Goal: Task Accomplishment & Management: Use online tool/utility

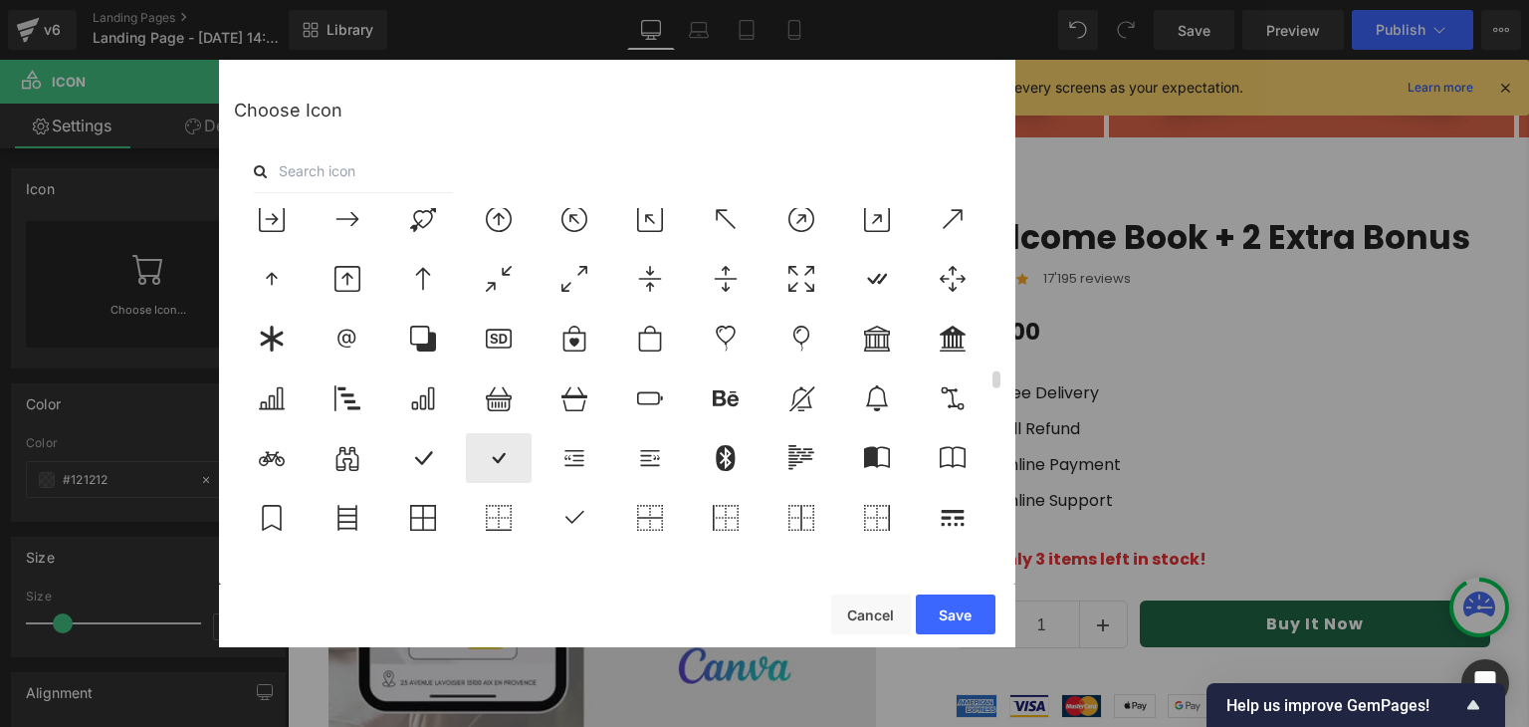
scroll to position [3412, 0]
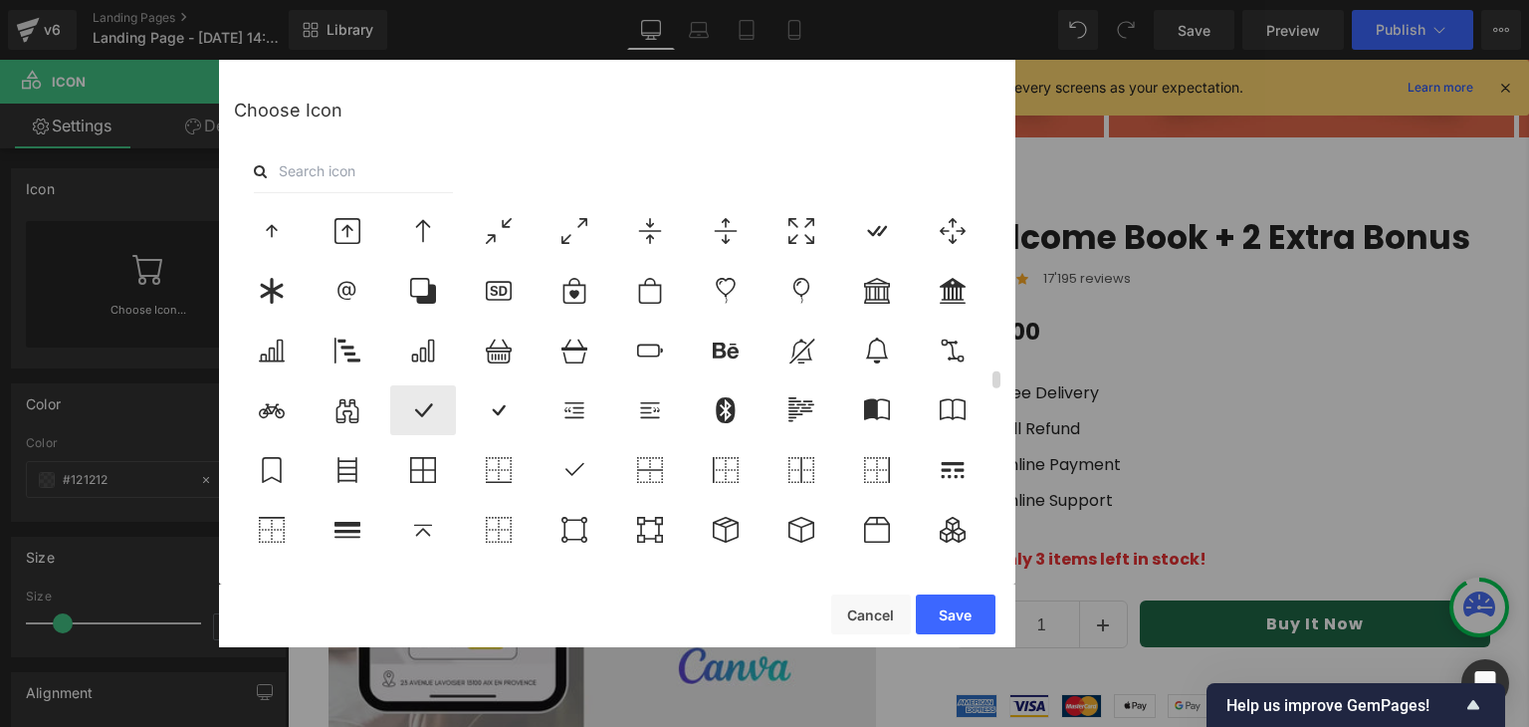
click at [427, 410] on icon at bounding box center [424, 410] width 18 height 14
click at [945, 601] on button "Save" at bounding box center [956, 614] width 80 height 40
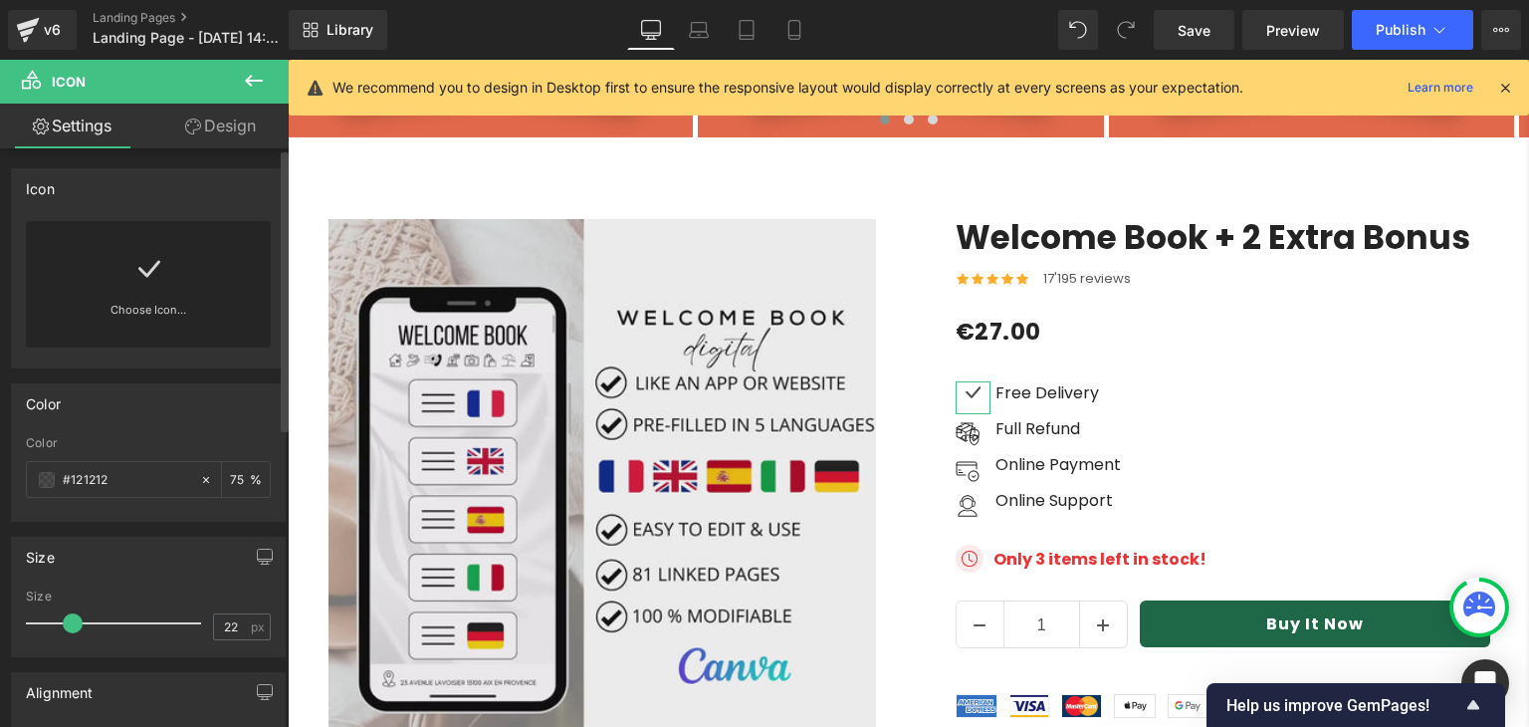
type input "21"
click at [69, 624] on span at bounding box center [71, 623] width 20 height 20
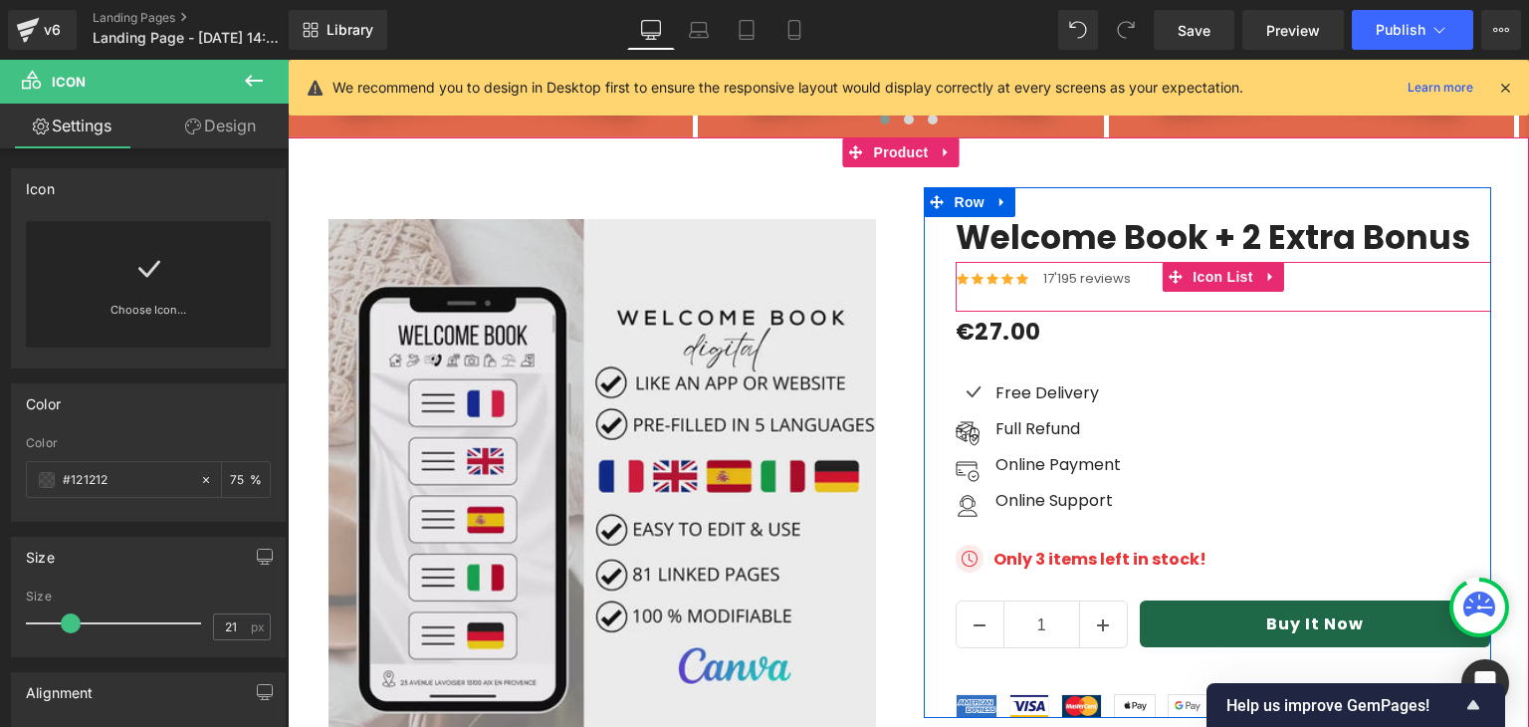
click at [1293, 262] on div "Icon Icon Icon Icon Icon Icon List Hoz 17'195 reviews Text Block Icon List" at bounding box center [1224, 286] width 536 height 49
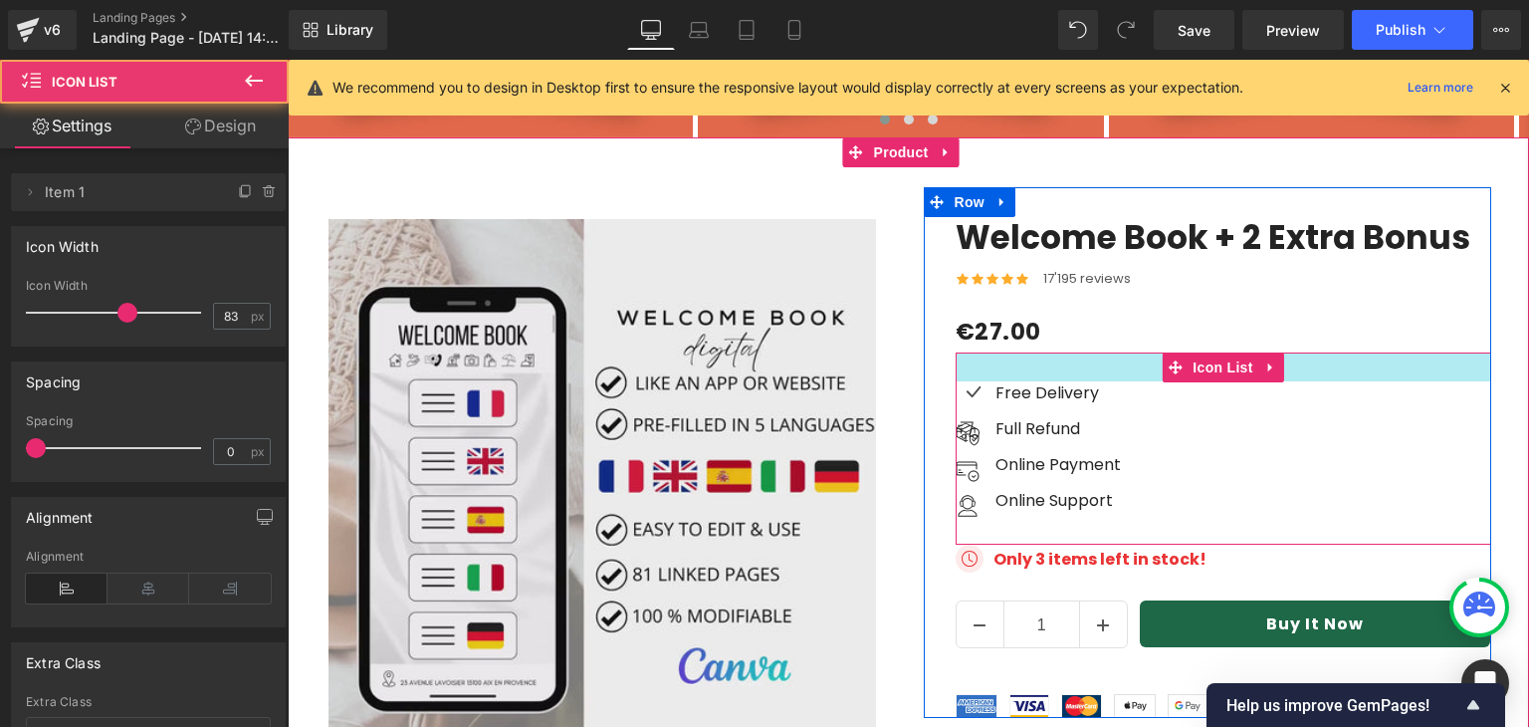
click at [1313, 352] on div at bounding box center [1224, 366] width 536 height 29
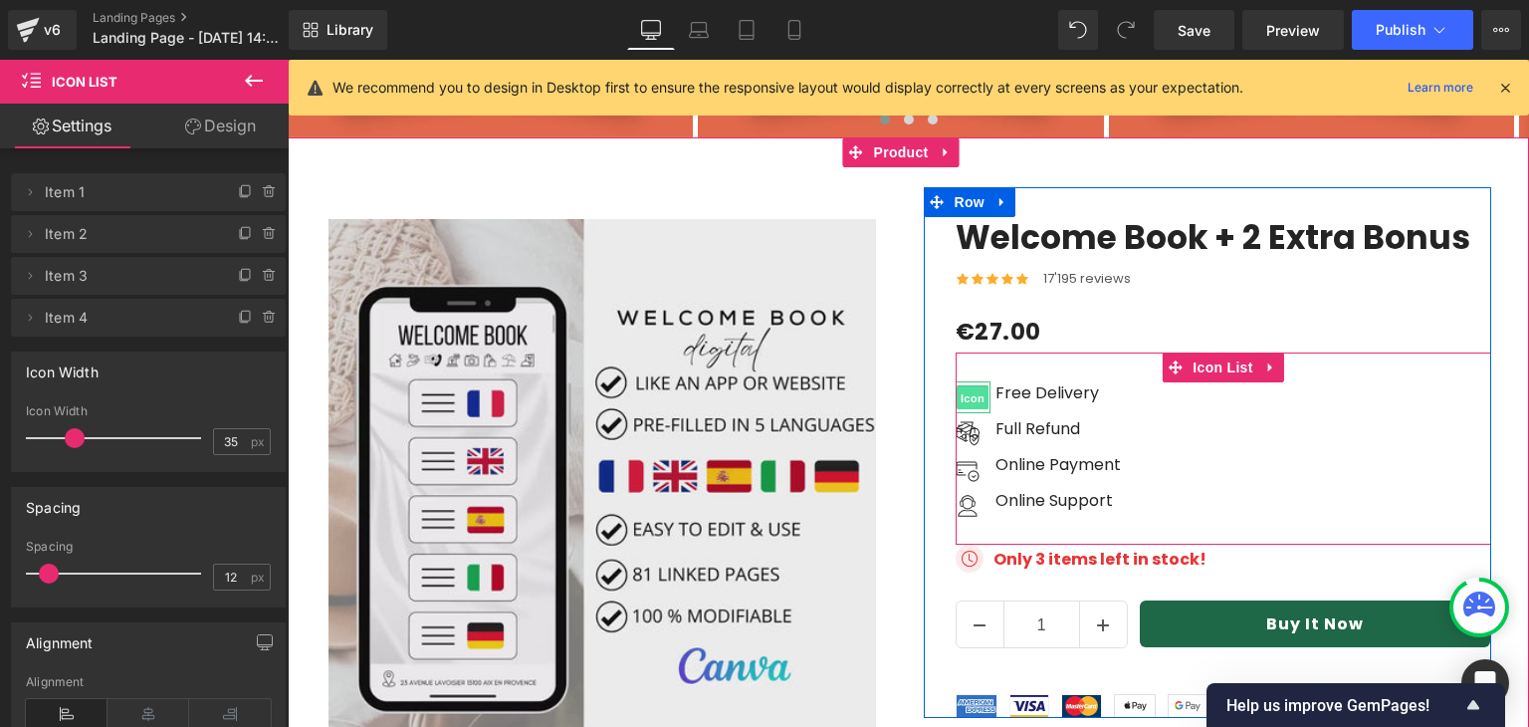
click at [961, 386] on span "Icon" at bounding box center [973, 398] width 32 height 24
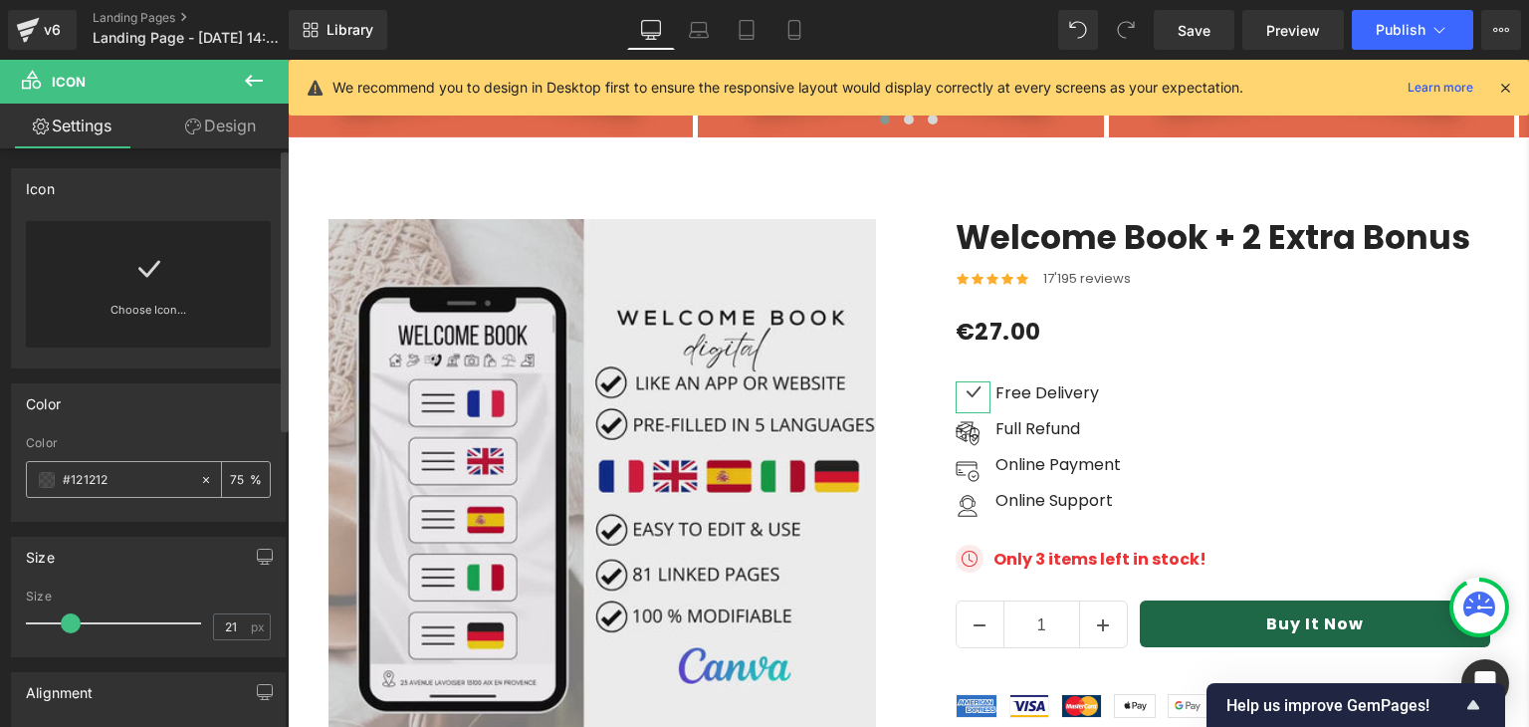
click at [40, 478] on span at bounding box center [47, 480] width 16 height 16
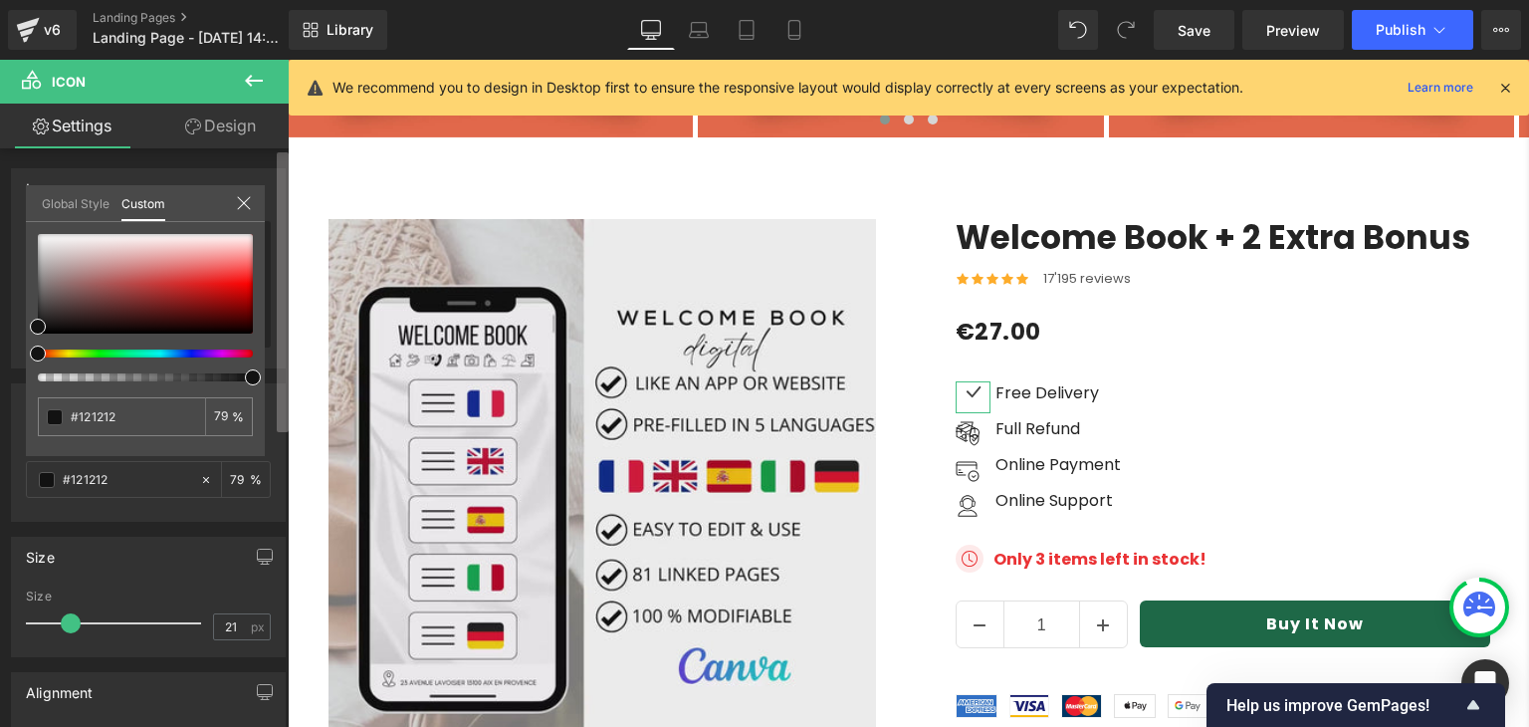
type input "79"
drag, startPoint x: 489, startPoint y: 435, endPoint x: 292, endPoint y: 375, distance: 206.0
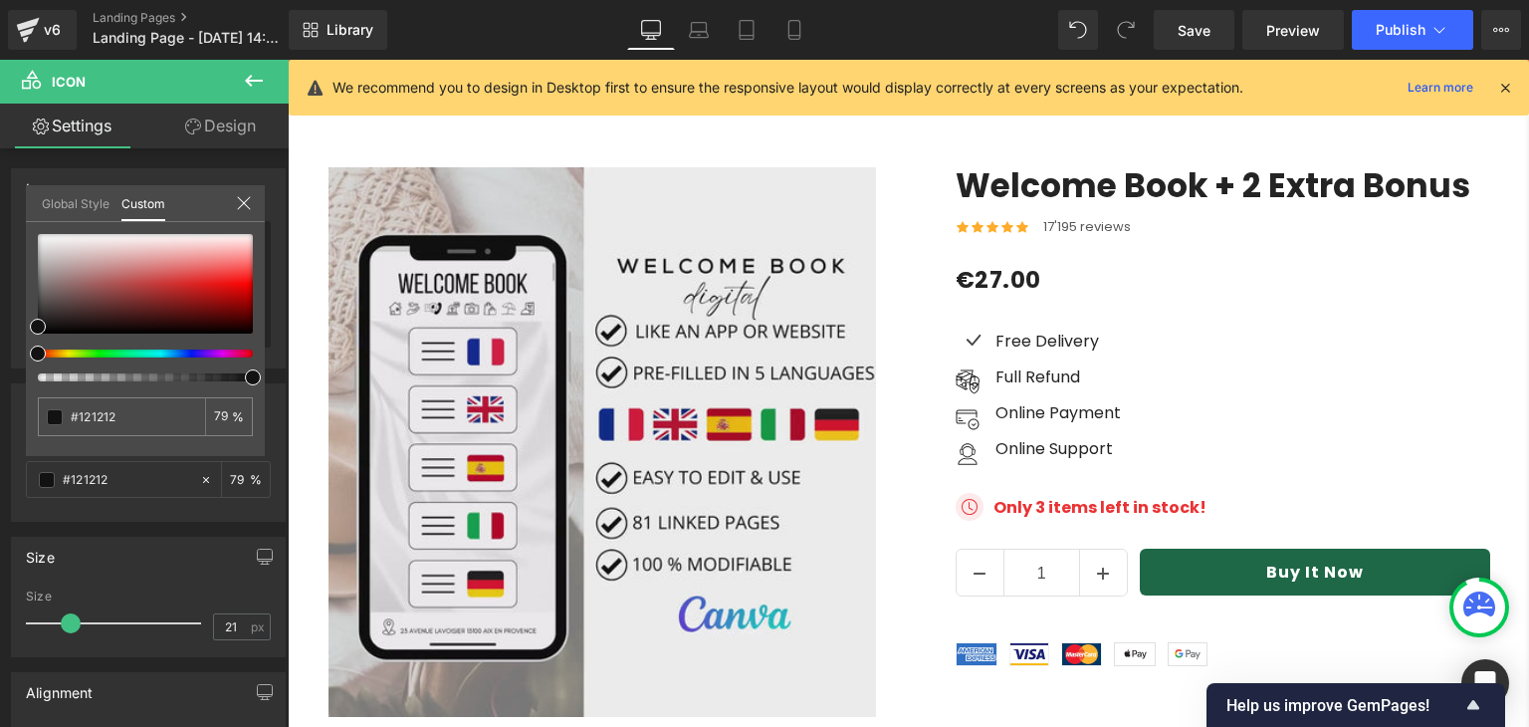
scroll to position [6141, 0]
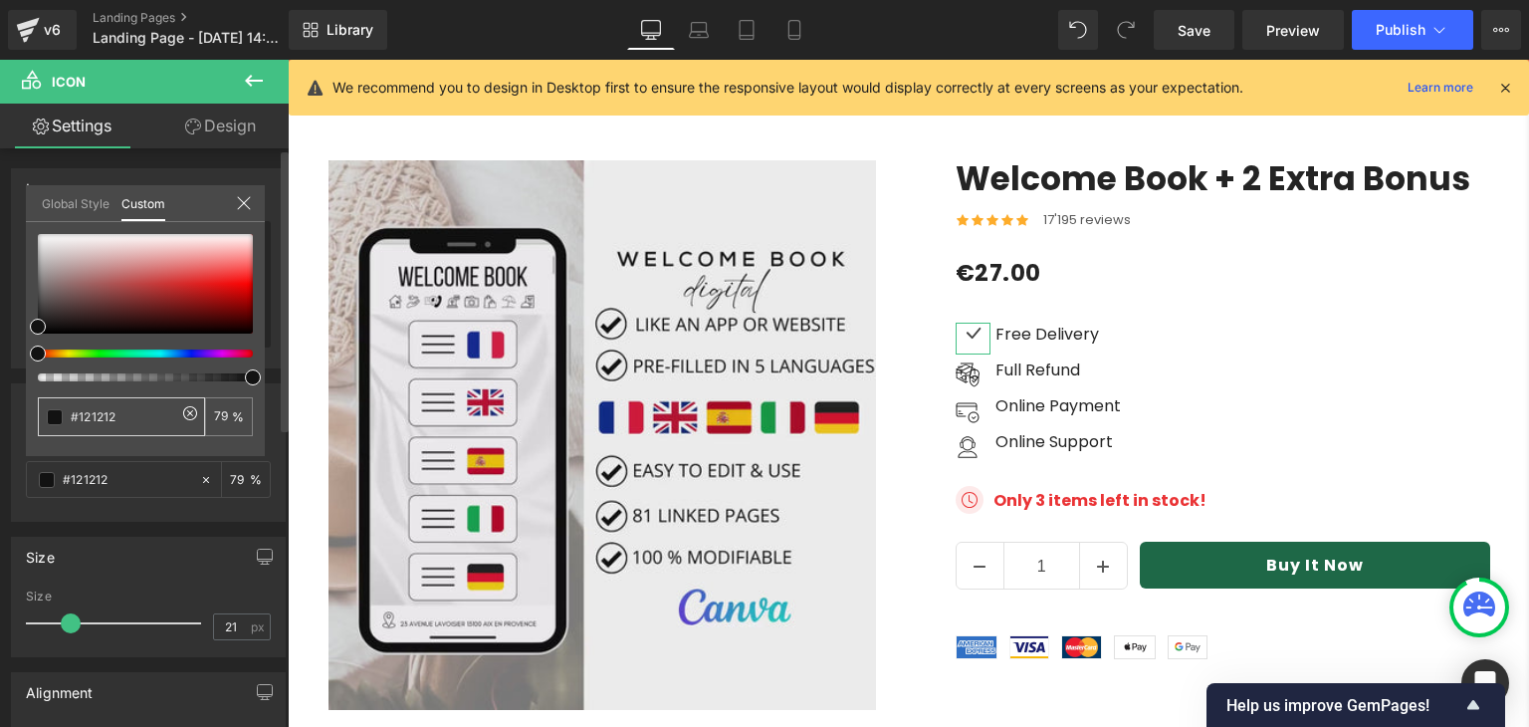
click at [99, 416] on input "#121212" at bounding box center [124, 416] width 106 height 21
click at [90, 411] on input "#121212" at bounding box center [124, 416] width 106 height 21
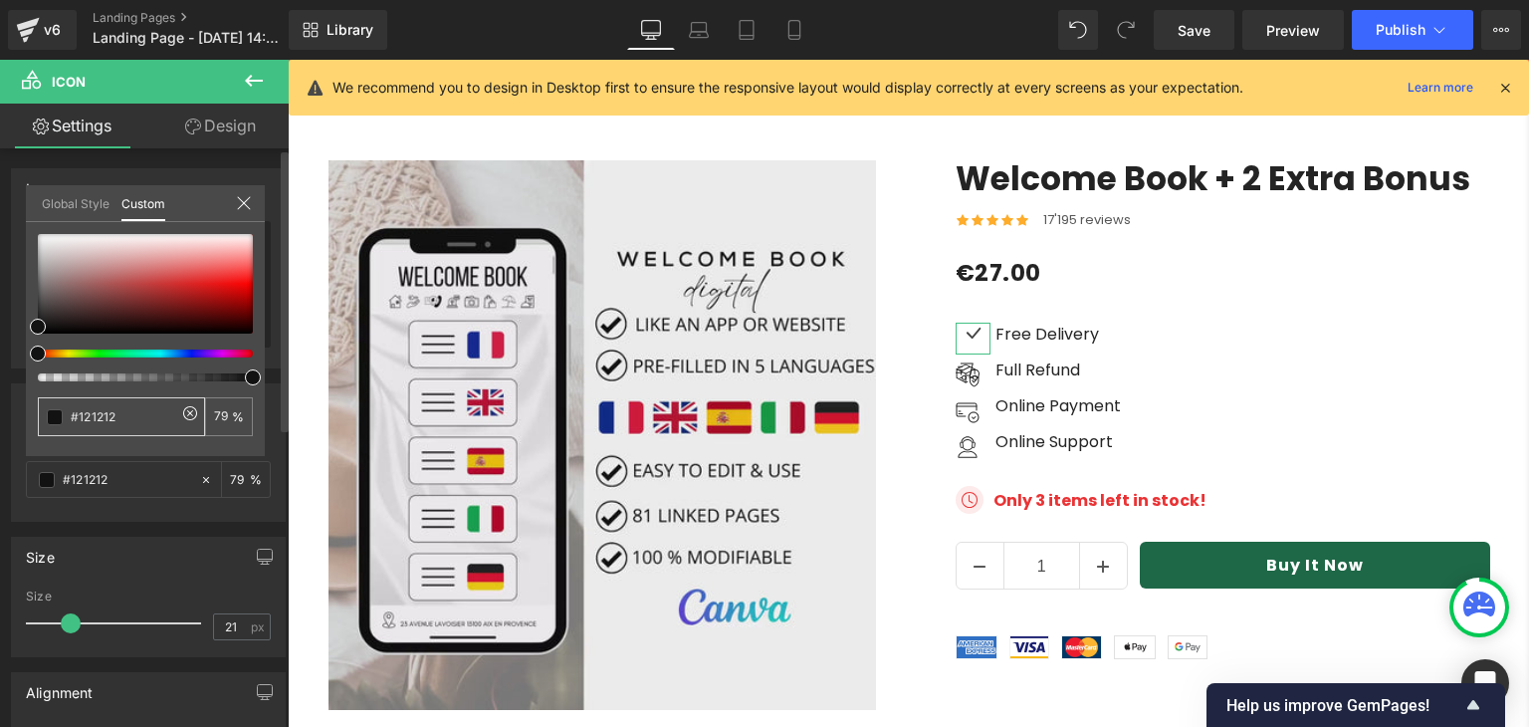
click at [90, 411] on input "#121212" at bounding box center [124, 416] width 106 height 21
paste input "73af8c"
type input "#73af8c"
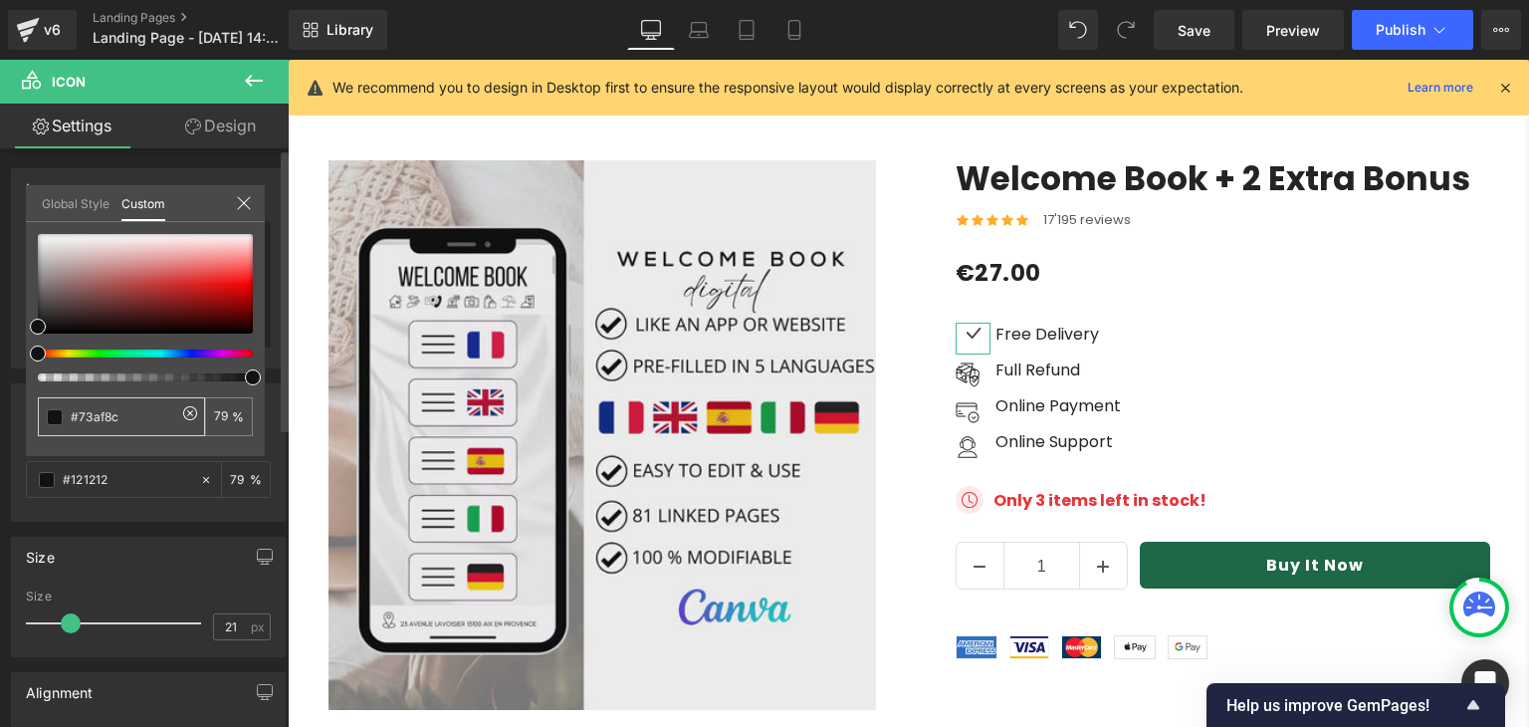
type input "100"
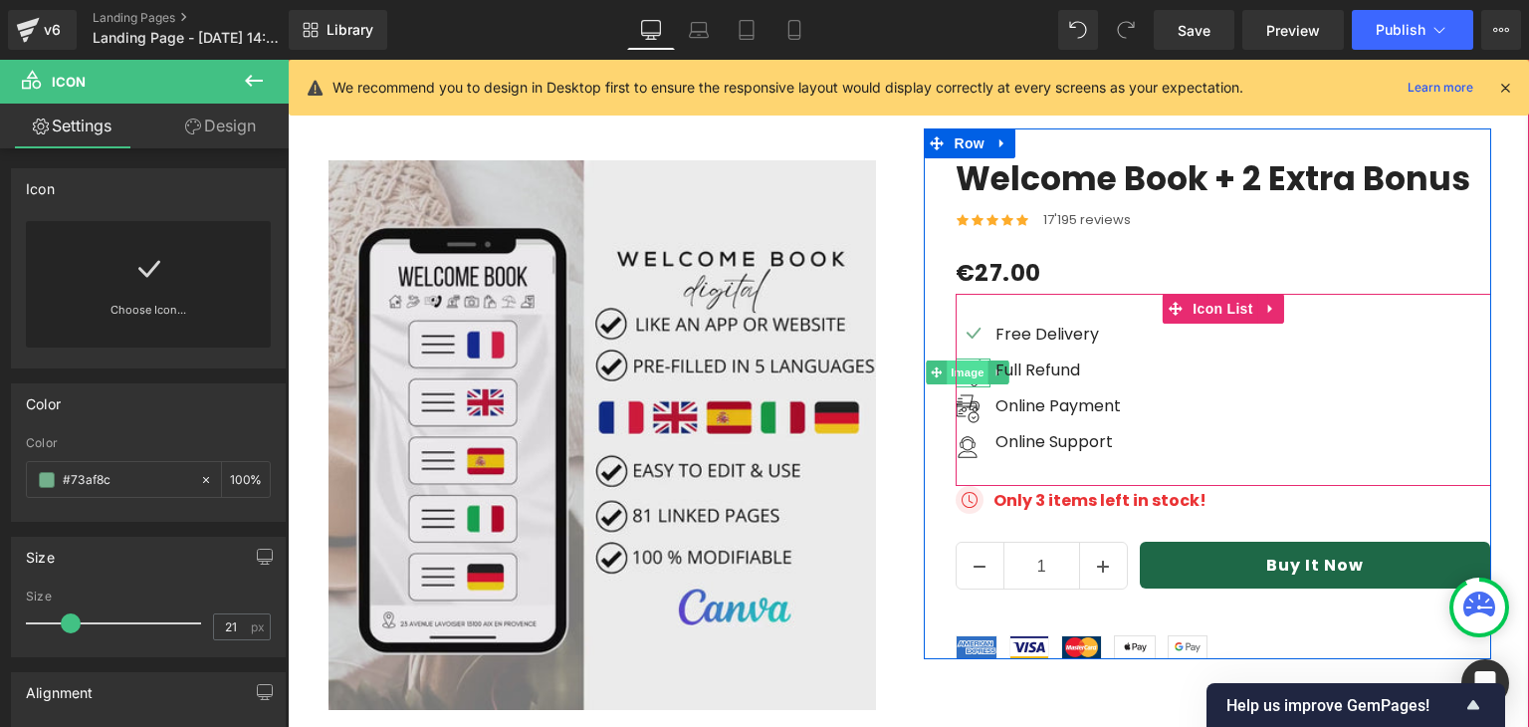
click at [963, 360] on span "Image" at bounding box center [968, 372] width 42 height 24
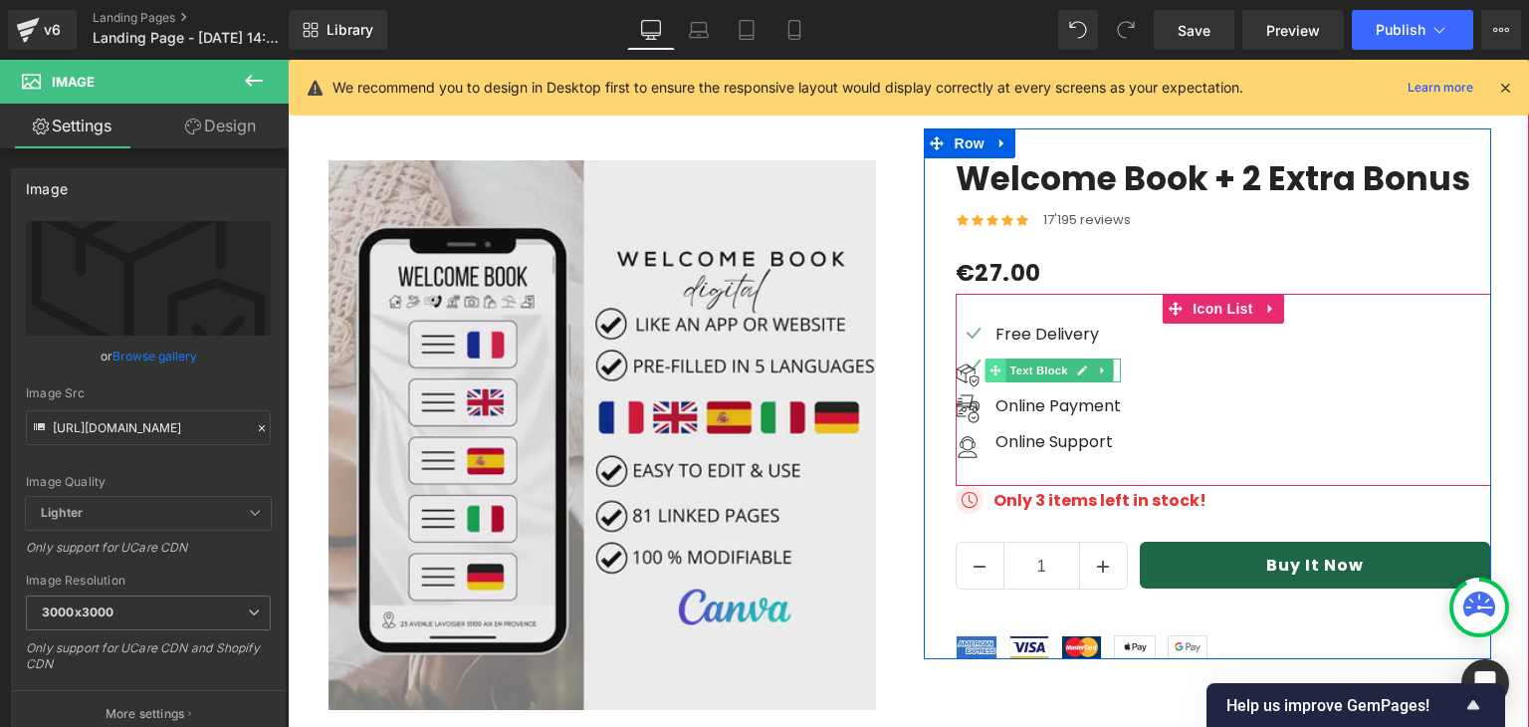
click at [990, 364] on icon at bounding box center [995, 369] width 11 height 11
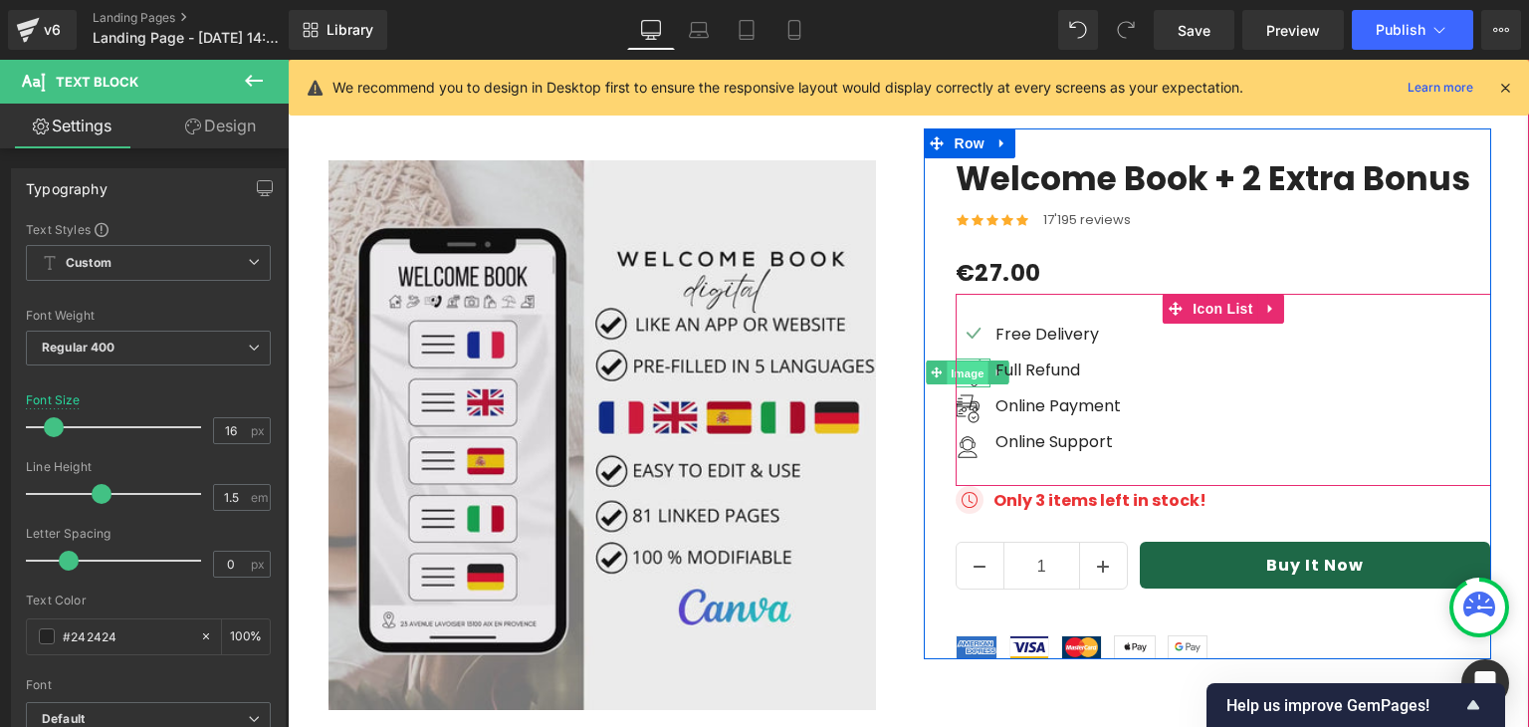
click at [957, 361] on span "Image" at bounding box center [968, 373] width 42 height 24
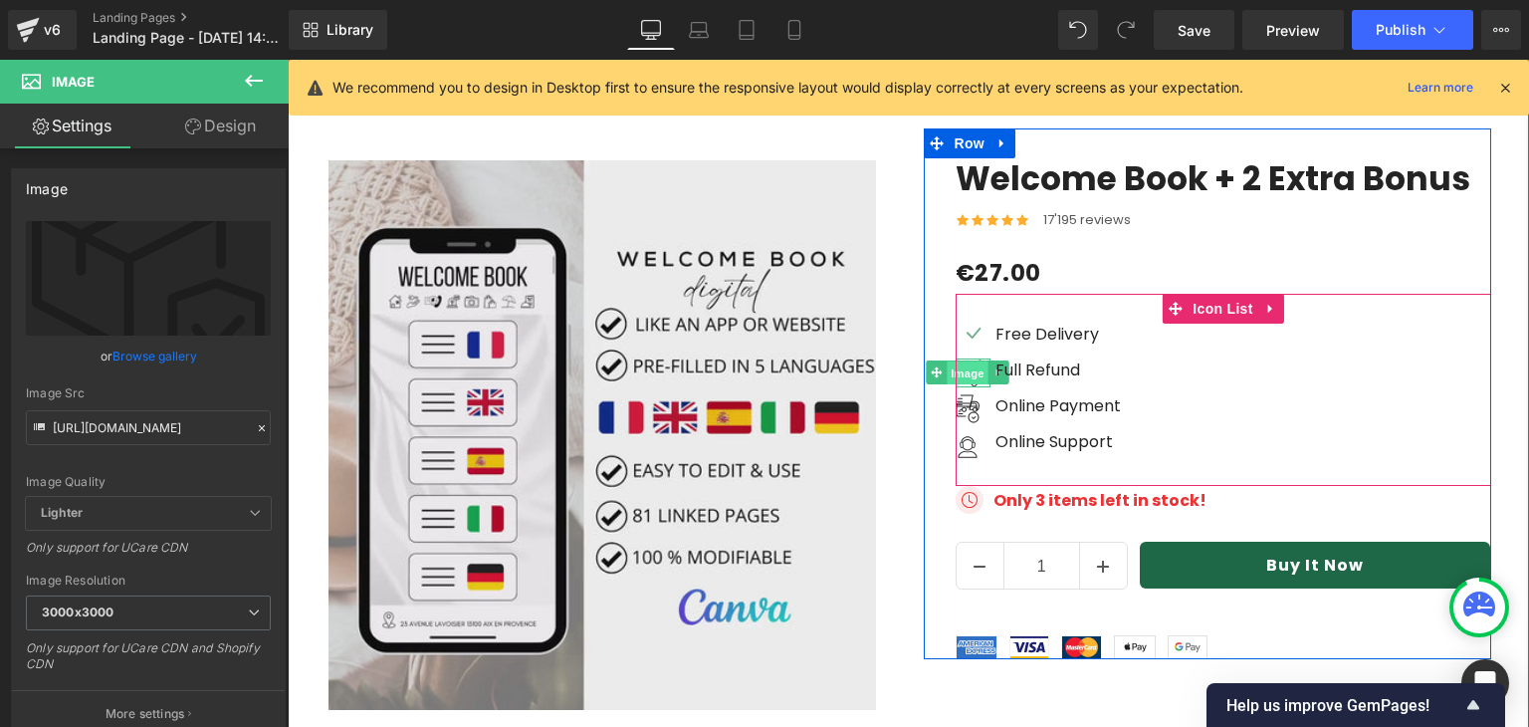
click at [960, 361] on span "Image" at bounding box center [968, 373] width 42 height 24
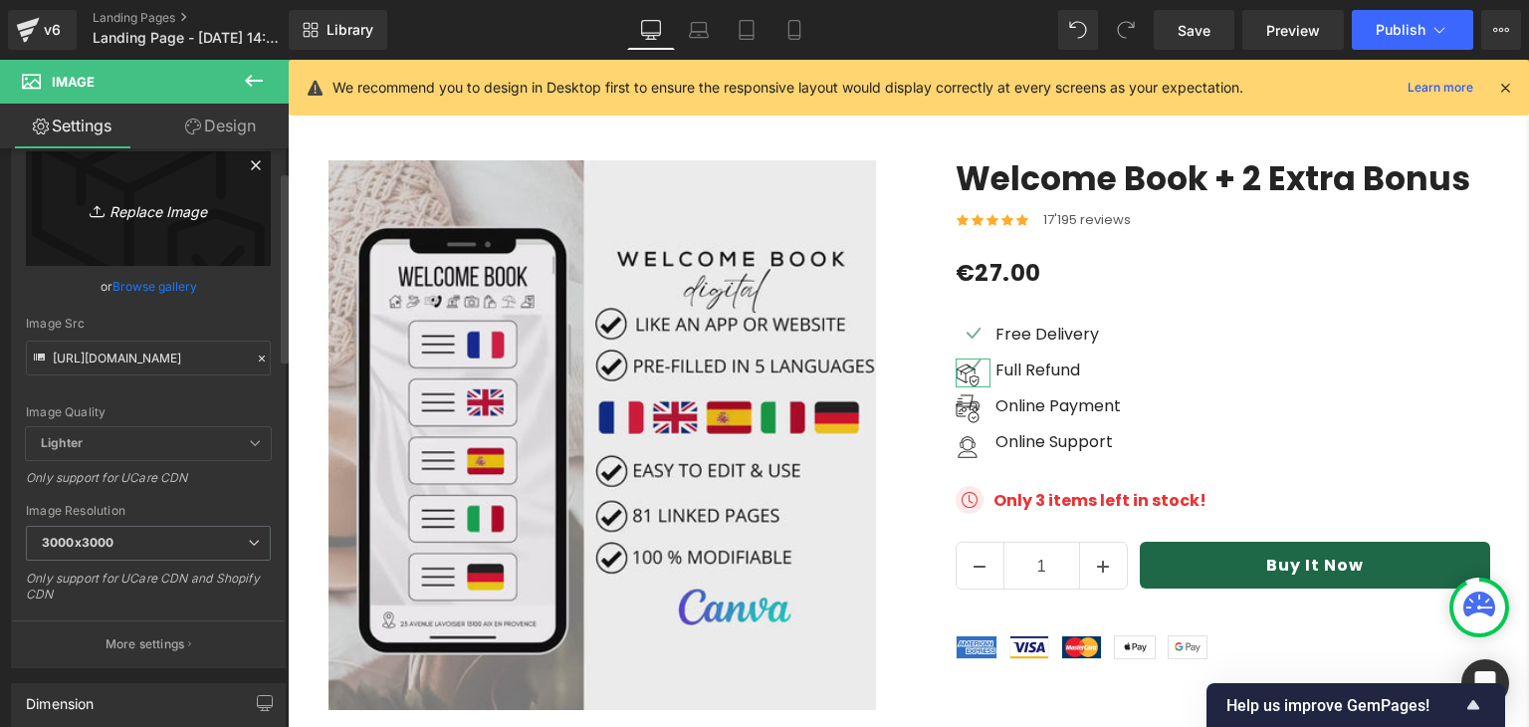
scroll to position [0, 0]
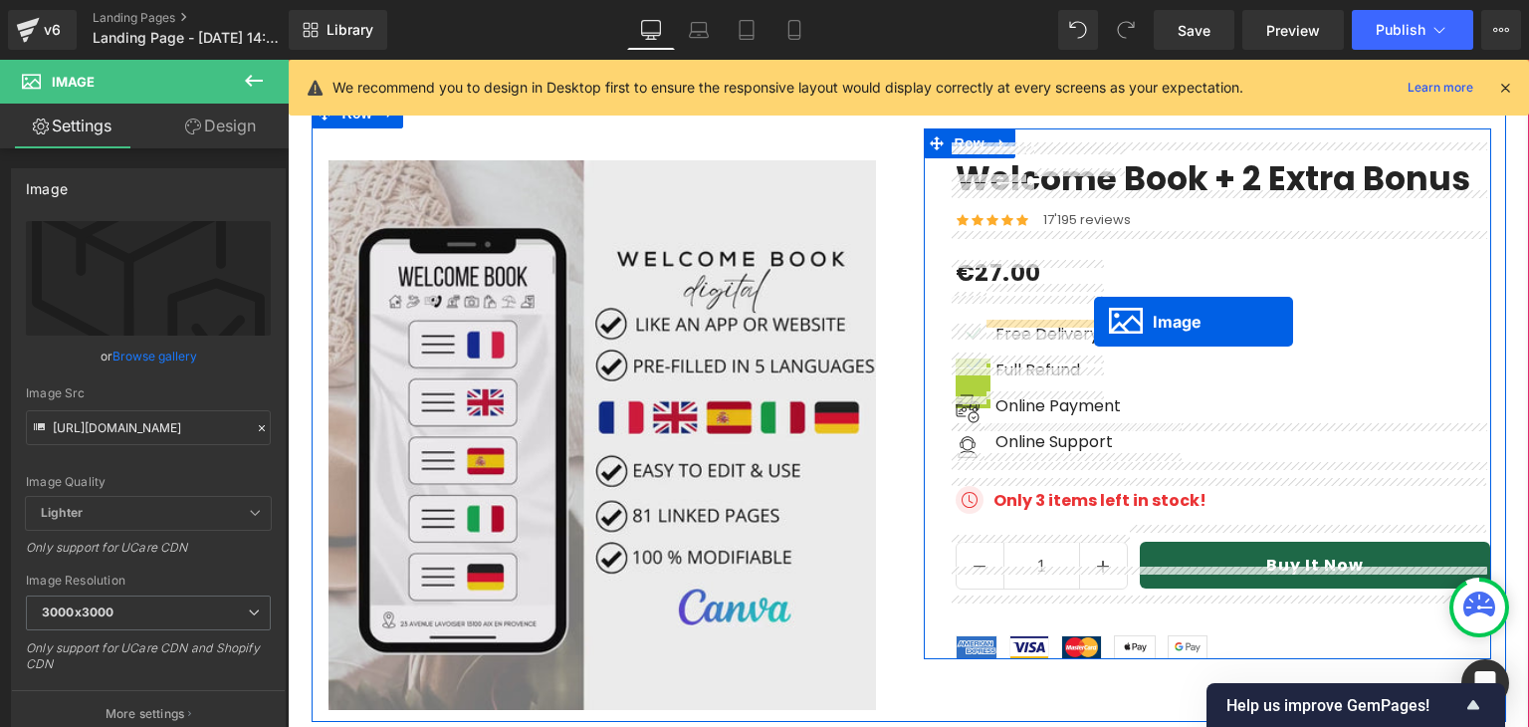
drag, startPoint x: 957, startPoint y: 314, endPoint x: 1094, endPoint y: 323, distance: 137.7
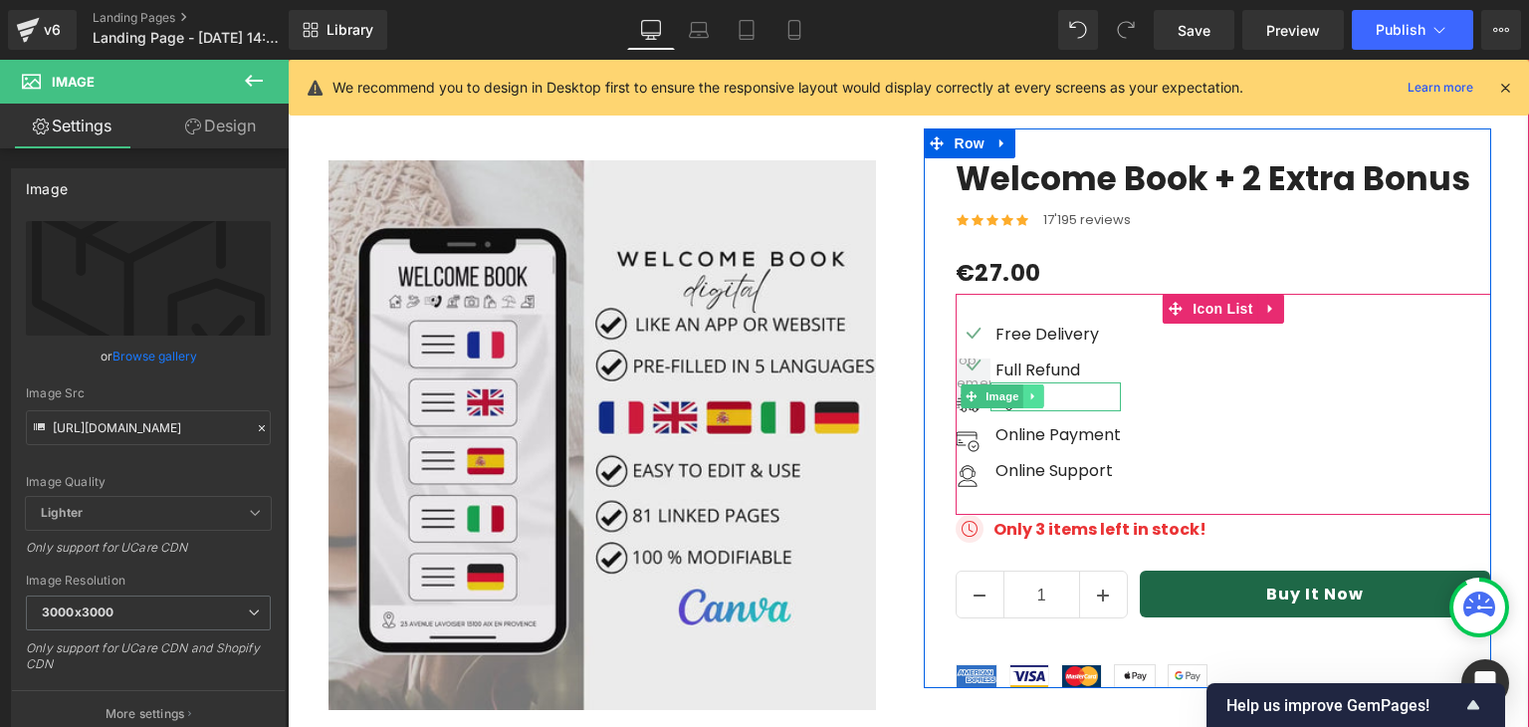
click at [1029, 390] on icon at bounding box center [1033, 396] width 11 height 12
click at [1039, 391] on icon at bounding box center [1042, 396] width 11 height 11
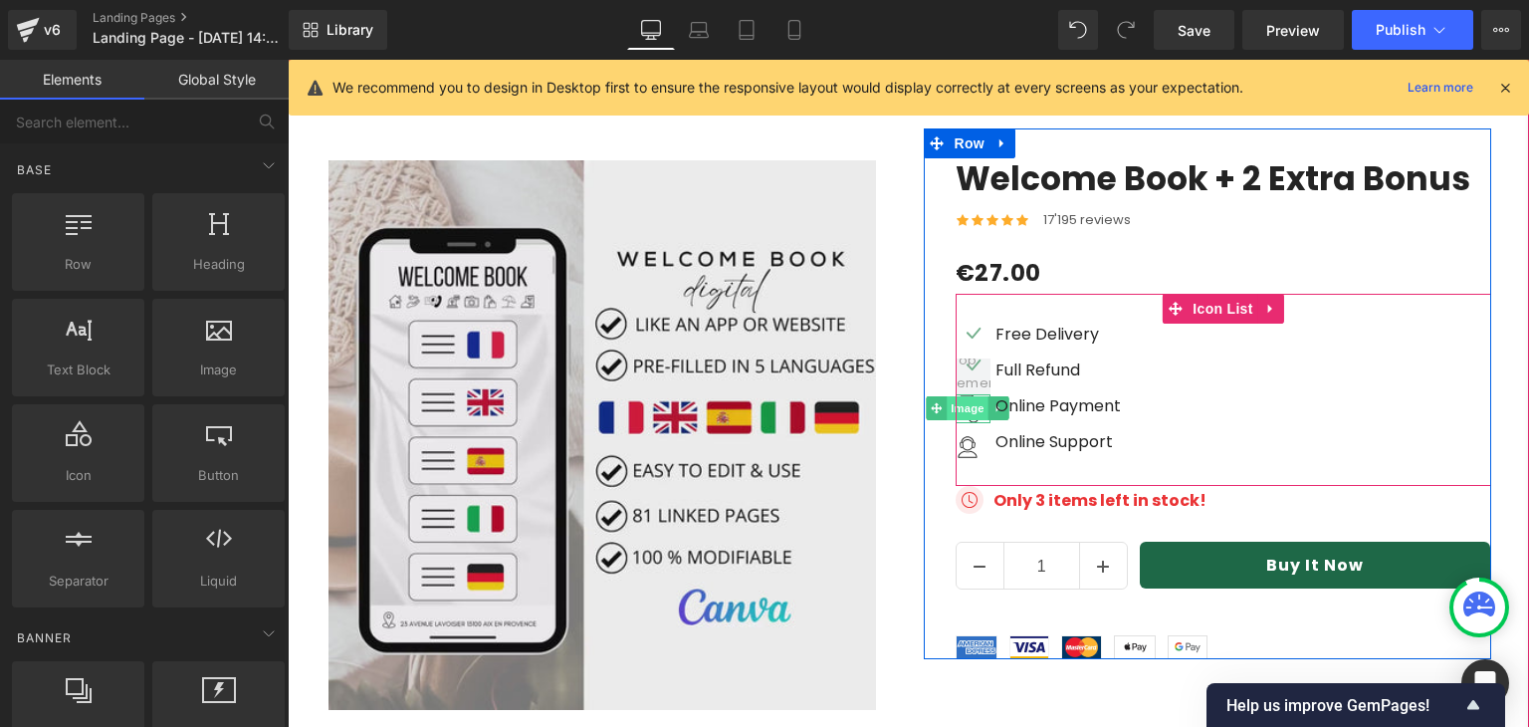
click at [965, 396] on span "Image" at bounding box center [968, 408] width 42 height 24
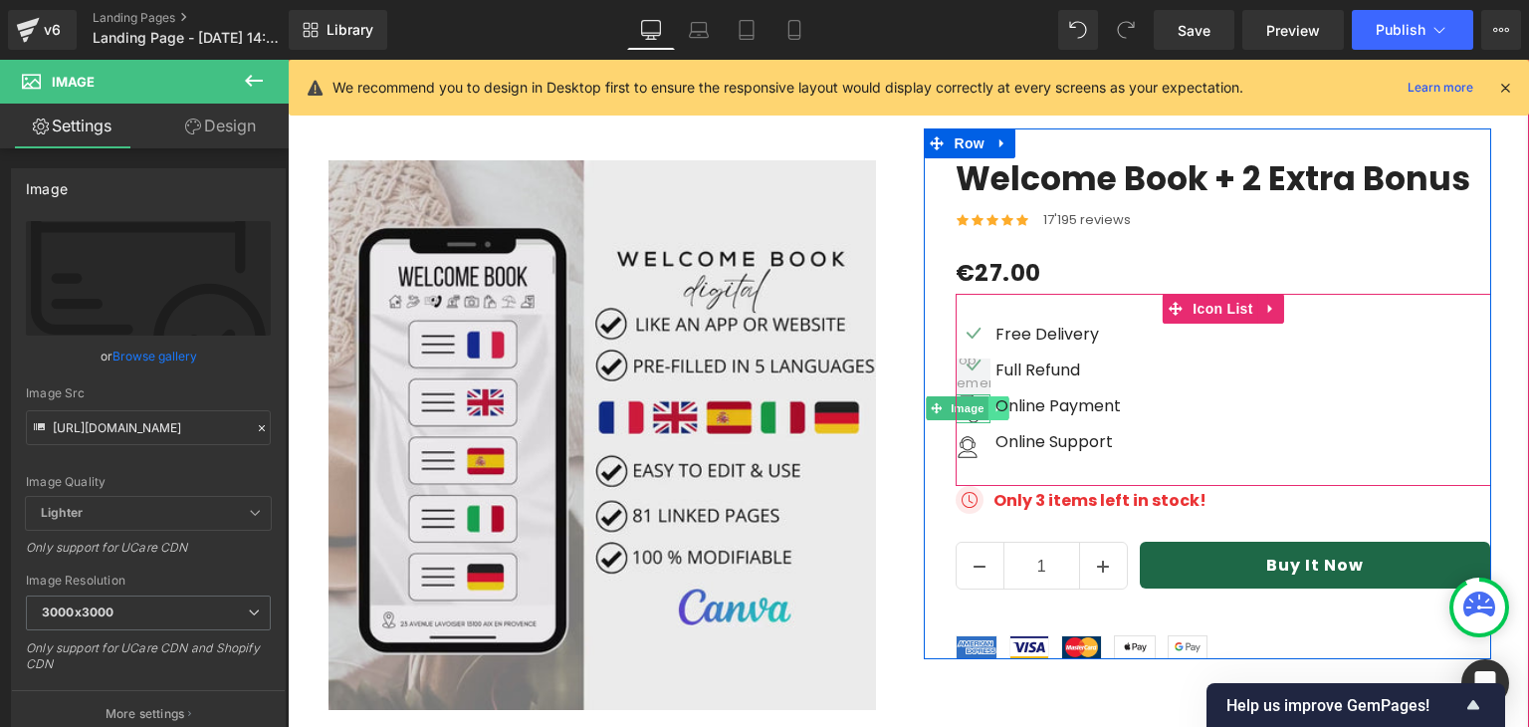
click at [988, 396] on link at bounding box center [998, 408] width 21 height 24
click at [962, 402] on icon at bounding box center [967, 408] width 11 height 12
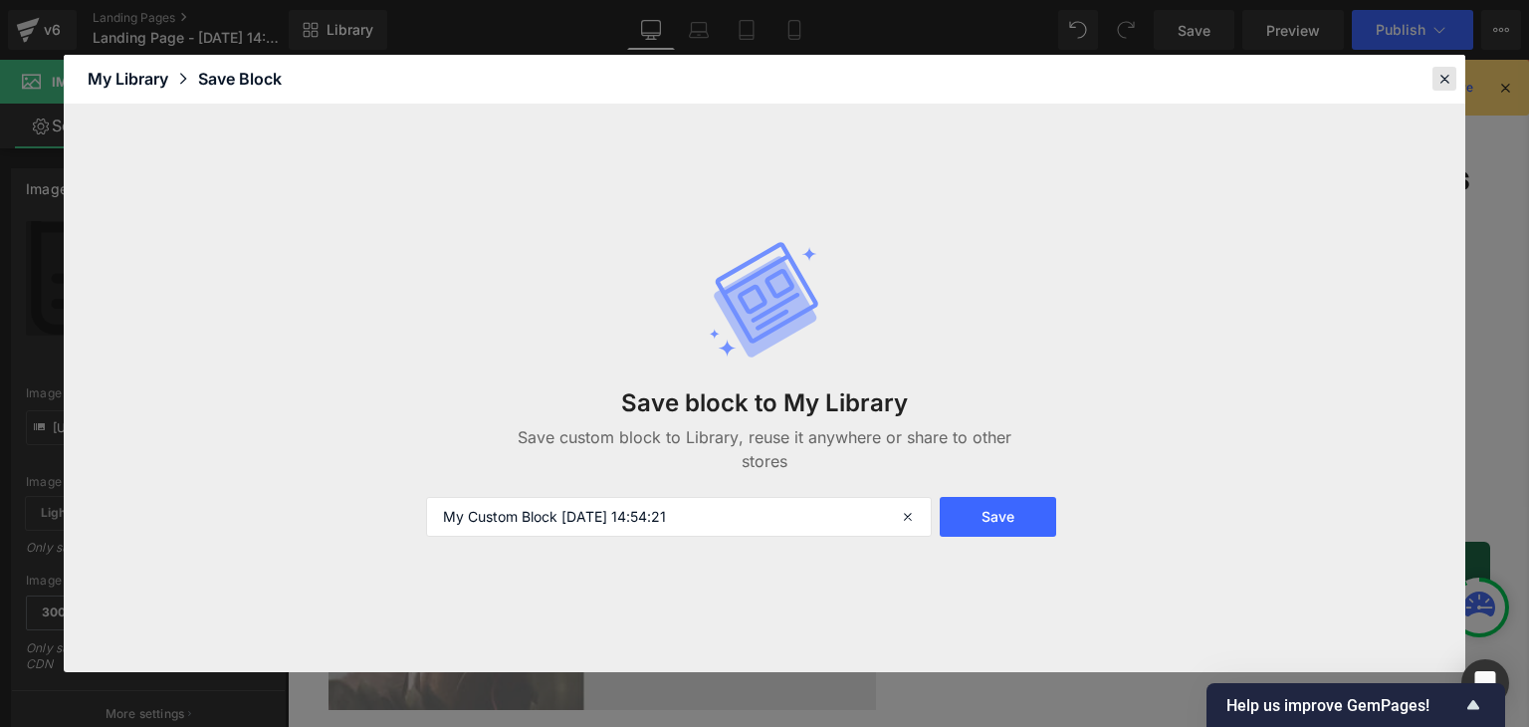
click at [1447, 72] on icon at bounding box center [1445, 79] width 18 height 18
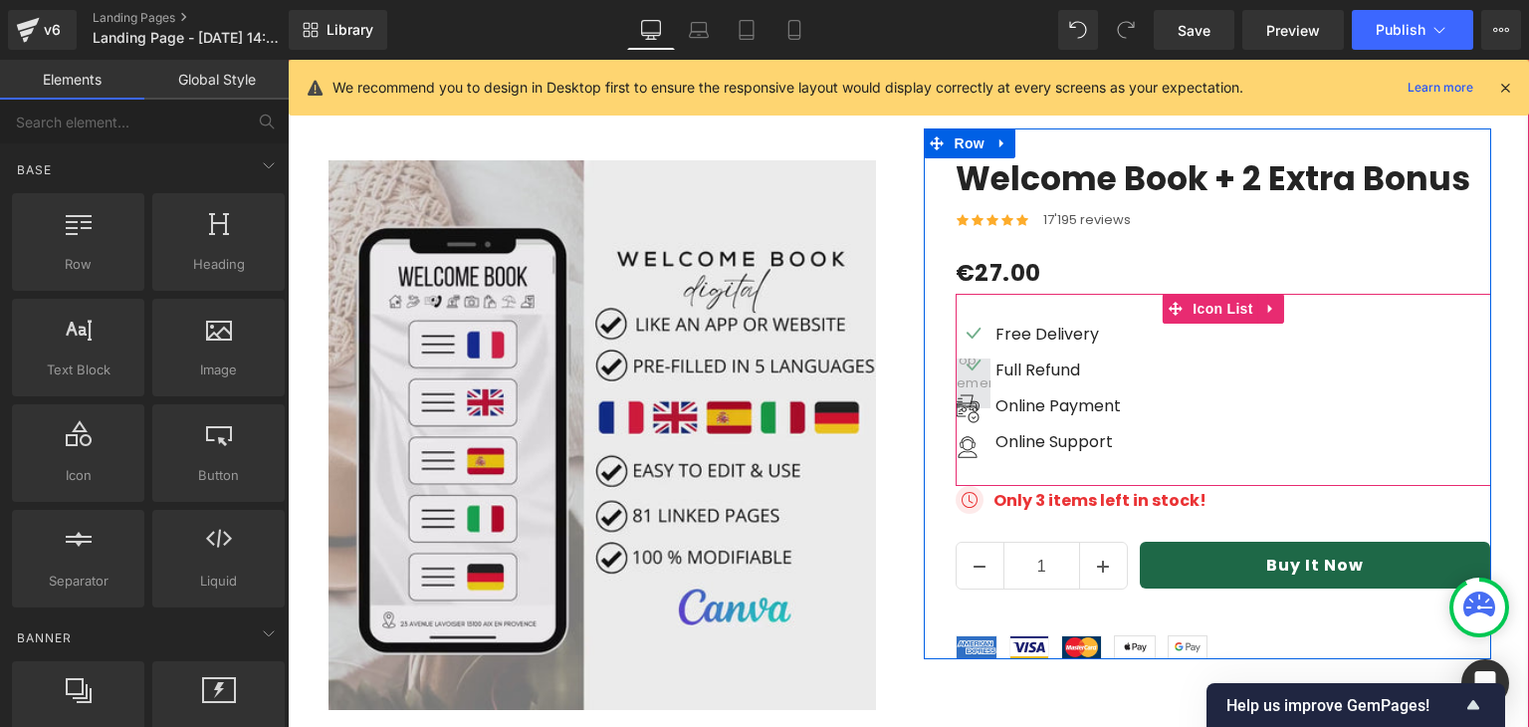
click at [973, 343] on span at bounding box center [972, 383] width 73 height 80
click at [958, 396] on link at bounding box center [967, 408] width 21 height 24
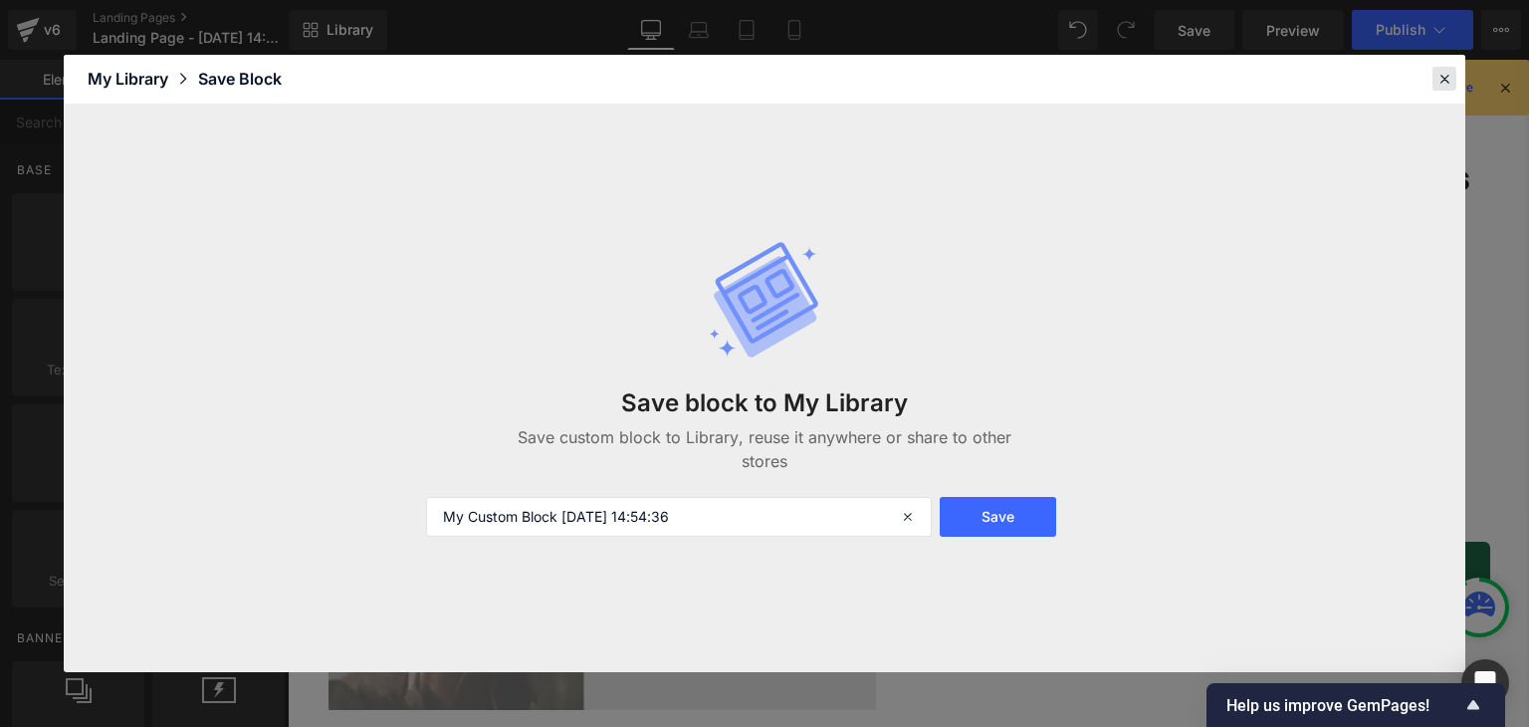
click at [1436, 77] on icon at bounding box center [1445, 79] width 18 height 18
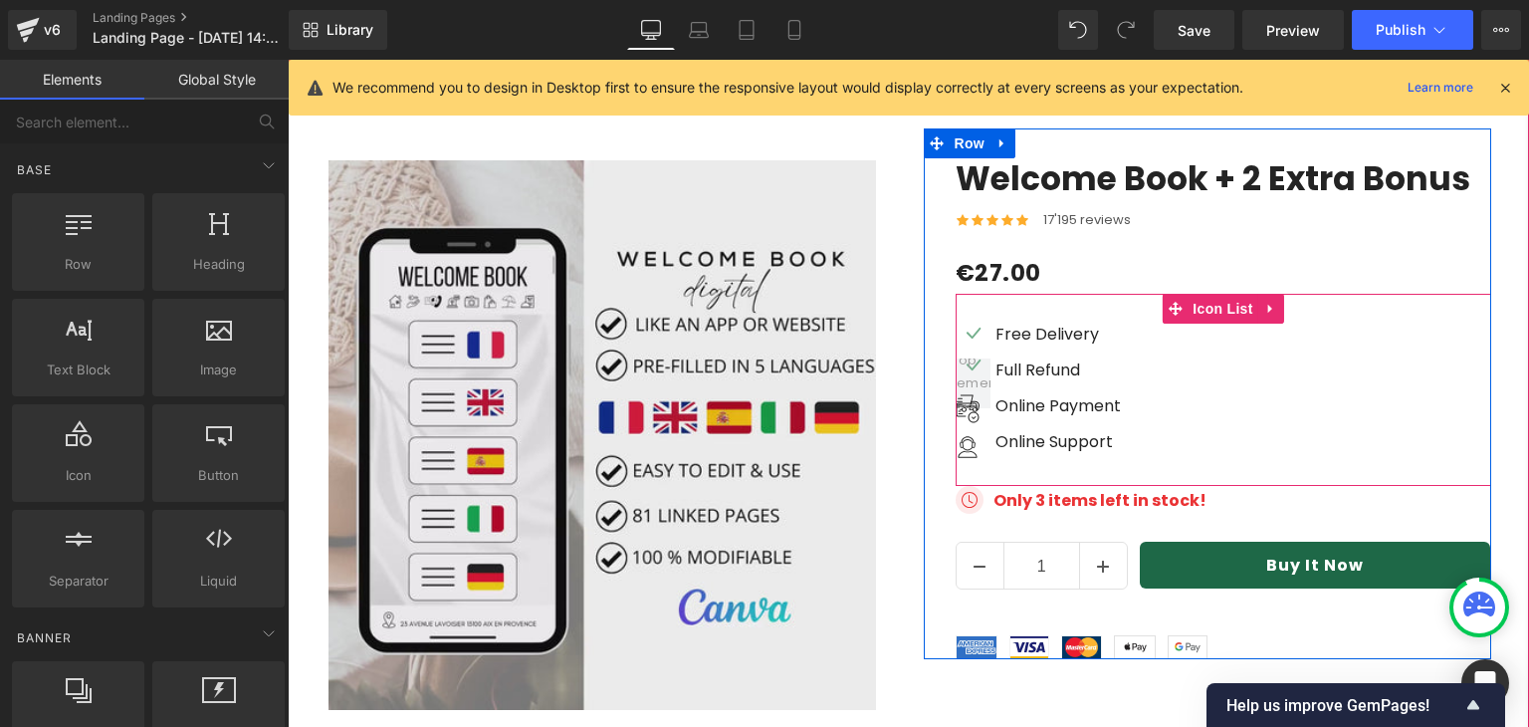
drag, startPoint x: 960, startPoint y: 349, endPoint x: 1152, endPoint y: 320, distance: 194.5
click at [1152, 323] on div "Icon Icon Image Free Delivery Text Block Full Refund Text Block Image Online Pa…" at bounding box center [1224, 394] width 536 height 143
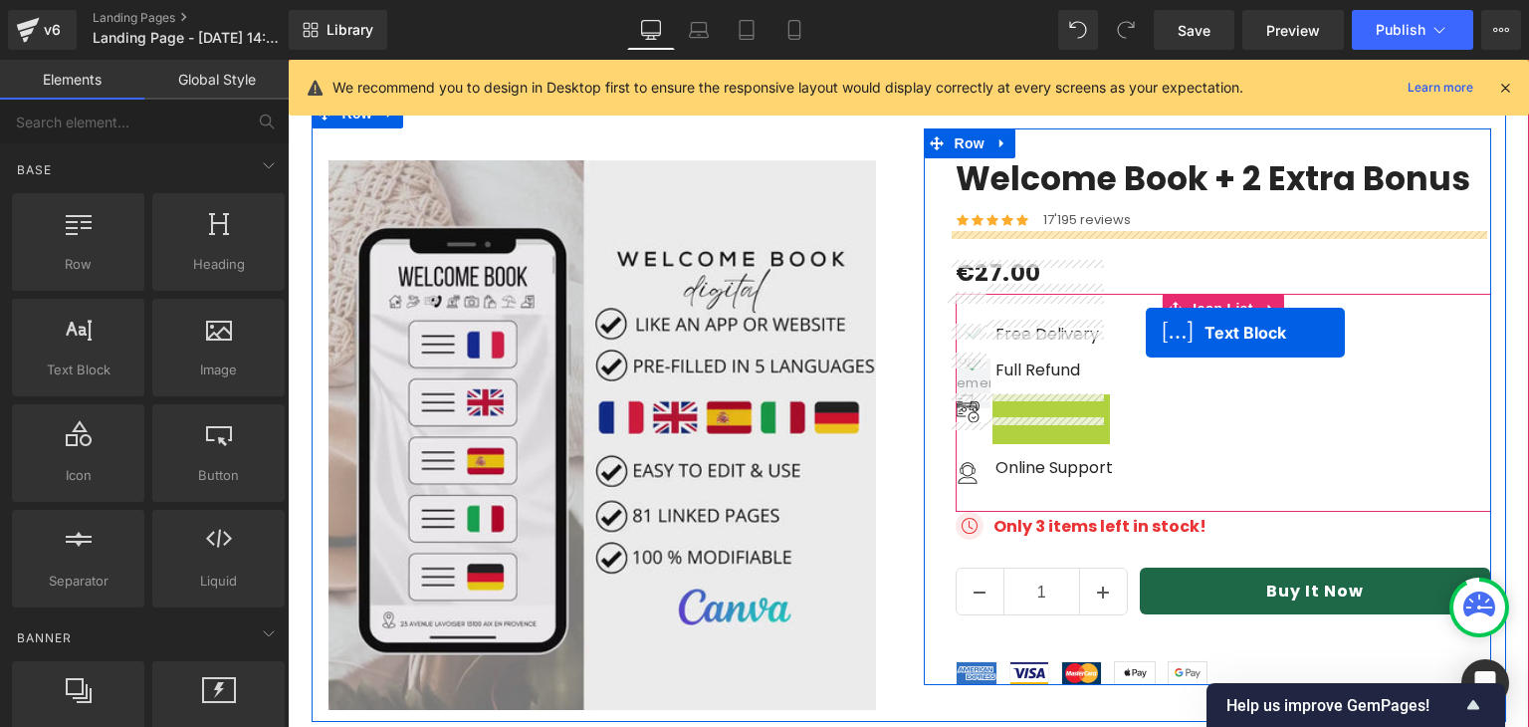
drag, startPoint x: 1040, startPoint y: 345, endPoint x: 1147, endPoint y: 333, distance: 107.3
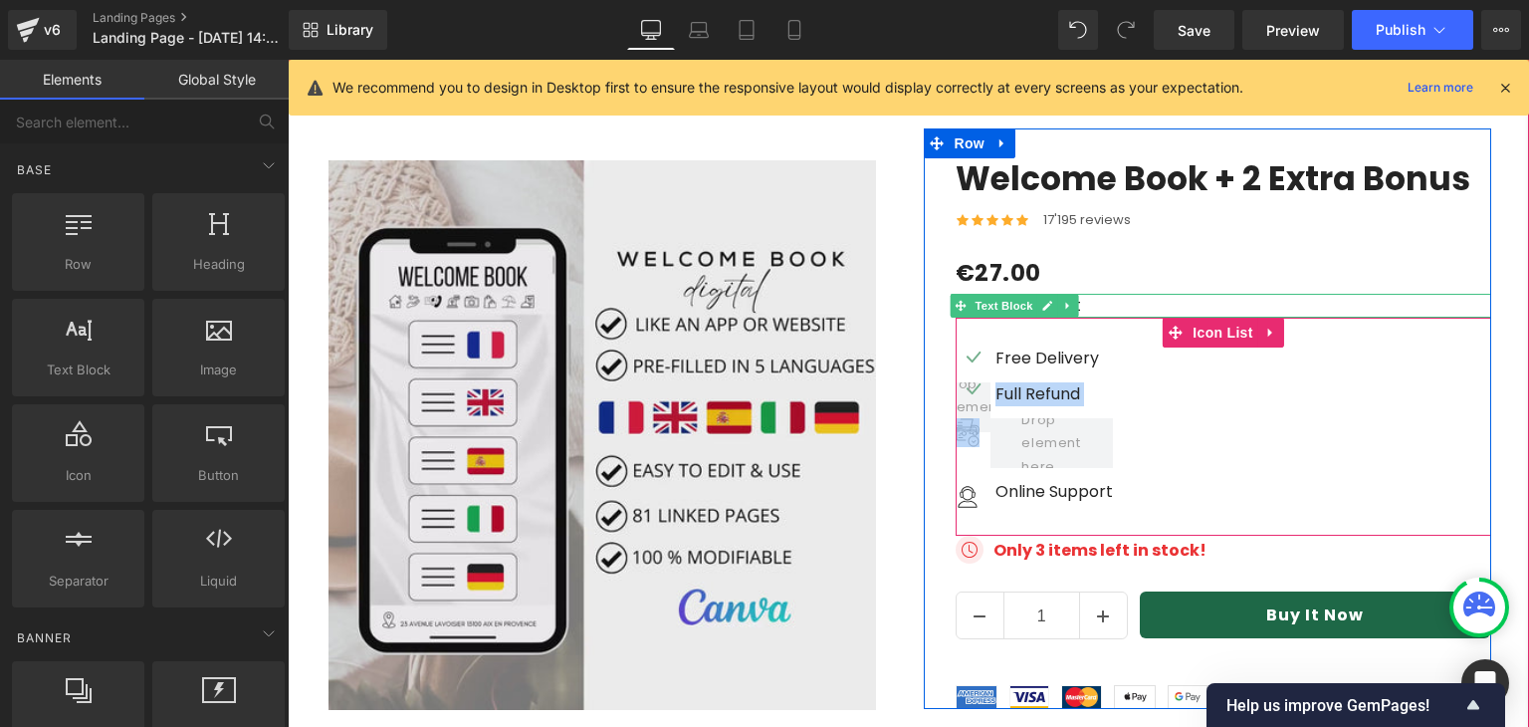
drag, startPoint x: 967, startPoint y: 332, endPoint x: 965, endPoint y: 365, distance: 33.9
click at [965, 365] on ul "Icon Icon Image Free Delivery Text Block Full Refund Text Block Image Image Onl…" at bounding box center [1034, 430] width 157 height 169
click at [999, 420] on link at bounding box center [1009, 432] width 21 height 24
click at [966, 403] on span at bounding box center [972, 443] width 73 height 80
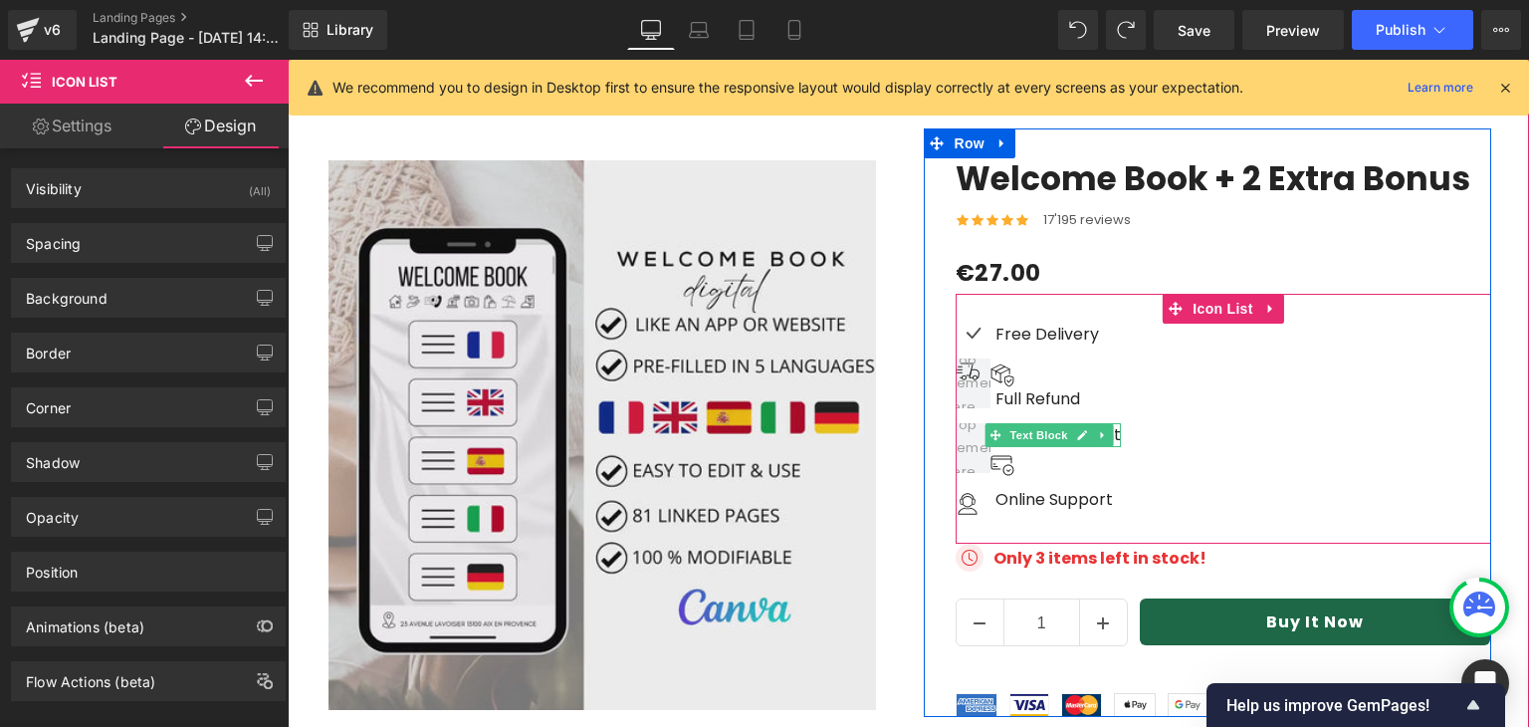
click at [1197, 328] on div "Icon Image Free Delivery Text Block Image Full Refund Text Block Online Payment…" at bounding box center [1224, 423] width 536 height 201
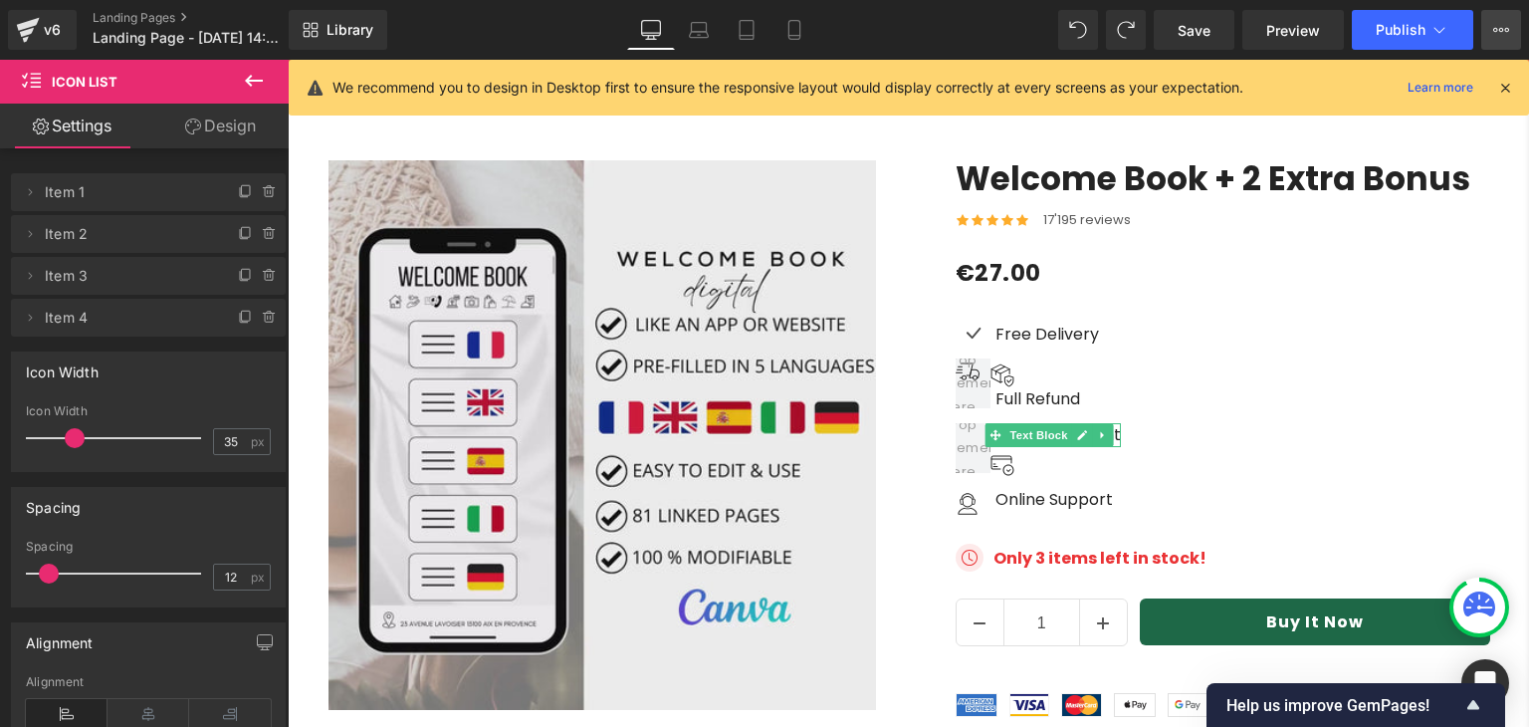
click at [1513, 39] on button "Upgrade Plan View Live Page View with current Template Save Template to Library…" at bounding box center [1502, 30] width 40 height 40
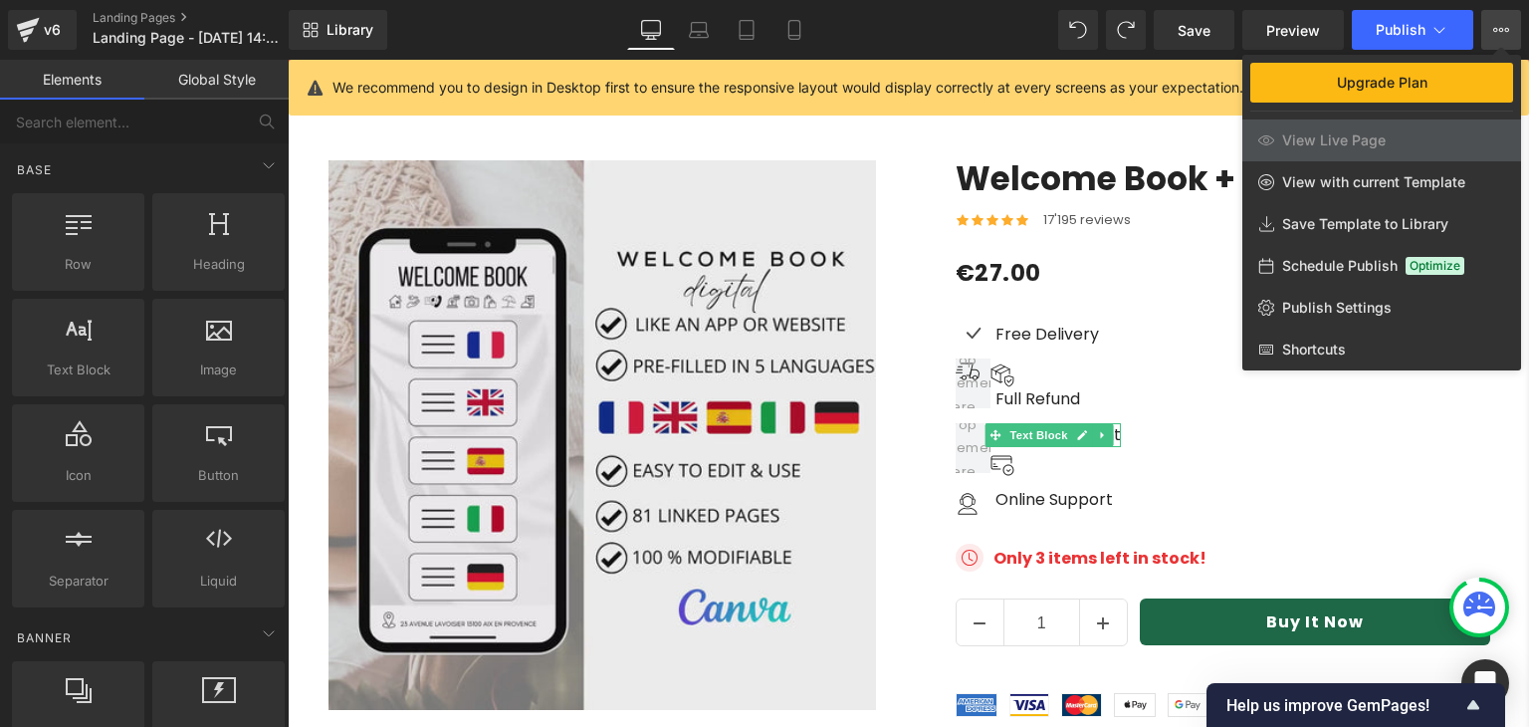
click at [1160, 289] on div at bounding box center [909, 393] width 1242 height 667
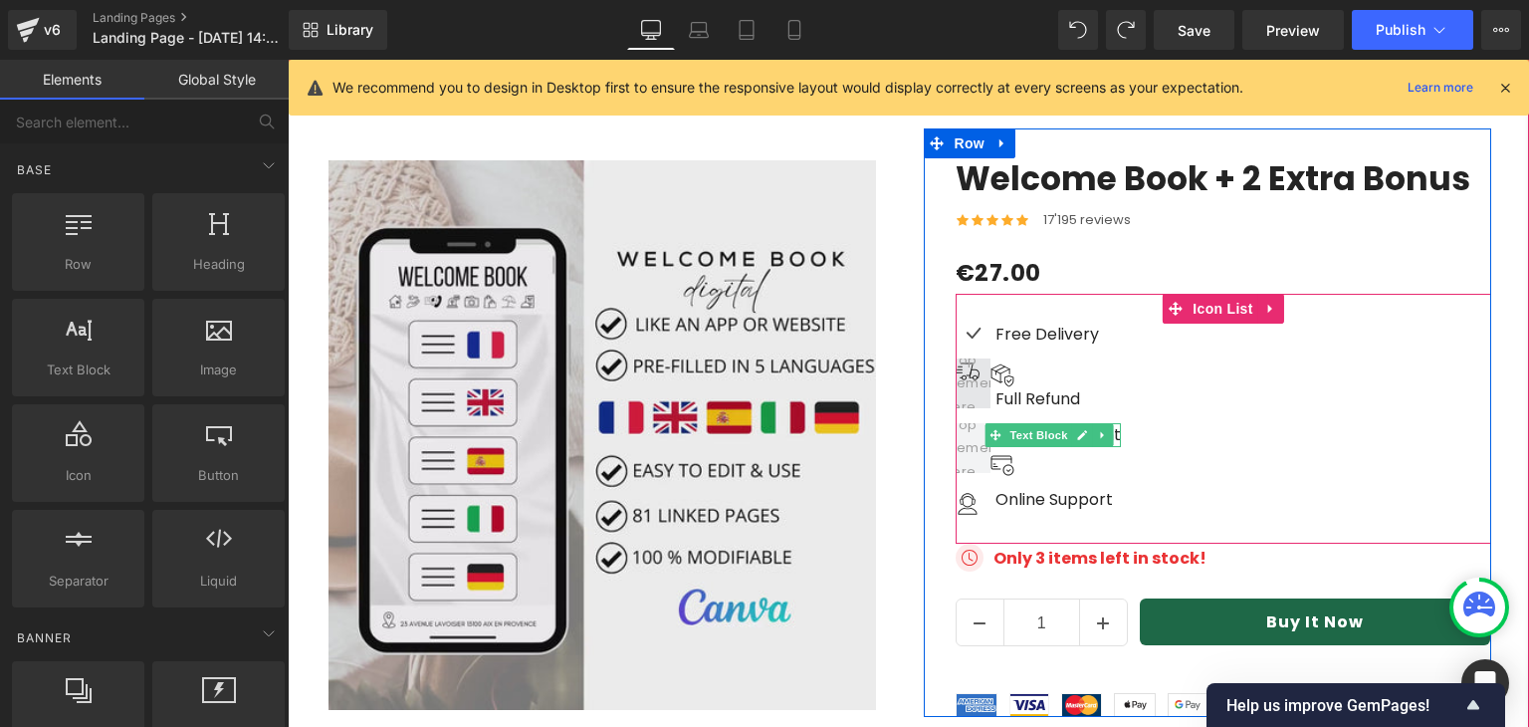
click at [968, 343] on span at bounding box center [972, 383] width 73 height 80
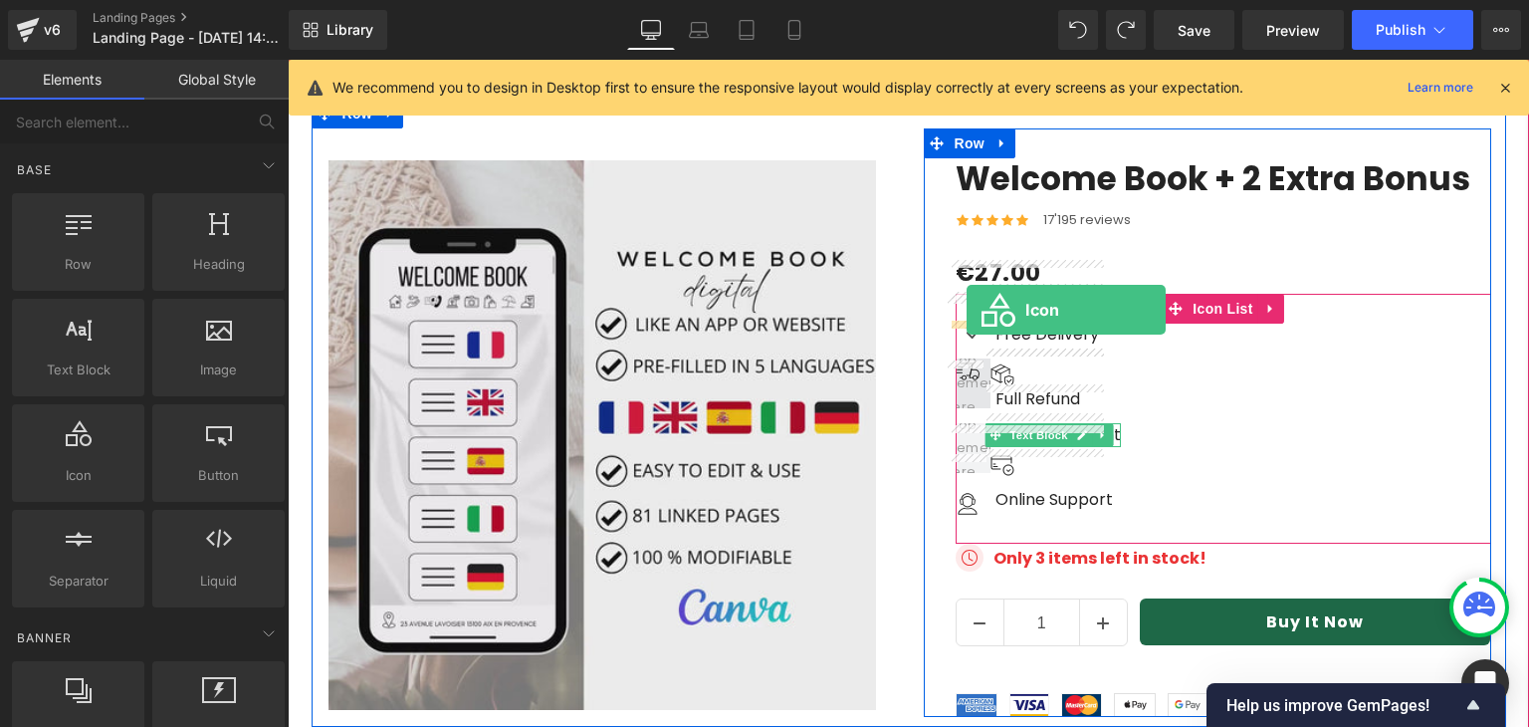
drag, startPoint x: 386, startPoint y: 518, endPoint x: 967, endPoint y: 310, distance: 616.6
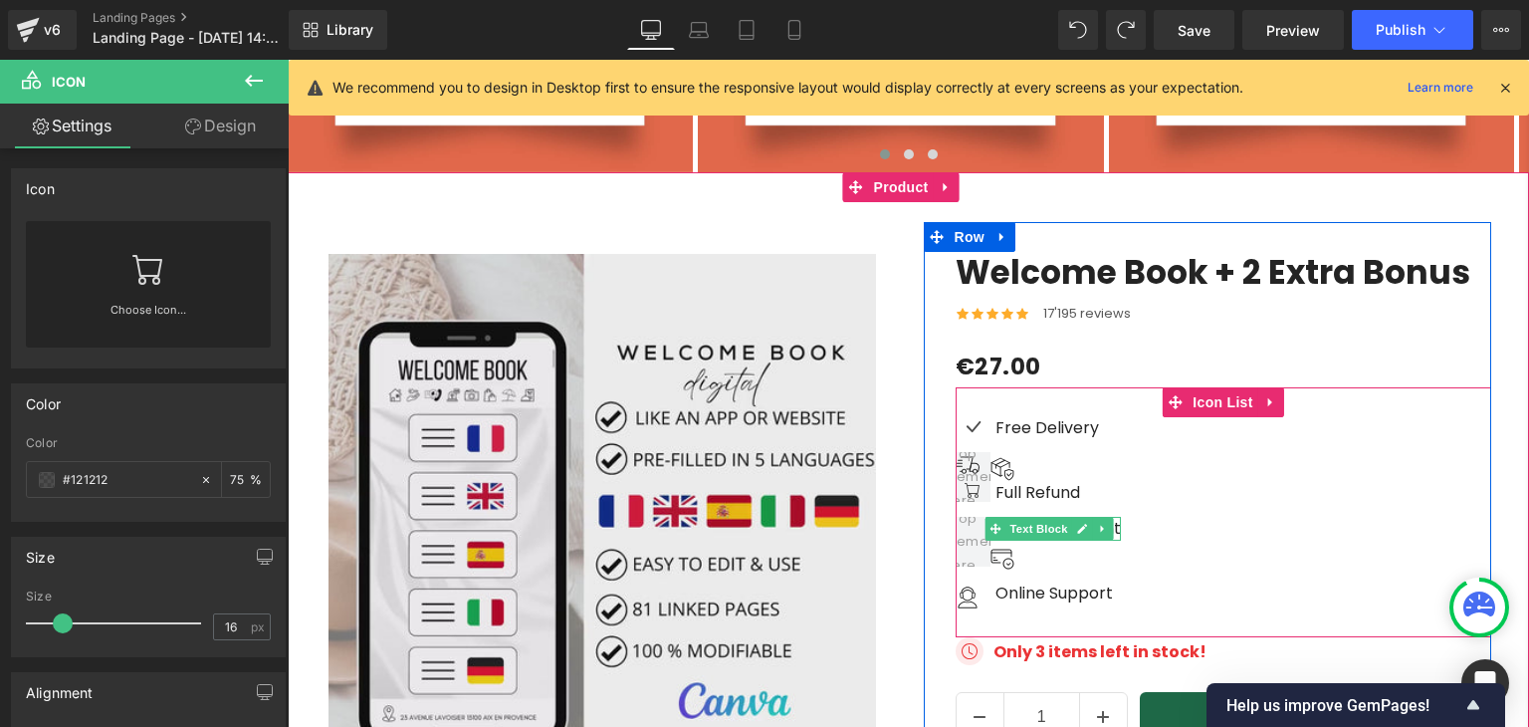
scroll to position [6082, 0]
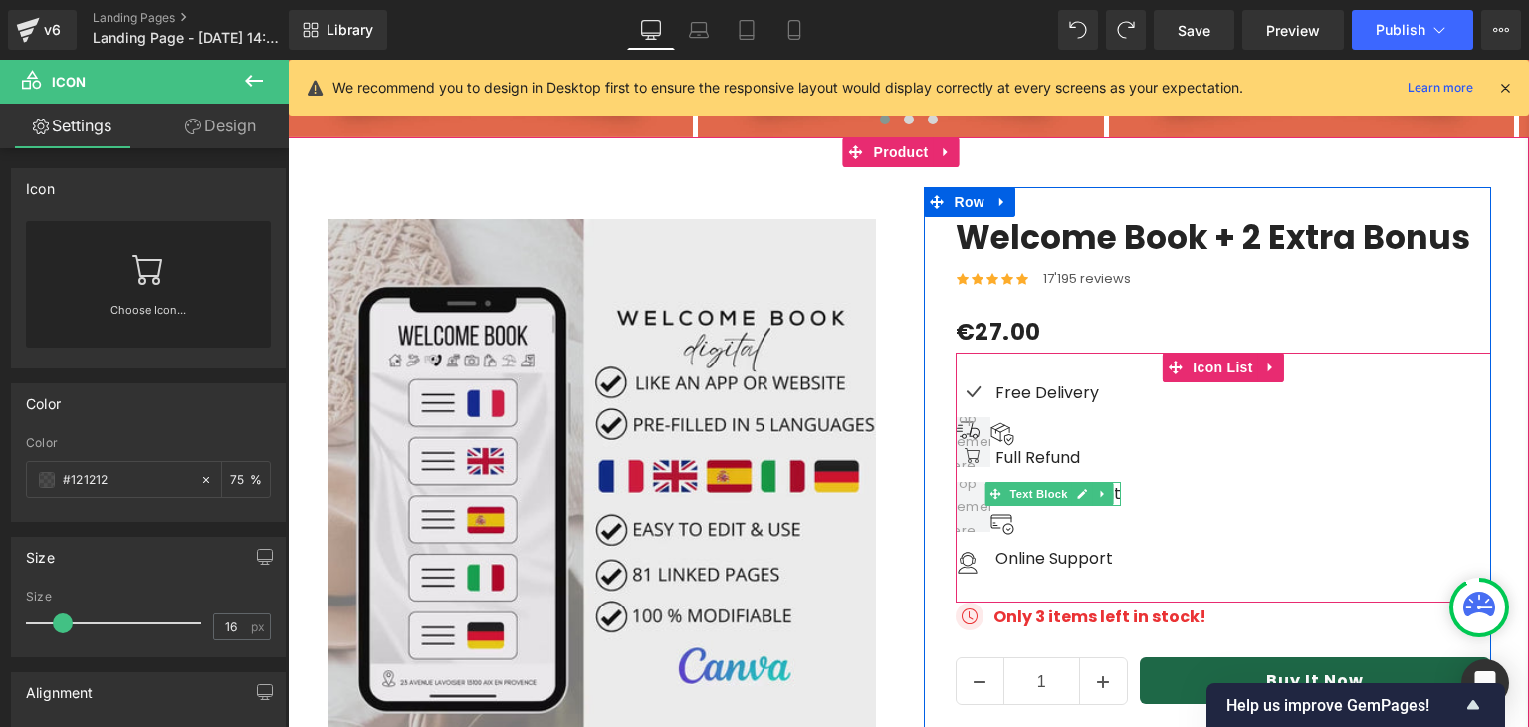
click at [1282, 381] on div "Icon Image Icon Free Delivery Text Block Image Full Refund Text Block Online Pa…" at bounding box center [1224, 481] width 536 height 201
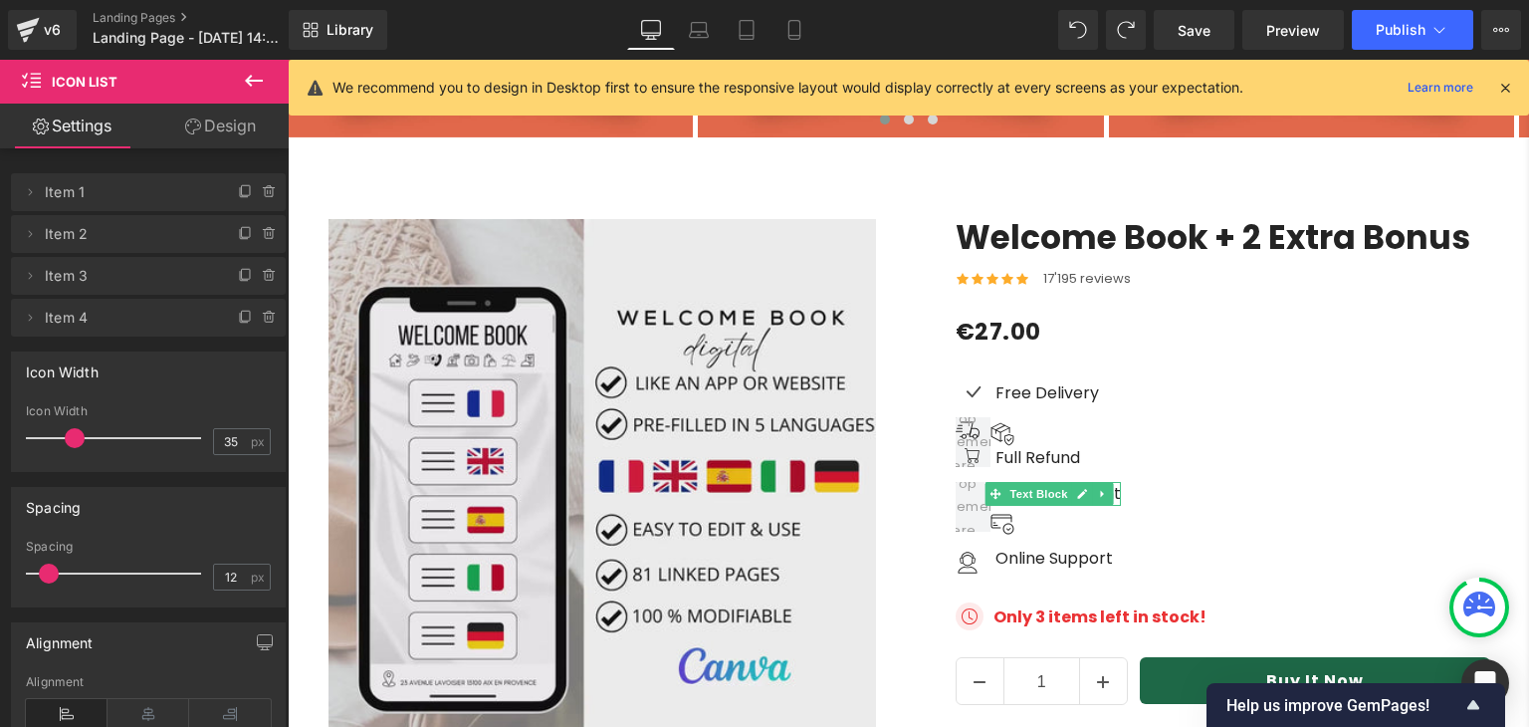
click at [247, 89] on icon at bounding box center [254, 81] width 24 height 24
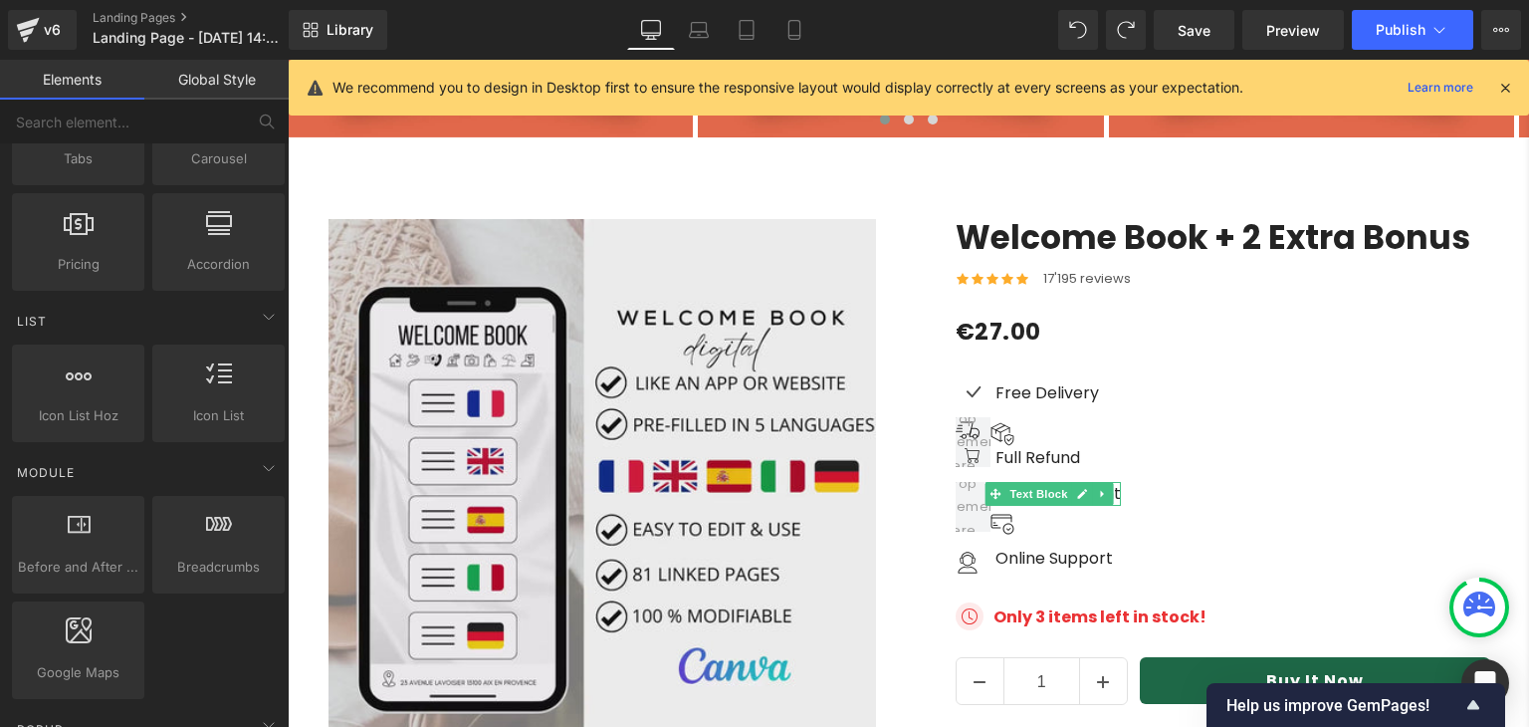
scroll to position [725, 0]
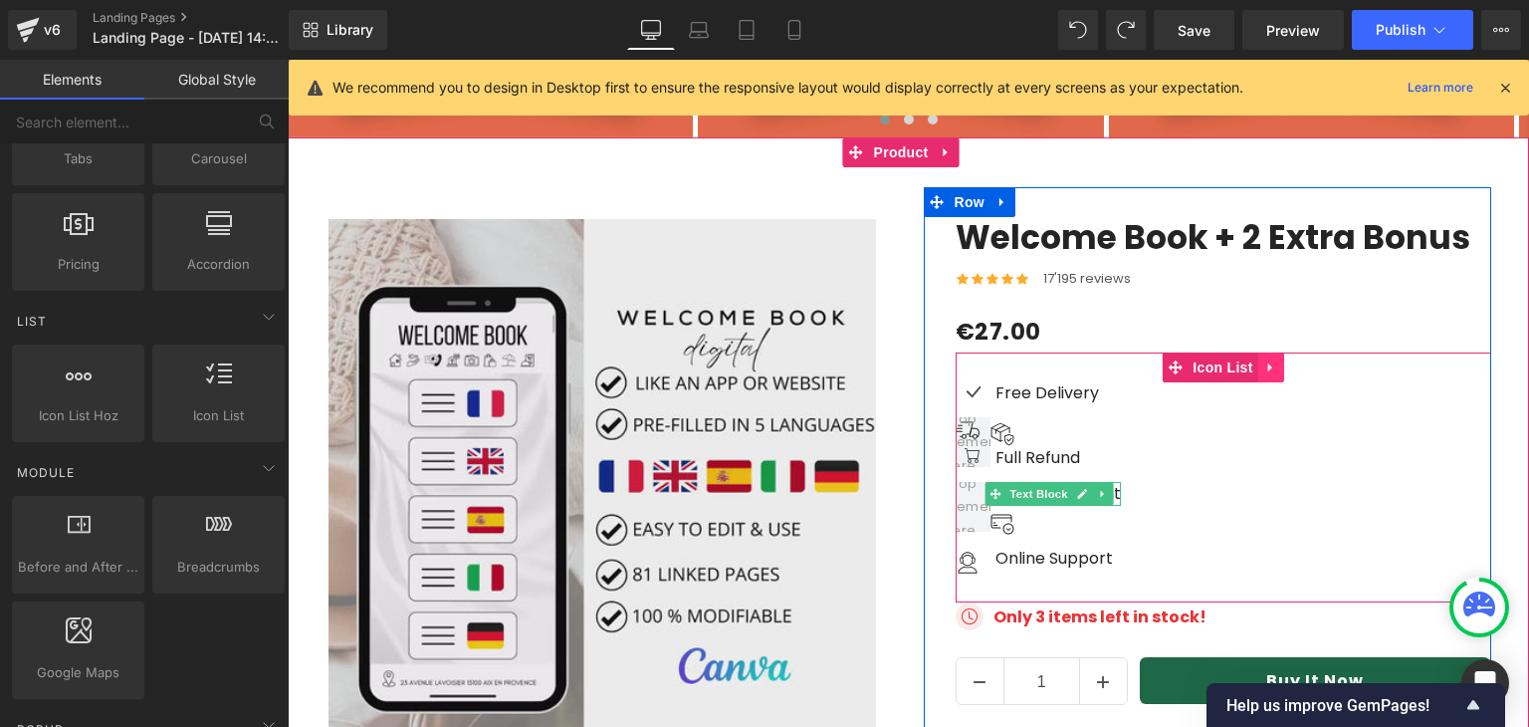
click at [1267, 363] on icon at bounding box center [1269, 367] width 4 height 9
click at [1277, 360] on icon at bounding box center [1284, 367] width 14 height 14
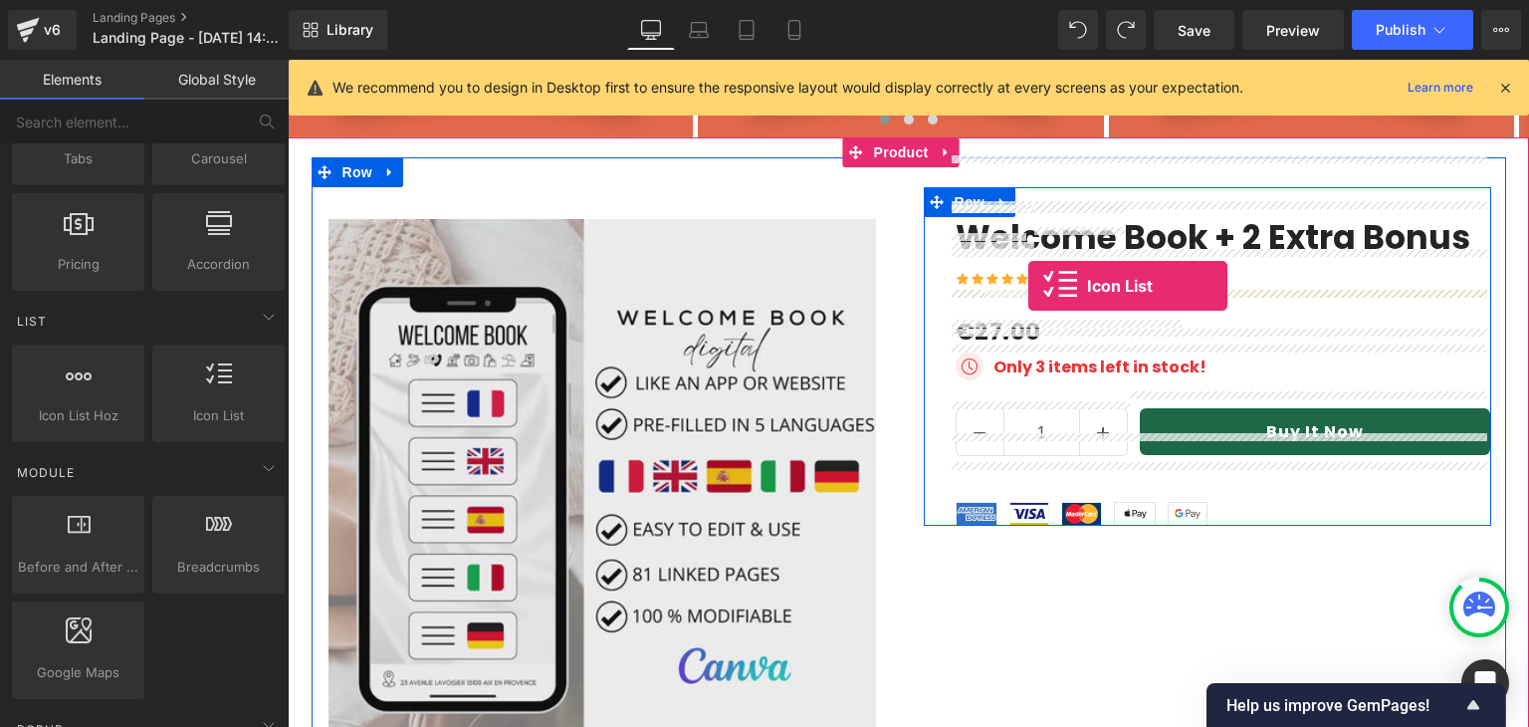
drag, startPoint x: 499, startPoint y: 451, endPoint x: 1029, endPoint y: 286, distance: 554.9
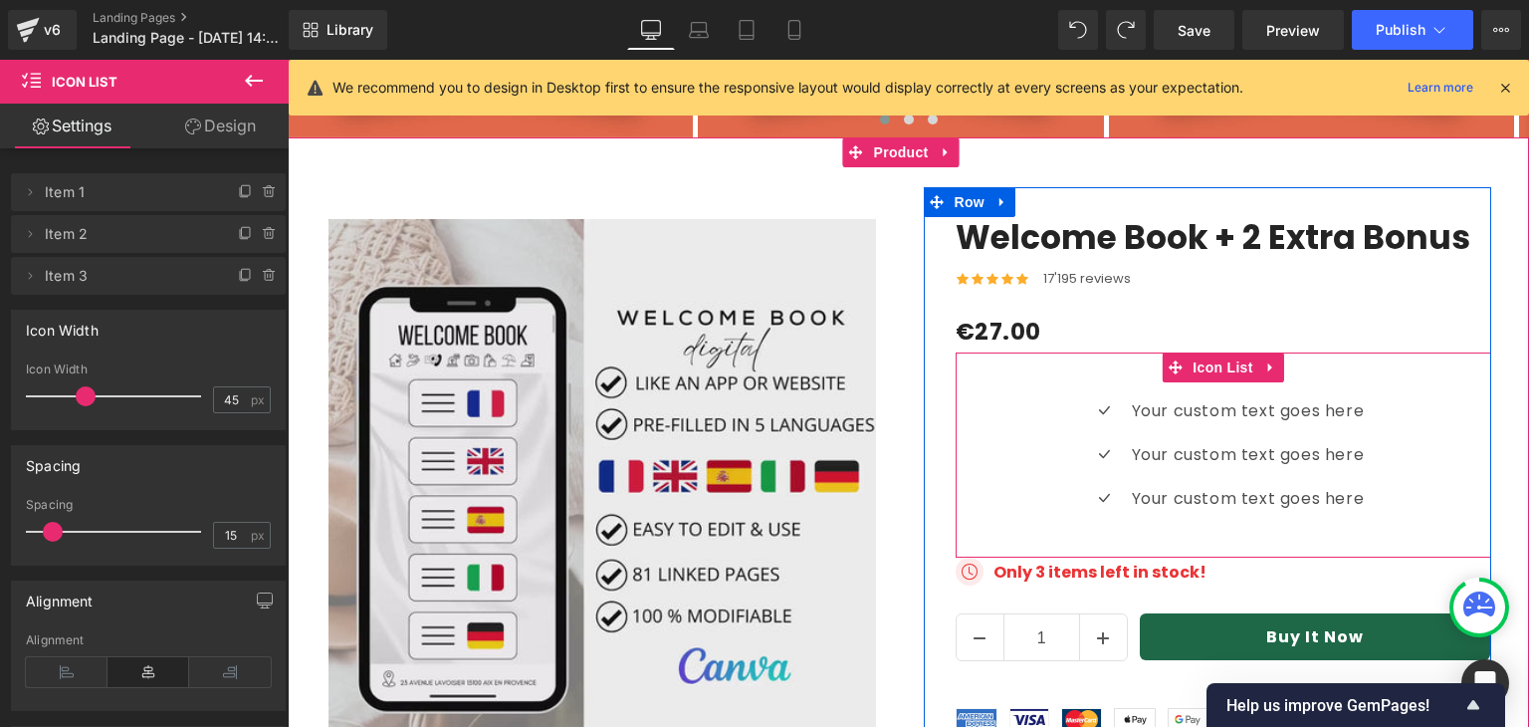
click at [1004, 397] on div "Icon Your custom text goes here Text Block Icon Your custom text goes here Text…" at bounding box center [1224, 462] width 536 height 130
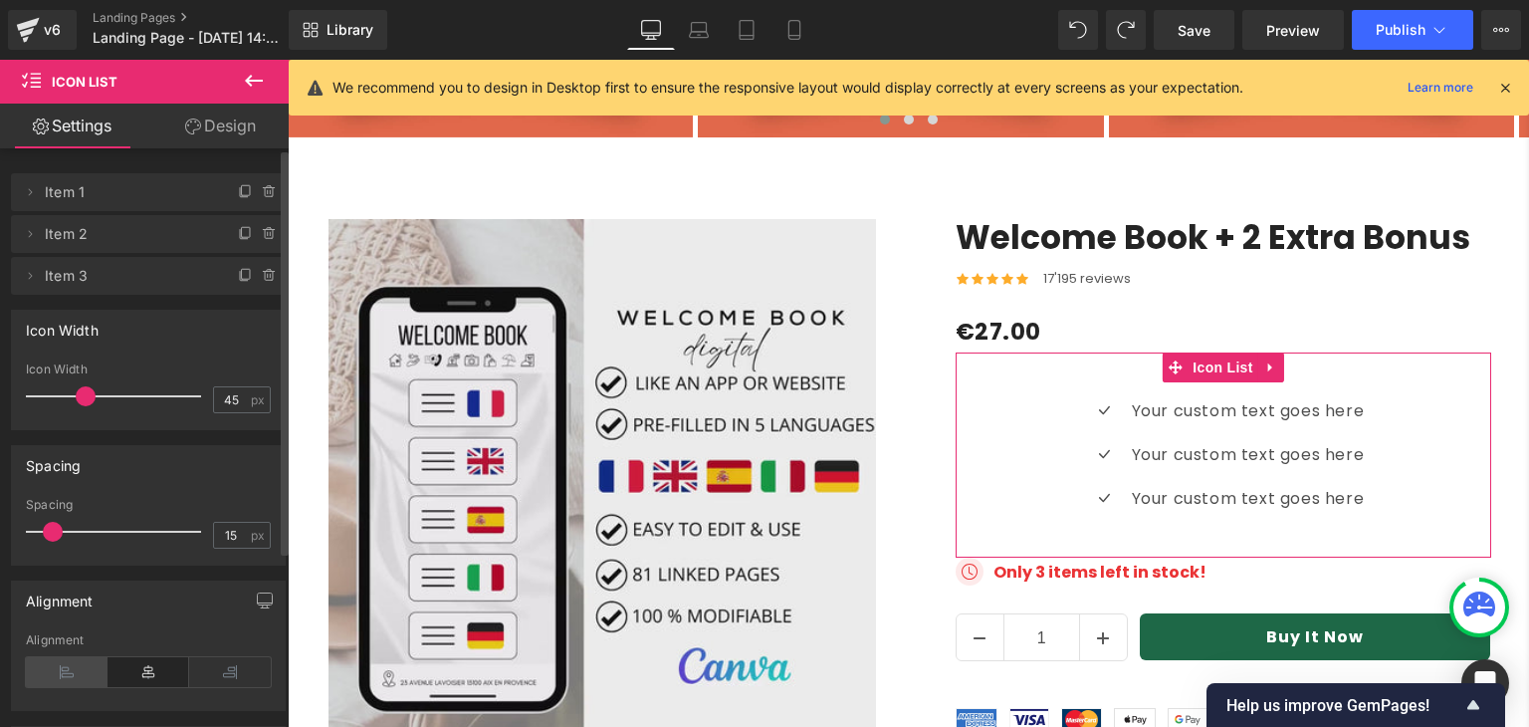
click at [56, 672] on icon at bounding box center [67, 672] width 82 height 30
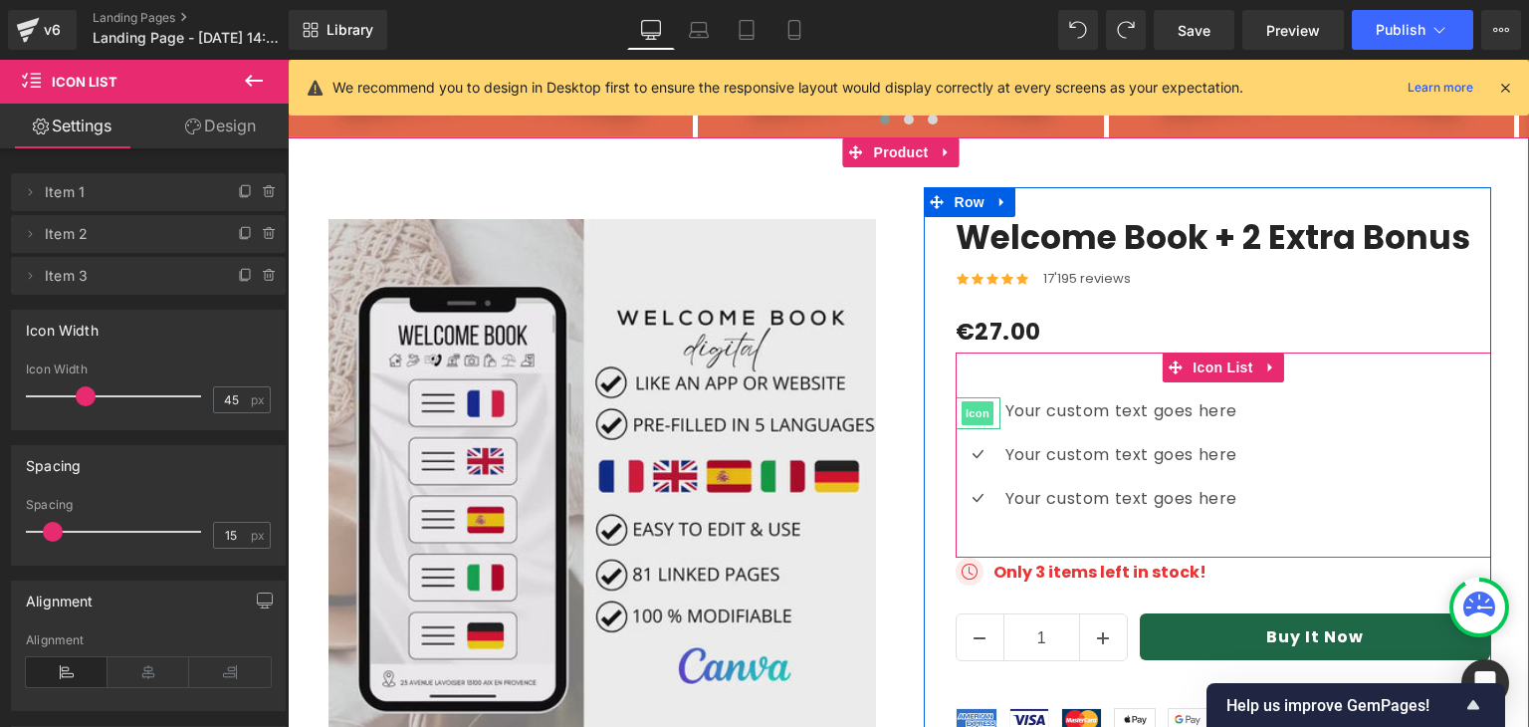
click at [971, 401] on span "Icon" at bounding box center [978, 413] width 32 height 24
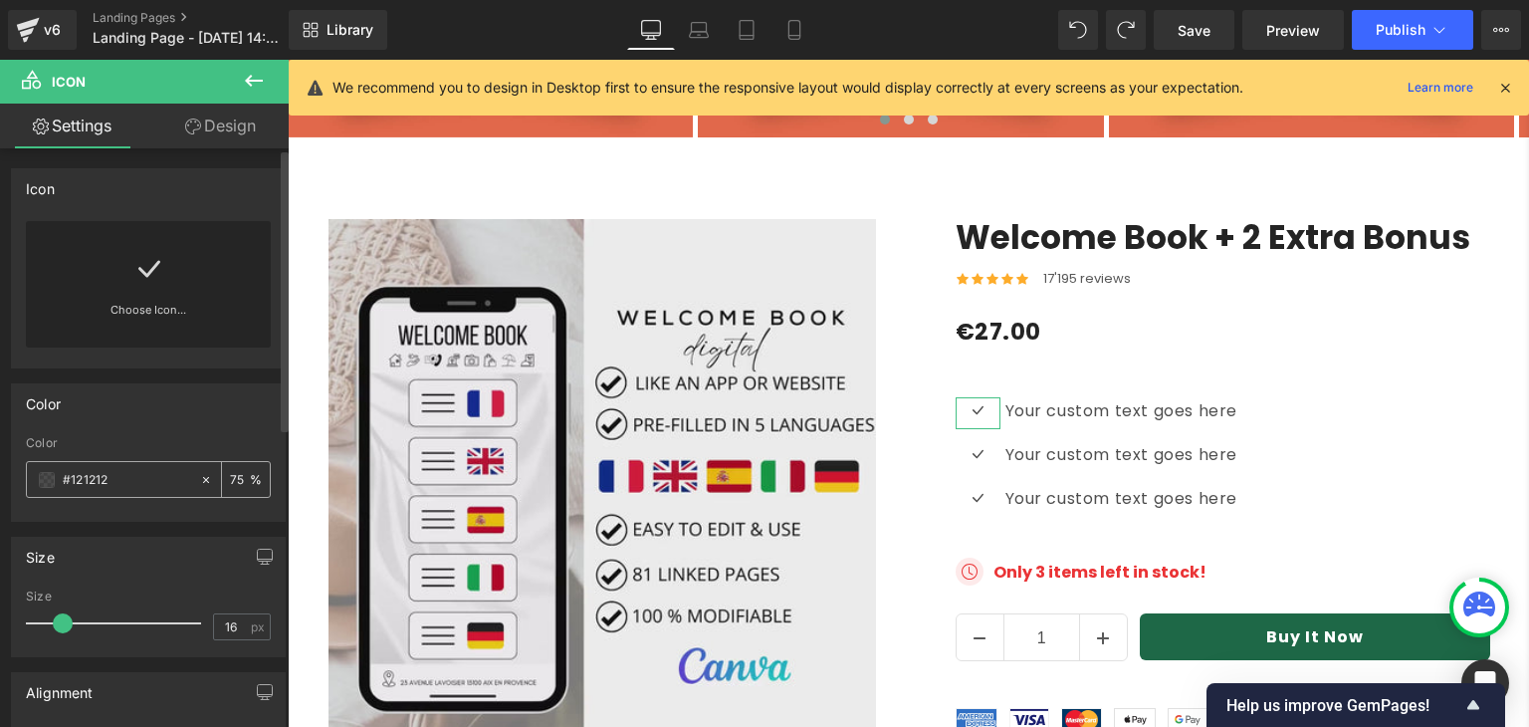
click at [43, 475] on span at bounding box center [47, 480] width 16 height 16
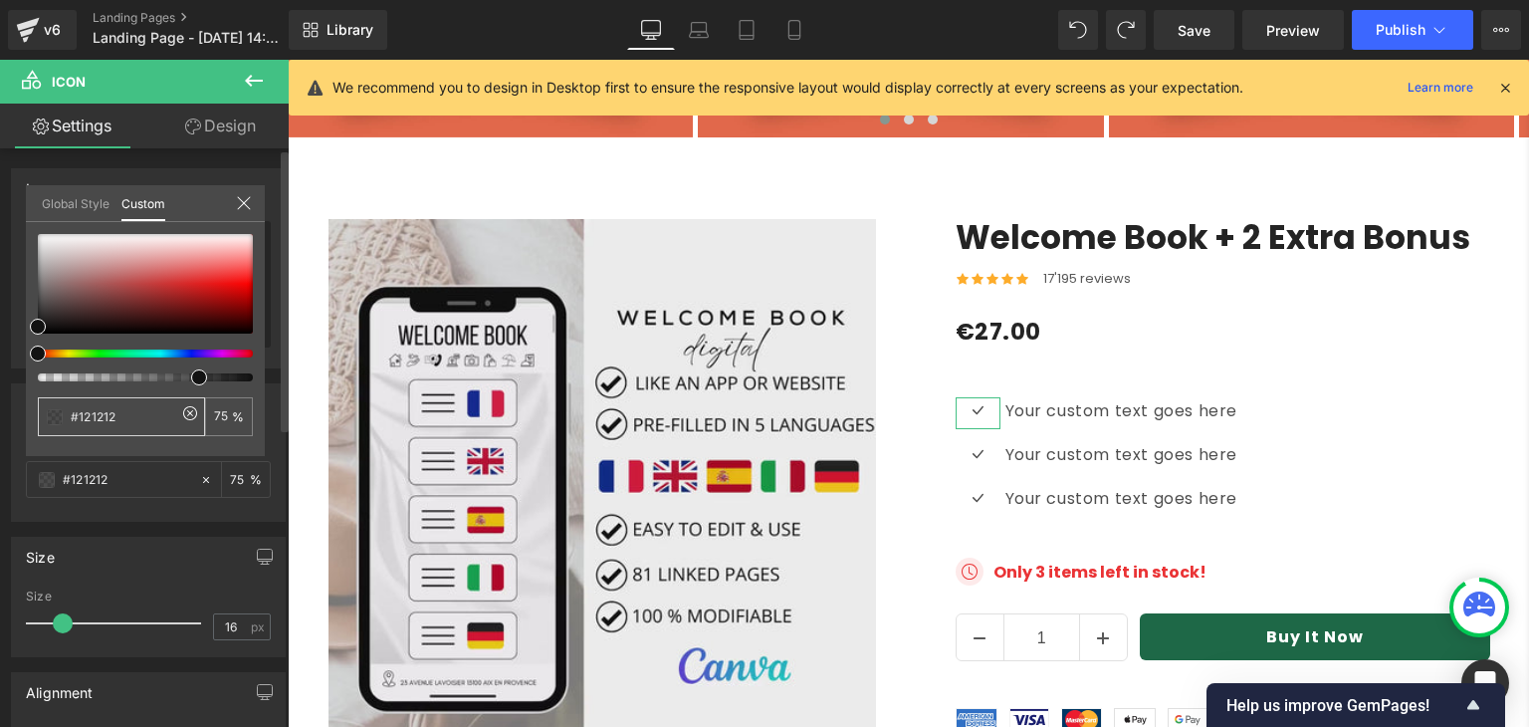
click at [106, 413] on input "#121212" at bounding box center [124, 416] width 106 height 21
paste input "73af8c"
click at [156, 411] on input "#73af8c" at bounding box center [124, 416] width 106 height 21
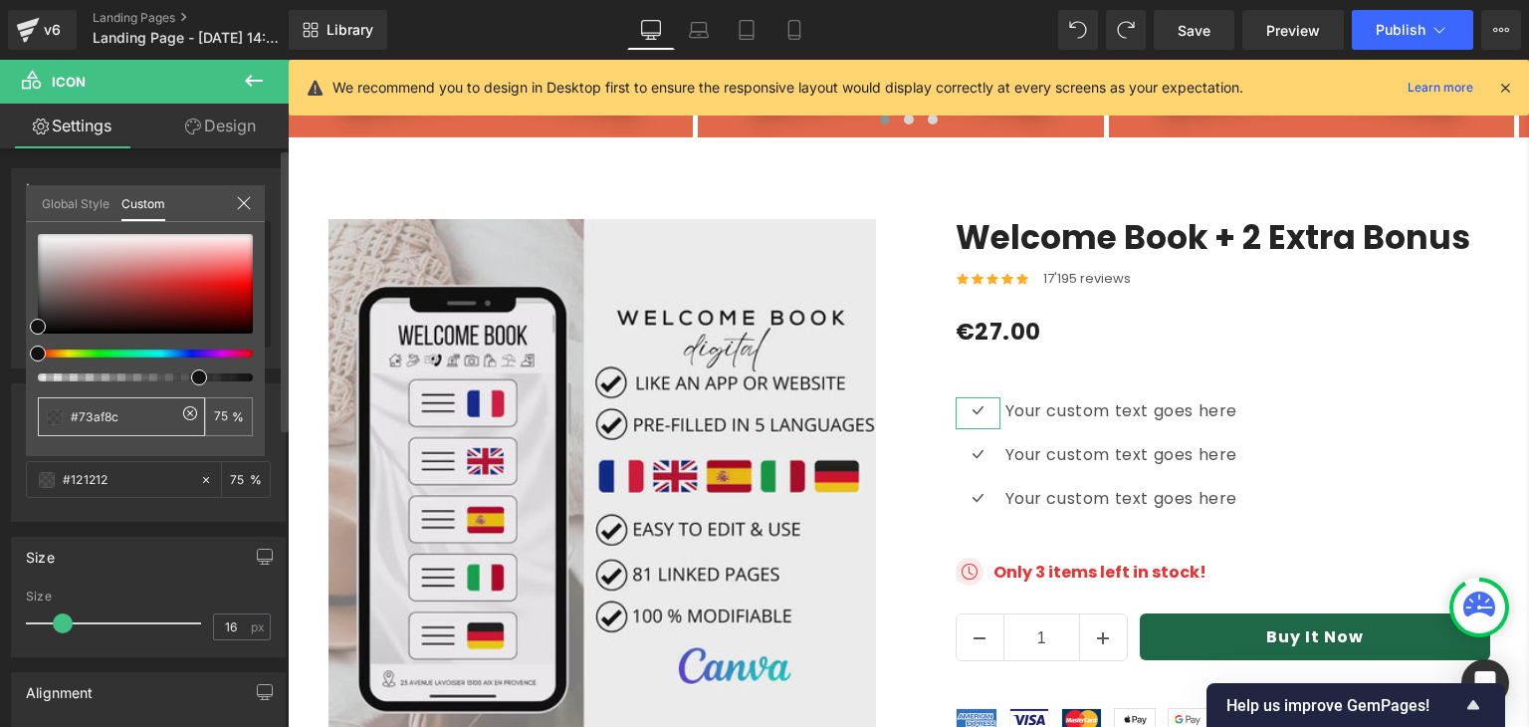
type input "#73af8c"
type input "100"
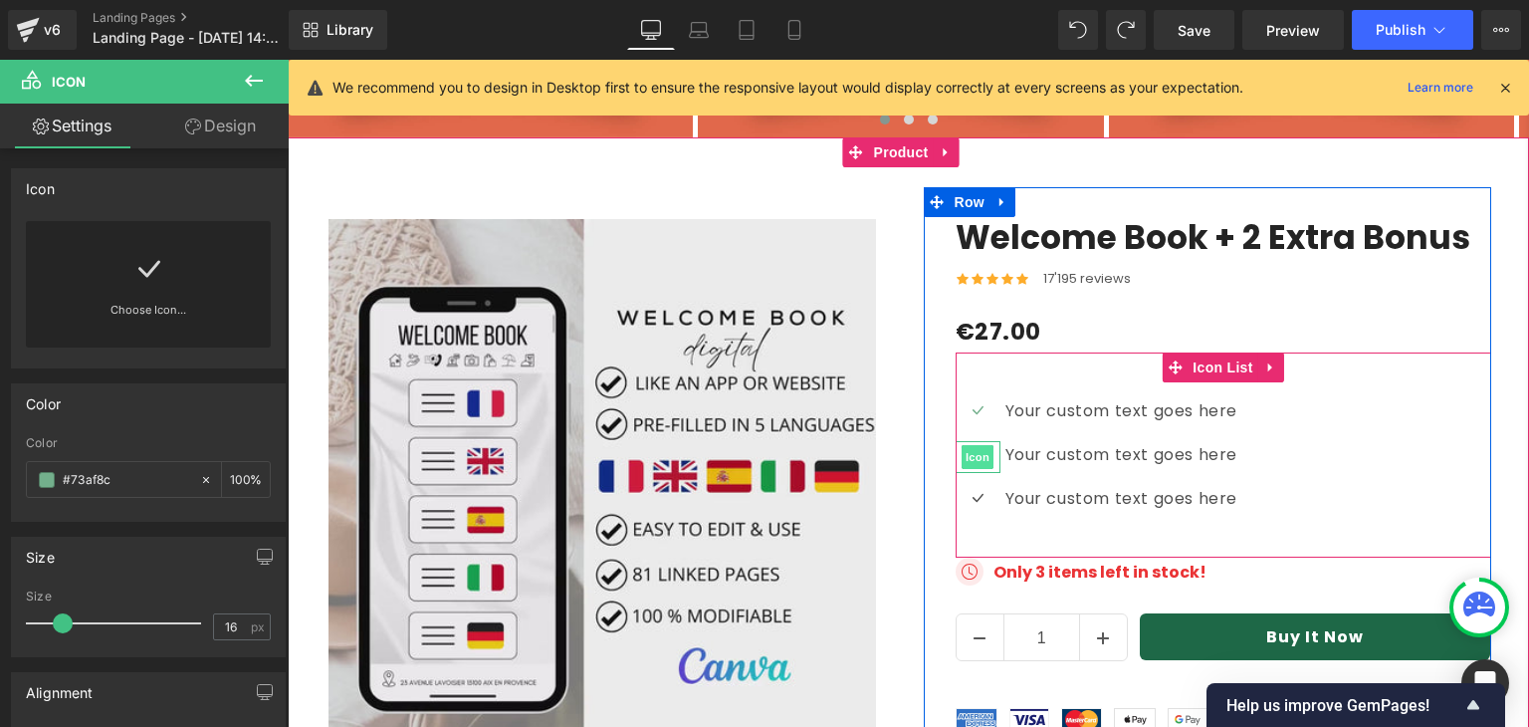
click at [975, 445] on span "Icon" at bounding box center [978, 457] width 32 height 24
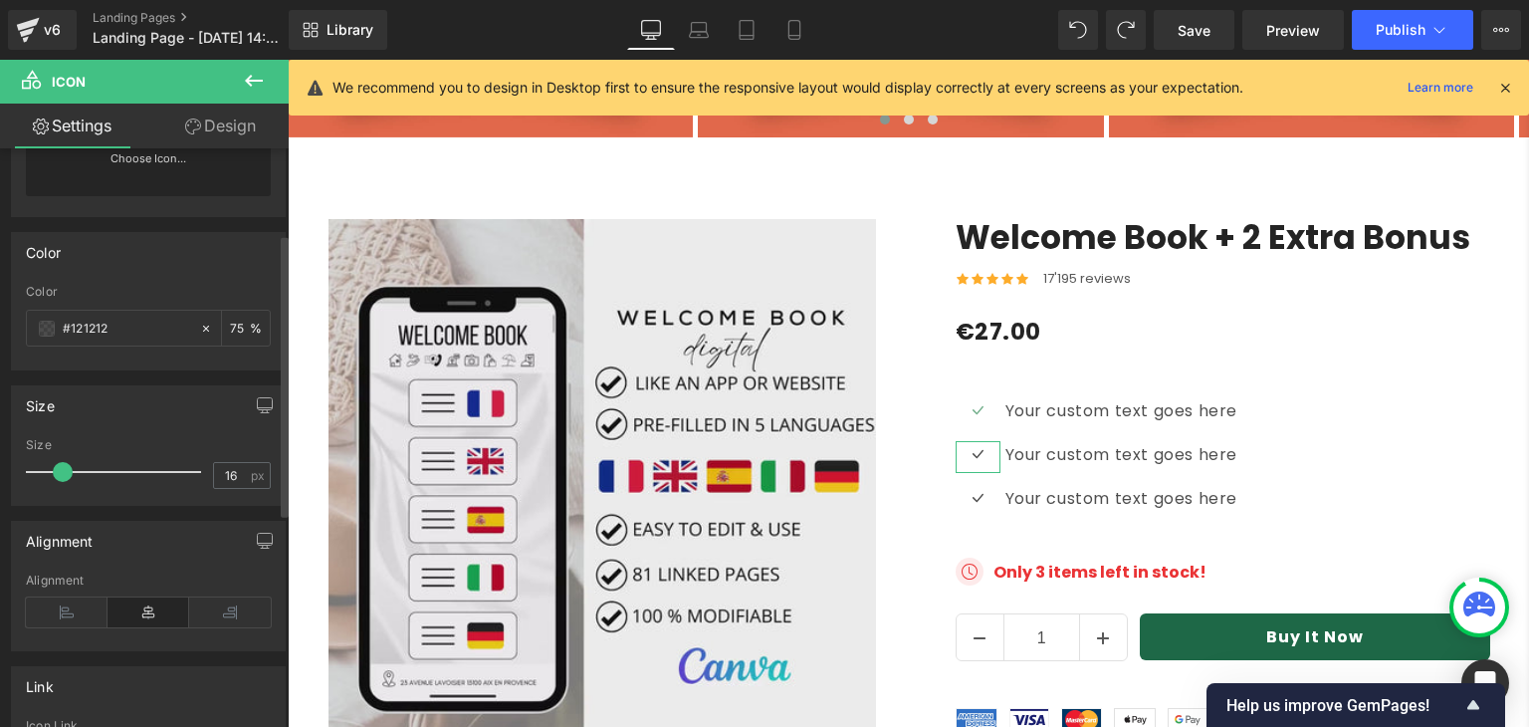
scroll to position [135, 0]
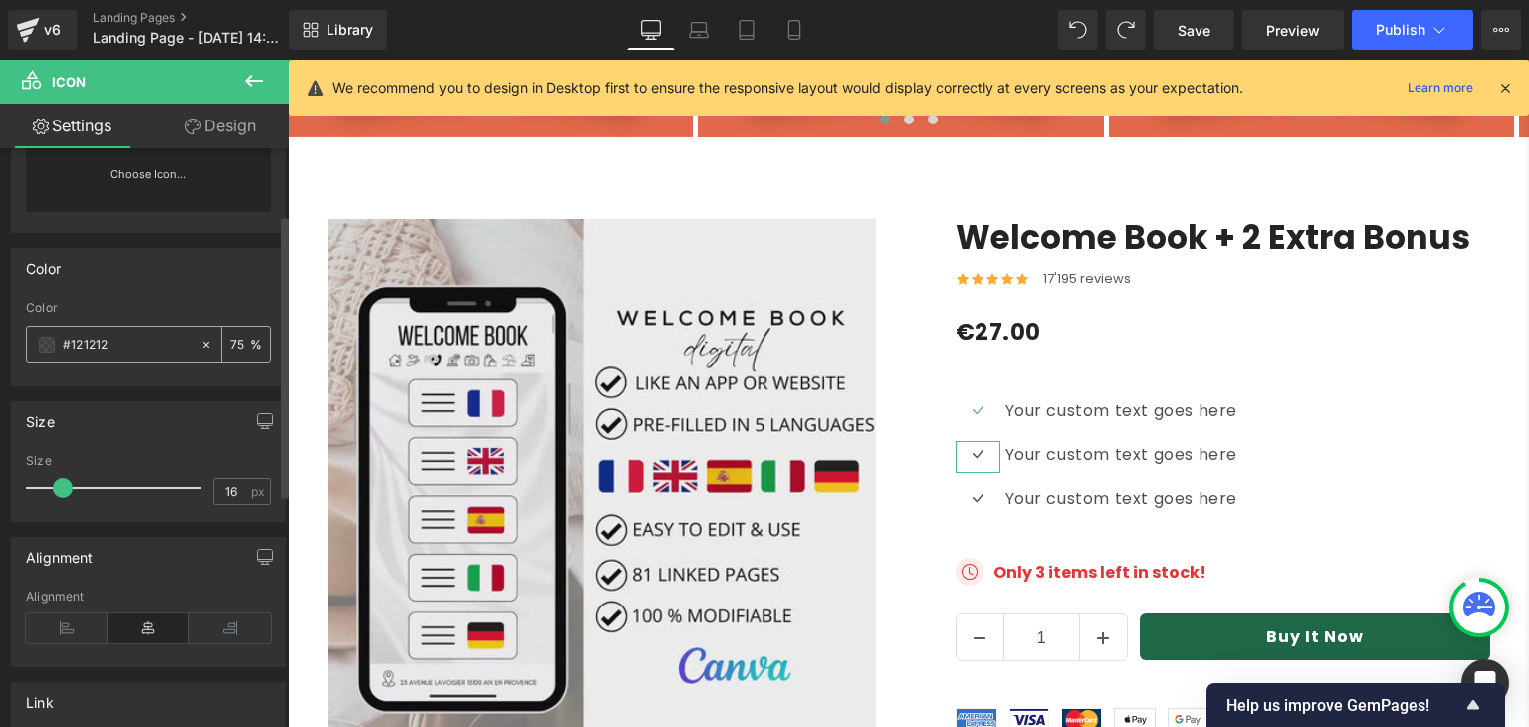
click at [44, 344] on span at bounding box center [47, 345] width 16 height 16
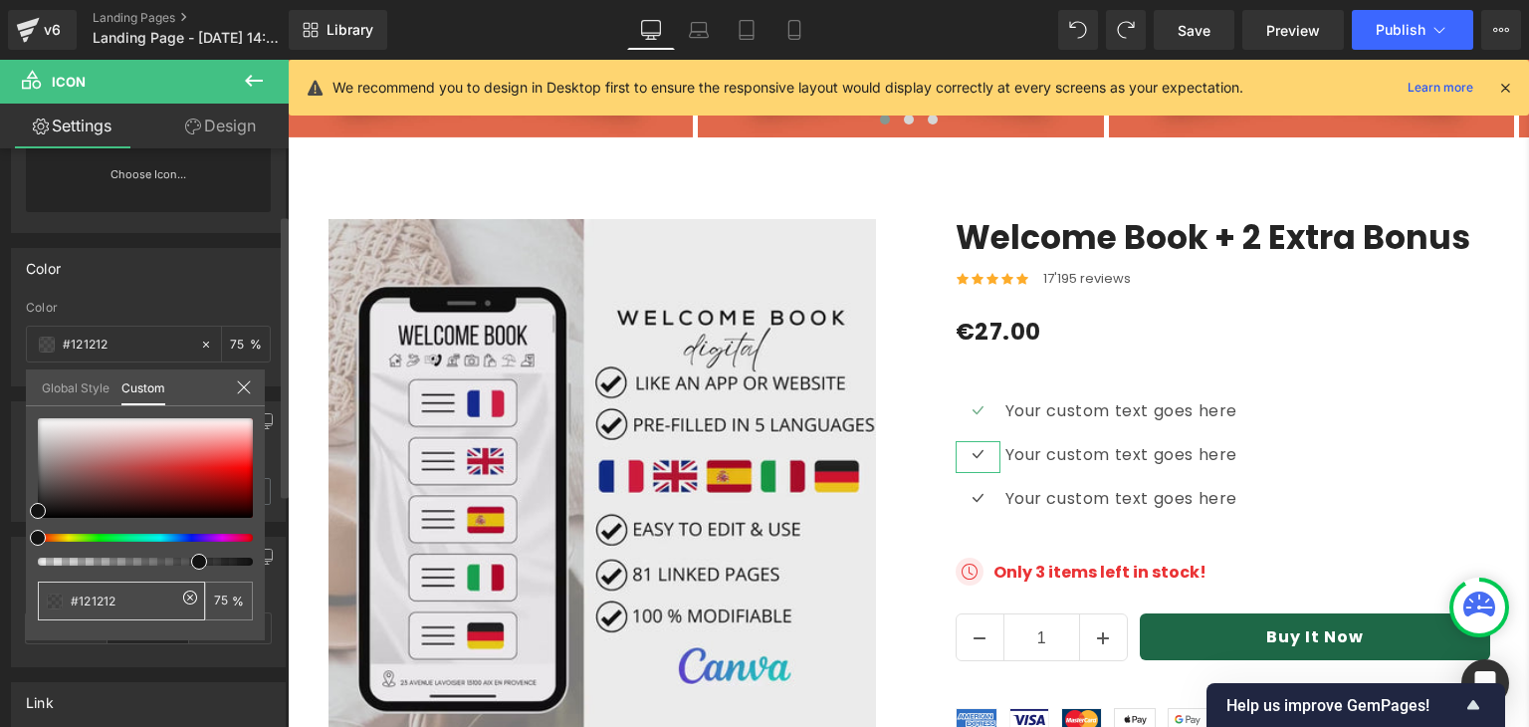
click at [92, 593] on input "#121212" at bounding box center [124, 600] width 106 height 21
paste input "73af8c"
type input "#73af8c"
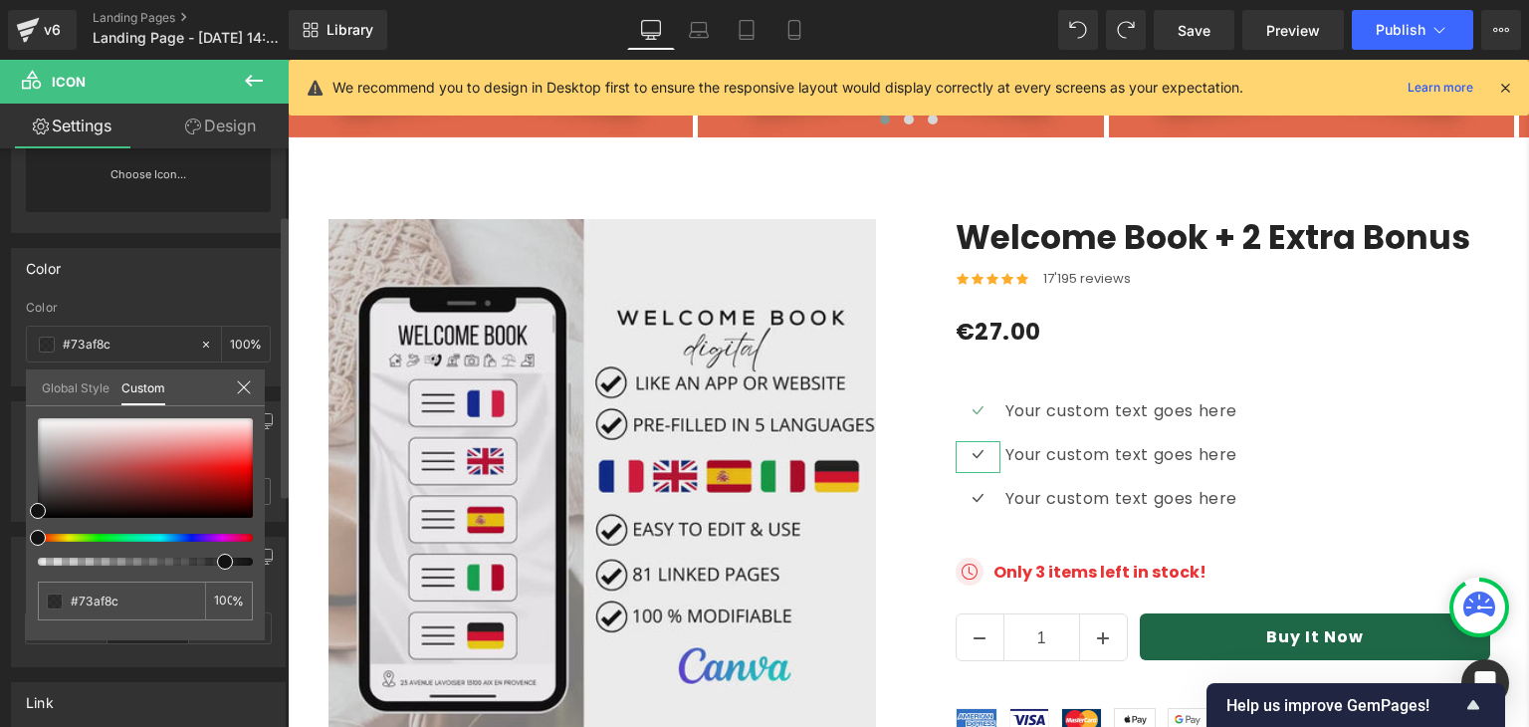
type input "#73af8c"
type input "100"
type input "#121212"
type input "87"
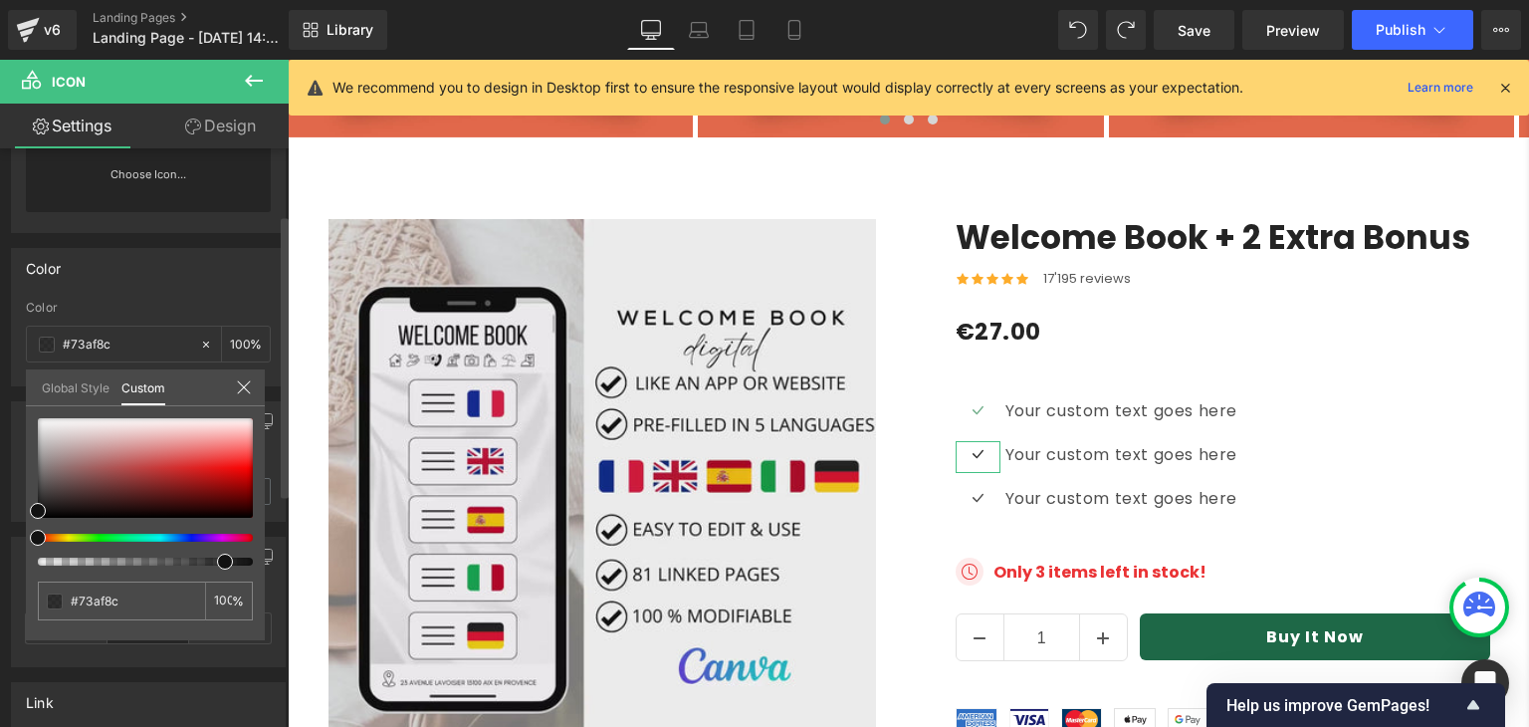
type input "#121212"
type input "87"
type input "98"
drag, startPoint x: 201, startPoint y: 559, endPoint x: 268, endPoint y: 555, distance: 66.8
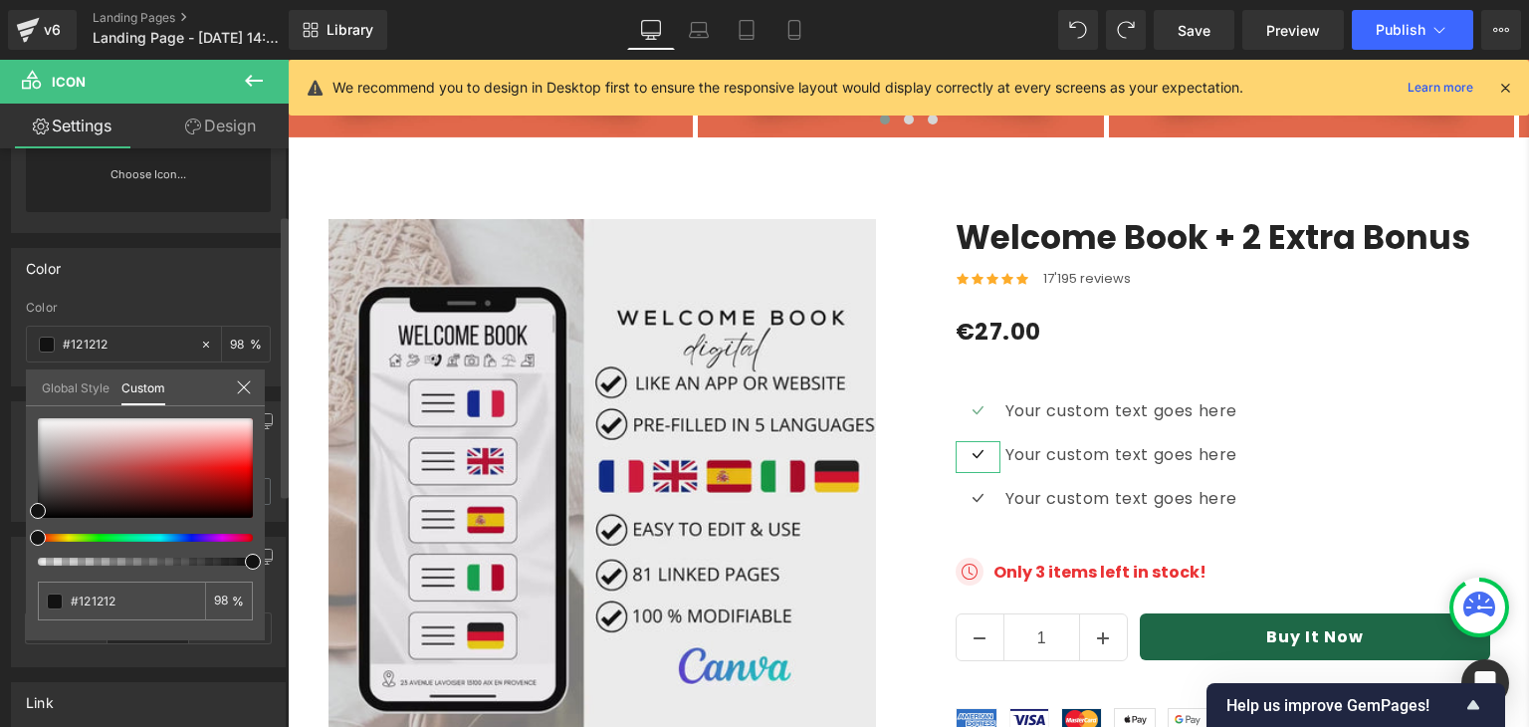
click at [268, 386] on div "Color rgba(18, 18, 18, 0.98) Color #121212 98 % Global Style Custom Setup Globa…" at bounding box center [149, 309] width 298 height 153
click at [100, 597] on input "#121212" at bounding box center [124, 600] width 106 height 21
paste input "73af8c"
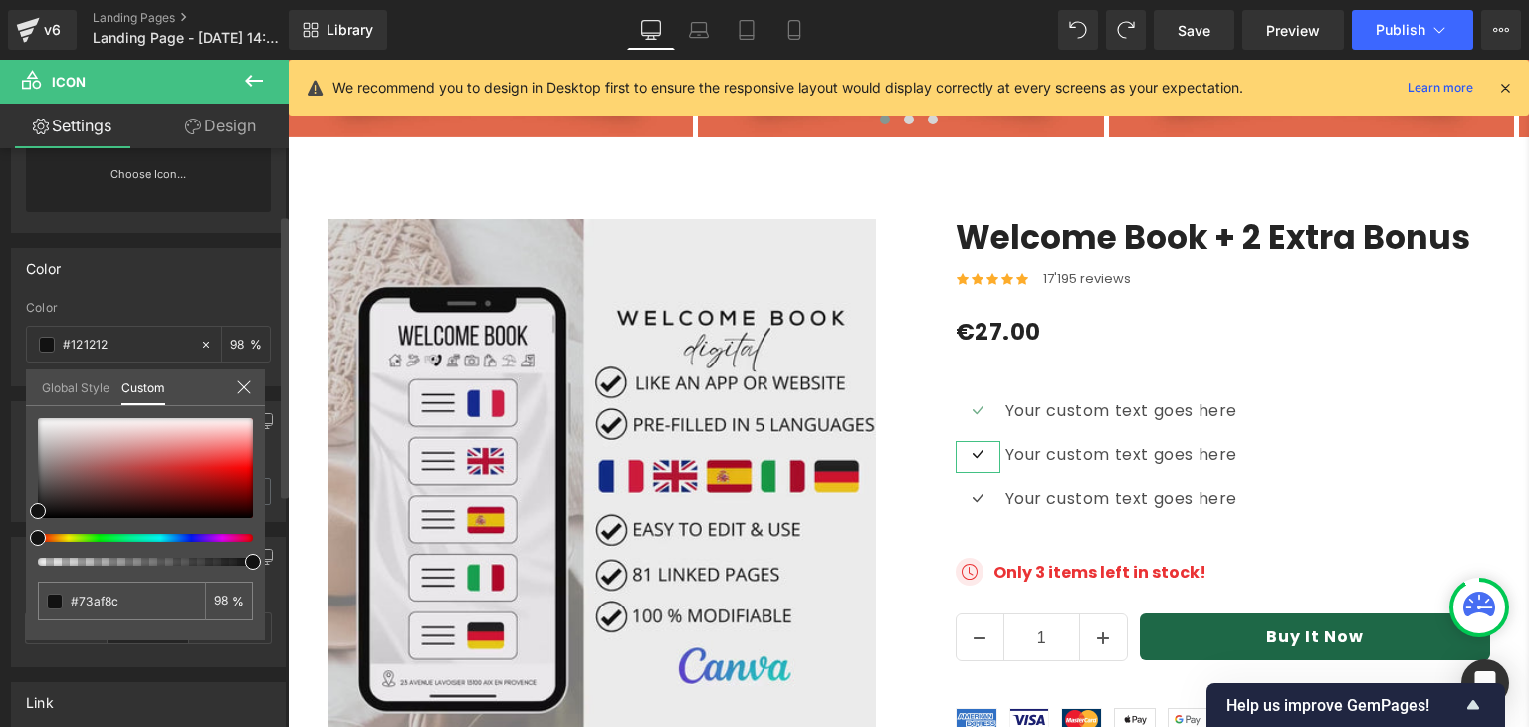
type input "#73af8c"
type input "100"
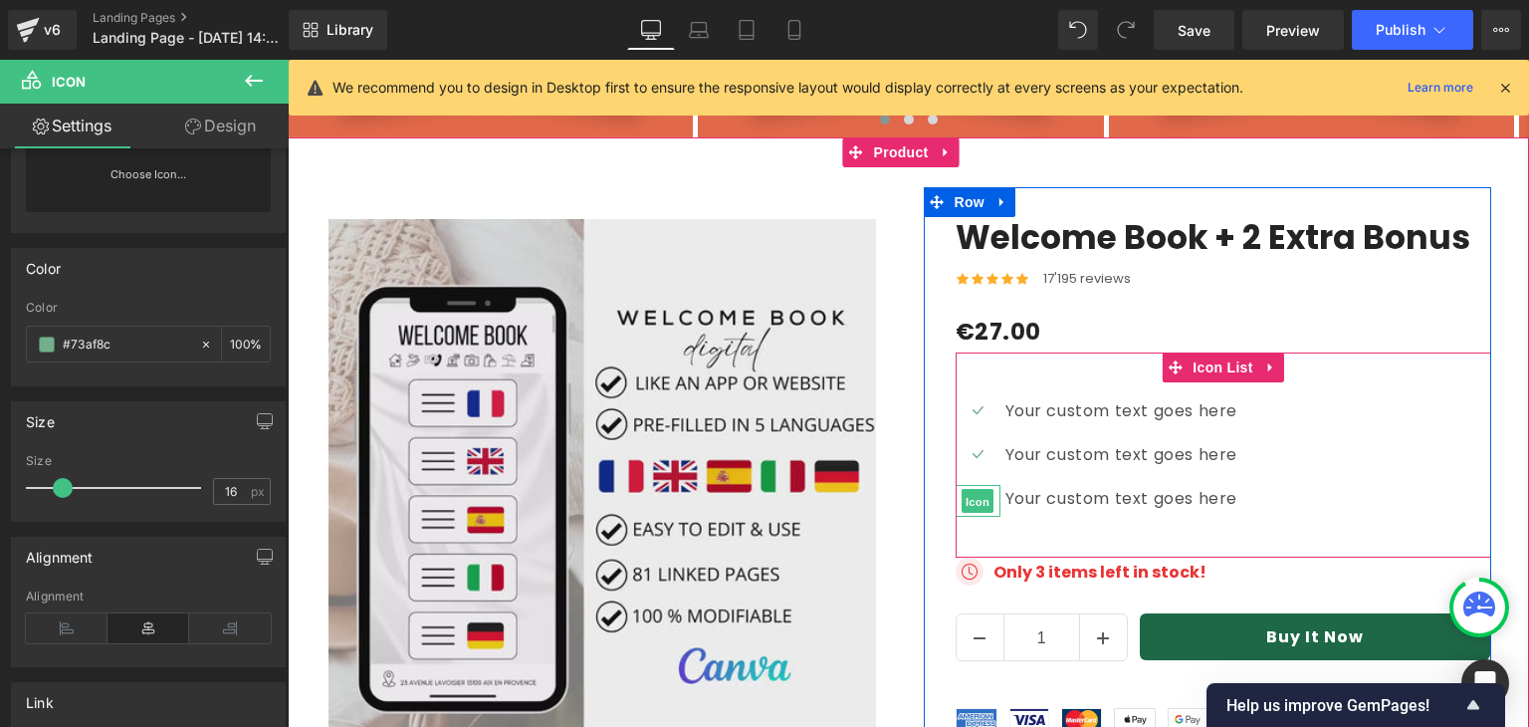
click at [968, 489] on span "Icon" at bounding box center [978, 501] width 32 height 24
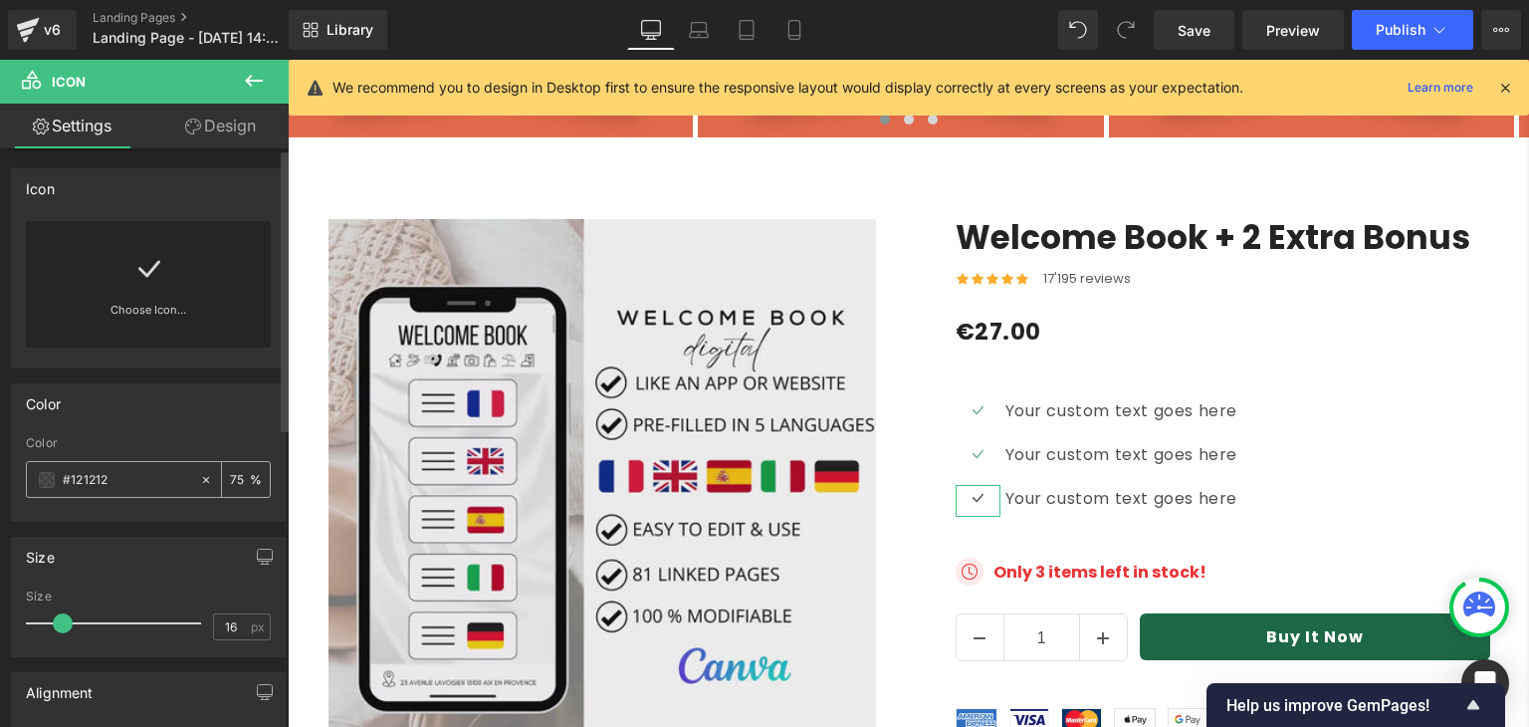
click at [49, 472] on span at bounding box center [47, 480] width 16 height 16
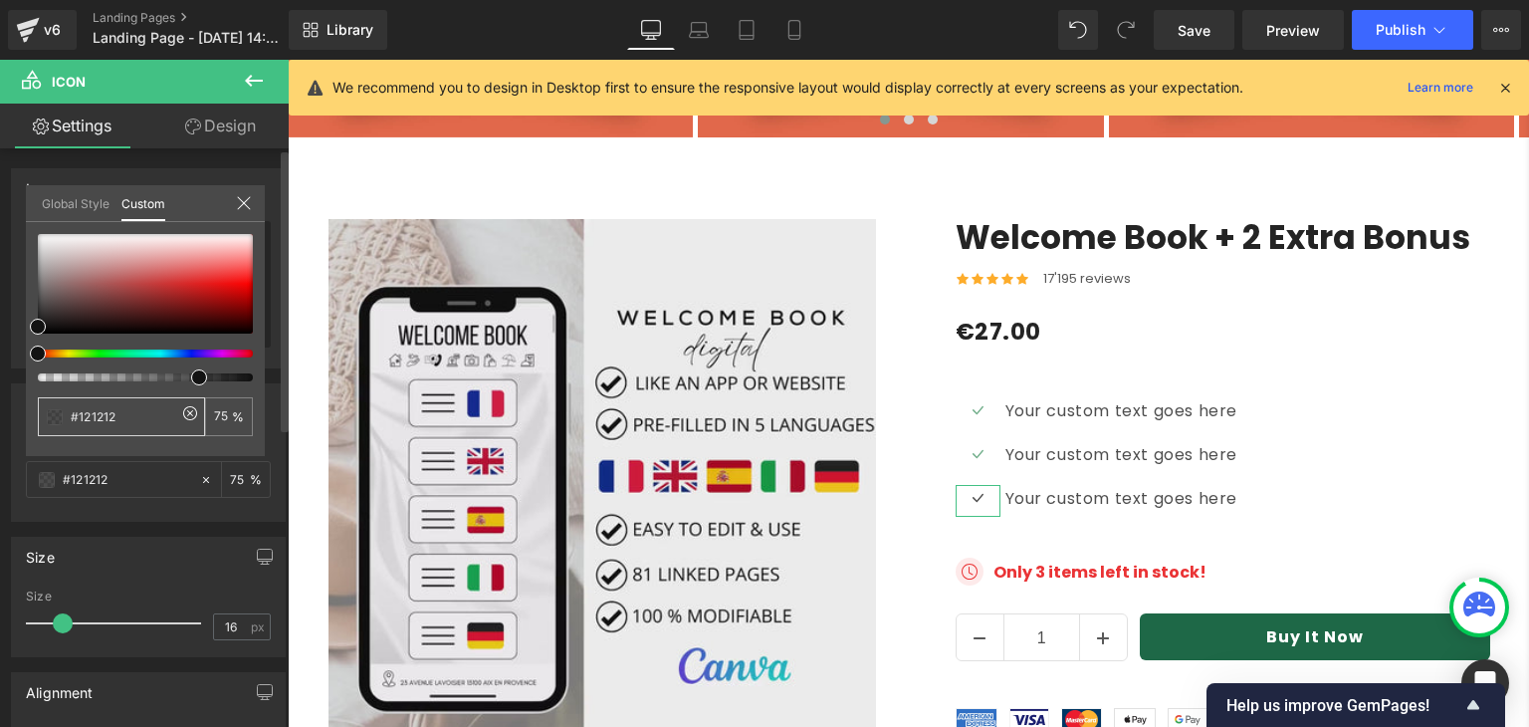
click at [74, 418] on input "#121212" at bounding box center [124, 416] width 106 height 21
paste input "73af8c"
type input "#73af8c"
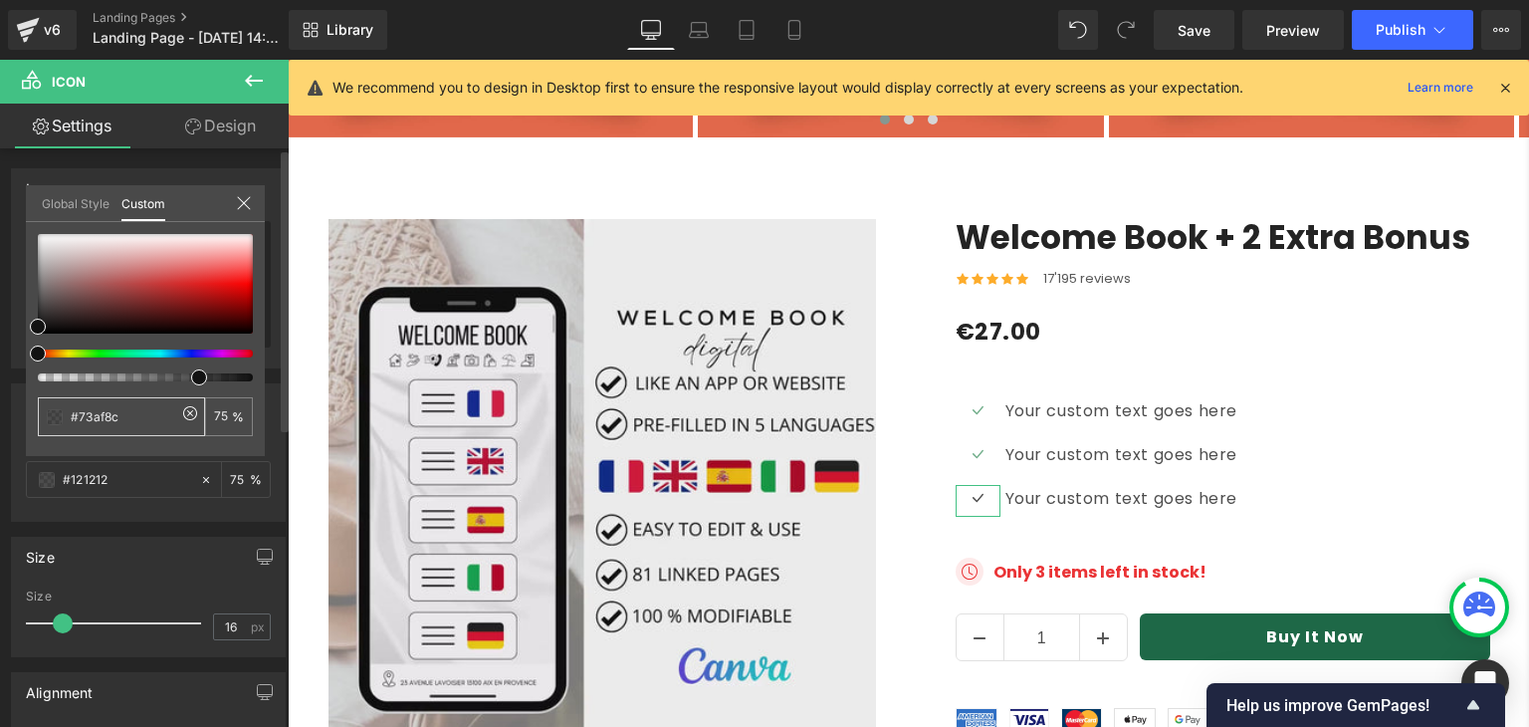
type input "#73af8c"
type input "100"
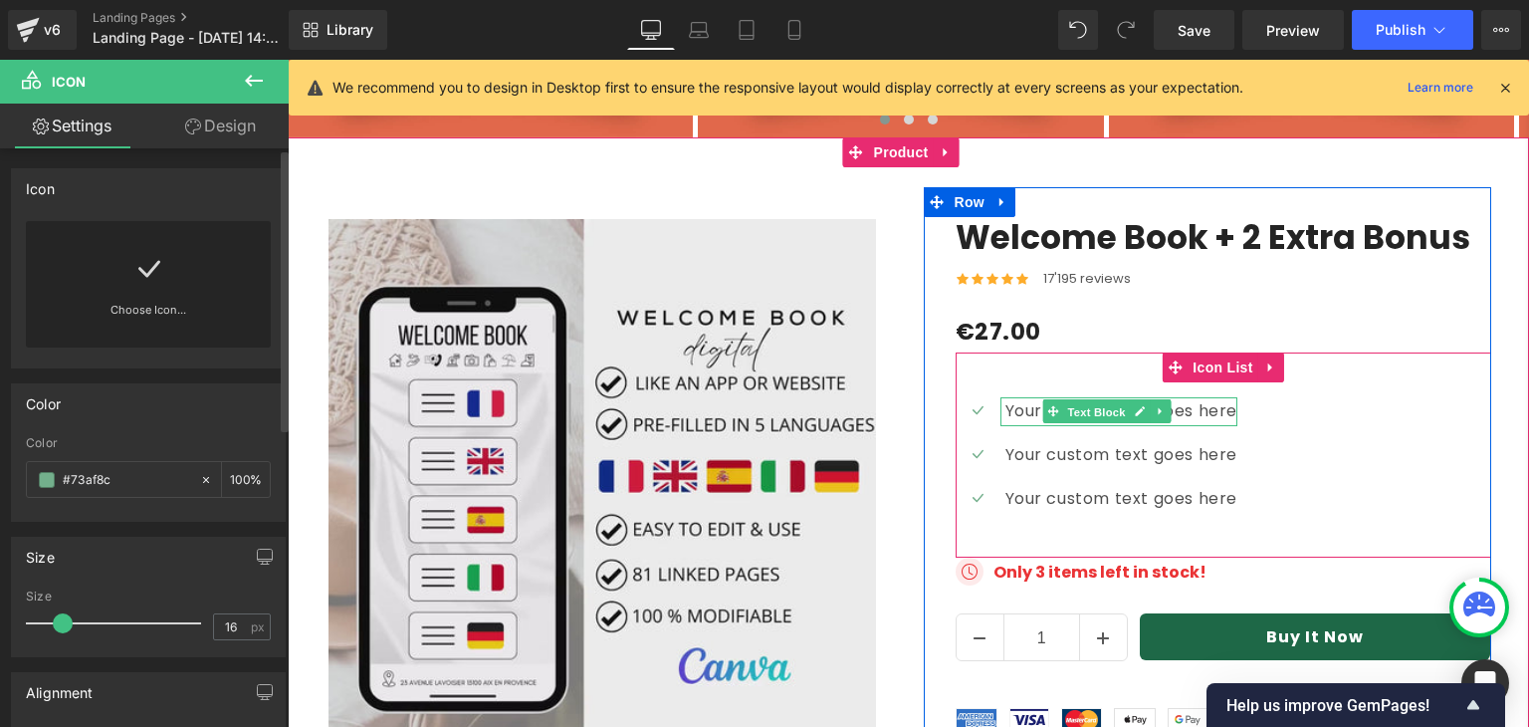
click at [1095, 400] on span "Text Block" at bounding box center [1096, 412] width 66 height 24
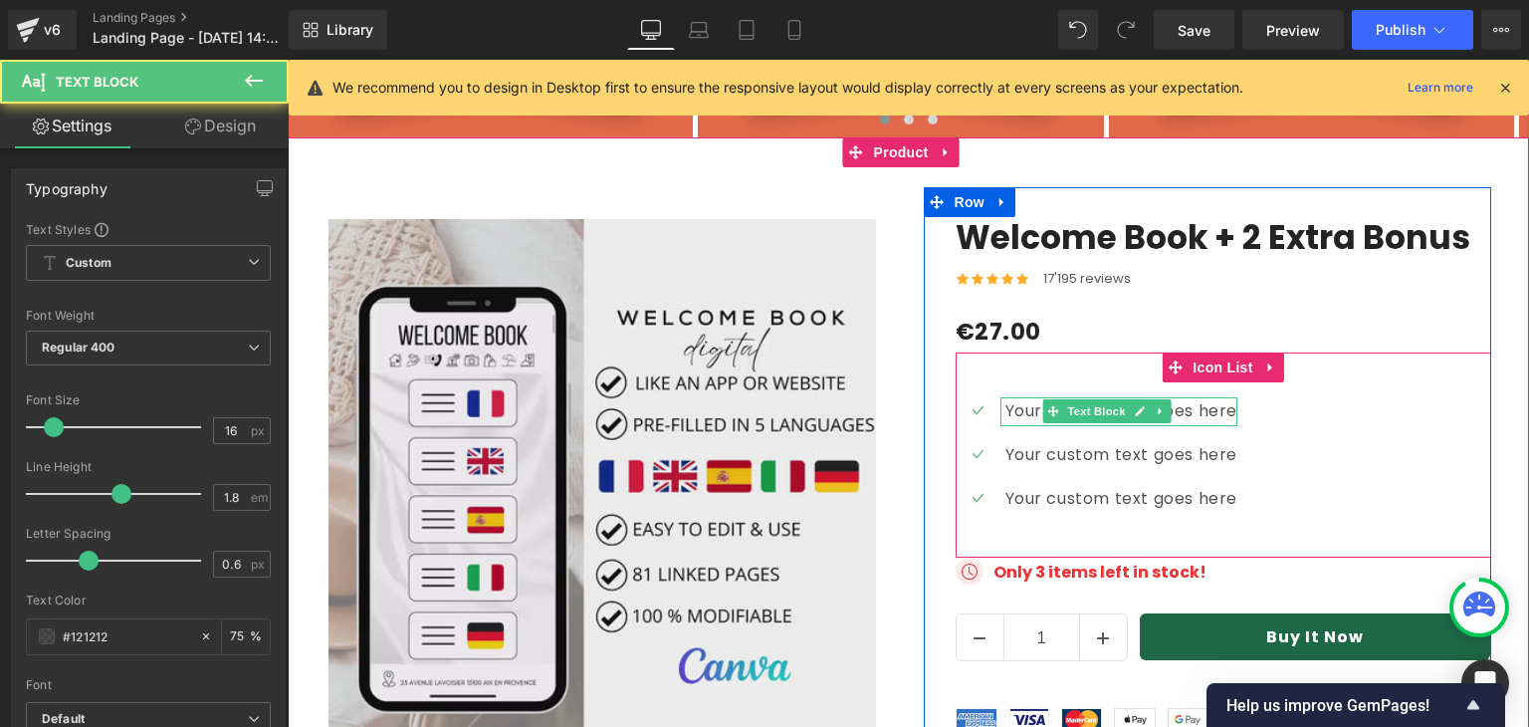
click at [1018, 397] on p "Your custom text goes here" at bounding box center [1122, 411] width 233 height 29
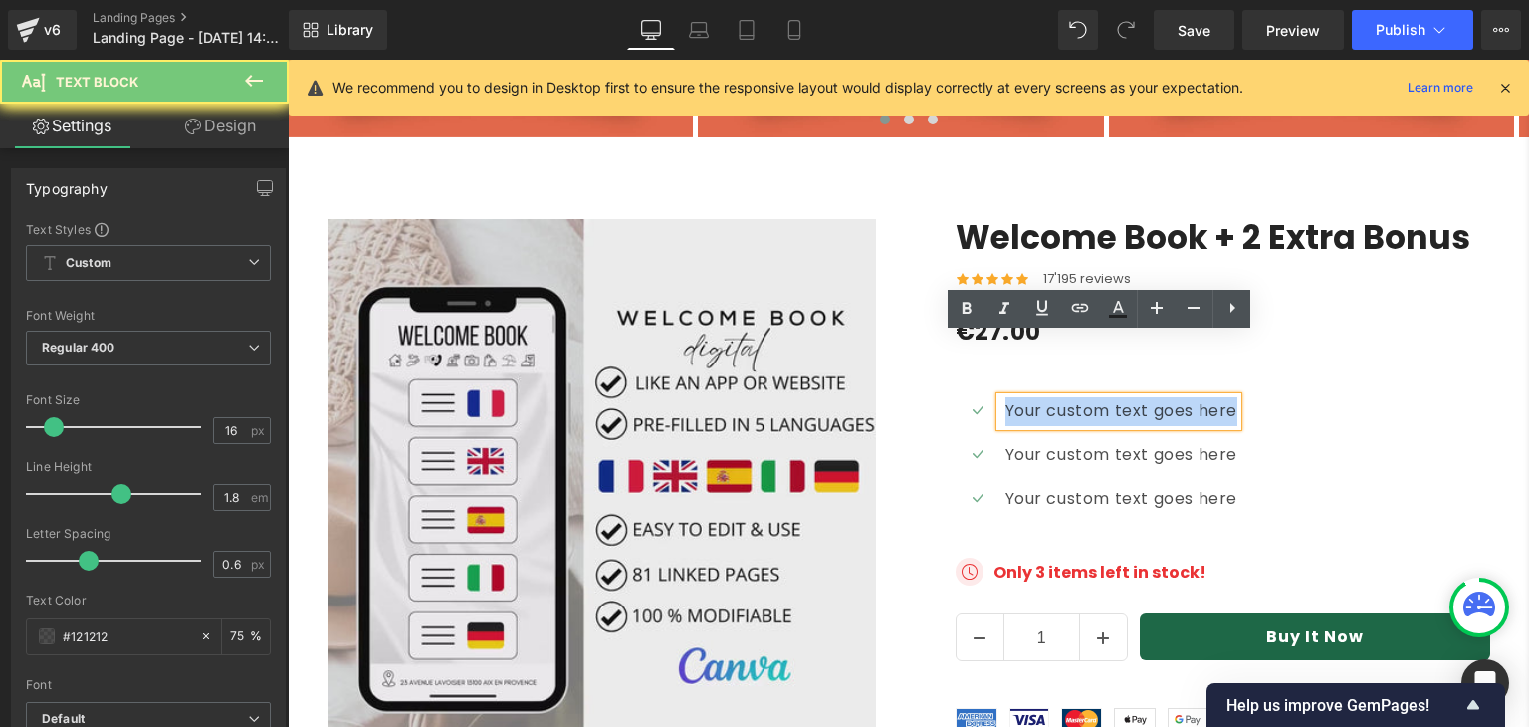
click at [1018, 397] on p "Your custom text goes here" at bounding box center [1122, 411] width 233 height 29
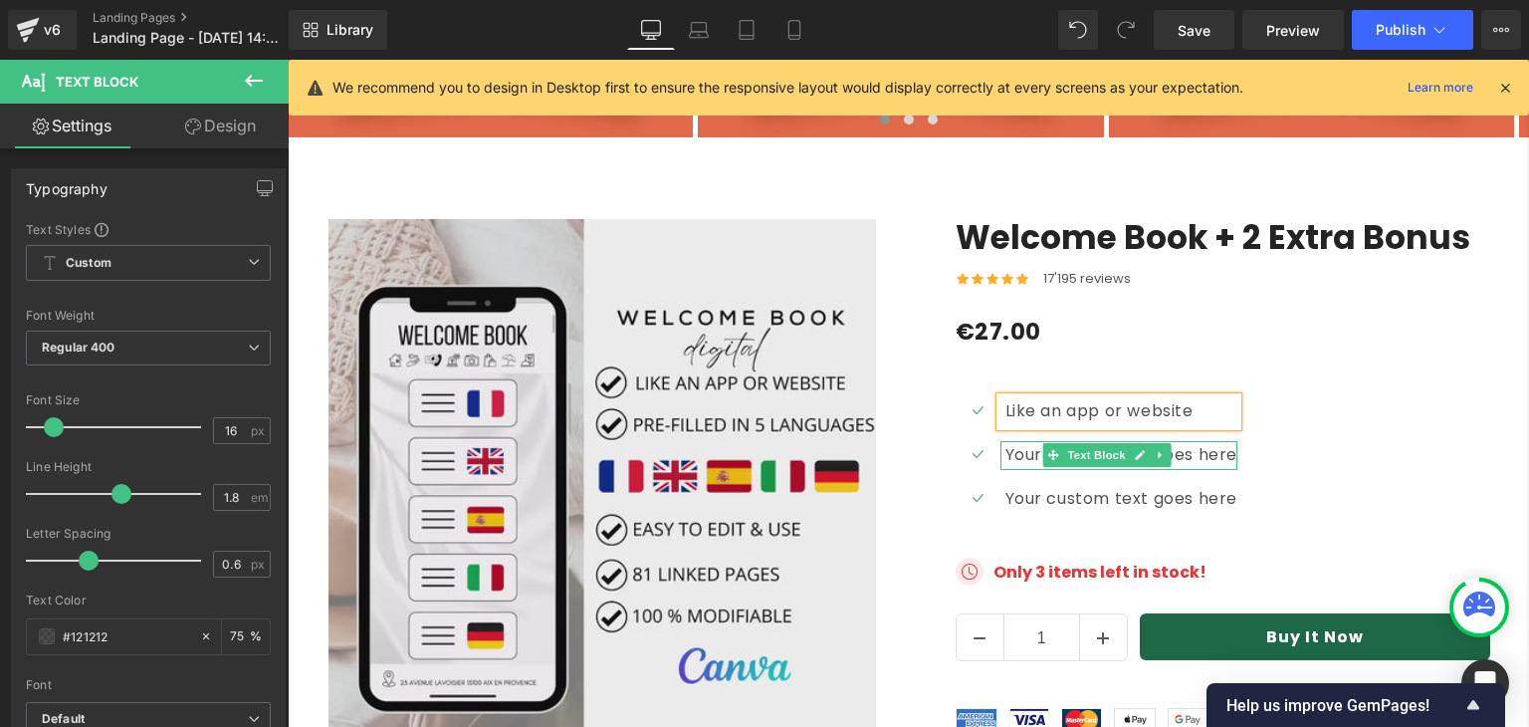
click at [1015, 441] on p "Your custom text goes here" at bounding box center [1122, 455] width 233 height 29
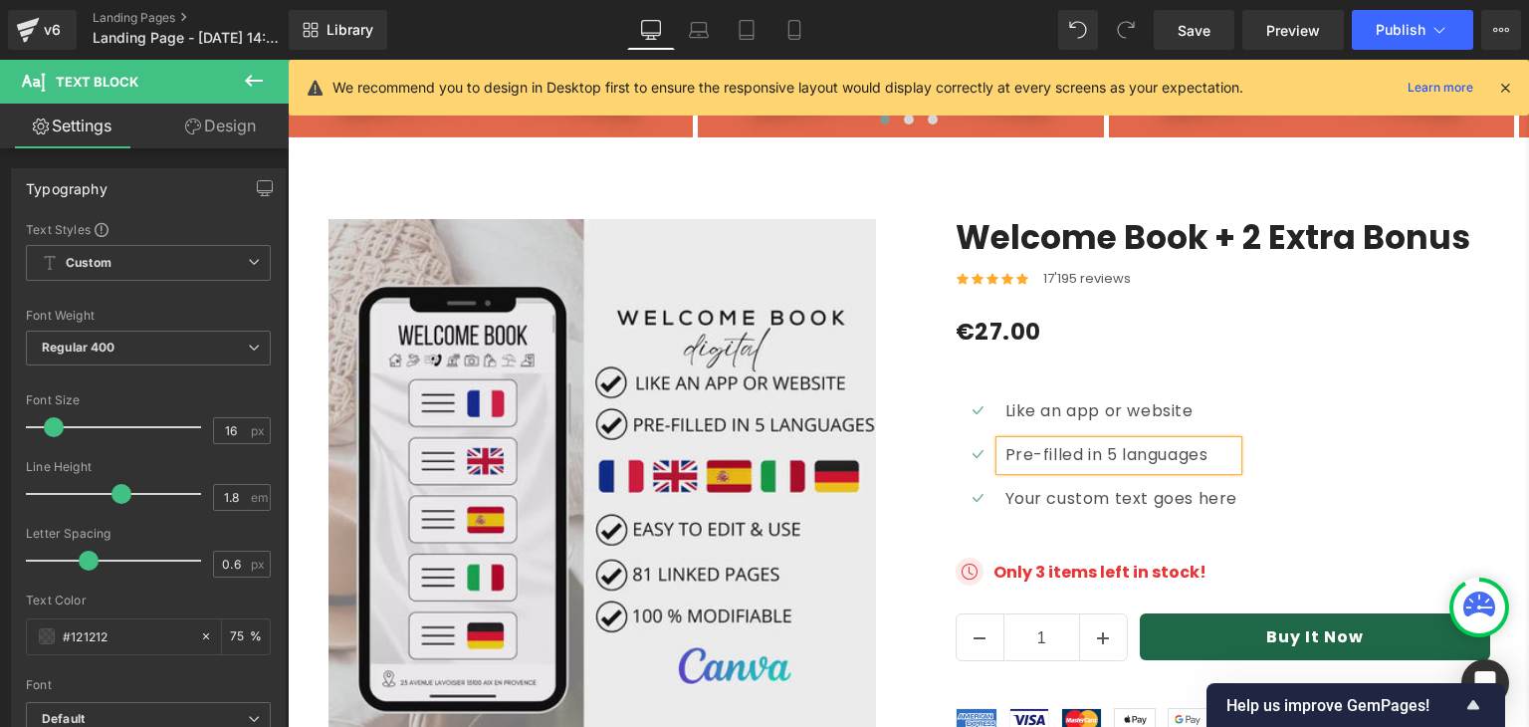
click at [1350, 397] on div "Icon Like an app or website Text Block Icon Pre-filled in 5 languages Text Bloc…" at bounding box center [1224, 462] width 536 height 130
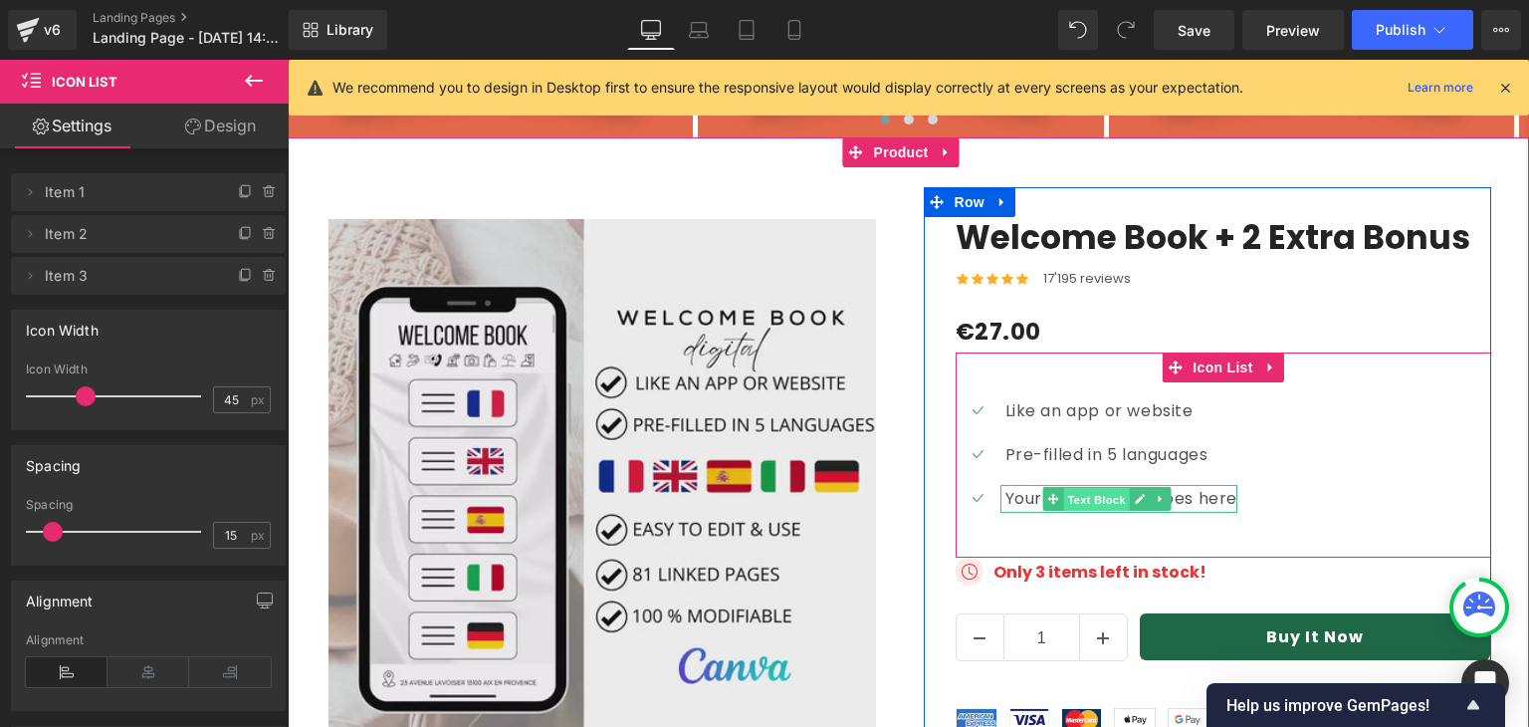
click at [1067, 488] on span "Text Block" at bounding box center [1096, 500] width 66 height 24
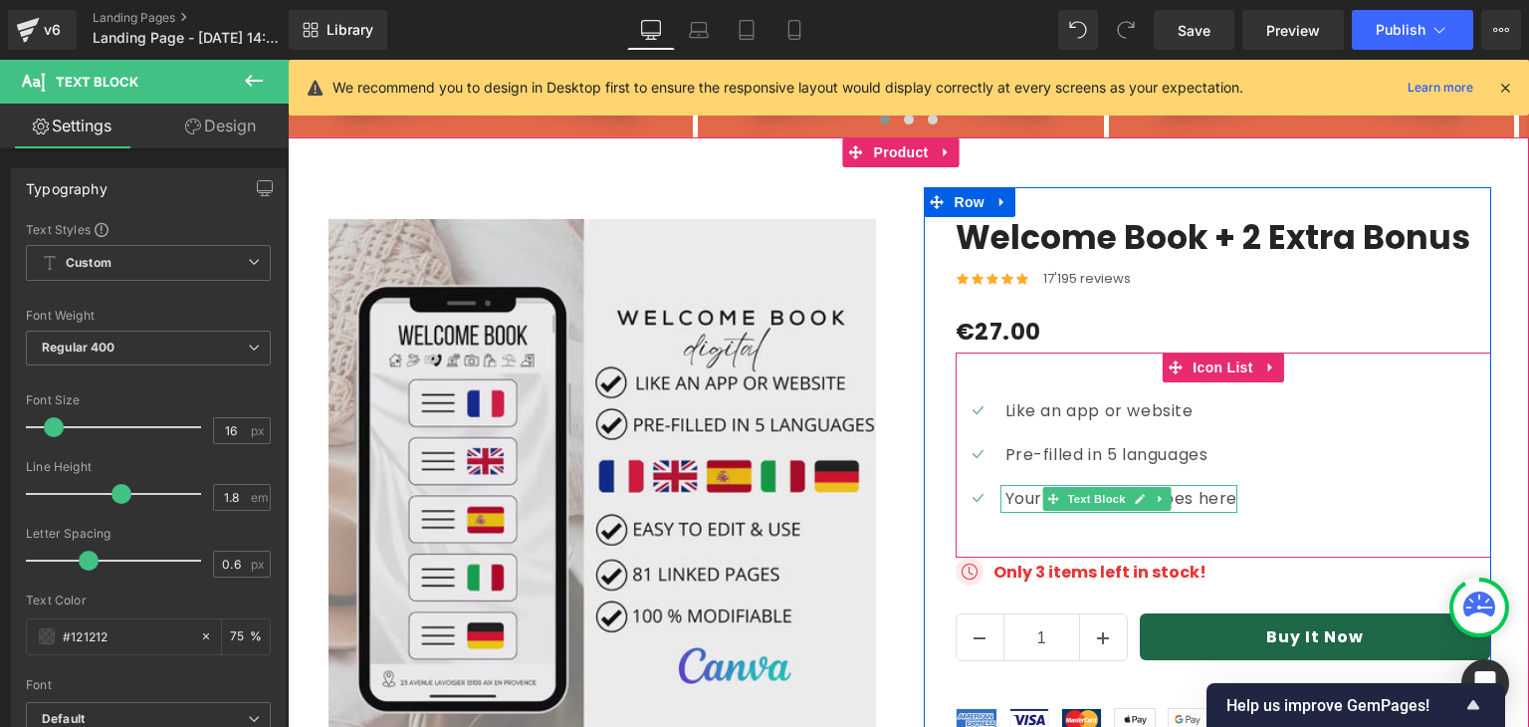
click at [1016, 485] on p "Your custom text goes here" at bounding box center [1122, 499] width 233 height 29
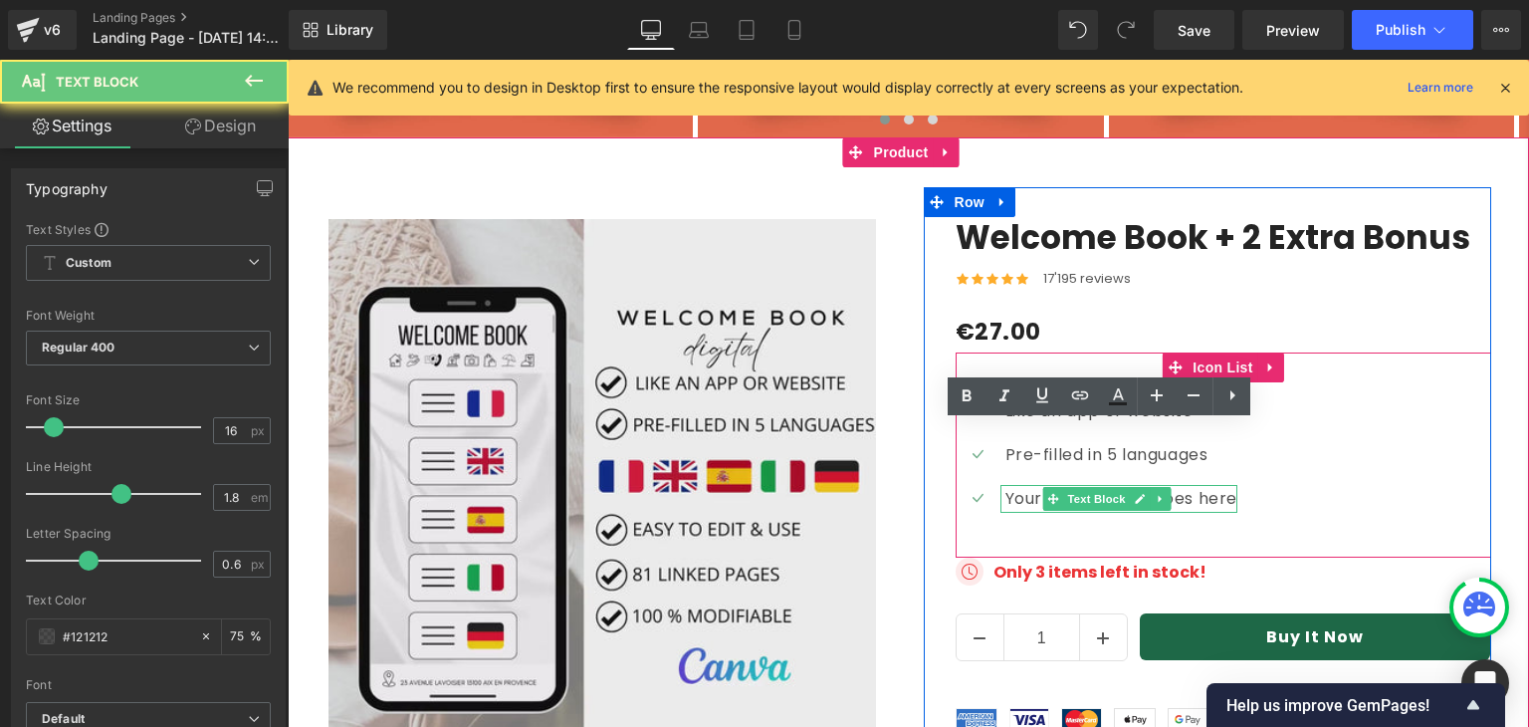
click at [1016, 485] on p "Your custom text goes here" at bounding box center [1122, 499] width 233 height 29
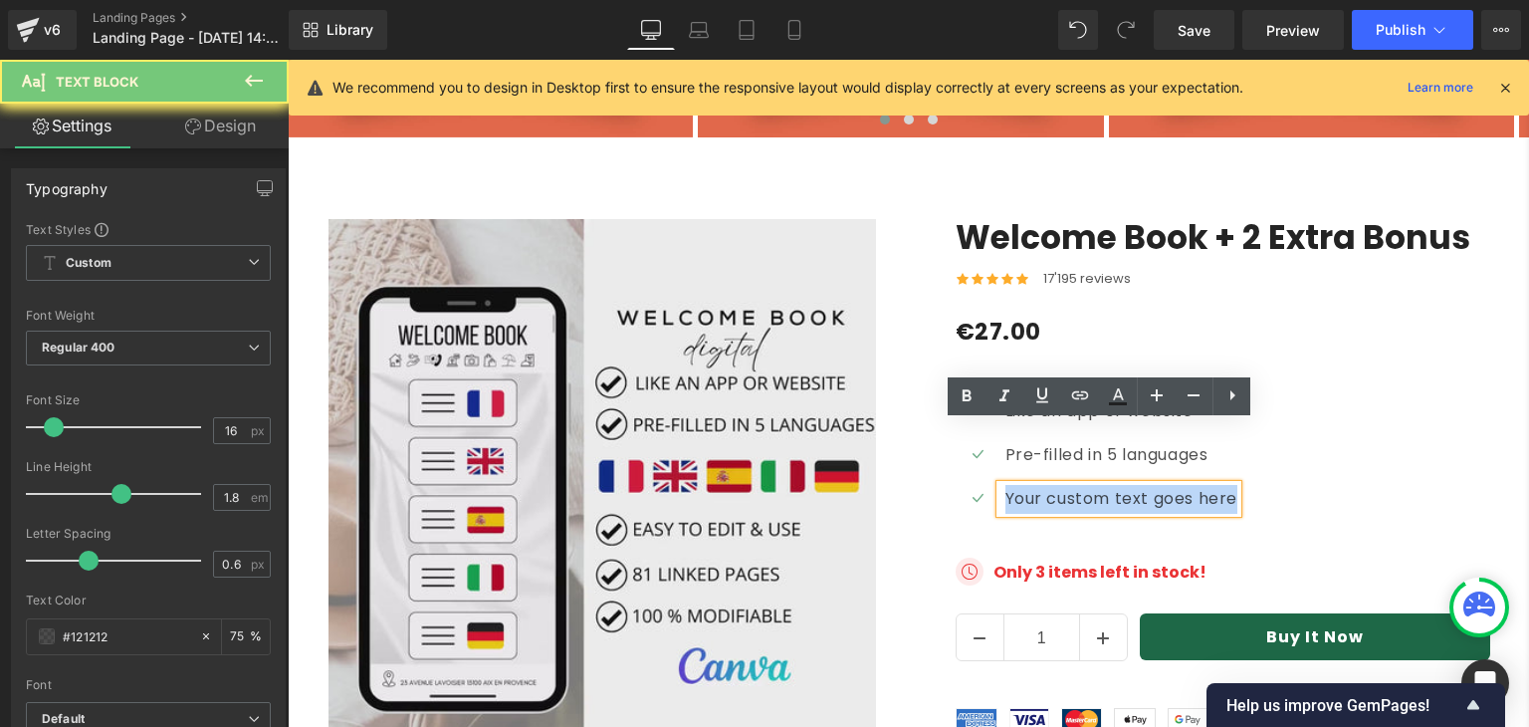
click at [1016, 485] on p "Your custom text goes here" at bounding box center [1122, 499] width 233 height 29
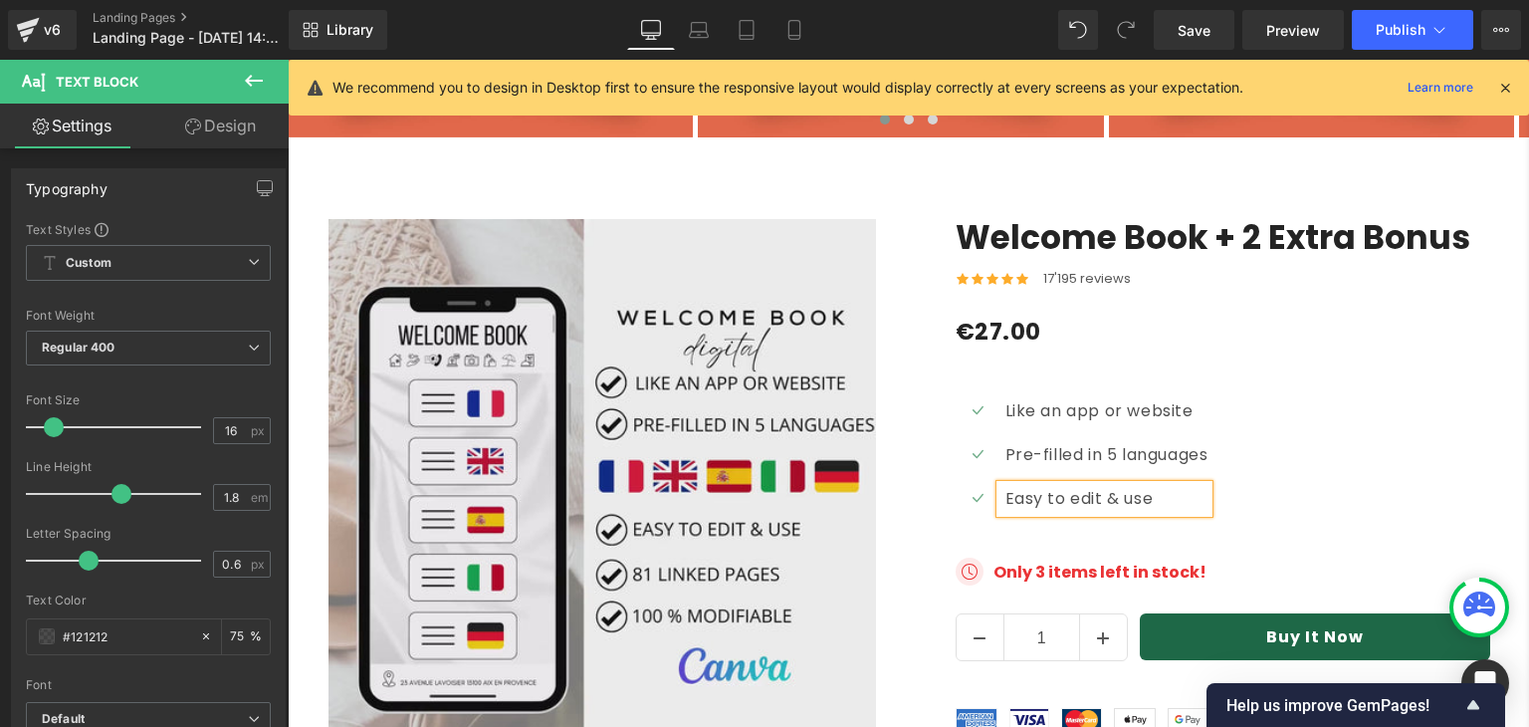
click at [1332, 398] on div "Icon Like an app or website Text Block Icon Pre-filled in 5 languages Text Bloc…" at bounding box center [1224, 462] width 536 height 130
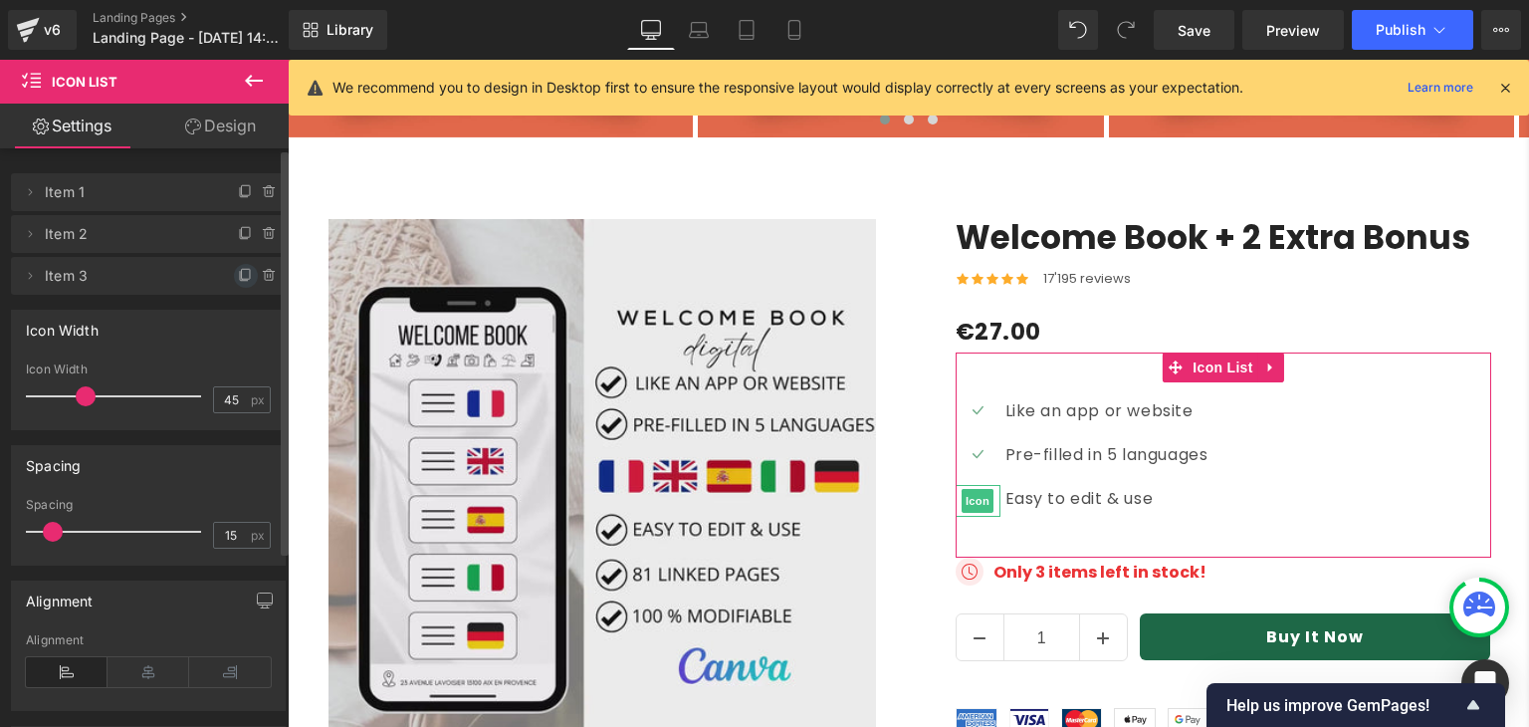
click at [238, 276] on icon at bounding box center [246, 276] width 16 height 16
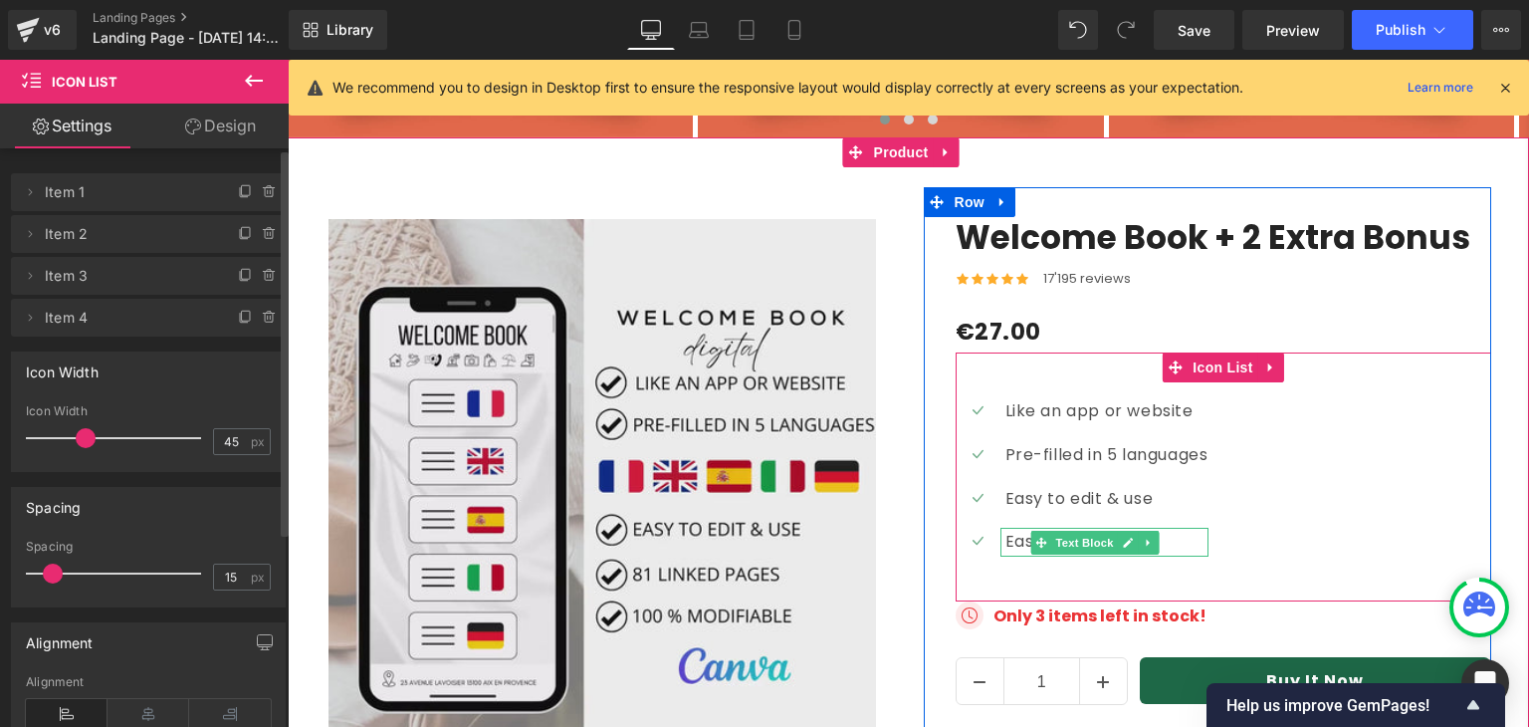
click at [1010, 528] on p "Easy to edit & use" at bounding box center [1107, 542] width 203 height 29
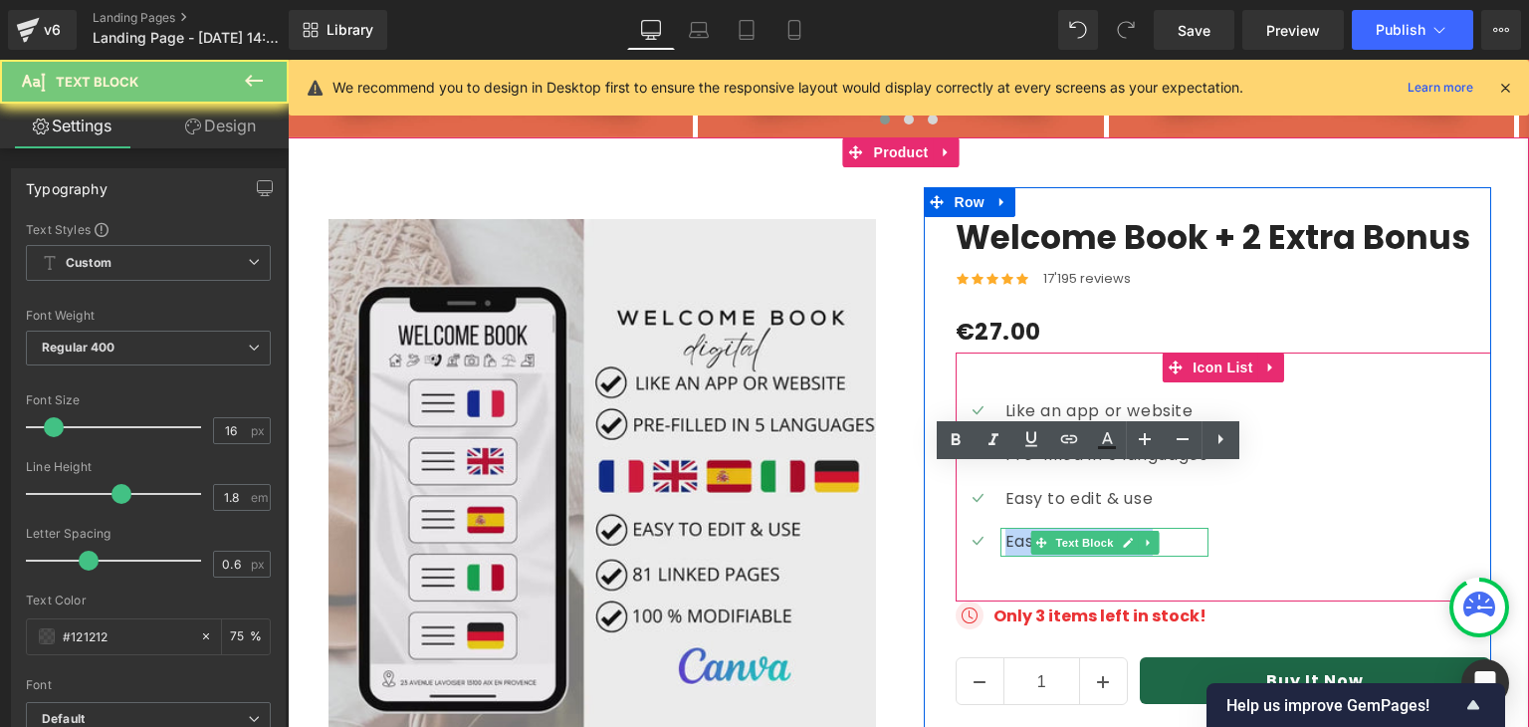
click at [1010, 528] on p "Easy to edit & use" at bounding box center [1107, 542] width 203 height 29
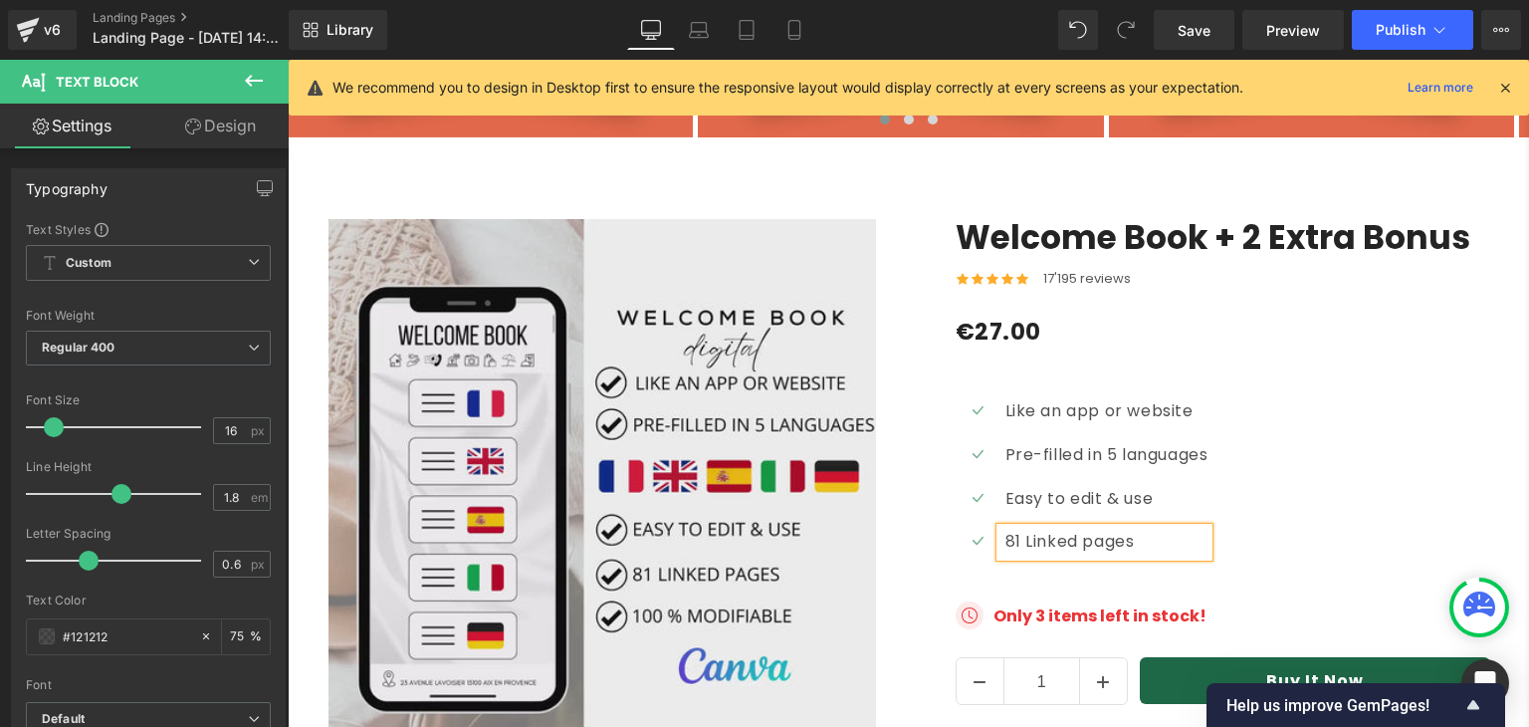
click at [1293, 442] on div "Icon Like an app or website Text Block Icon Pre-filled in 5 languages Text Bloc…" at bounding box center [1224, 484] width 536 height 174
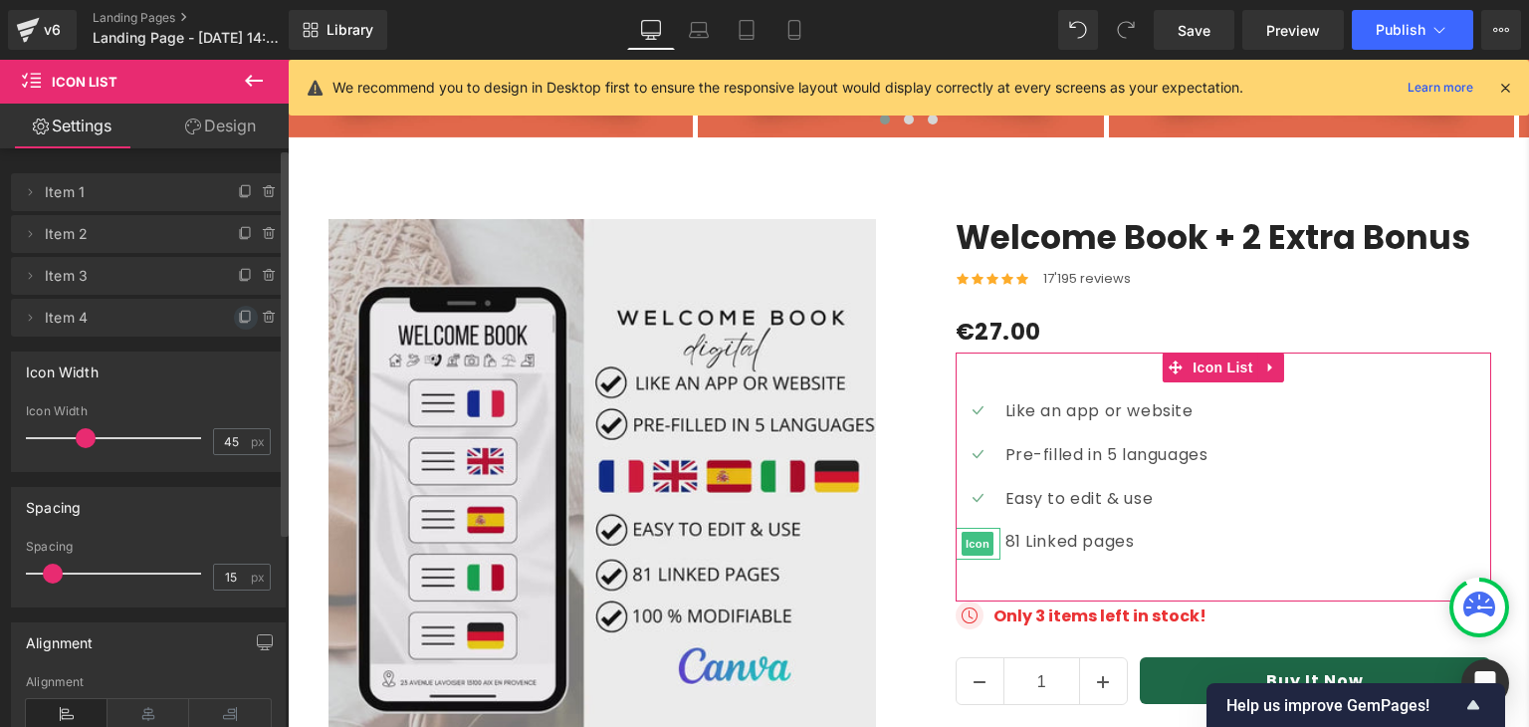
click at [238, 313] on icon at bounding box center [246, 318] width 16 height 16
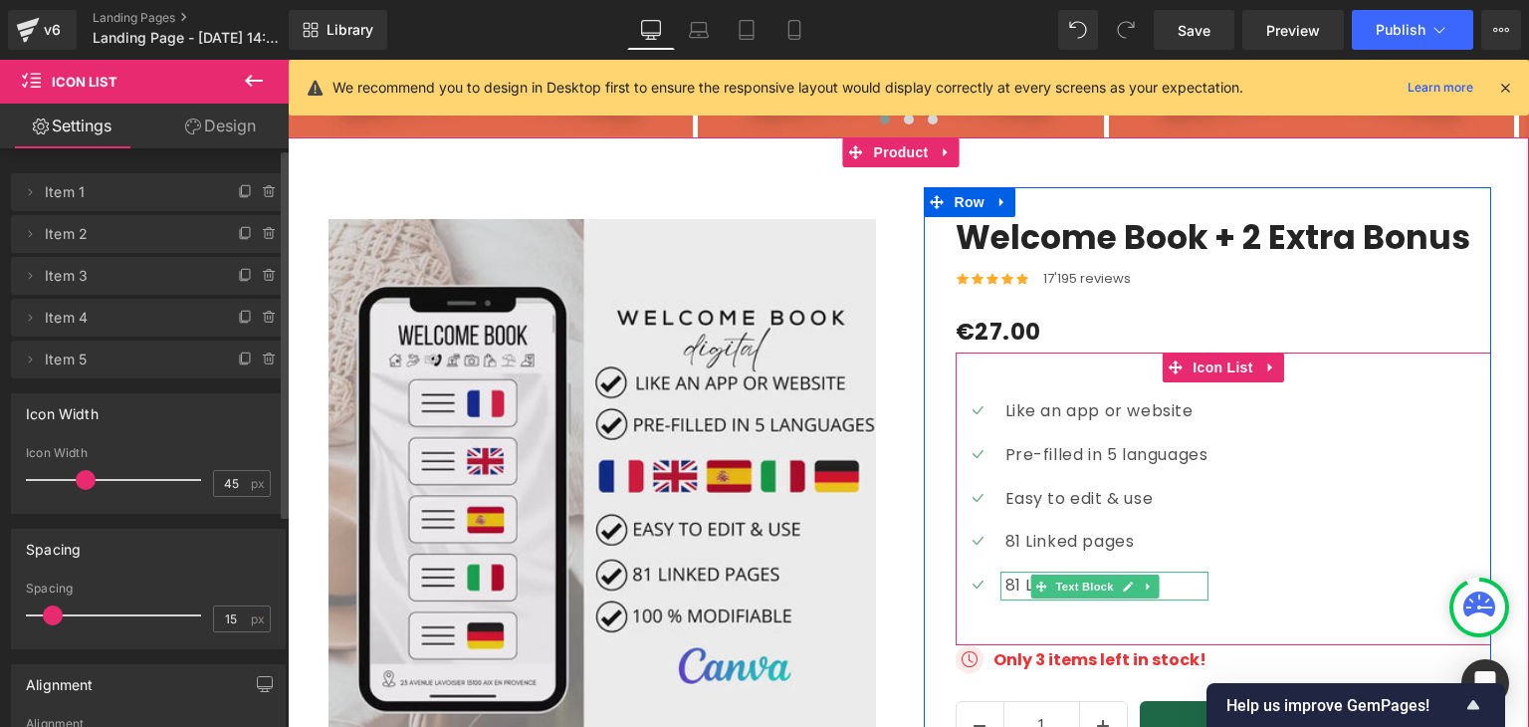
click at [1008, 572] on p "81 Linked pages" at bounding box center [1107, 586] width 203 height 29
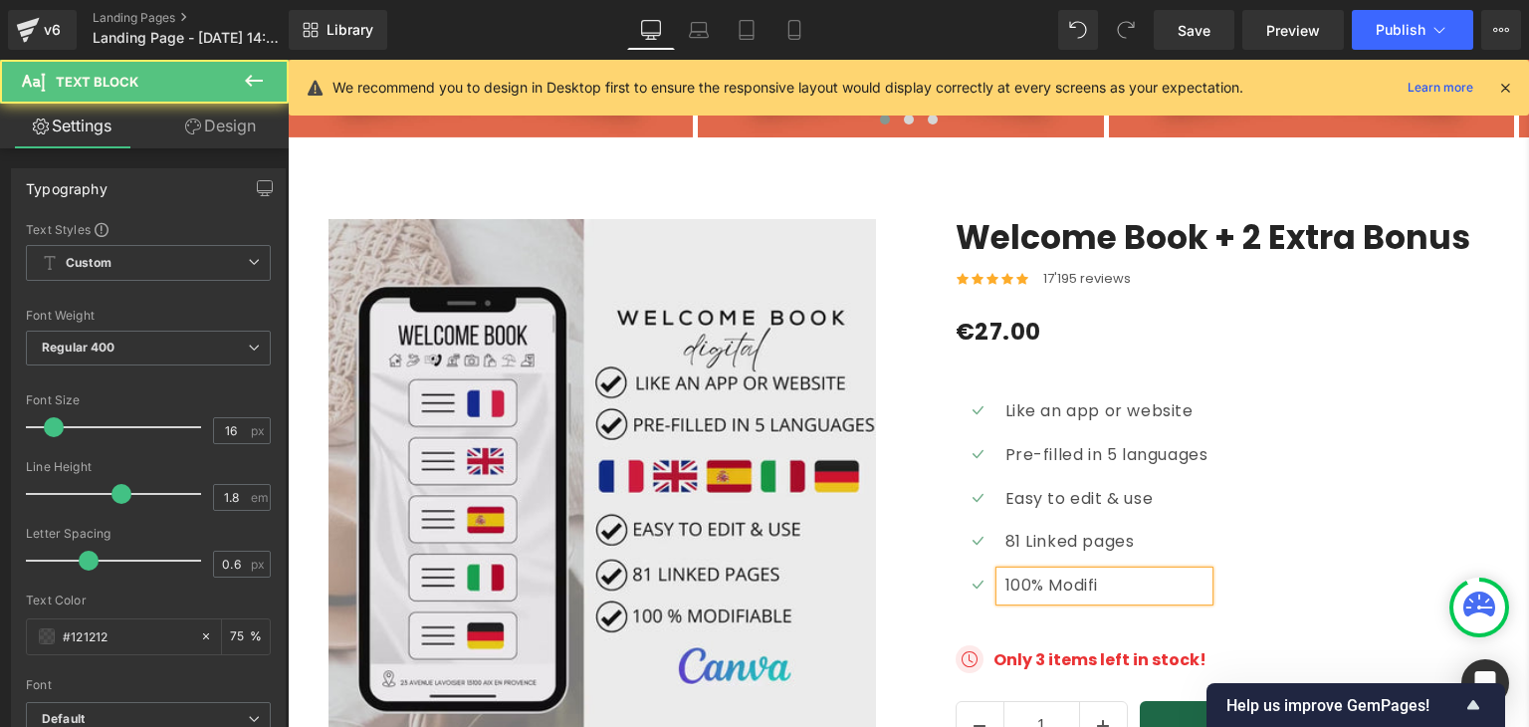
click at [1071, 572] on p "100% Modifi" at bounding box center [1107, 586] width 203 height 29
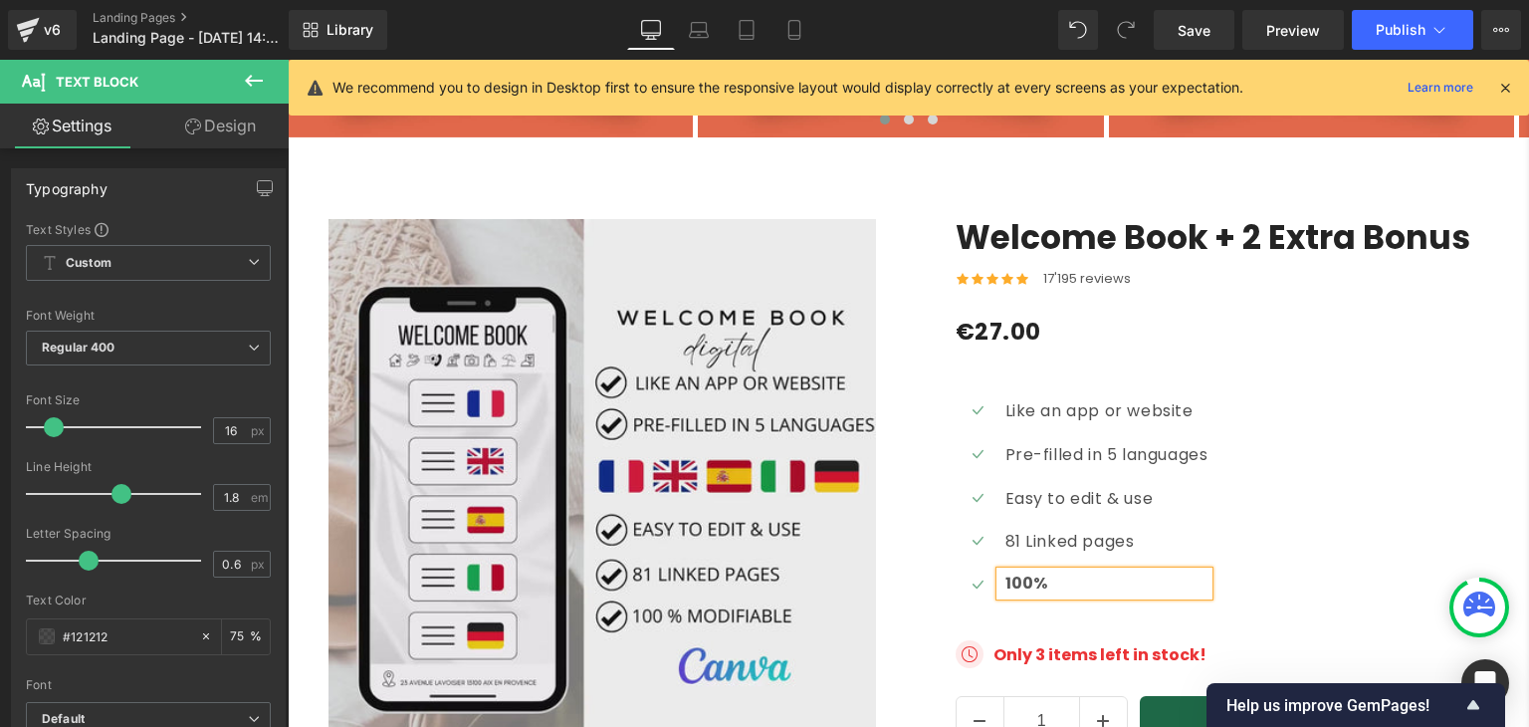
click at [1224, 488] on div "Icon Like an app or website Text Block Icon Pre-filled in 5 languages Text Bloc…" at bounding box center [1224, 503] width 536 height 213
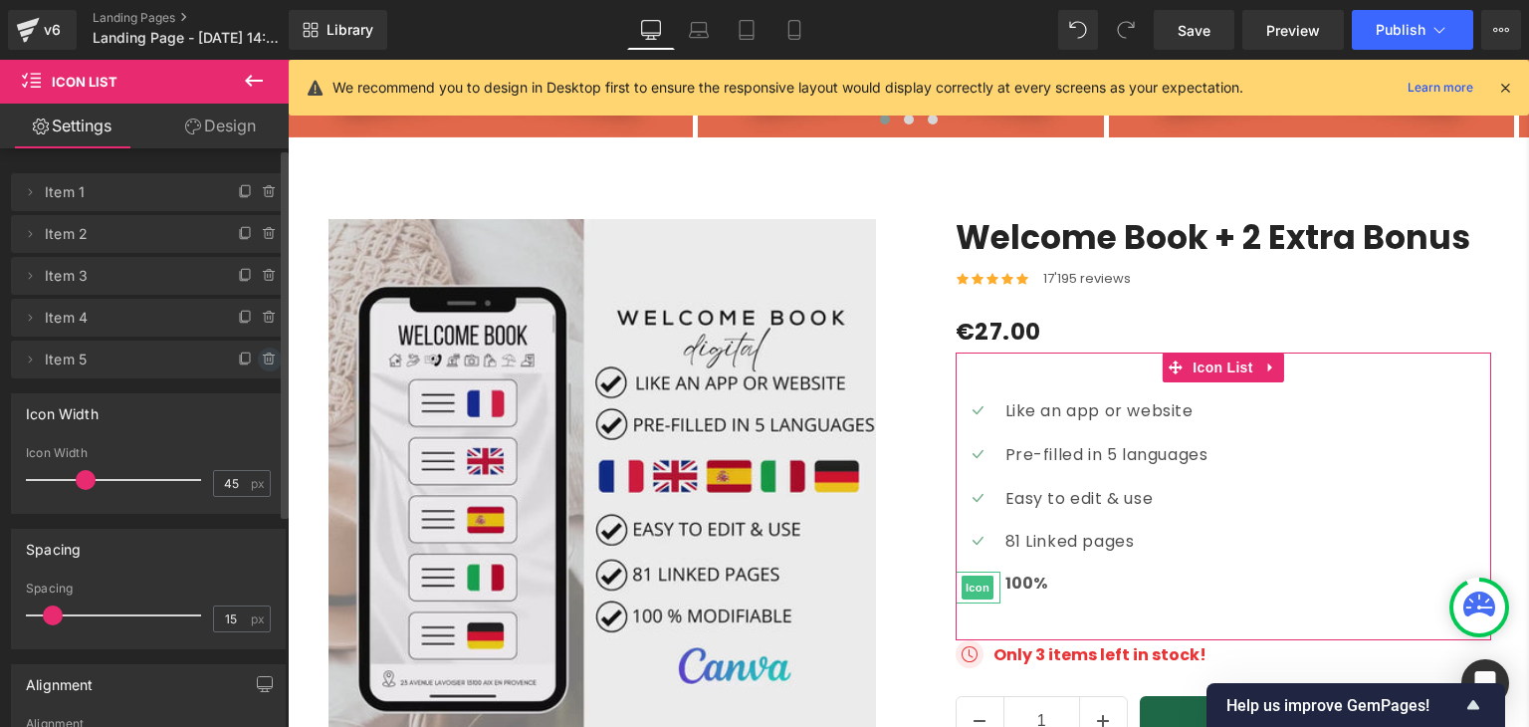
click at [267, 358] on icon at bounding box center [270, 359] width 16 height 16
click at [248, 352] on button "Delete" at bounding box center [248, 360] width 63 height 26
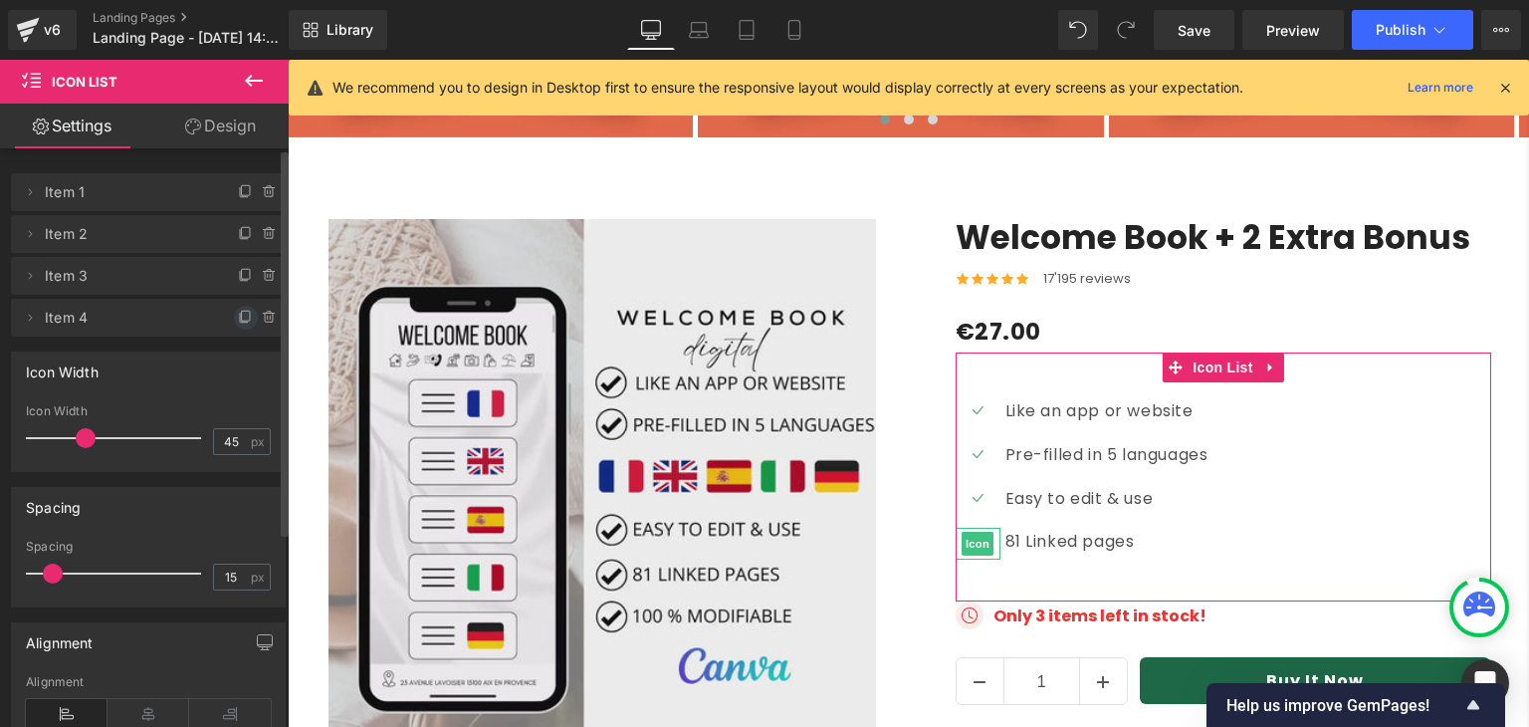
click at [238, 314] on icon at bounding box center [246, 318] width 16 height 16
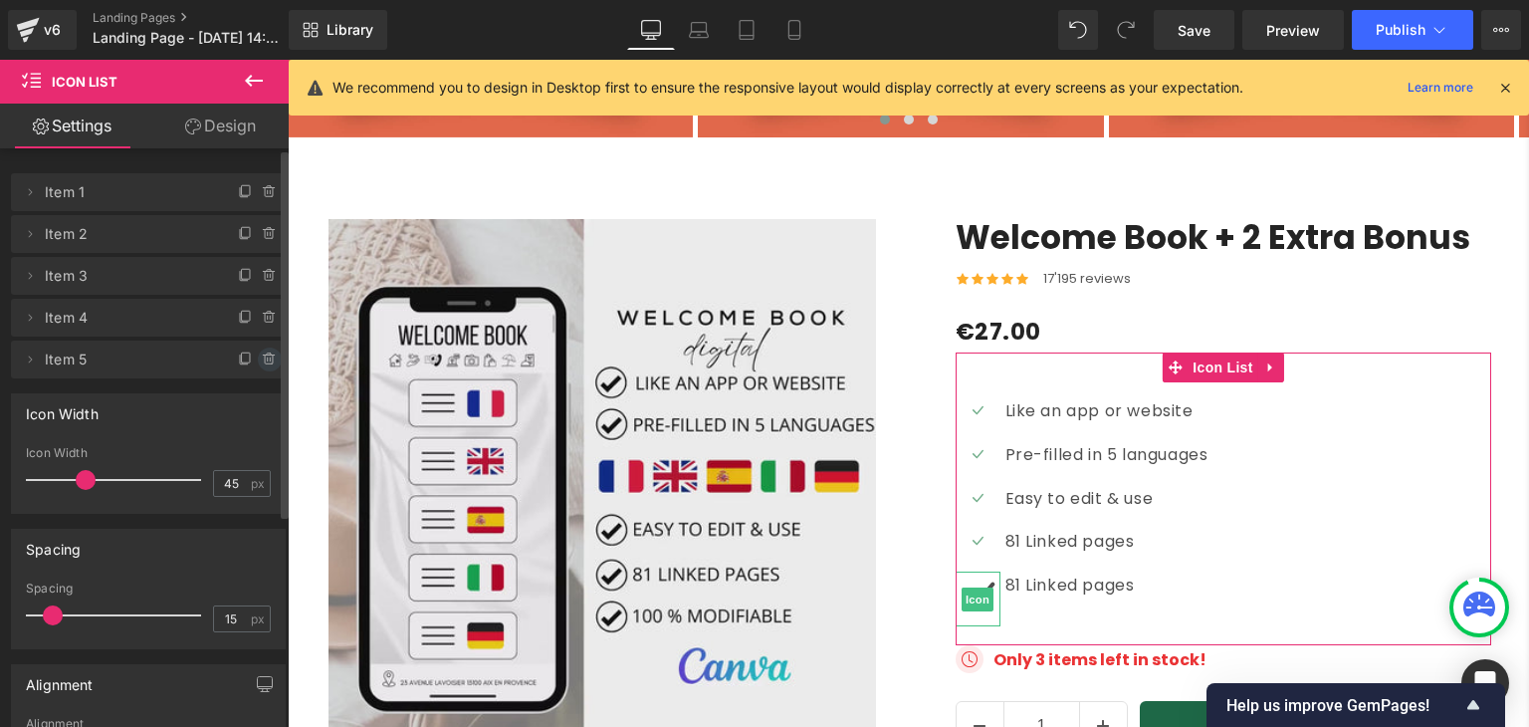
click at [265, 349] on span at bounding box center [270, 359] width 24 height 24
click at [233, 355] on button "Delete" at bounding box center [248, 360] width 63 height 26
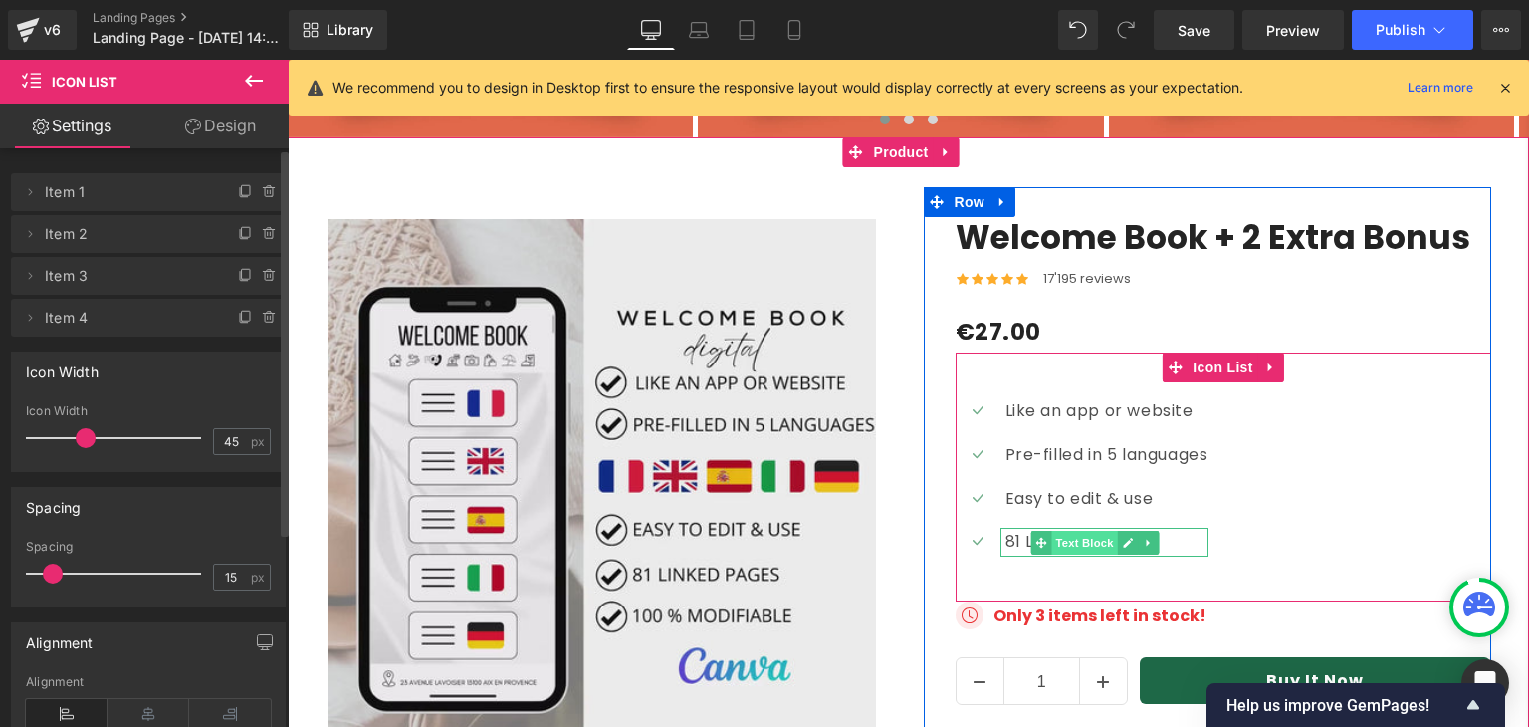
click at [1064, 531] on span "Text Block" at bounding box center [1085, 543] width 66 height 24
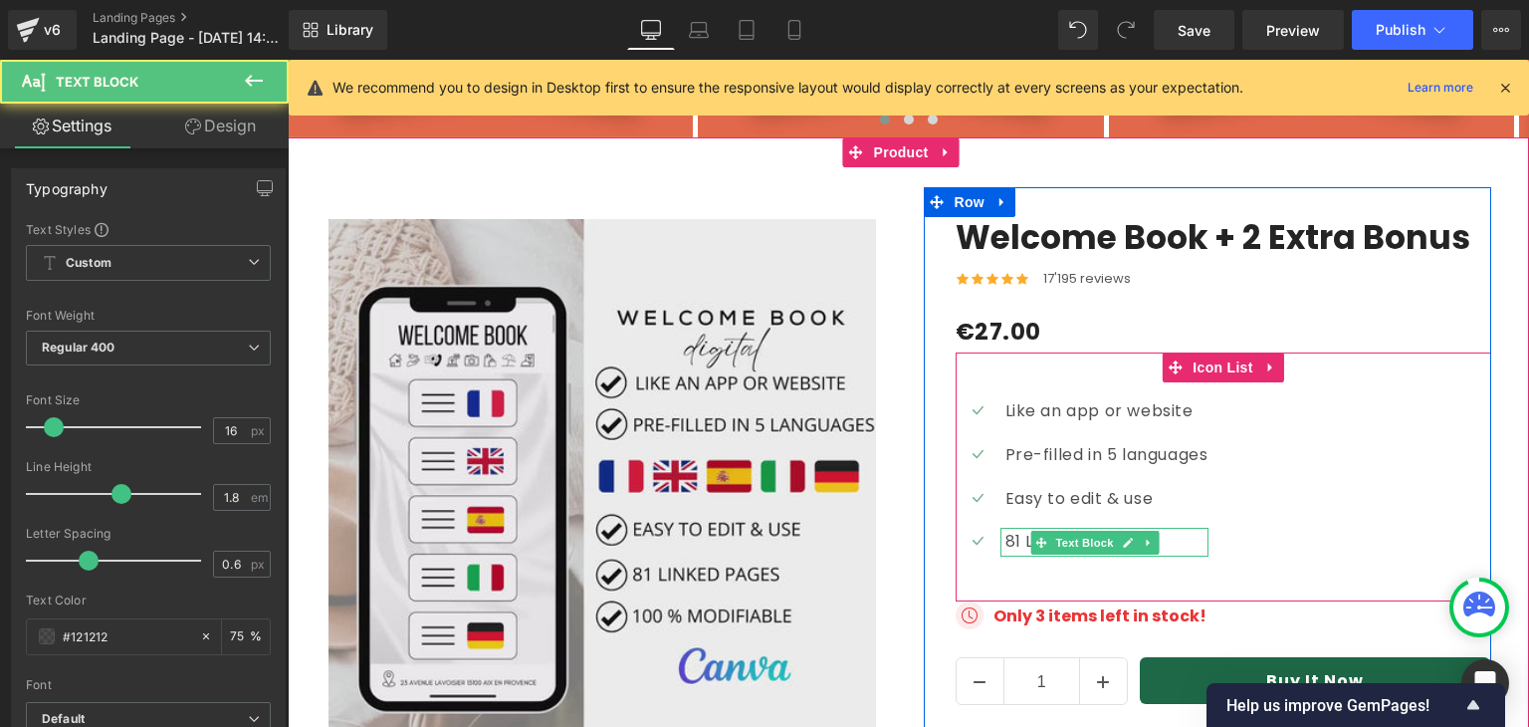
click at [1164, 528] on p "81 Linked pages" at bounding box center [1107, 542] width 203 height 29
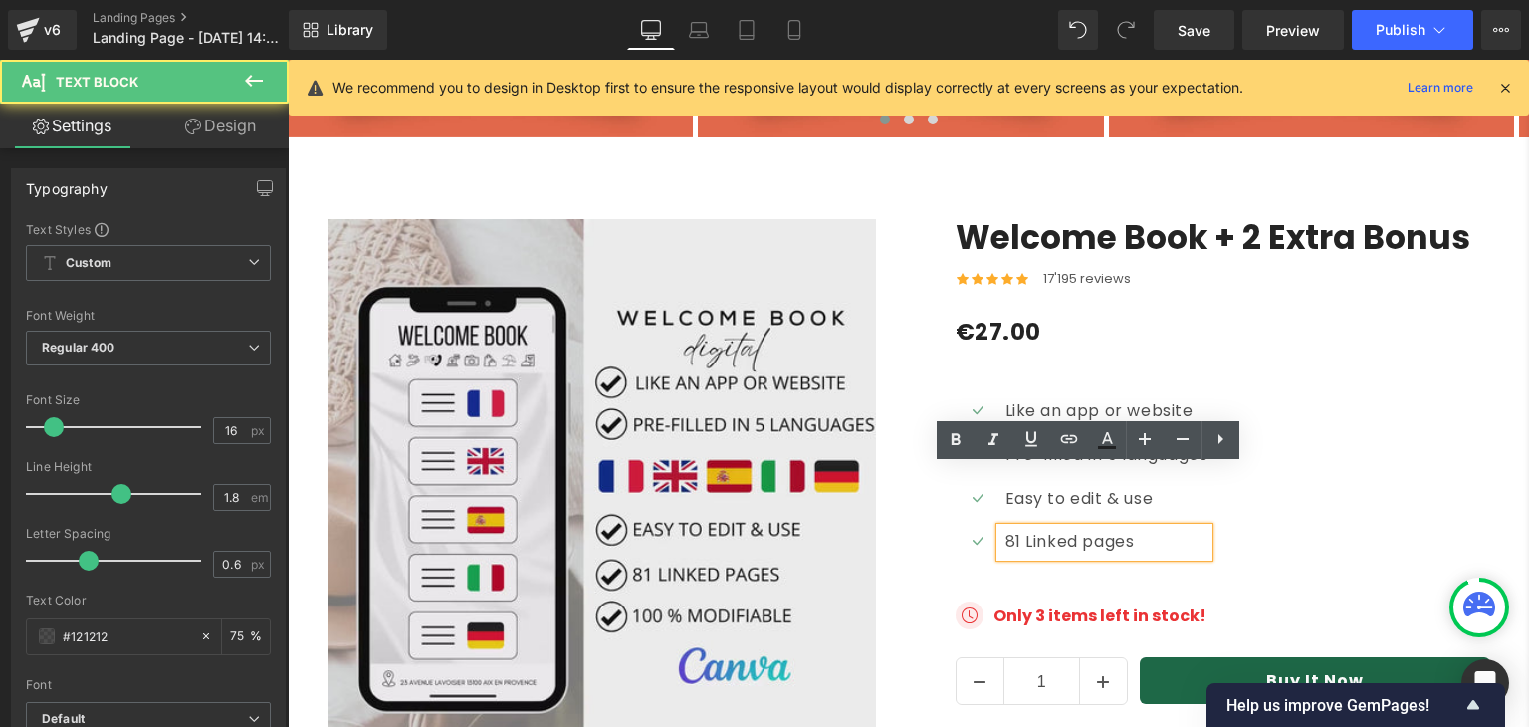
click at [1164, 528] on p "81 Linked pages" at bounding box center [1107, 542] width 203 height 29
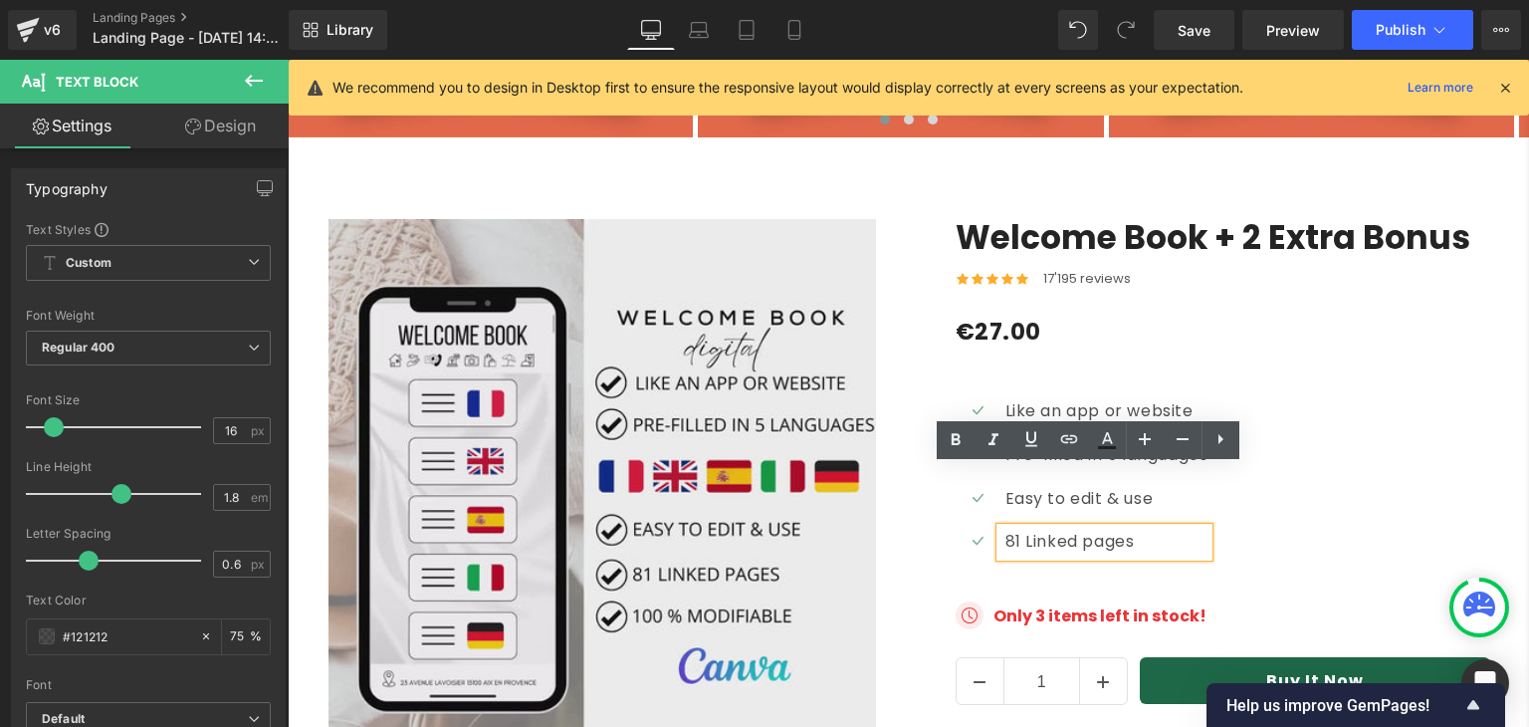
click at [1338, 352] on div "Icon Like an app or website Text Block Icon Pre-filled in 5 languages Text Bloc…" at bounding box center [1224, 476] width 536 height 249
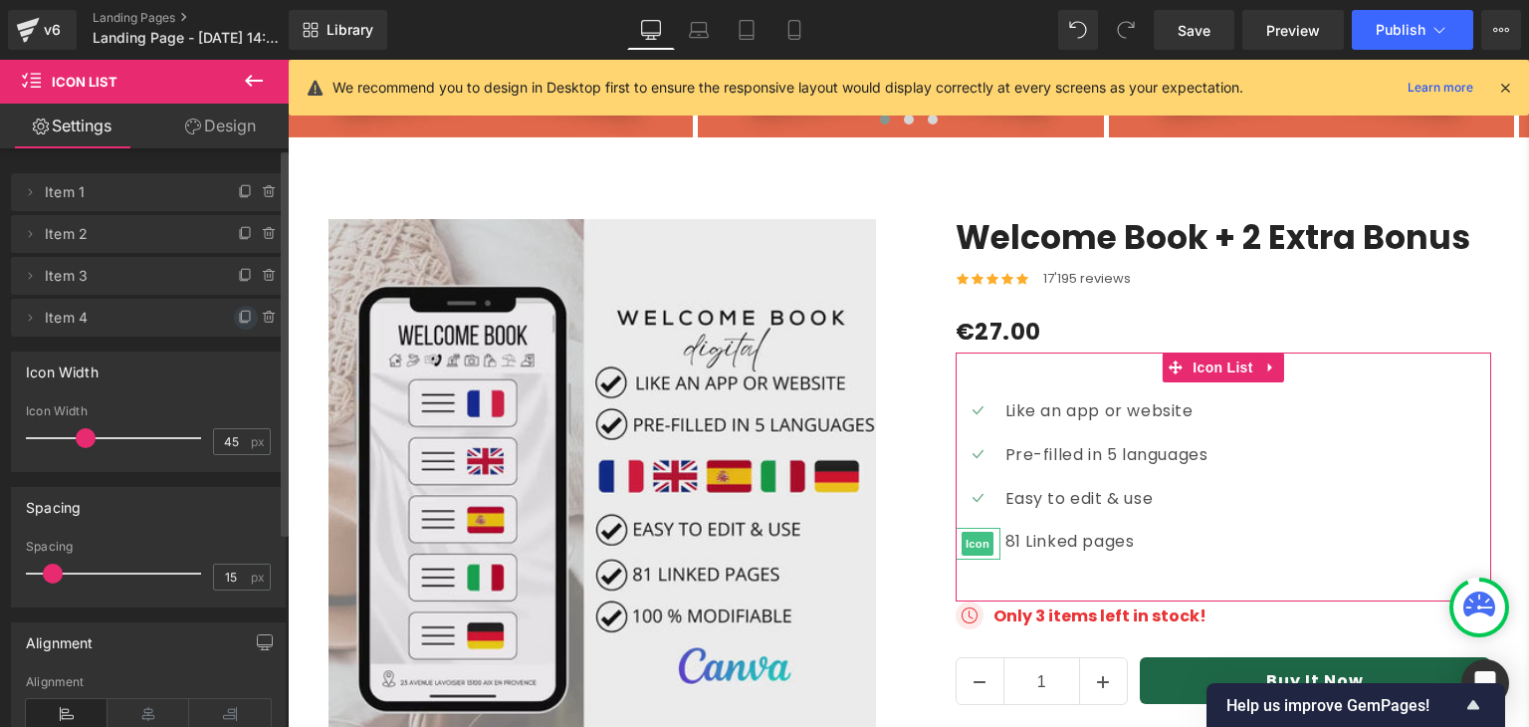
click at [238, 312] on icon at bounding box center [246, 318] width 16 height 16
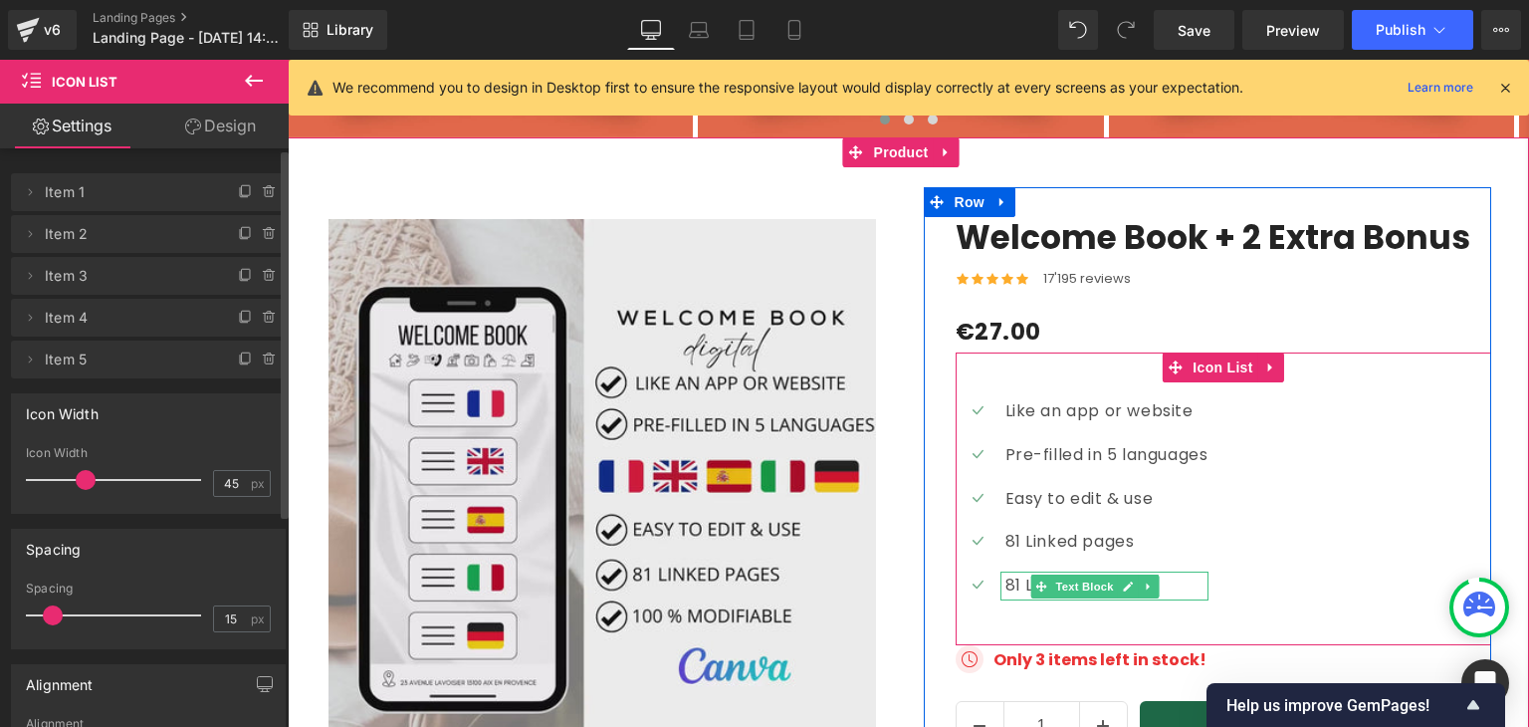
click at [1010, 572] on p "81 Linked pages" at bounding box center [1107, 586] width 203 height 29
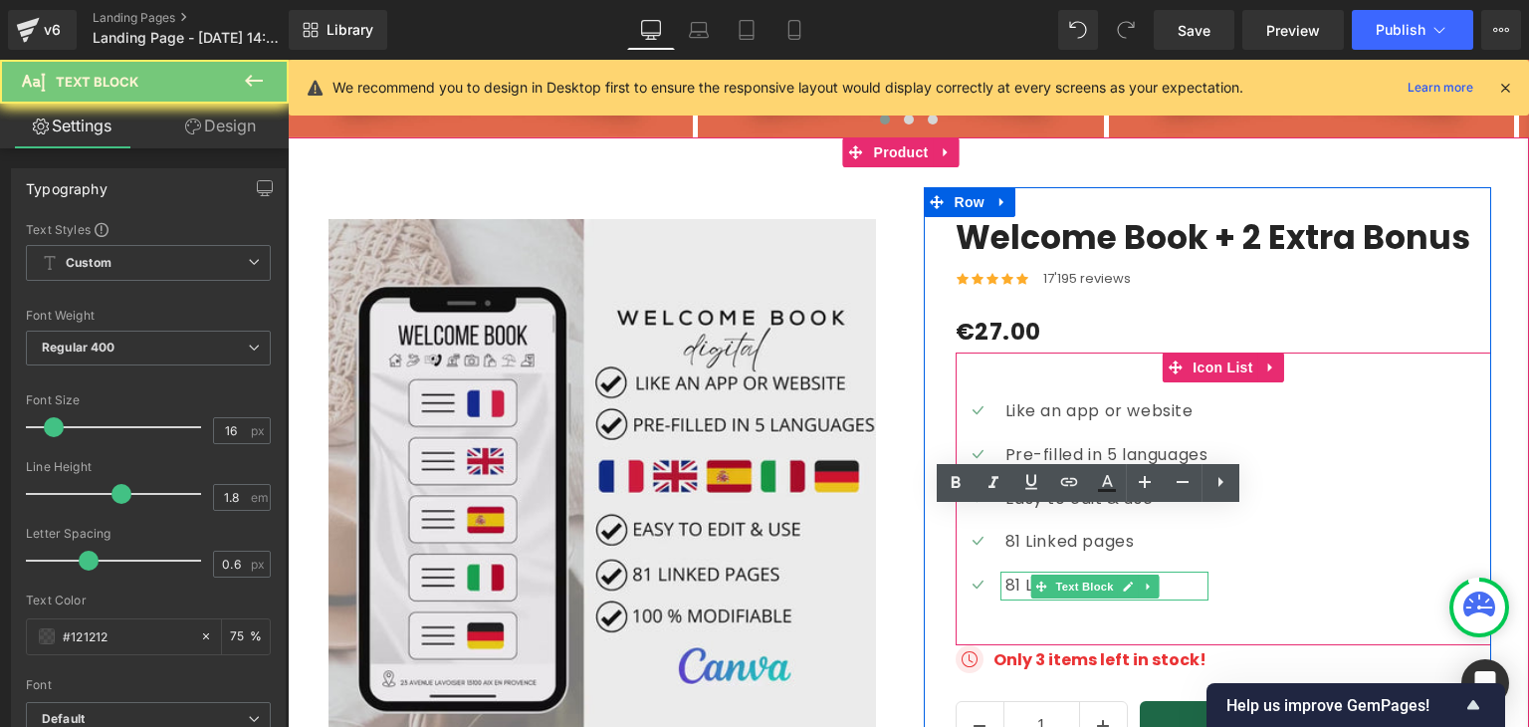
click at [1010, 572] on p "81 Linked pages" at bounding box center [1107, 586] width 203 height 29
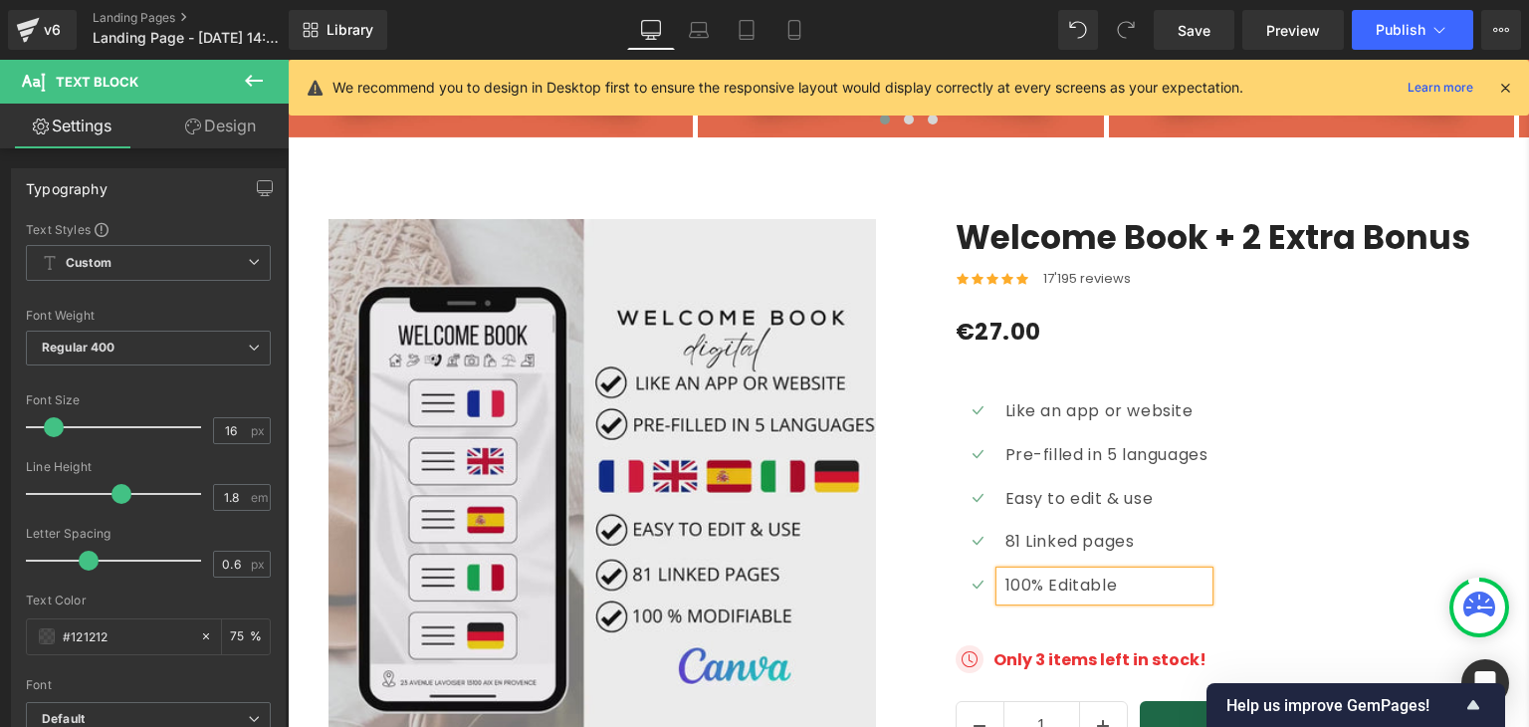
click at [1338, 397] on div "Icon Like an app or website Text Block Icon Pre-filled in 5 languages Text Bloc…" at bounding box center [1224, 506] width 536 height 218
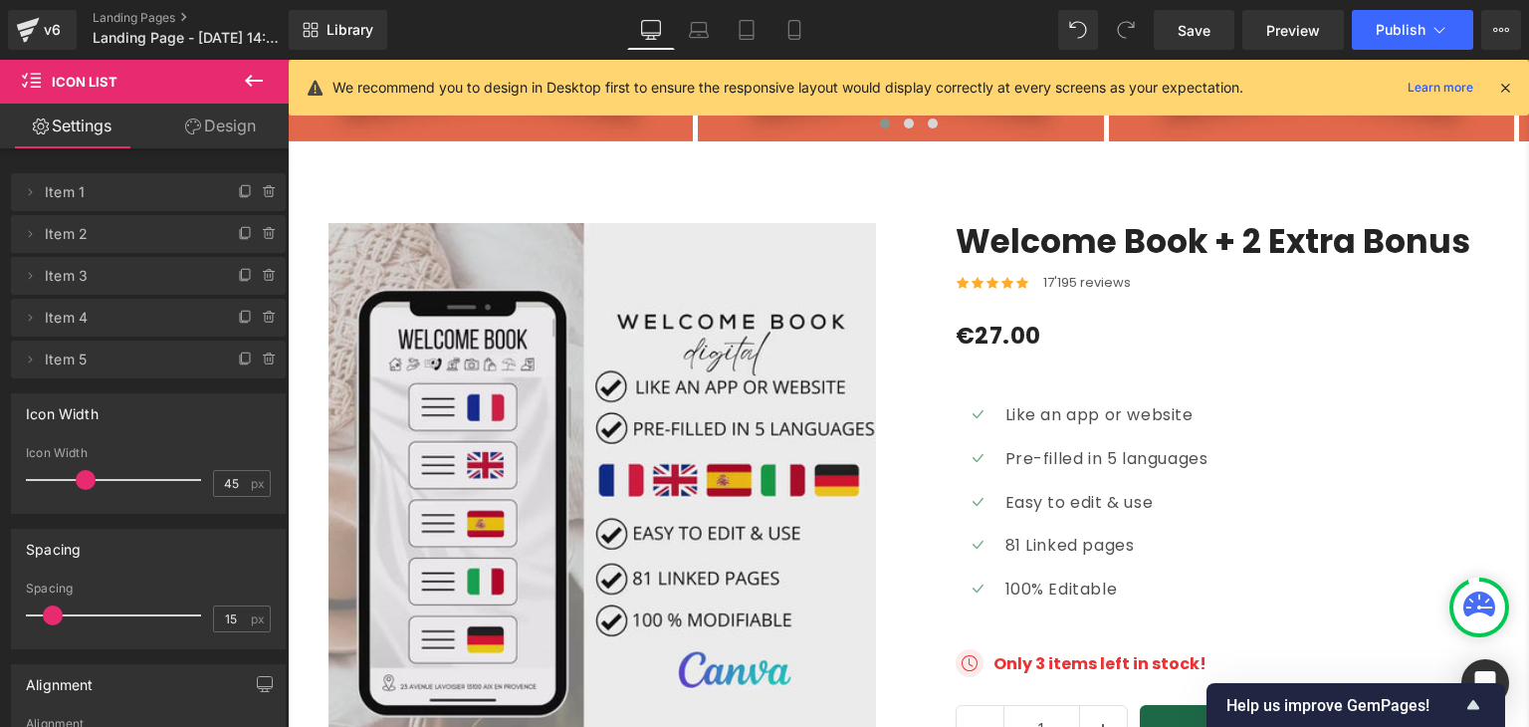
scroll to position [6069, 0]
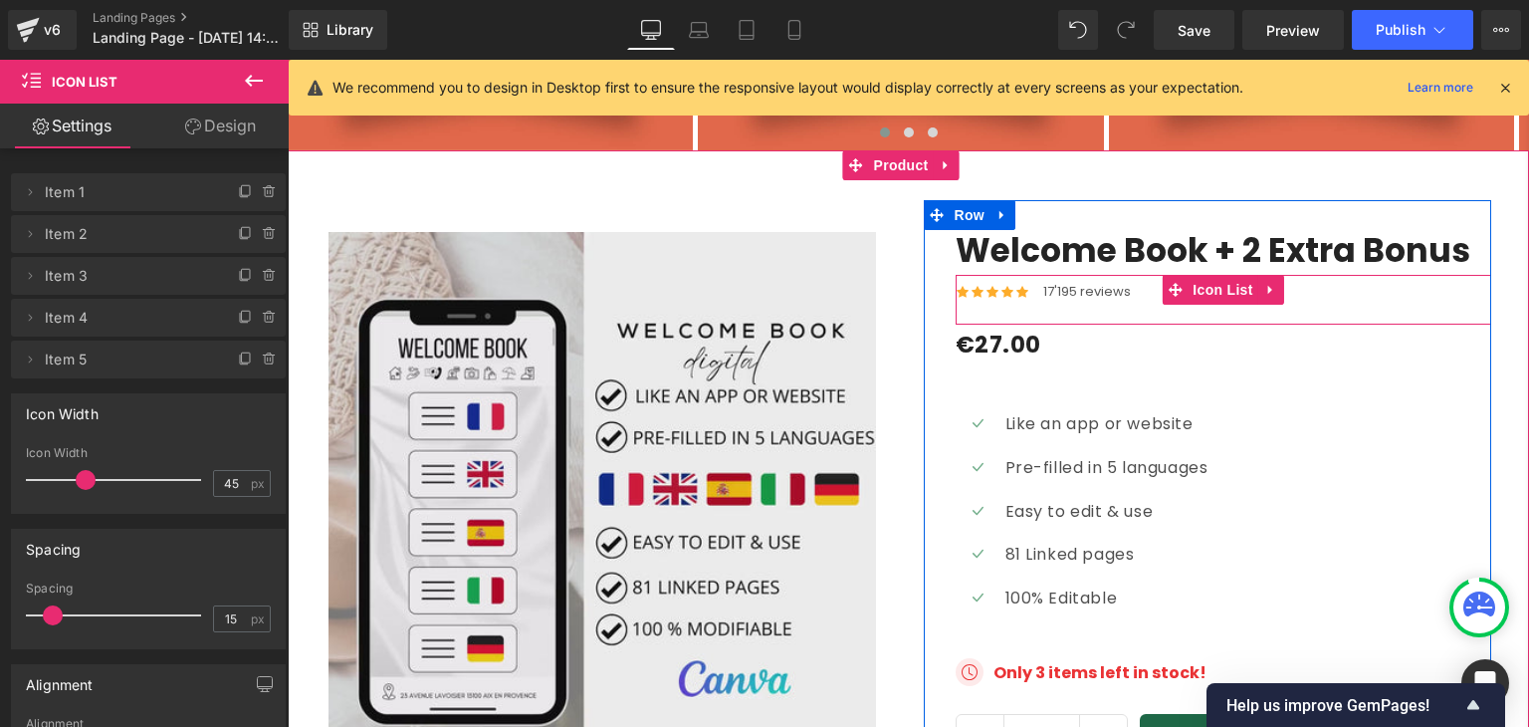
click at [1143, 279] on div "Icon Icon Icon Icon Icon Icon List Hoz 17'195 reviews Text Block" at bounding box center [1224, 295] width 536 height 32
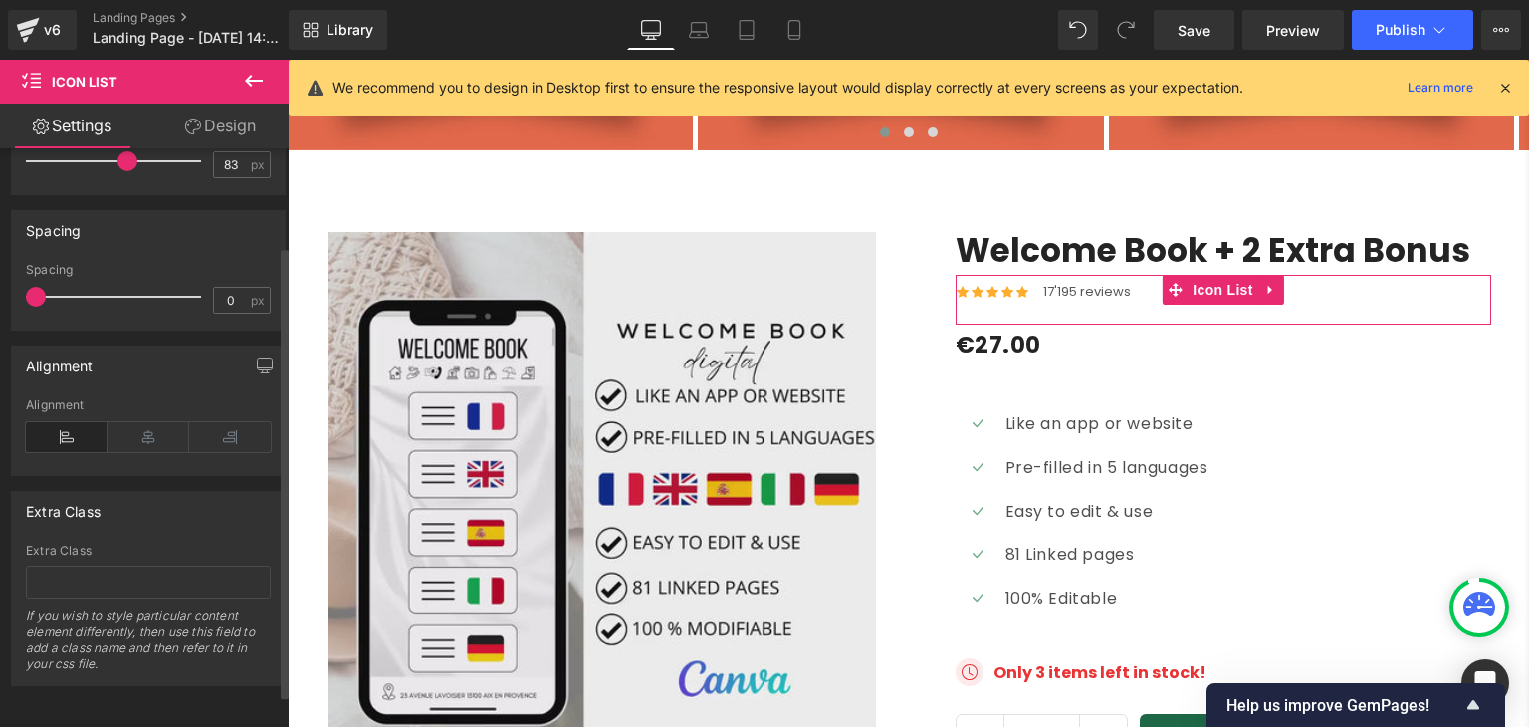
scroll to position [0, 0]
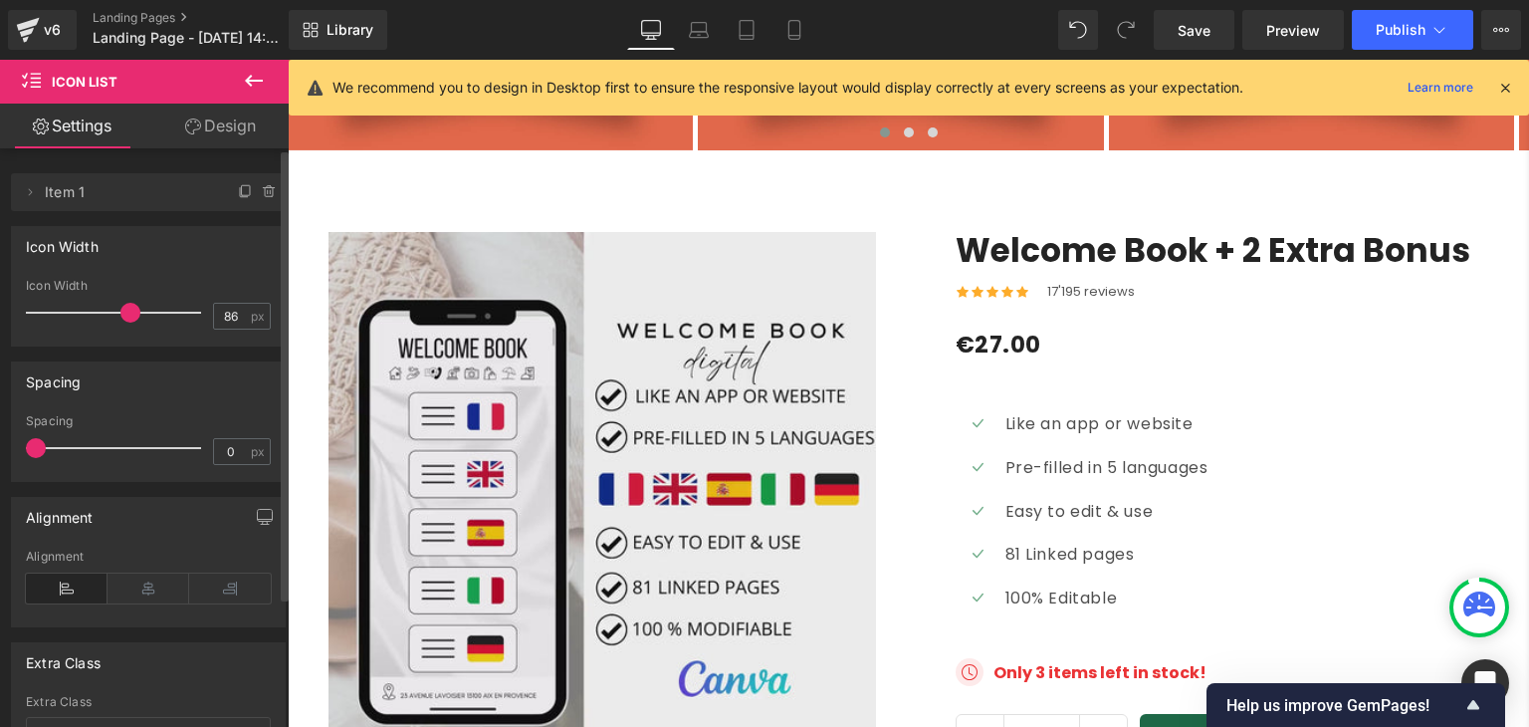
type input "85"
click at [127, 319] on span at bounding box center [129, 313] width 20 height 20
type input "0"
click at [30, 456] on div "Spacing 0 px" at bounding box center [148, 447] width 245 height 67
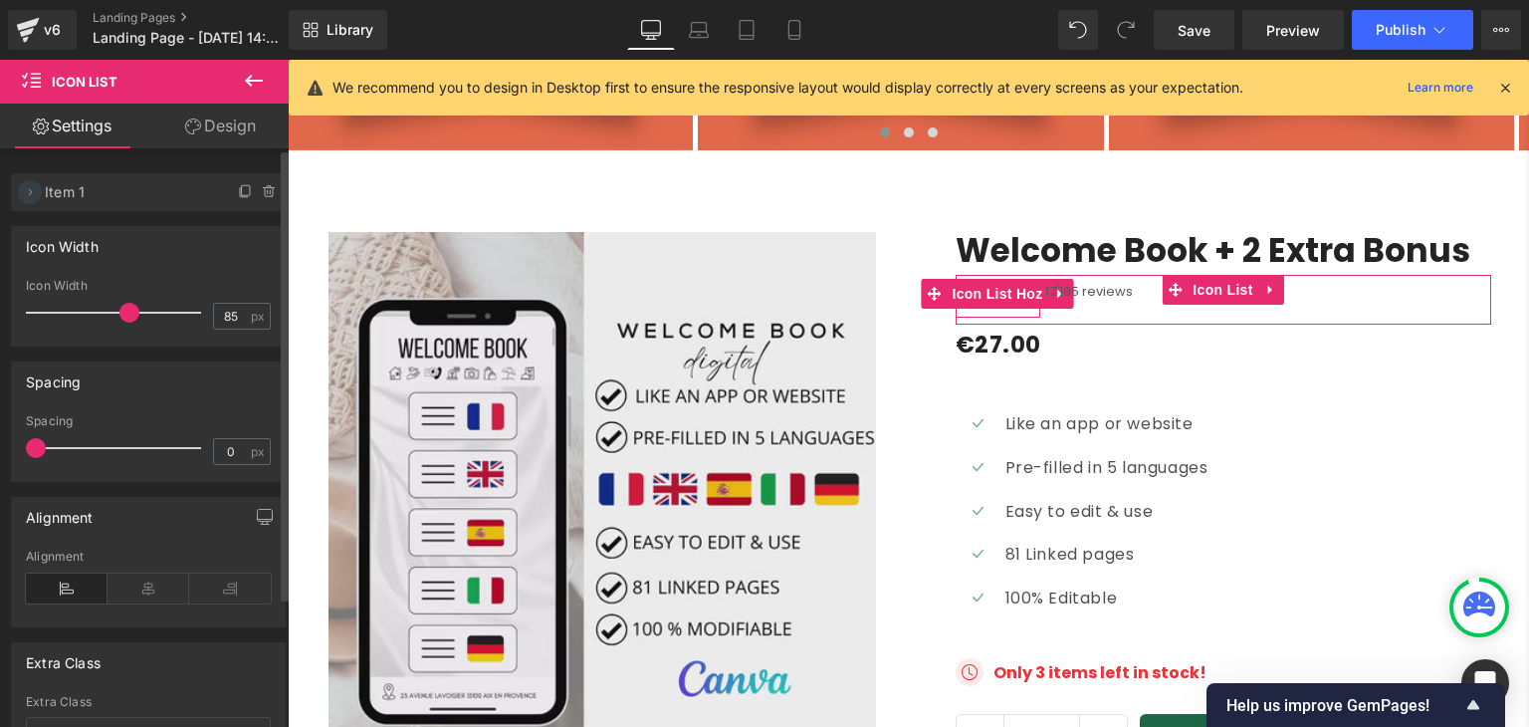
click at [28, 196] on icon at bounding box center [30, 192] width 16 height 16
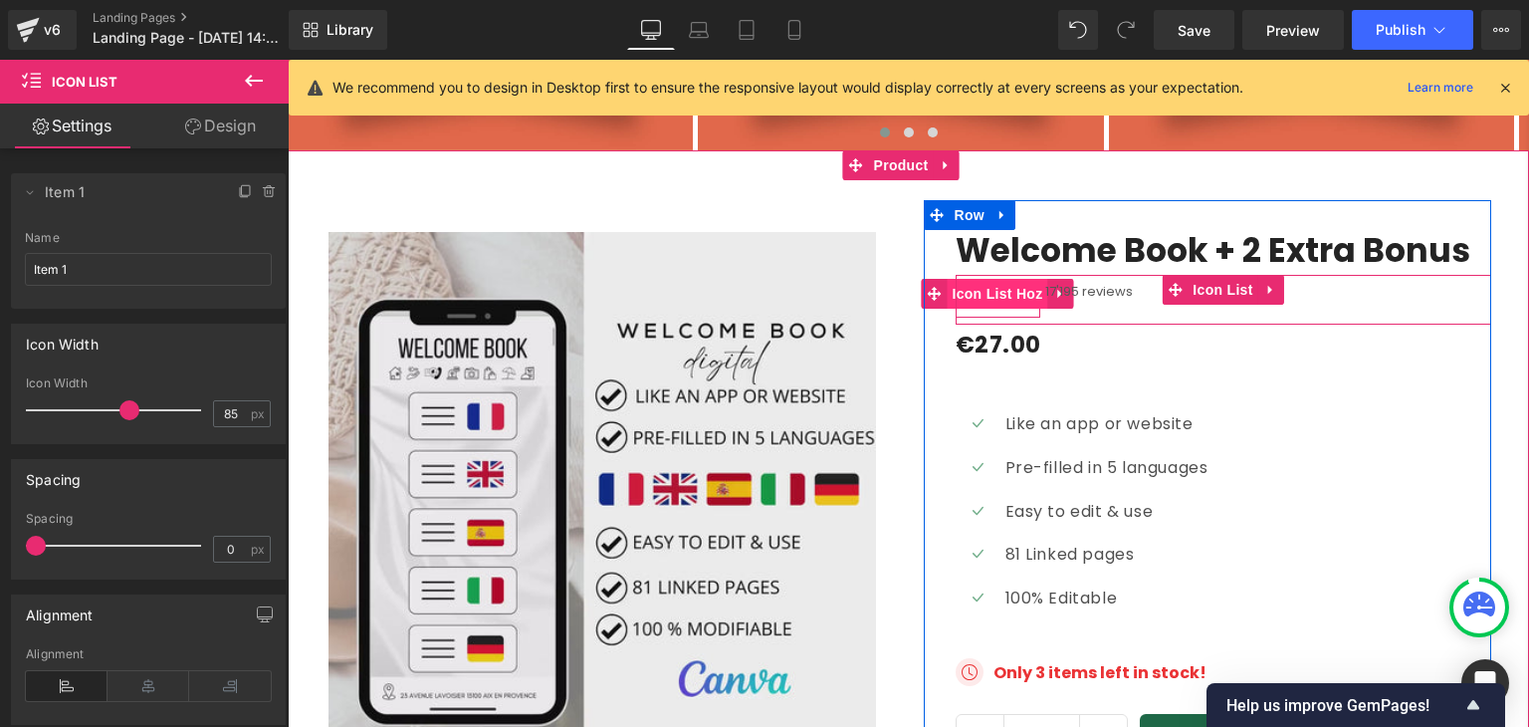
click at [1001, 279] on span "Icon List Hoz" at bounding box center [997, 294] width 101 height 30
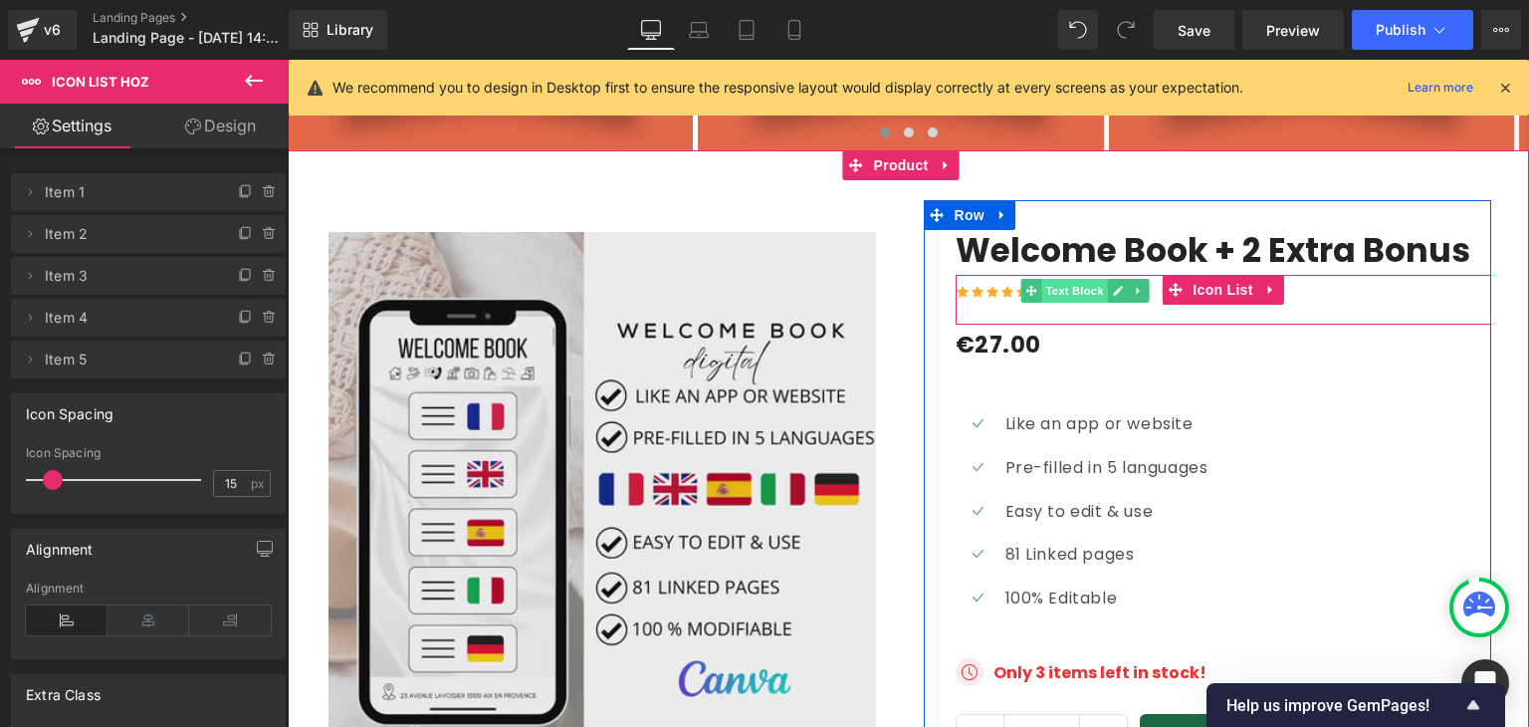
click at [1083, 279] on span "Text Block" at bounding box center [1075, 291] width 66 height 24
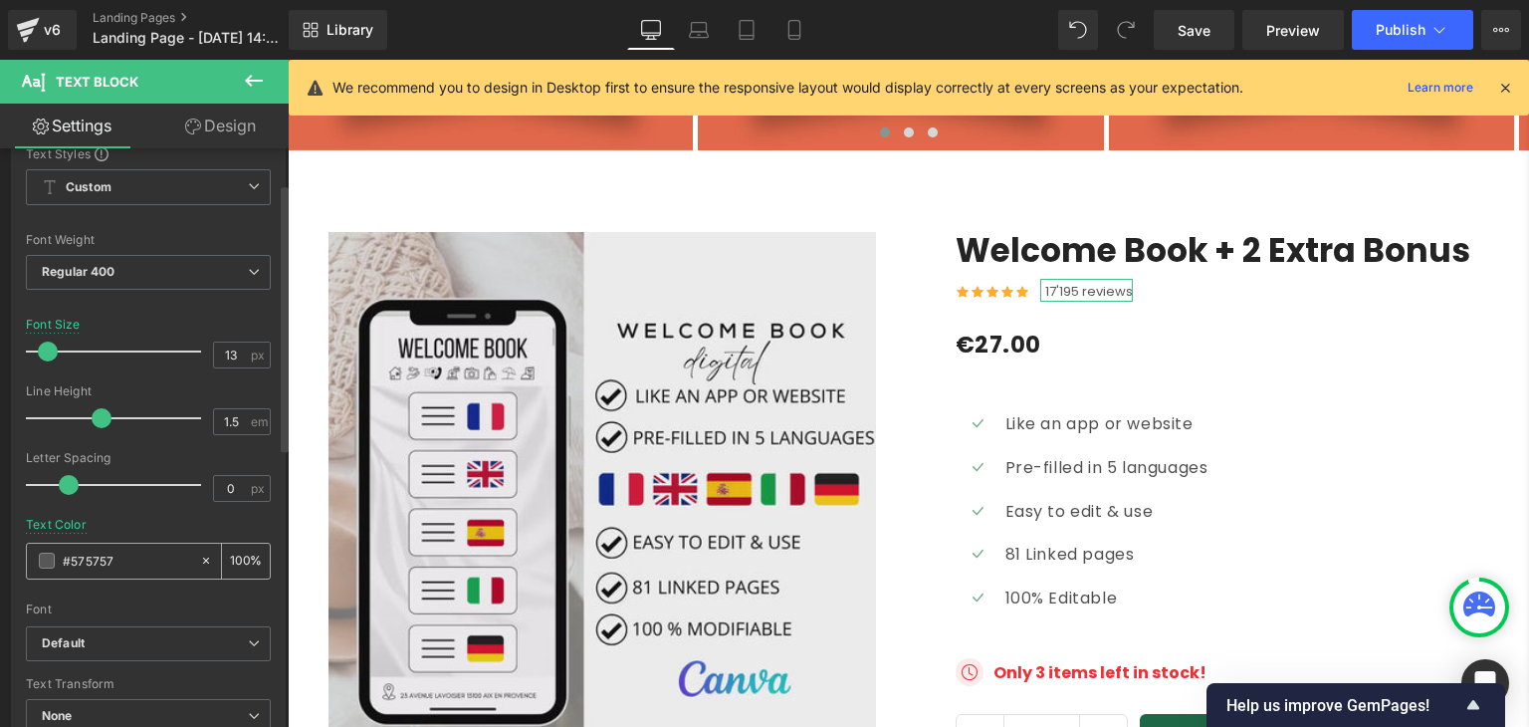
scroll to position [40, 0]
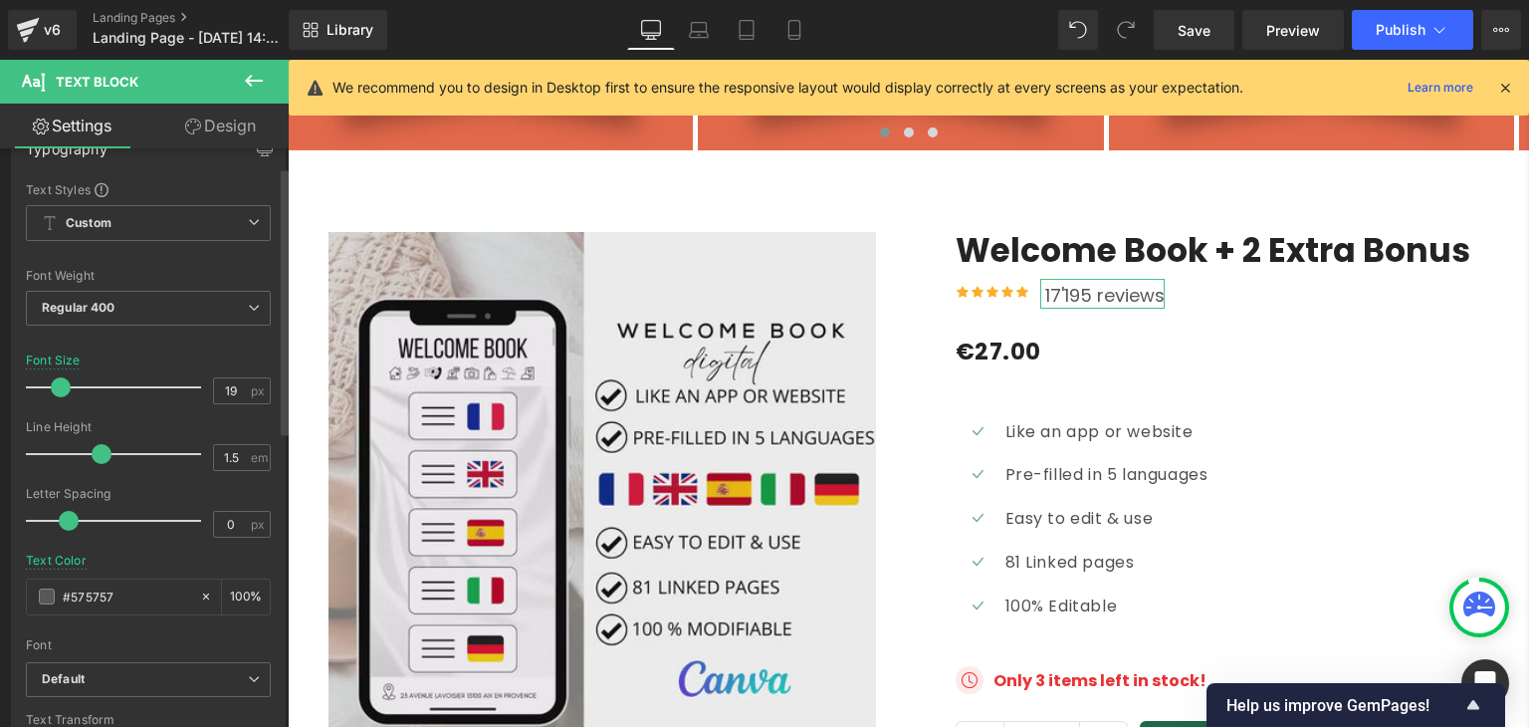
type input "20"
drag, startPoint x: 48, startPoint y: 390, endPoint x: 59, endPoint y: 392, distance: 11.1
click at [59, 392] on span at bounding box center [61, 387] width 20 height 20
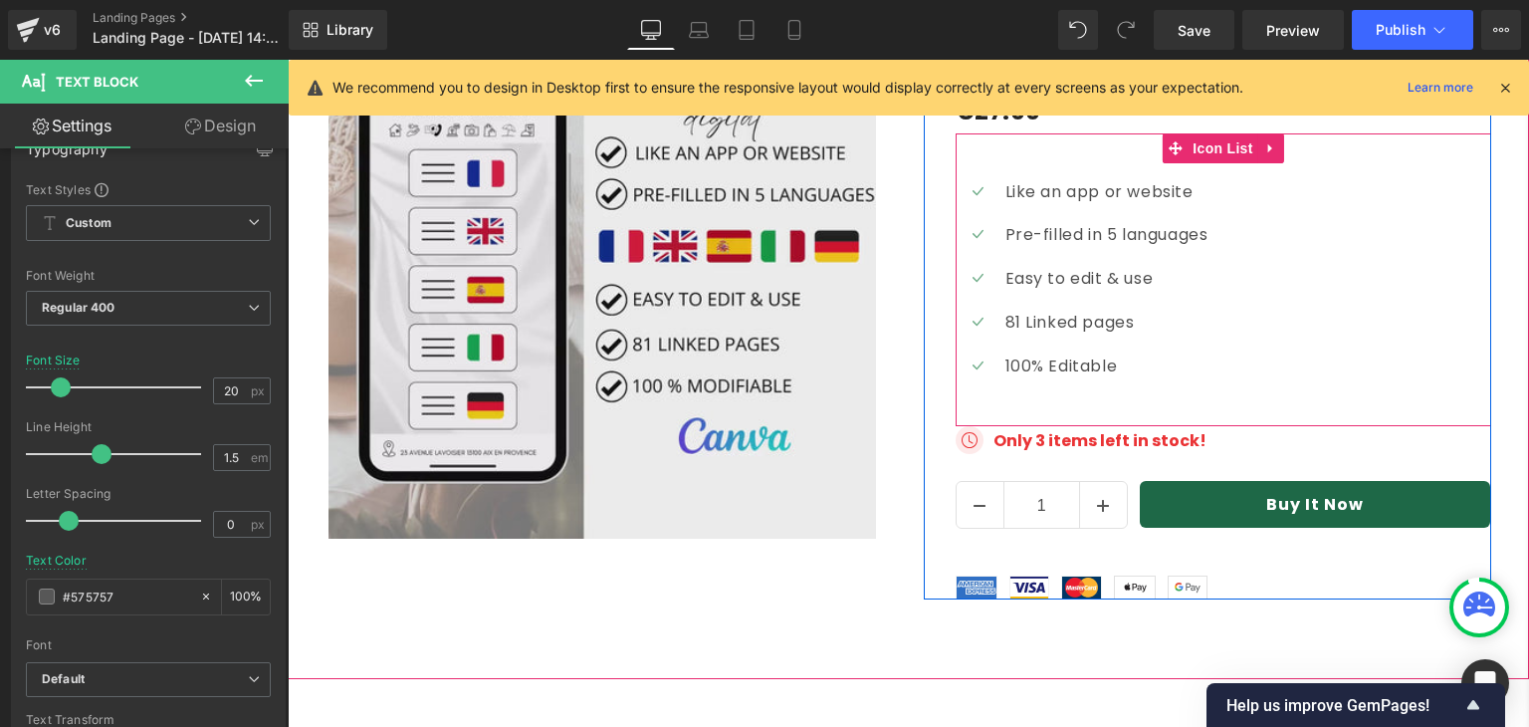
scroll to position [6323, 0]
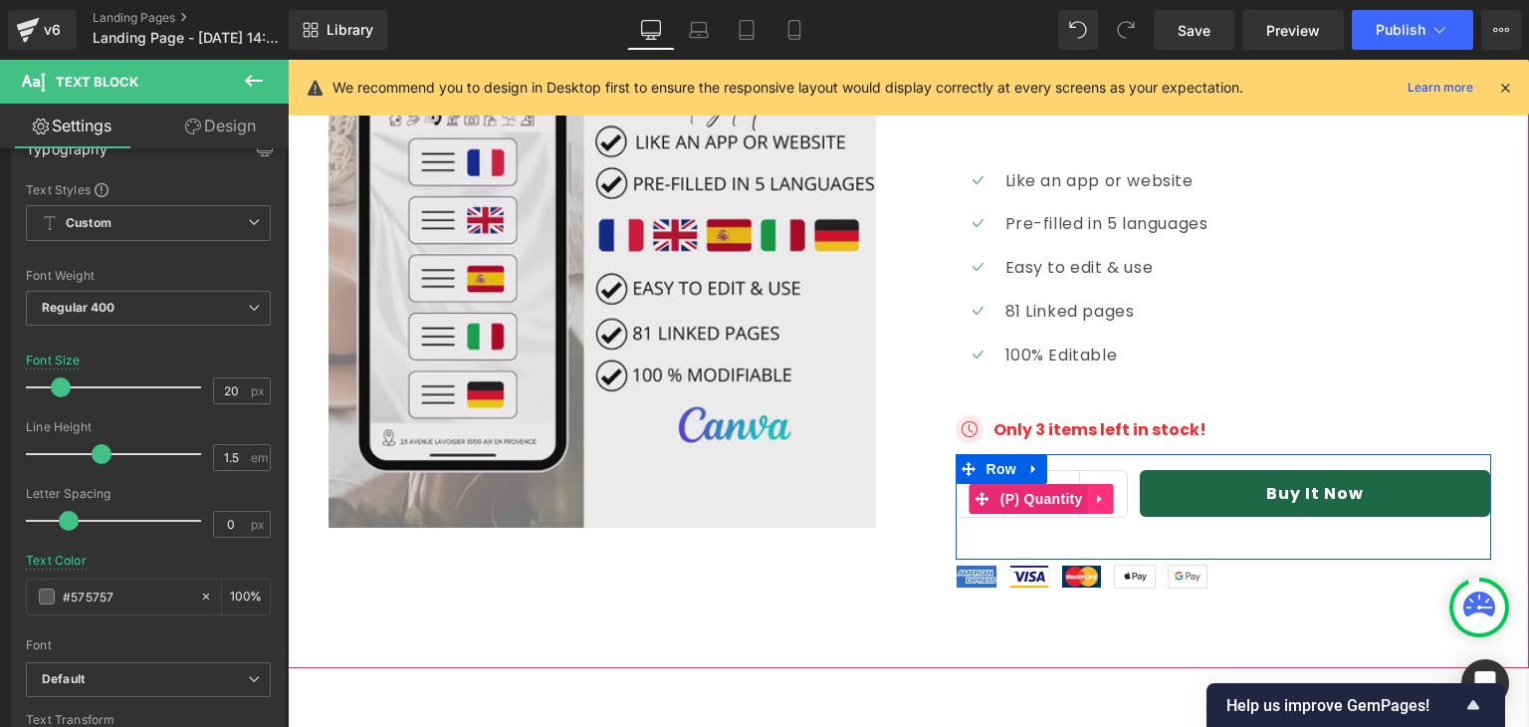
click at [1097, 495] on icon at bounding box center [1099, 499] width 4 height 9
click at [1107, 492] on icon at bounding box center [1114, 499] width 14 height 14
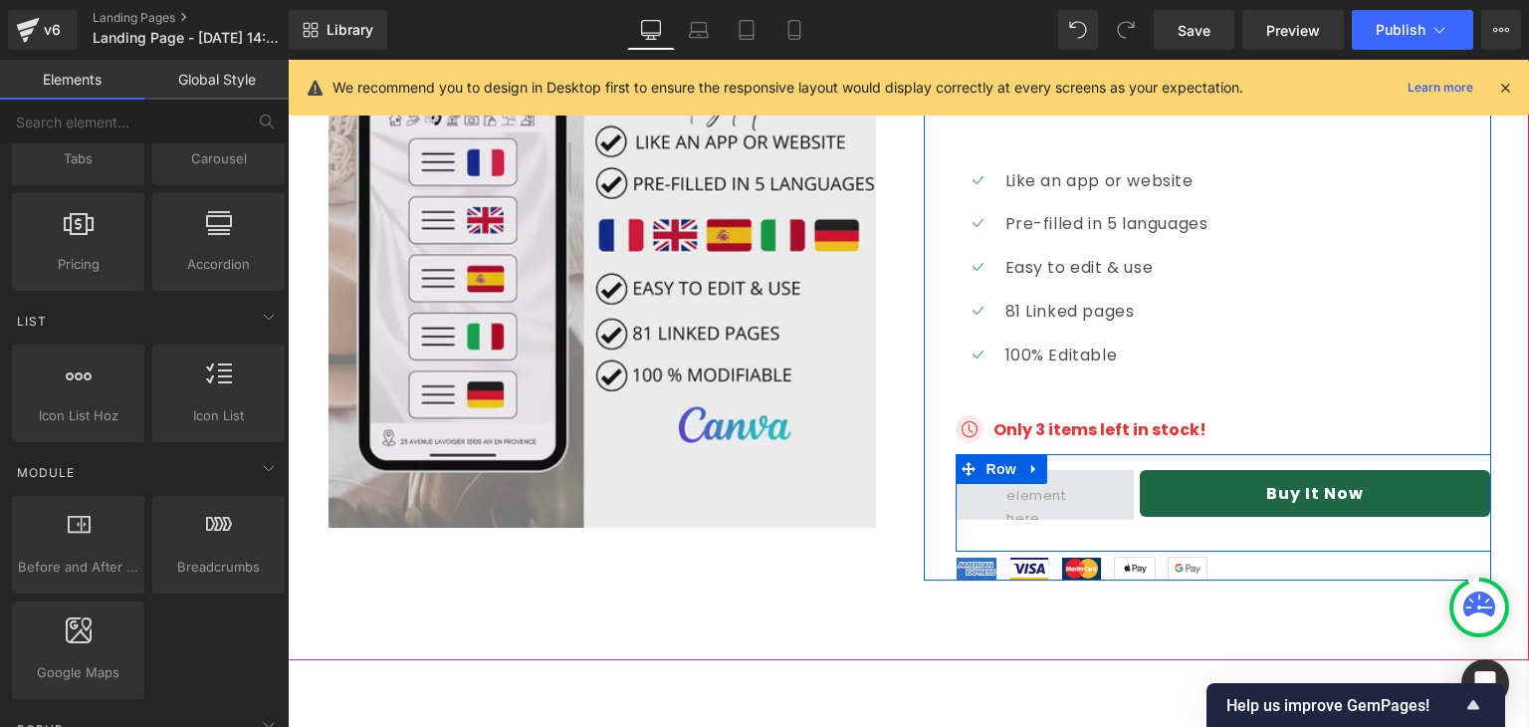
click at [1071, 455] on span at bounding box center [1045, 495] width 90 height 80
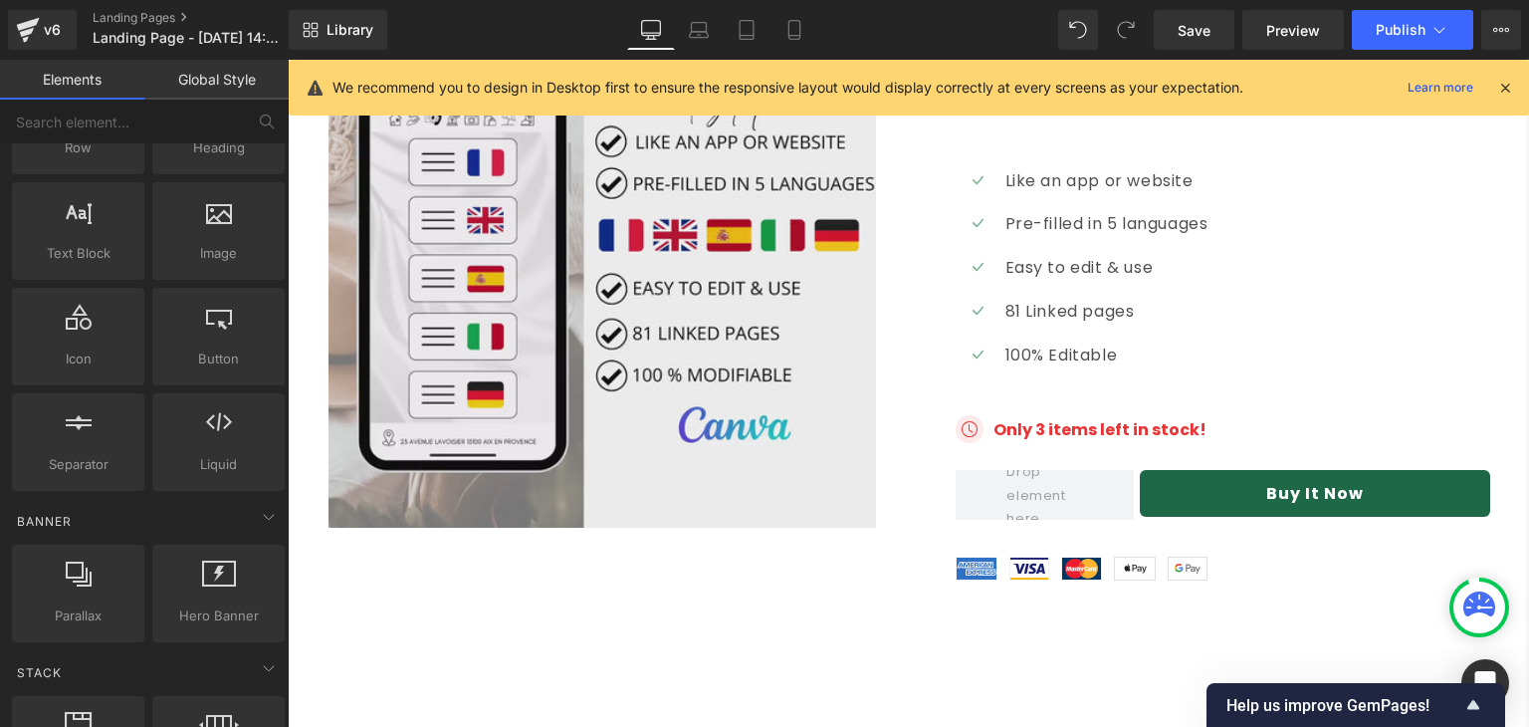
scroll to position [0, 0]
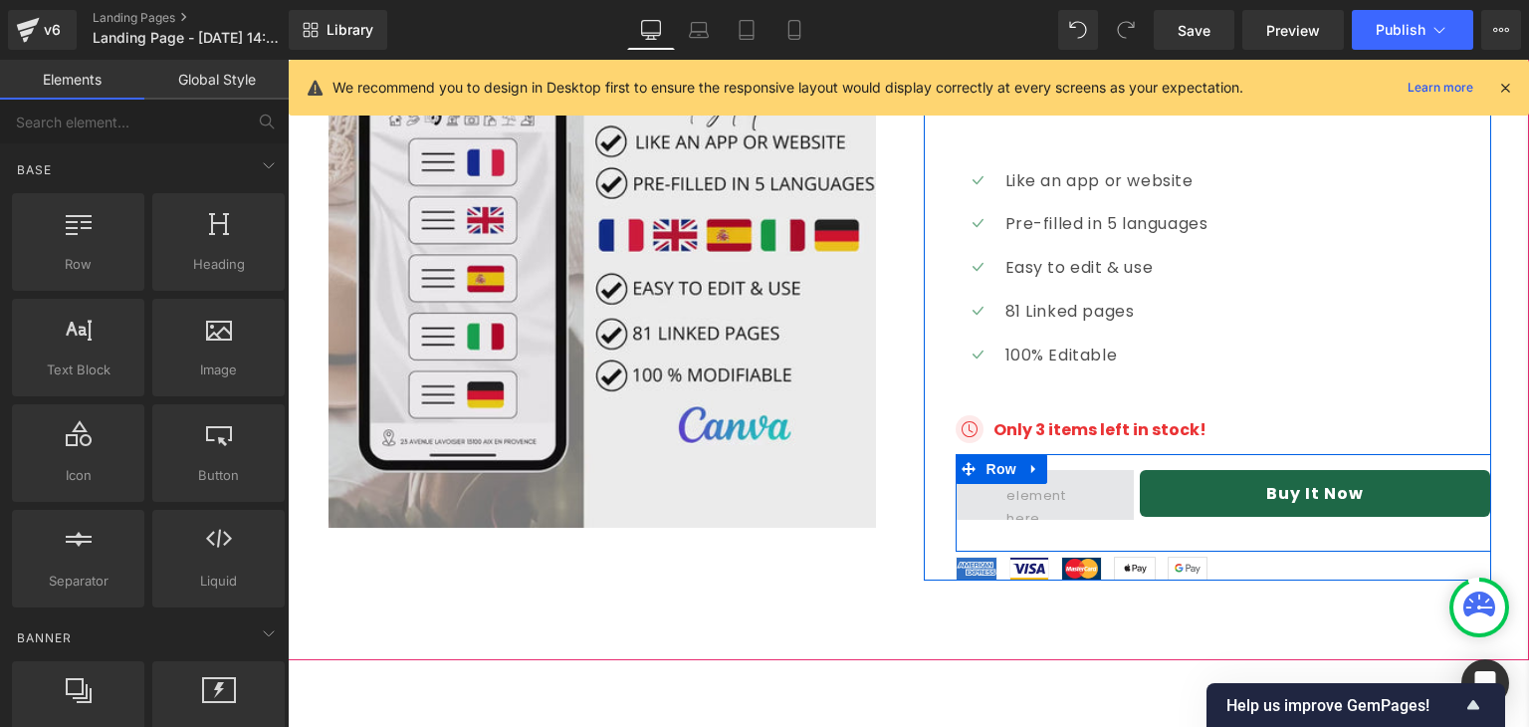
click at [1063, 455] on span at bounding box center [1045, 495] width 90 height 80
click at [1000, 455] on span "Row" at bounding box center [1002, 470] width 40 height 30
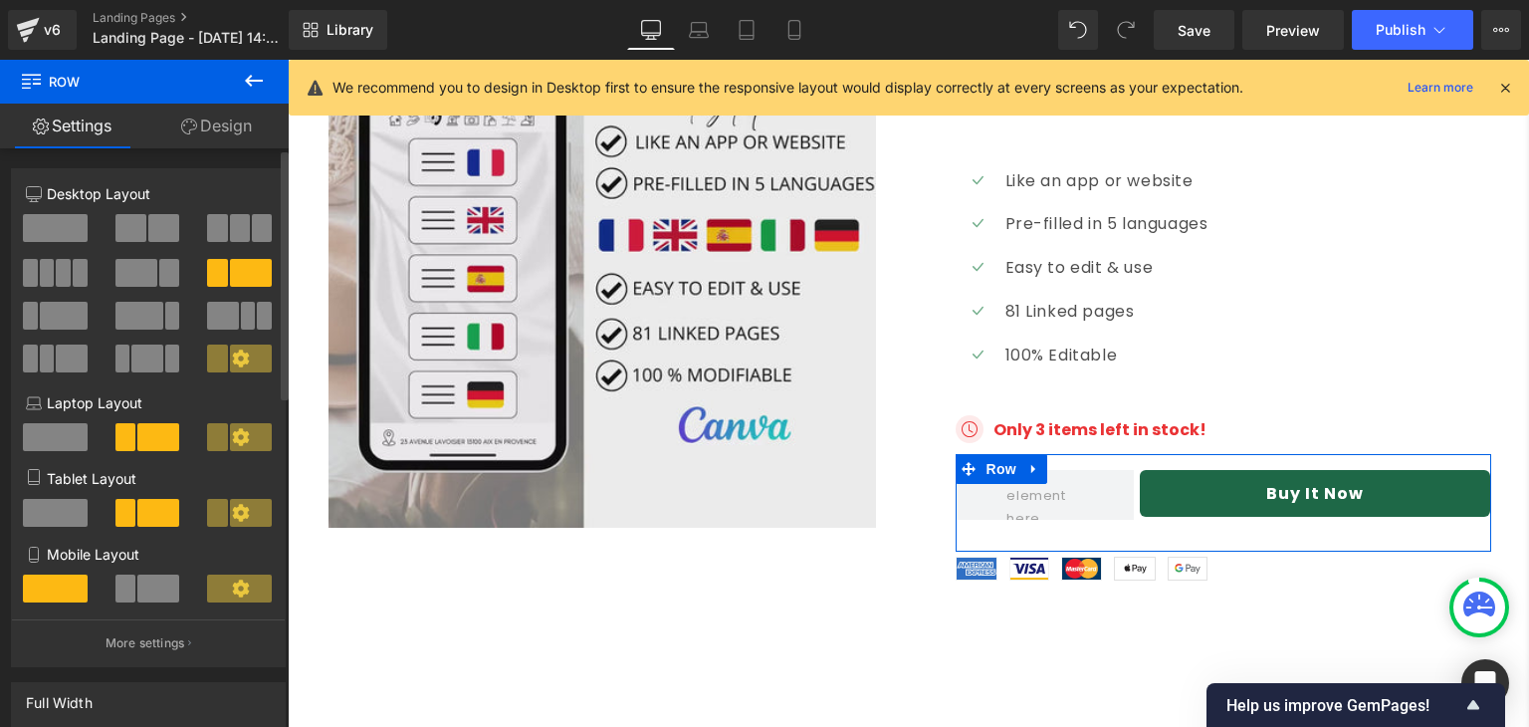
click at [54, 232] on span at bounding box center [55, 228] width 65 height 28
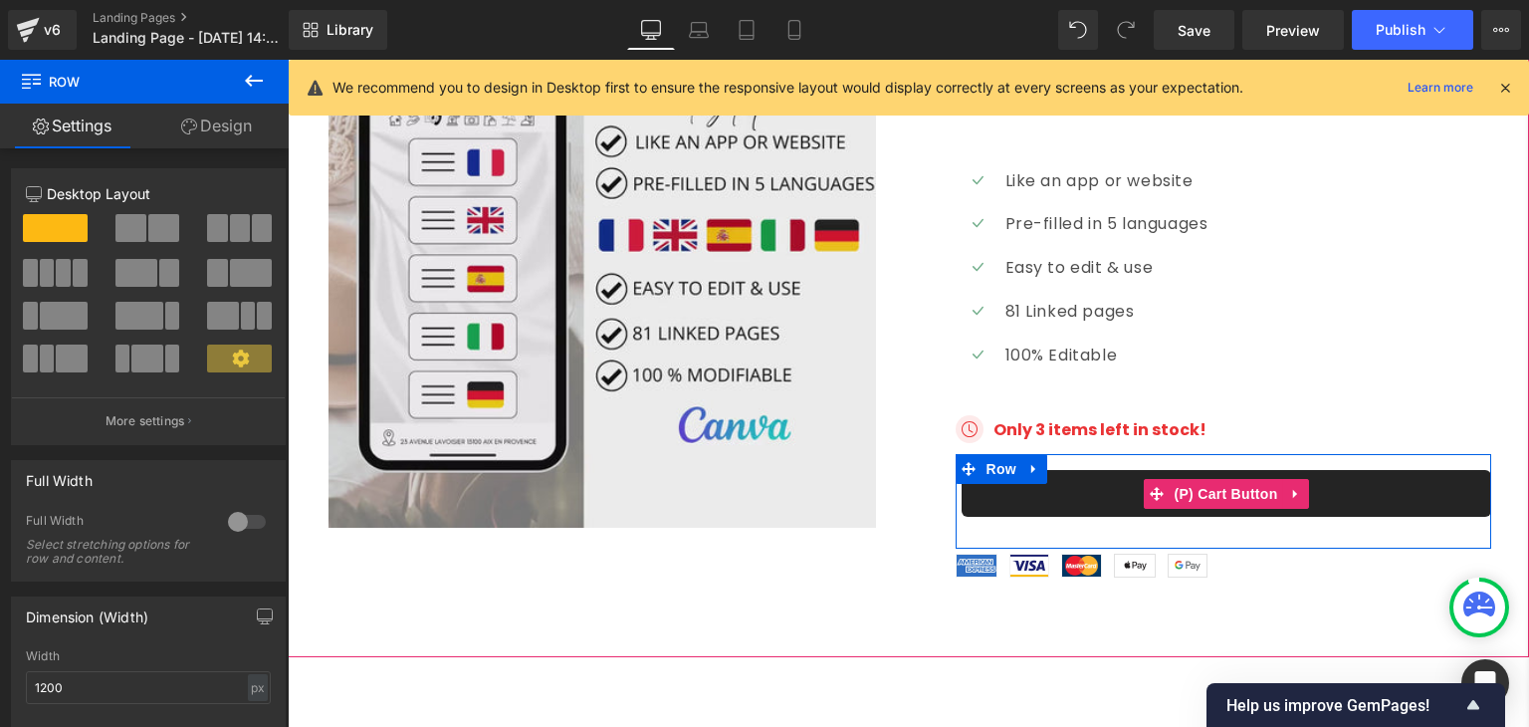
click at [1017, 470] on button "Buy It Now" at bounding box center [1227, 493] width 530 height 47
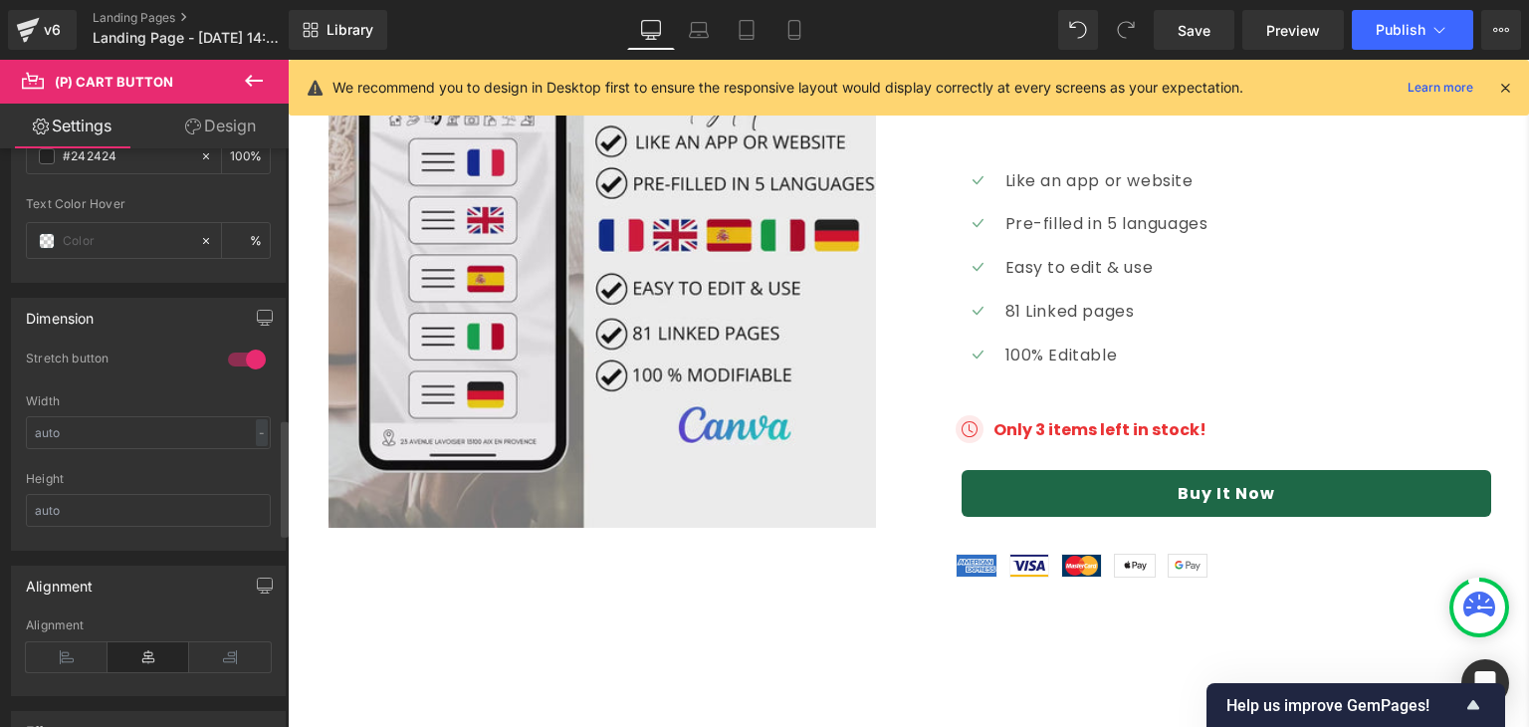
scroll to position [1305, 0]
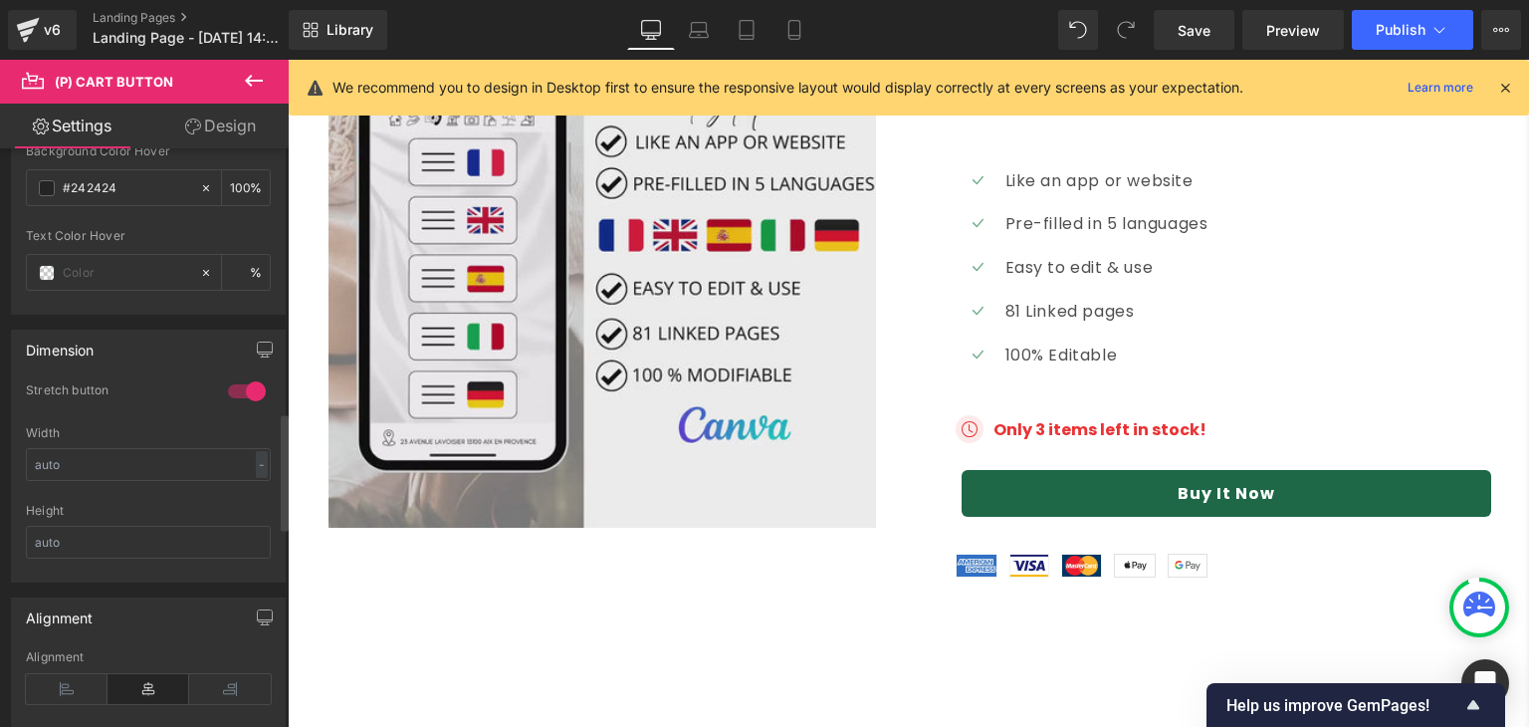
click at [243, 382] on div at bounding box center [247, 391] width 48 height 32
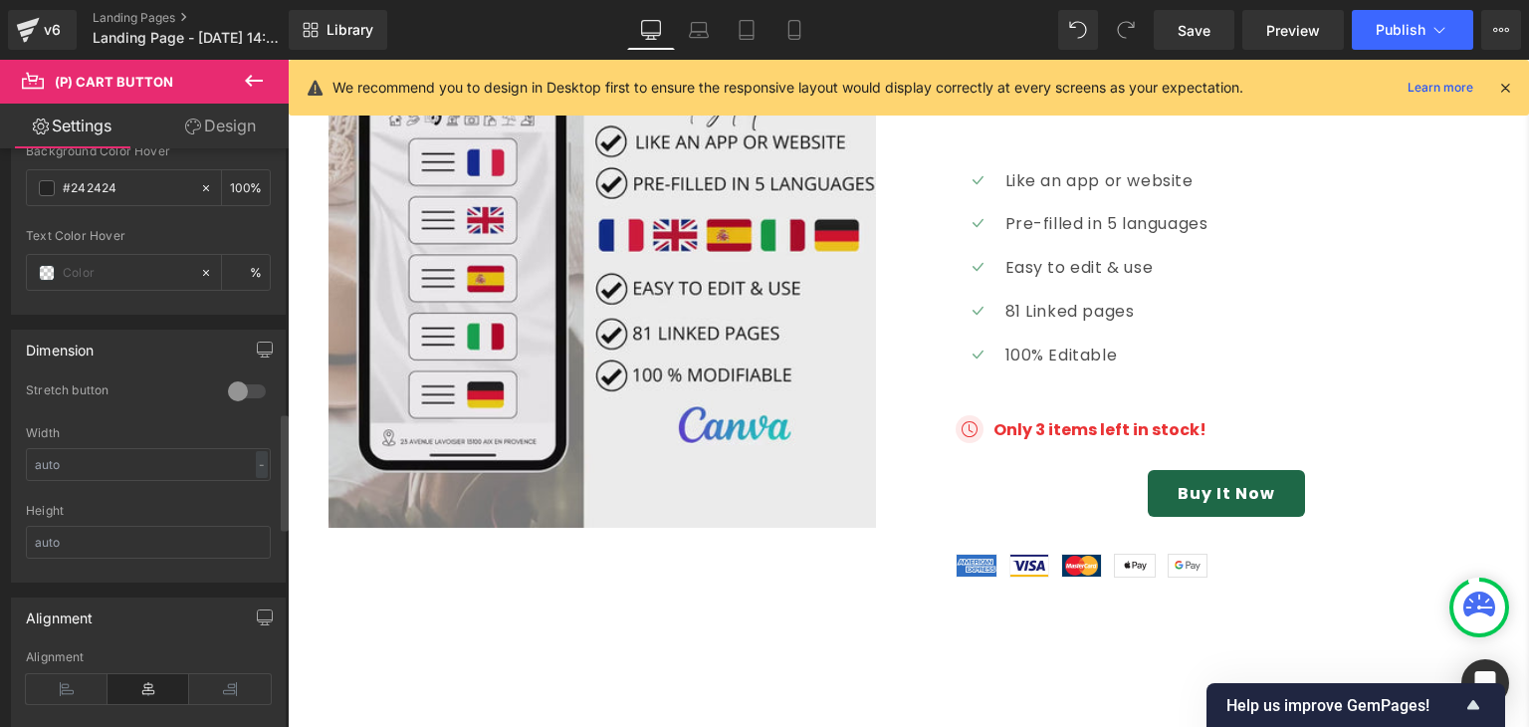
click at [243, 382] on div at bounding box center [247, 391] width 48 height 32
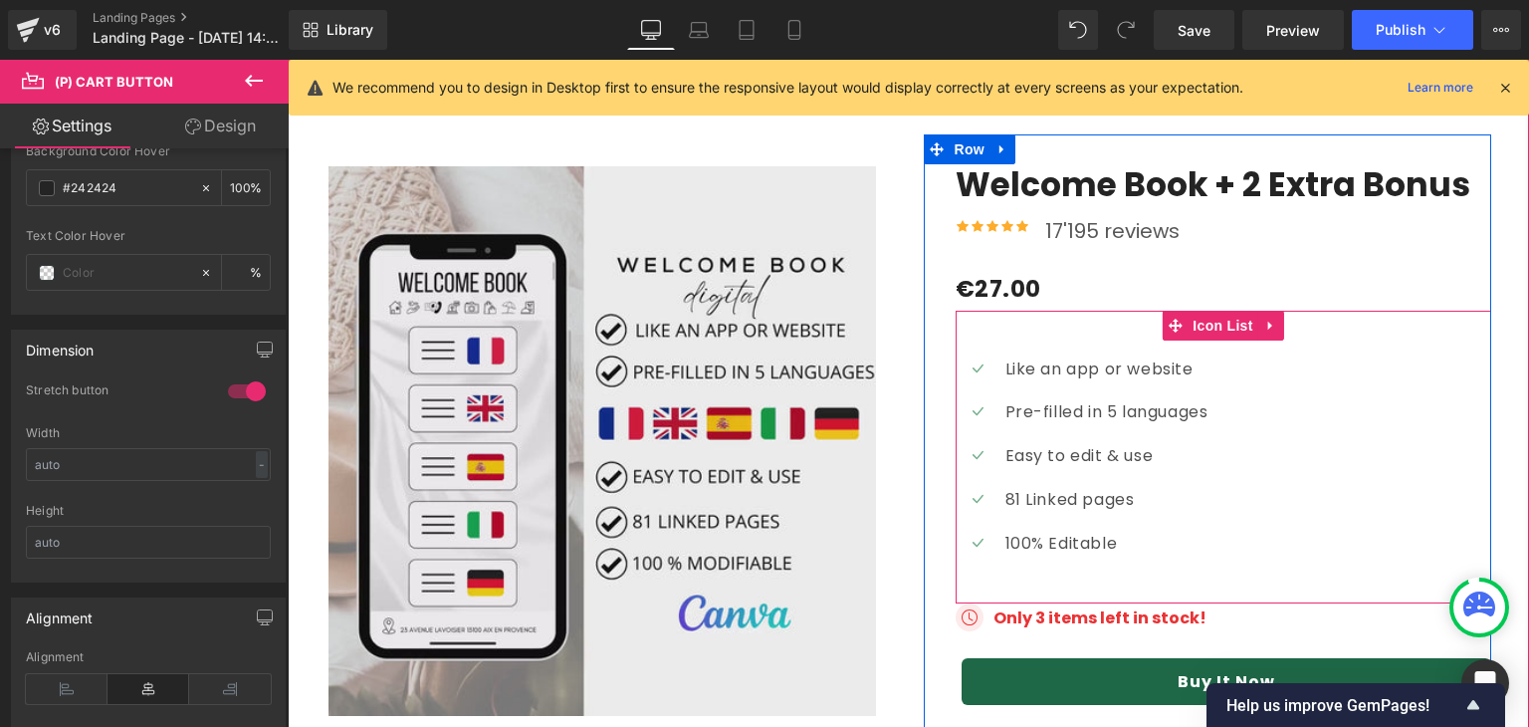
scroll to position [6092, 0]
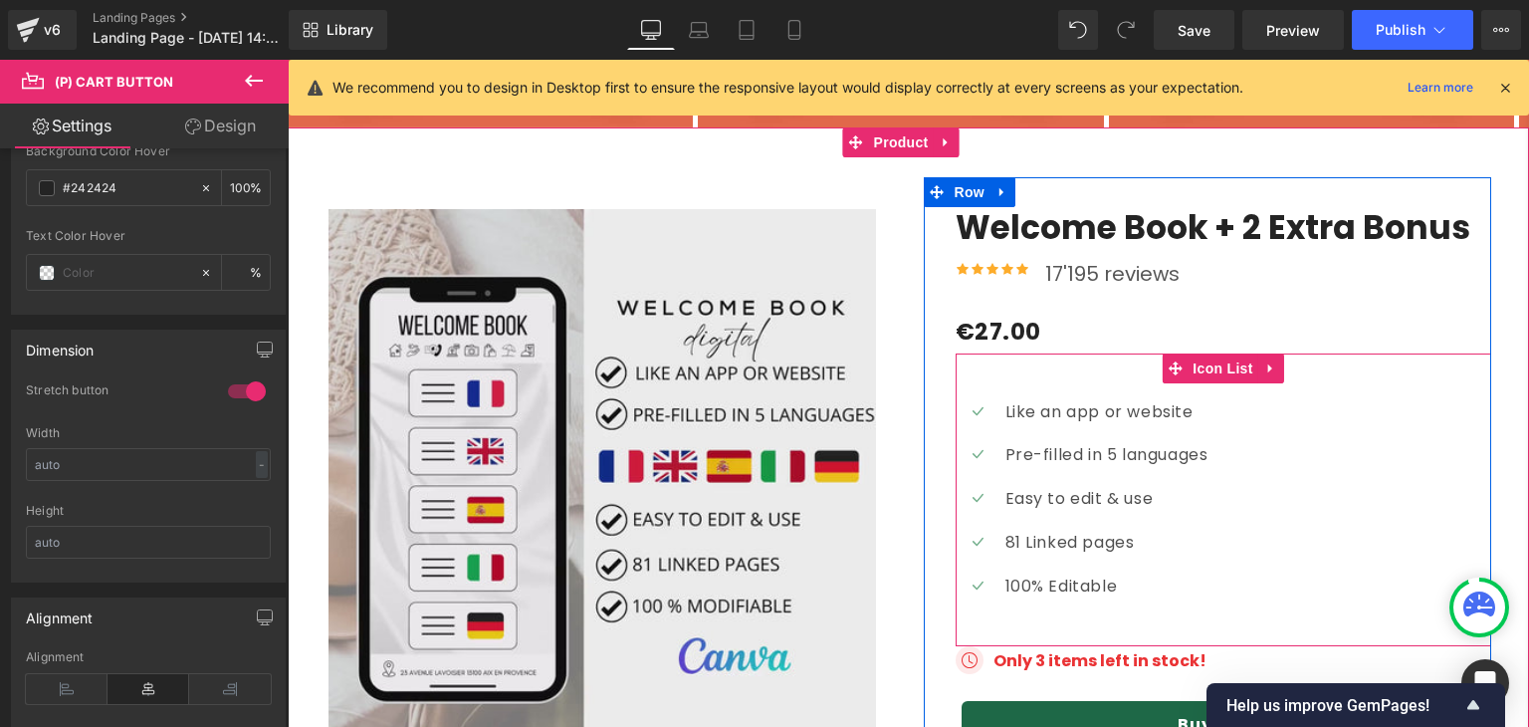
click at [1206, 398] on div "Icon Like an app or website Text Block Icon Pre-filled in 5 languages Text Bloc…" at bounding box center [1224, 507] width 536 height 218
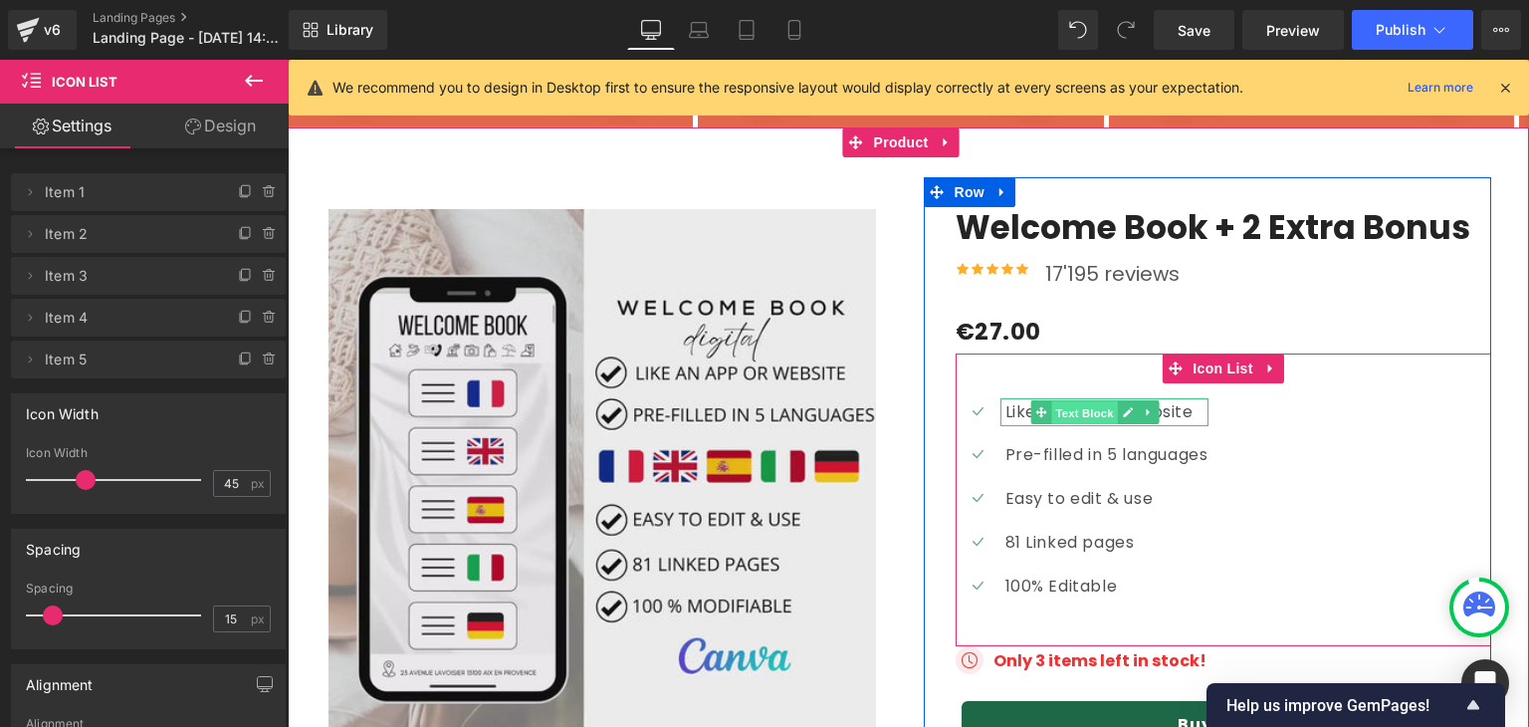
click at [1065, 401] on span "Text Block" at bounding box center [1085, 413] width 66 height 24
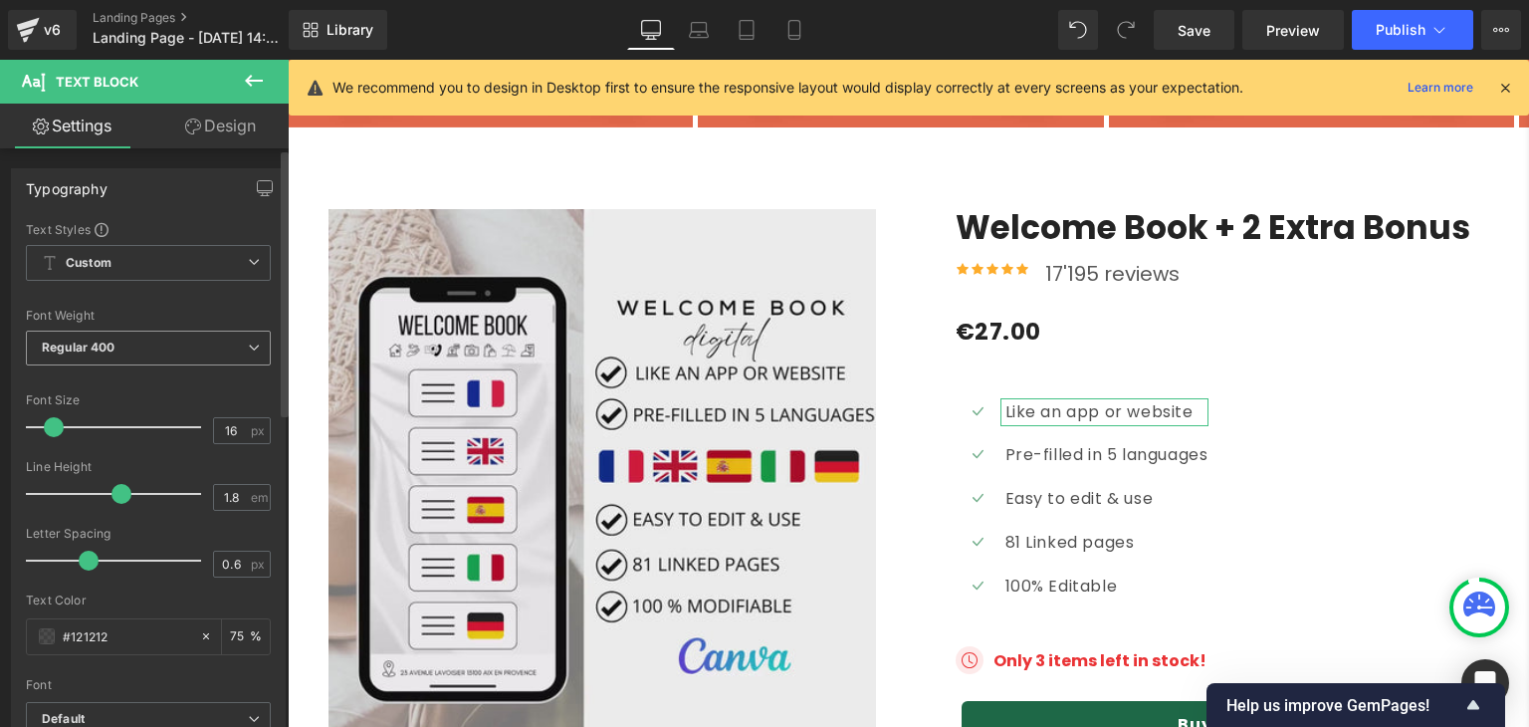
click at [138, 346] on span "Regular 400" at bounding box center [148, 348] width 245 height 35
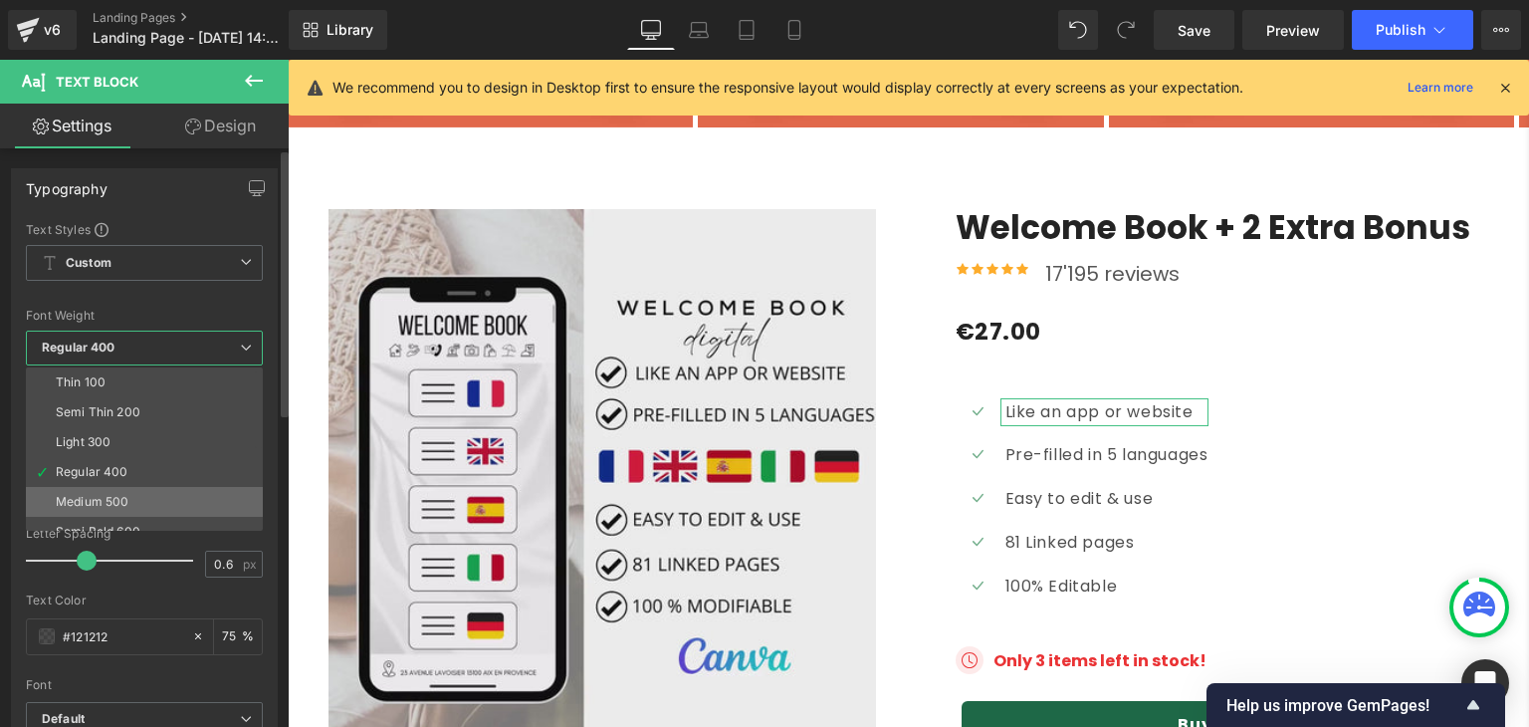
click at [98, 495] on div "Medium 500" at bounding box center [92, 502] width 73 height 14
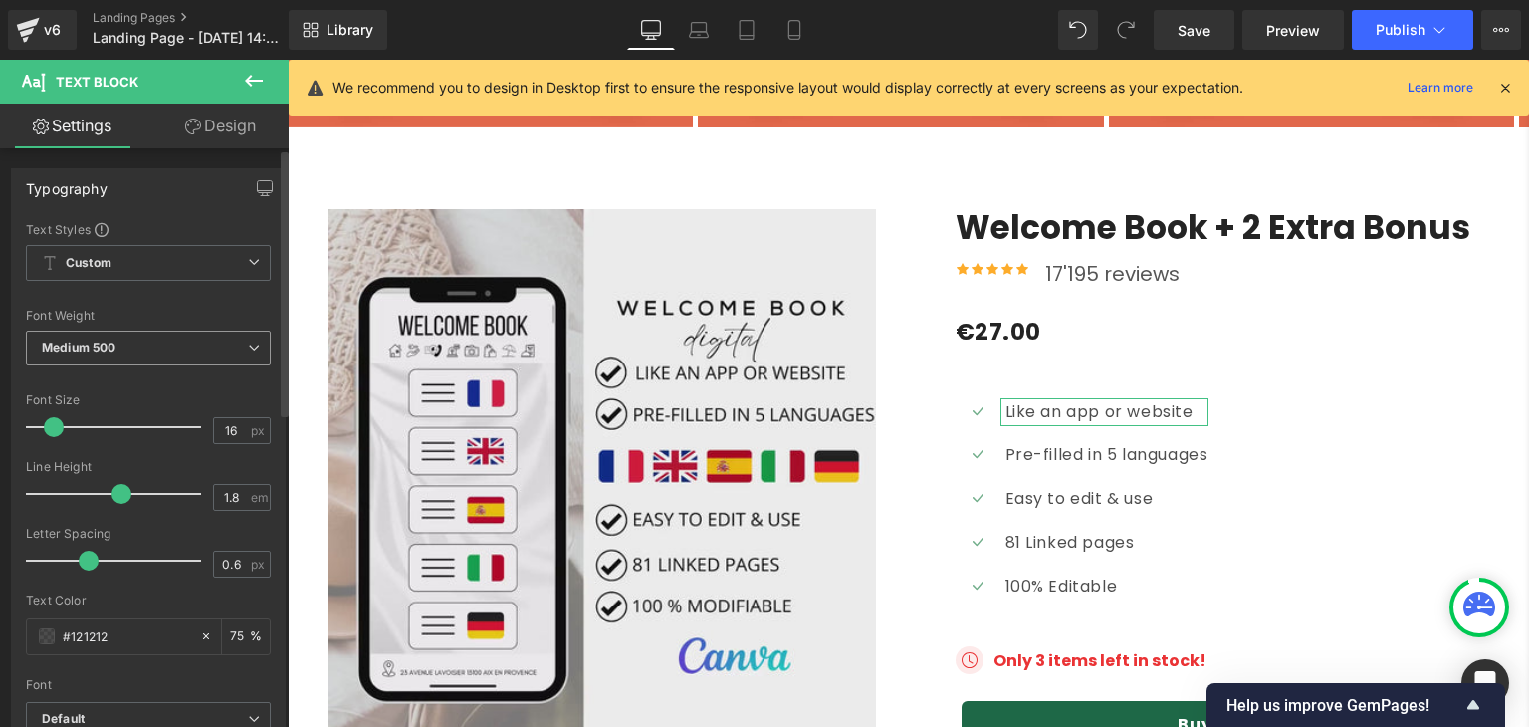
click at [108, 351] on b "Medium 500" at bounding box center [79, 347] width 74 height 15
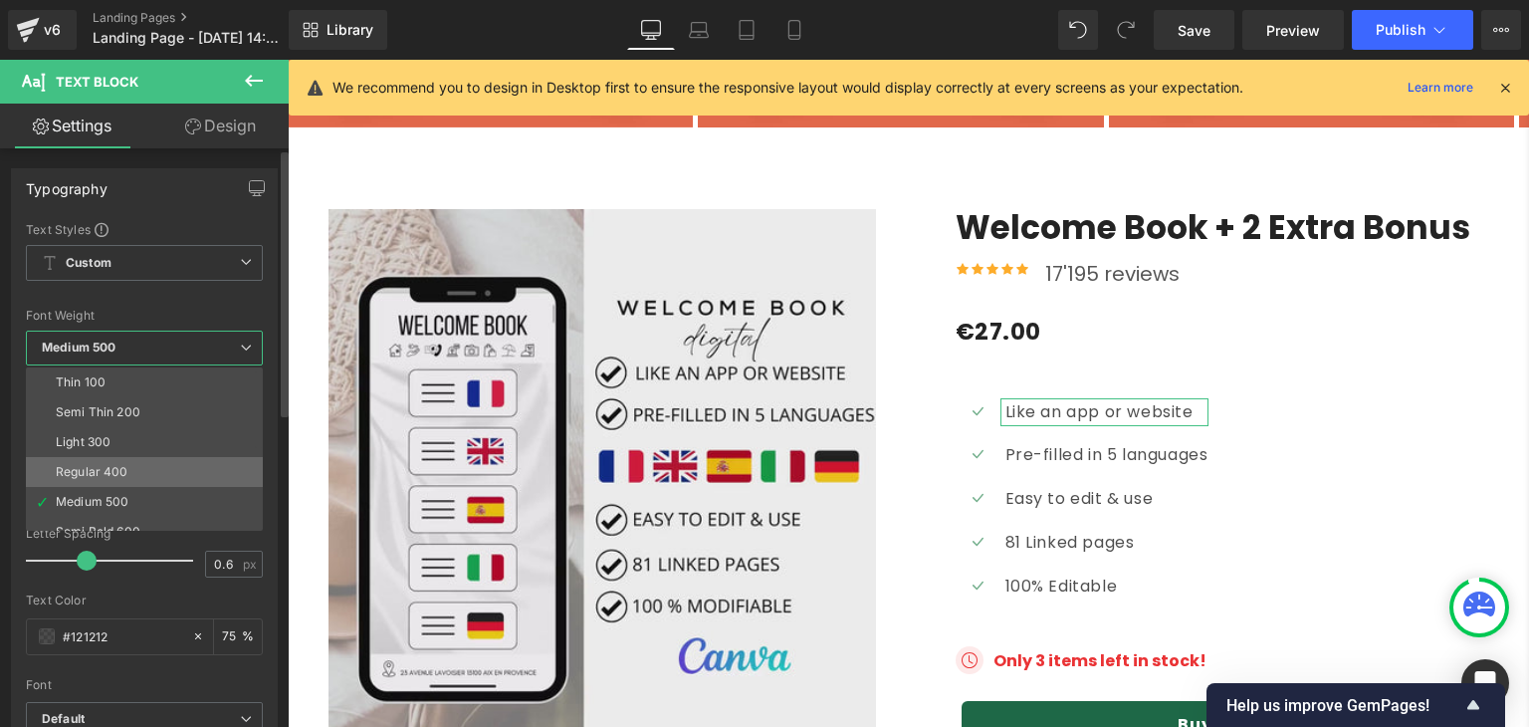
click at [88, 457] on li "Regular 400" at bounding box center [149, 472] width 246 height 30
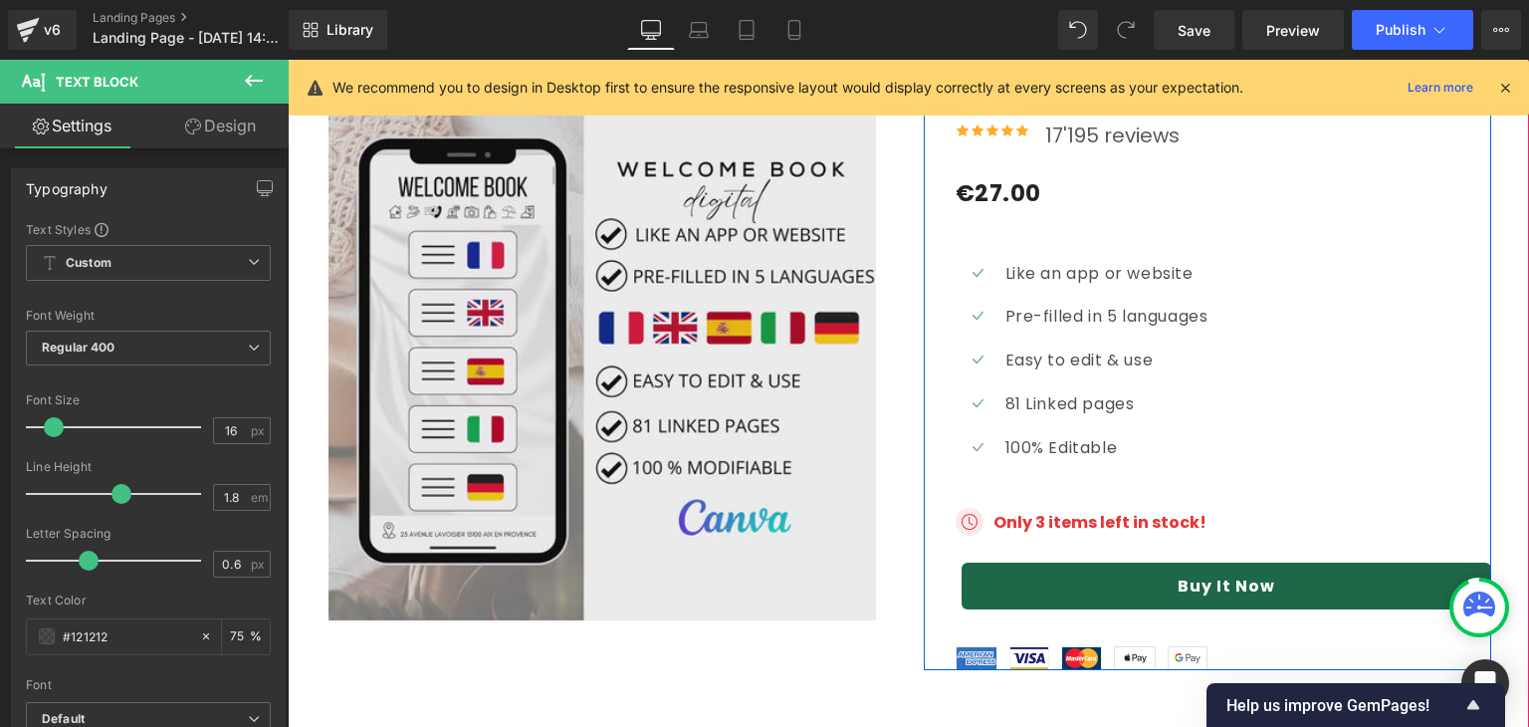
scroll to position [6189, 0]
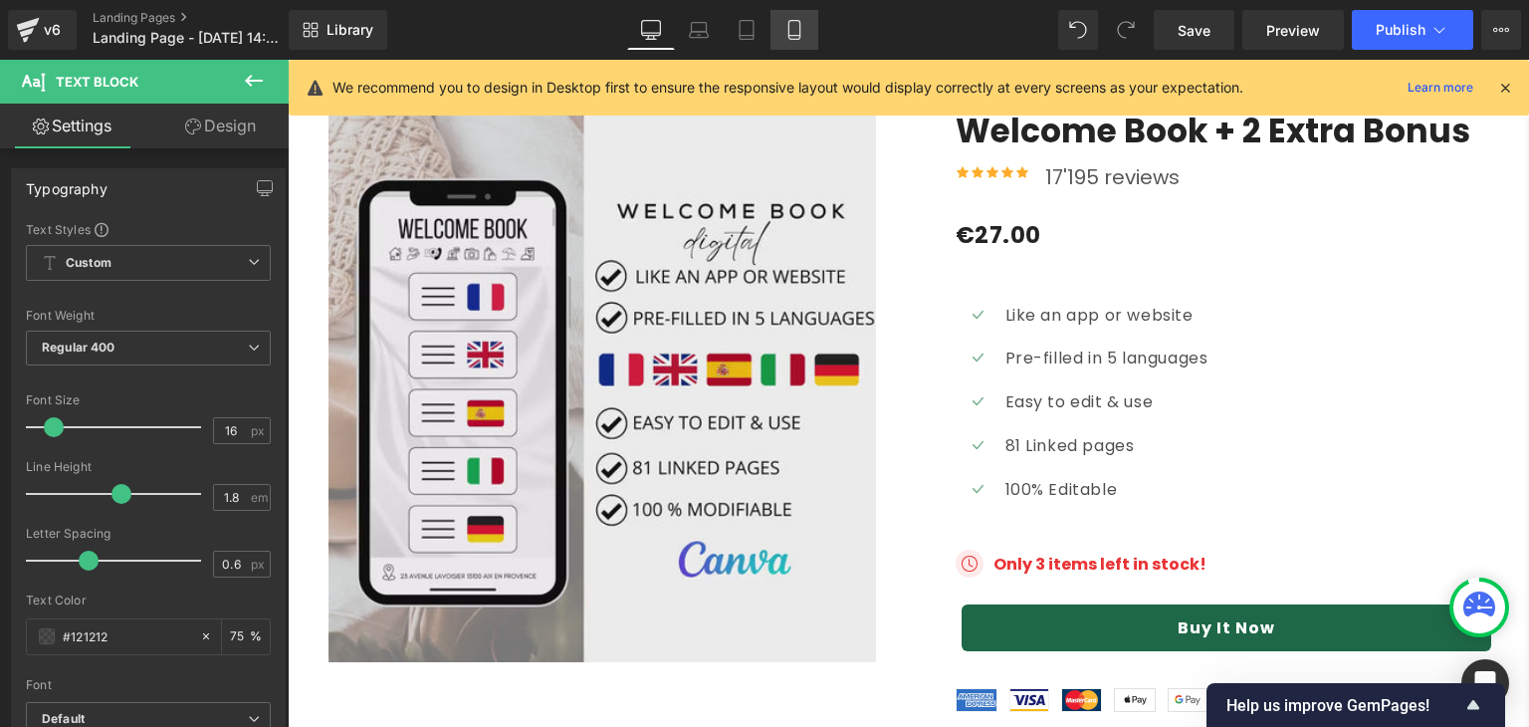
click at [801, 29] on icon at bounding box center [795, 30] width 20 height 20
type input "75"
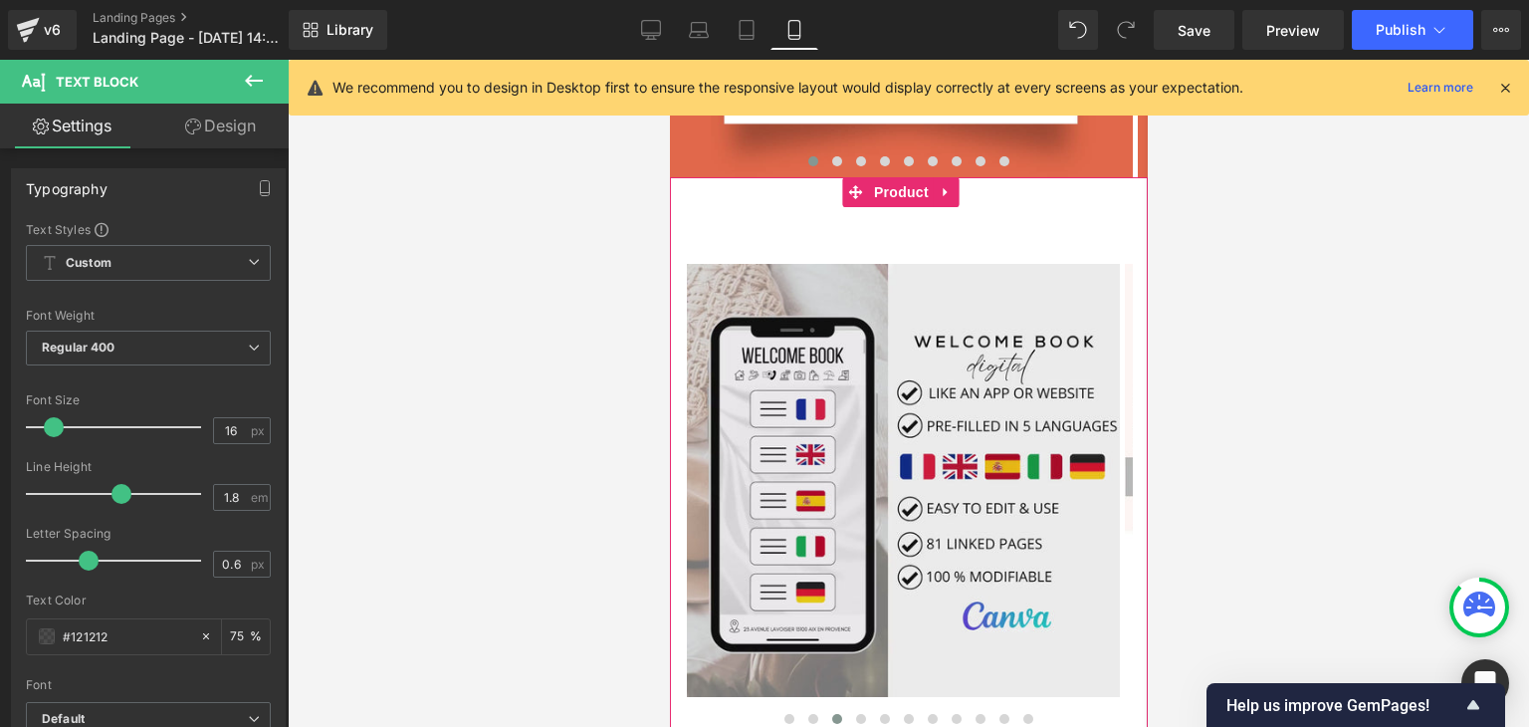
scroll to position [9611, 0]
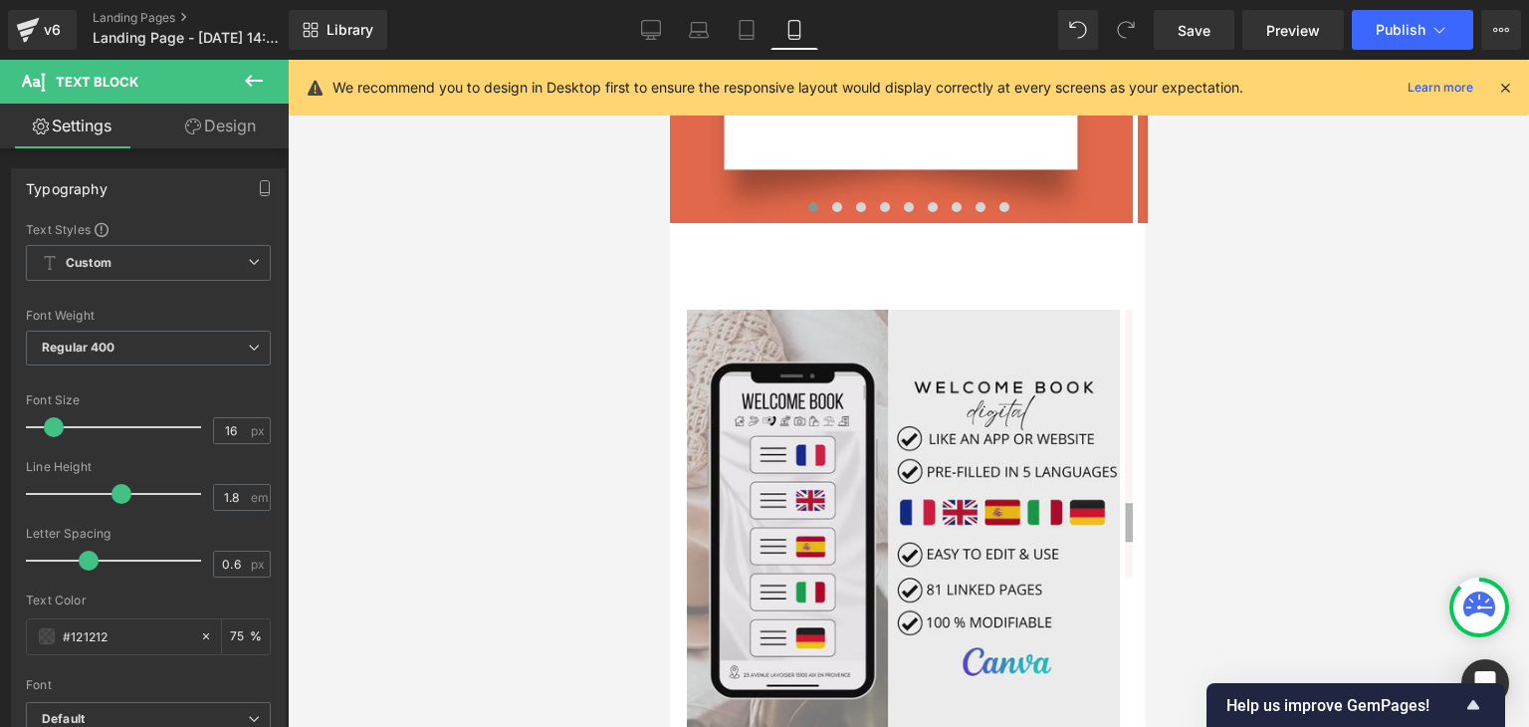
click at [782, 638] on div "Rendering Content" at bounding box center [765, 648] width 122 height 22
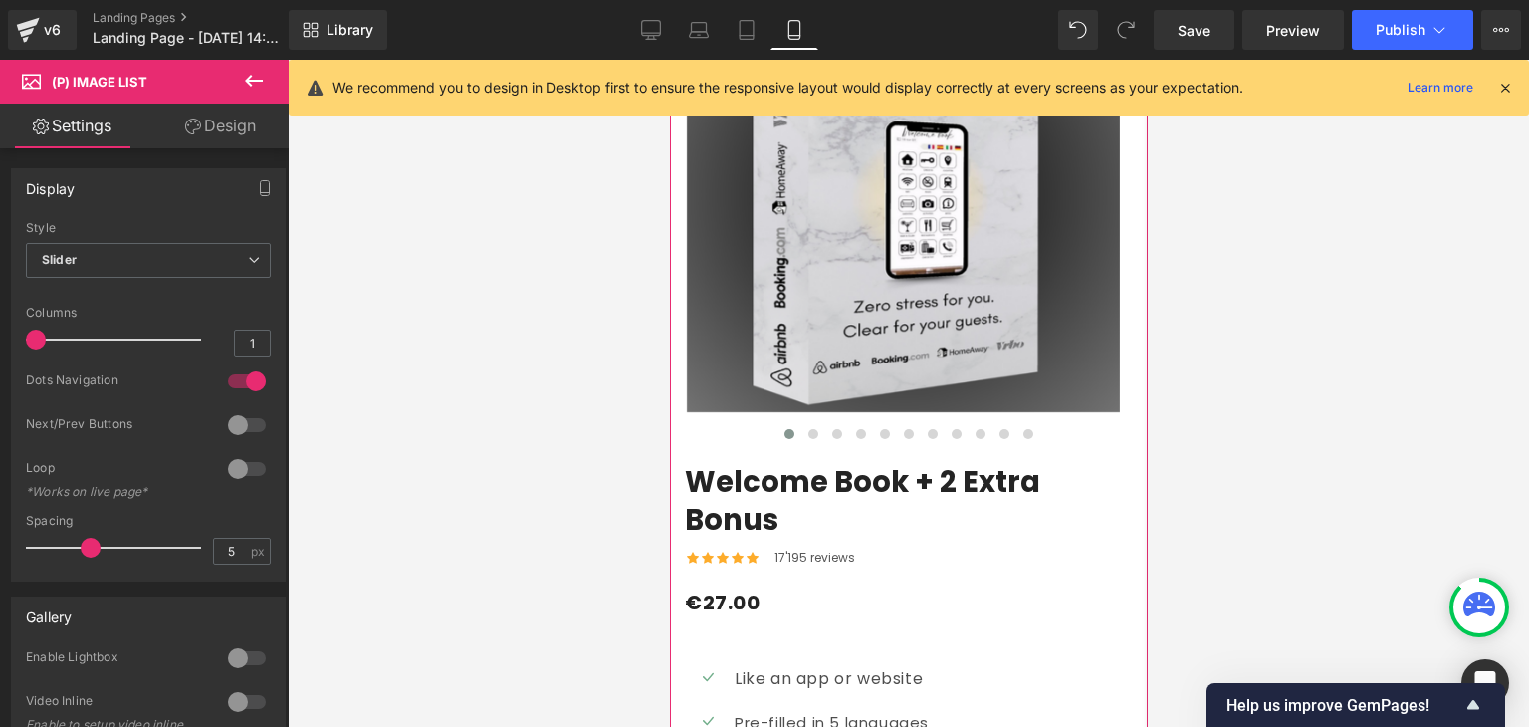
scroll to position [10035, 0]
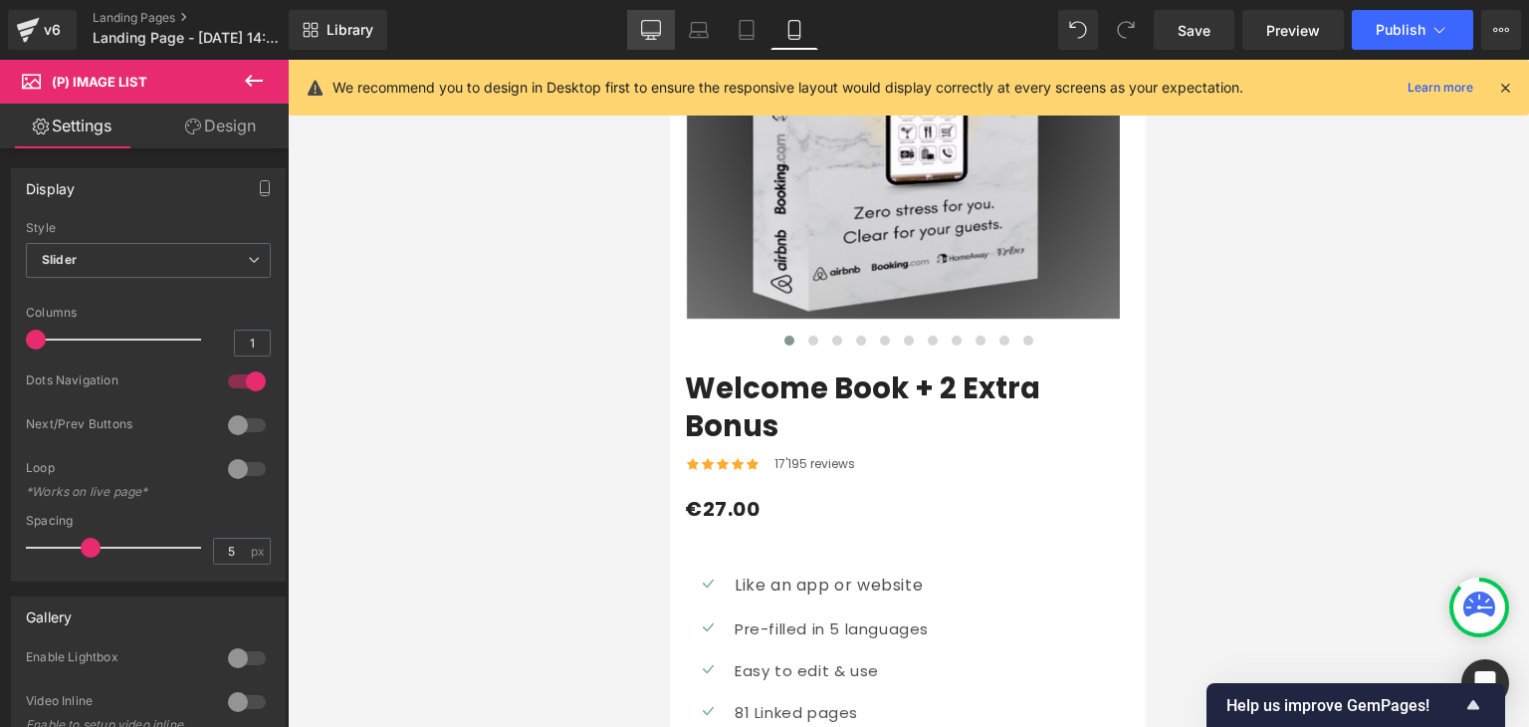
click at [656, 26] on icon at bounding box center [651, 30] width 20 height 20
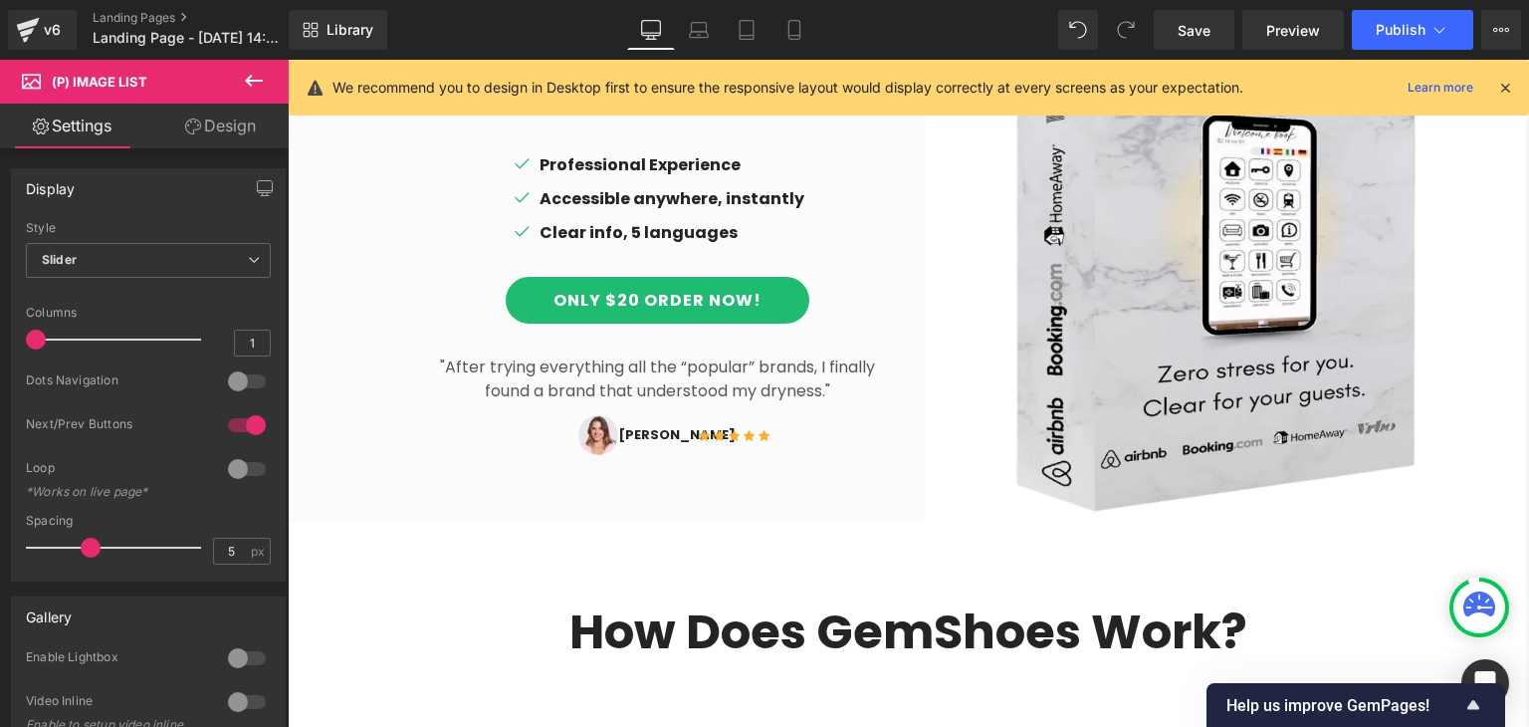
scroll to position [1674, 0]
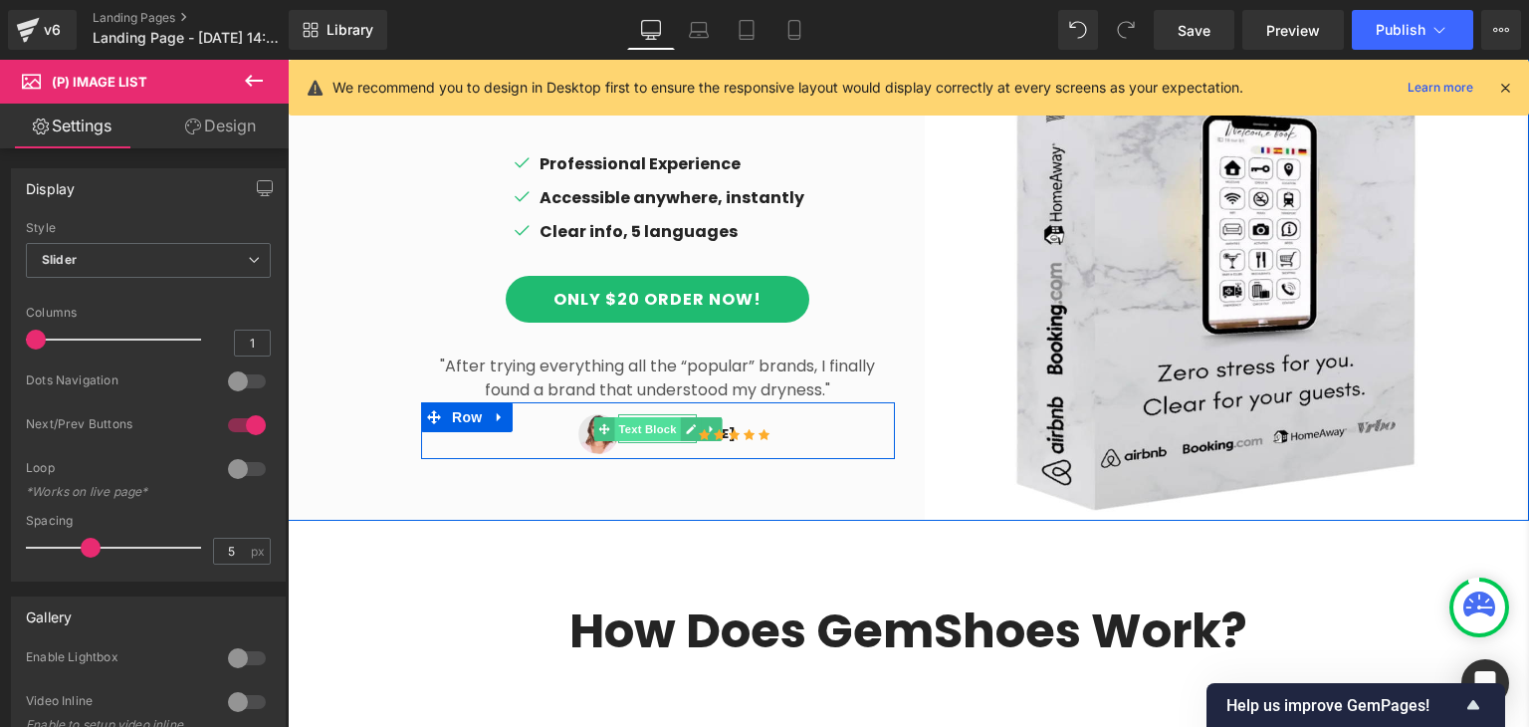
click at [627, 417] on span "Text Block" at bounding box center [647, 429] width 66 height 24
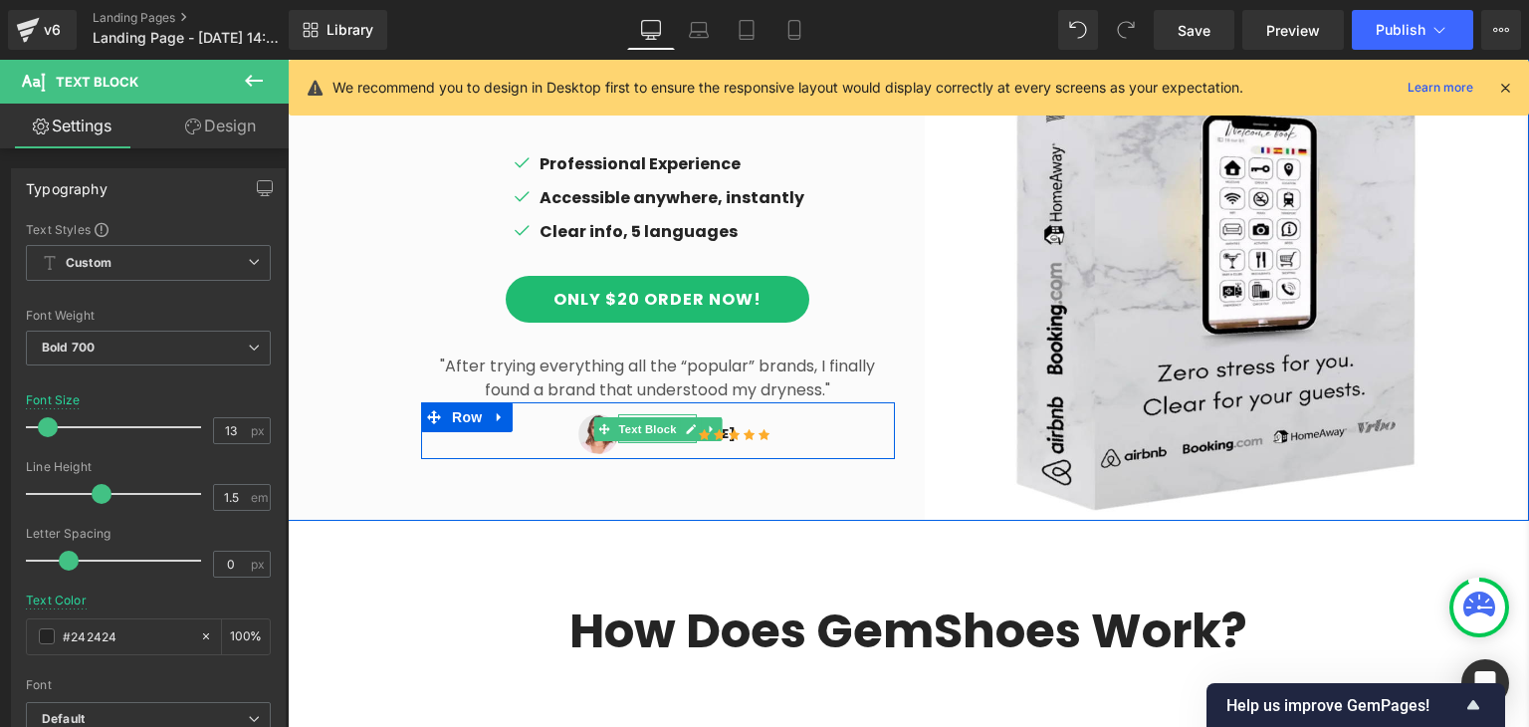
click at [665, 411] on div "Image [PERSON_NAME] Text Block Icon Icon Icon Icon Icon Icon List Hoz Row" at bounding box center [658, 430] width 474 height 57
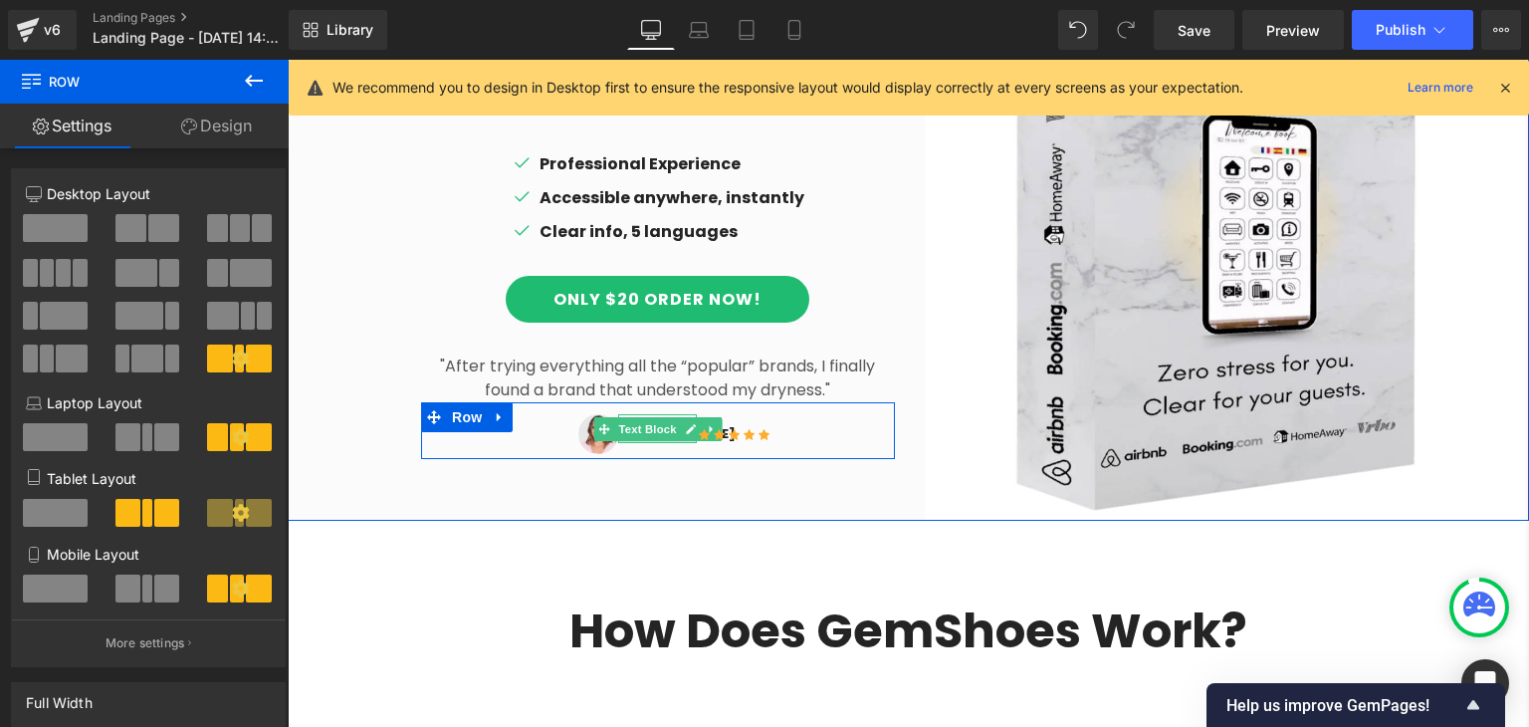
click at [648, 438] on div at bounding box center [657, 440] width 79 height 5
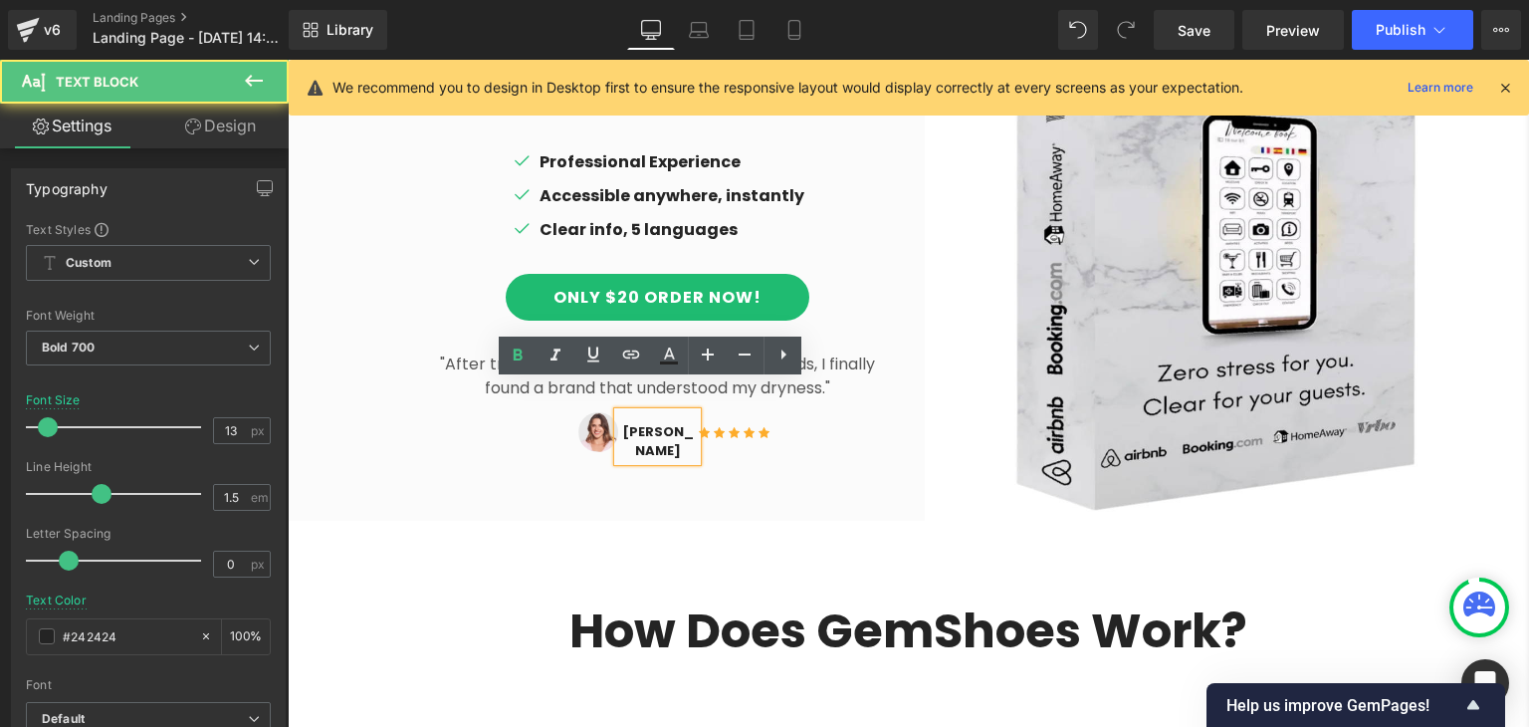
click at [640, 422] on p "[PERSON_NAME]" at bounding box center [657, 441] width 79 height 39
click at [673, 422] on p "[PERSON_NAME]" at bounding box center [657, 441] width 79 height 39
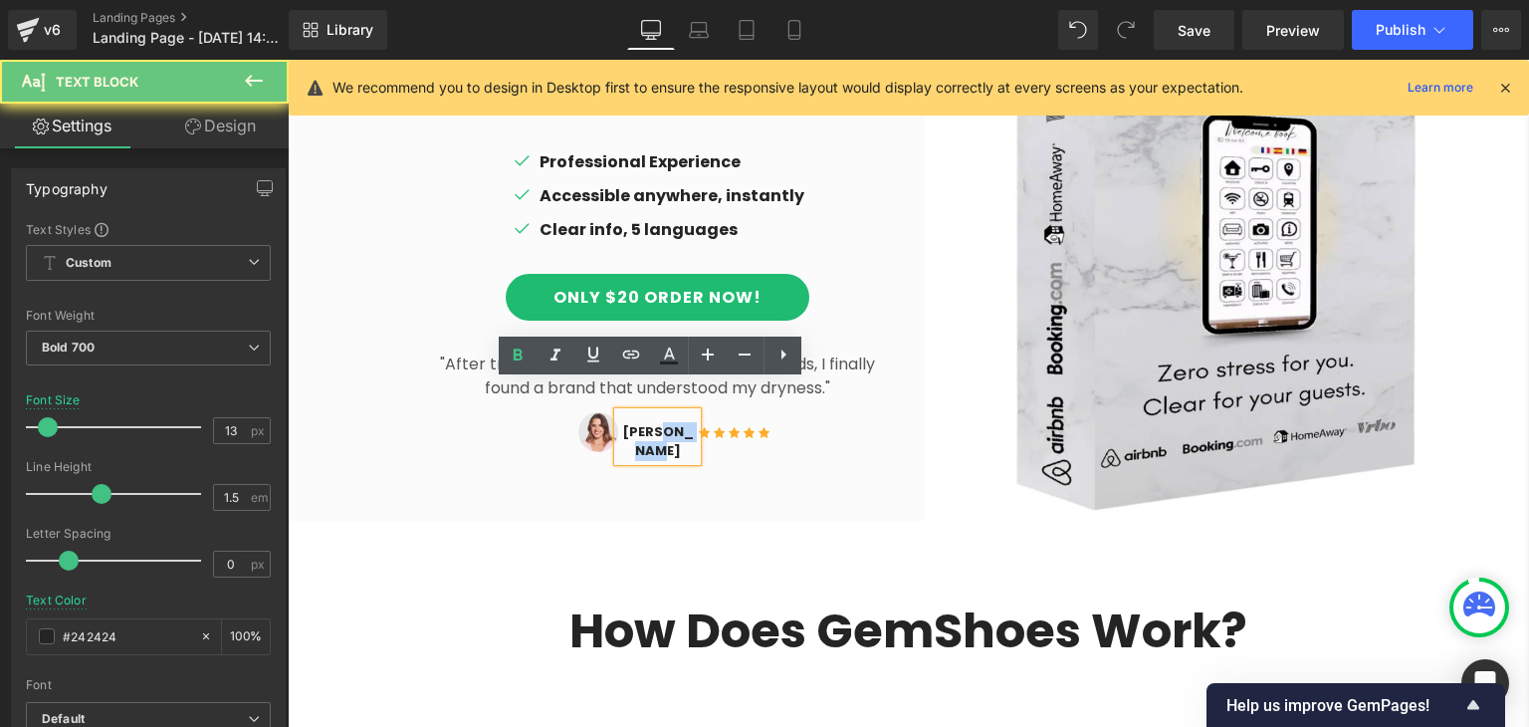
click at [673, 422] on p "[PERSON_NAME]" at bounding box center [657, 441] width 79 height 39
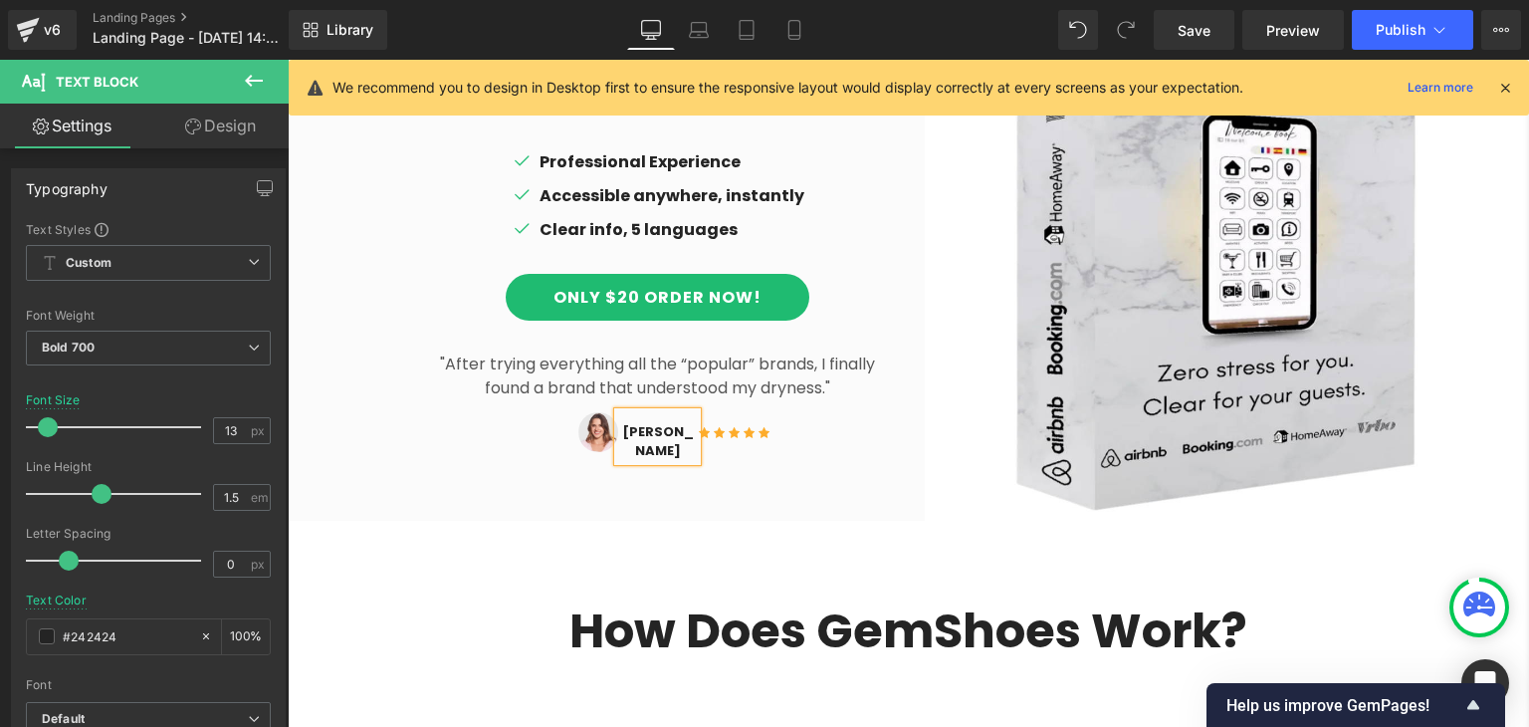
click at [359, 416] on div "The secret of successful hosts? The Welcome Book! Heading Icon Professional Exp…" at bounding box center [598, 218] width 621 height 486
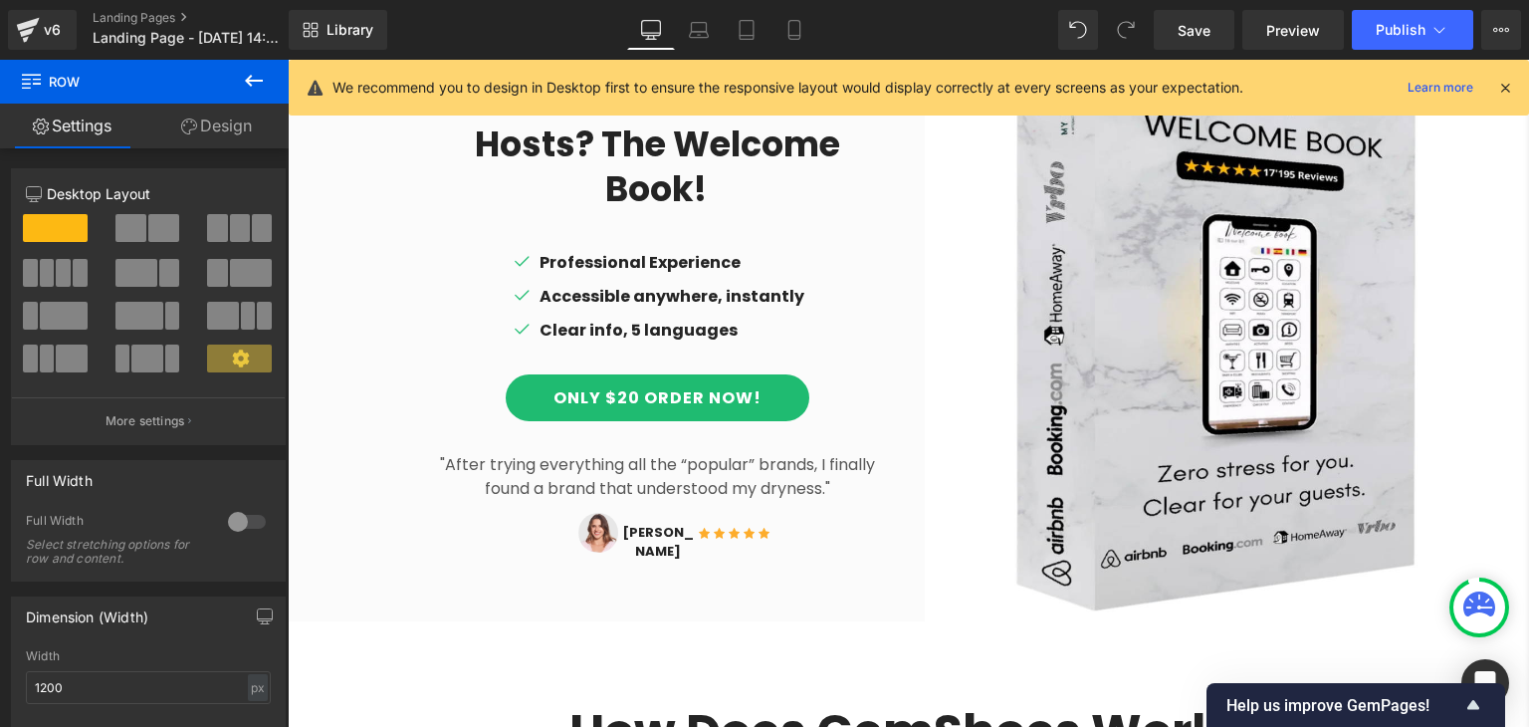
scroll to position [1450, 0]
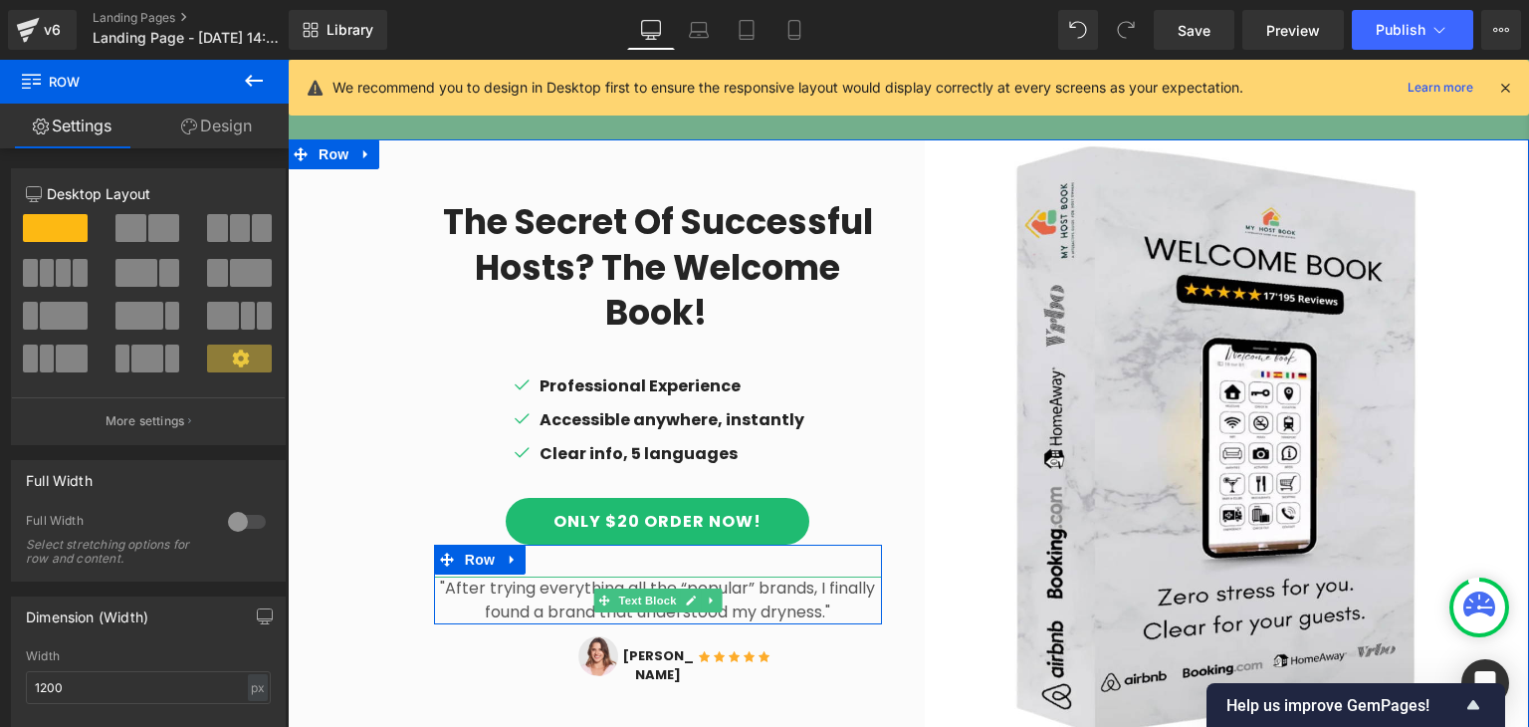
click at [543, 576] on p ""After trying everything all the “popular” brands, I finally found a brand that…" at bounding box center [658, 600] width 448 height 48
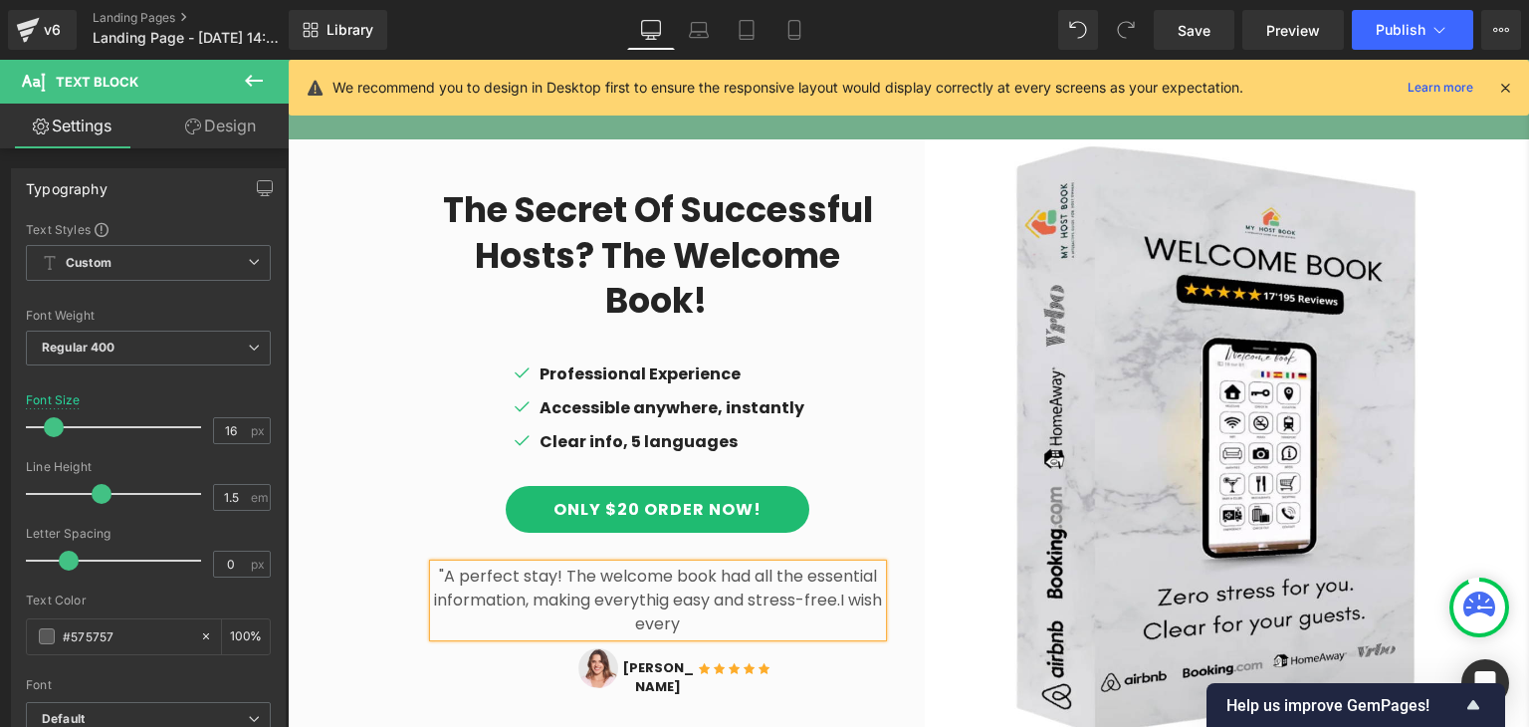
scroll to position [1438, 0]
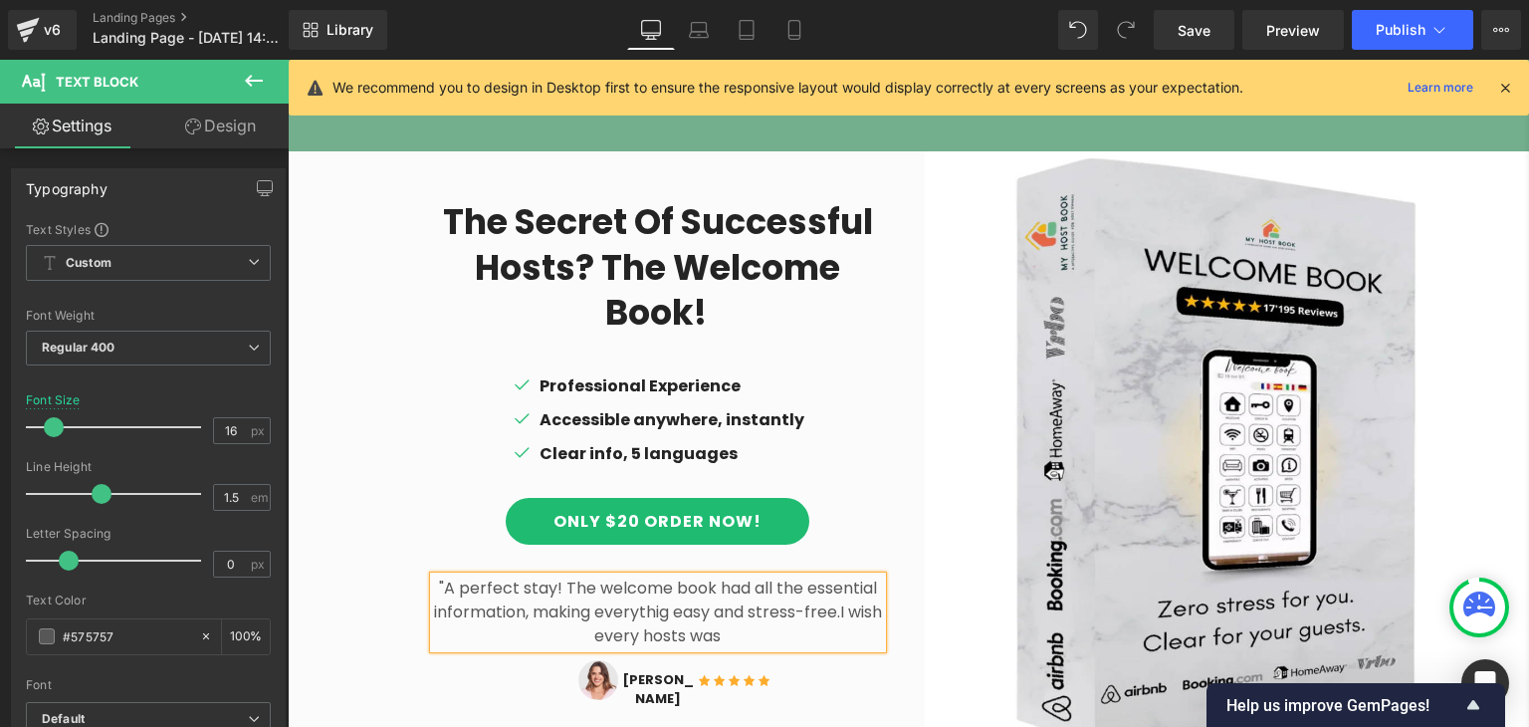
click at [649, 610] on p ""A perfect stay! The welcome book had all the essential information, making eve…" at bounding box center [658, 612] width 448 height 72
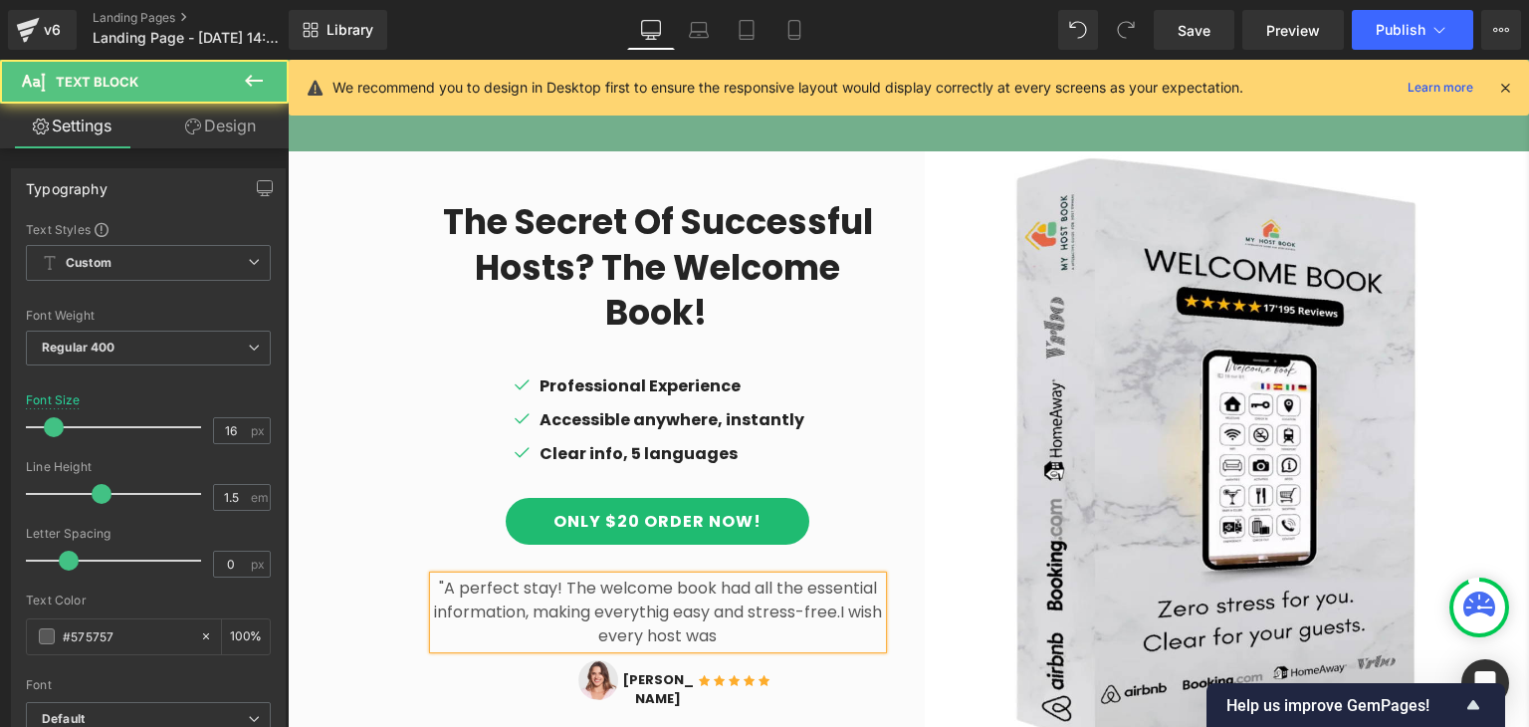
click at [693, 604] on p ""A perfect stay! The welcome book had all the essential information, making eve…" at bounding box center [658, 612] width 448 height 72
click at [789, 585] on p ""A perfect stay! The welcome book had all the essential information, making eve…" at bounding box center [658, 612] width 448 height 72
click at [801, 624] on p "I wish every host was this organized" at bounding box center [658, 636] width 448 height 24
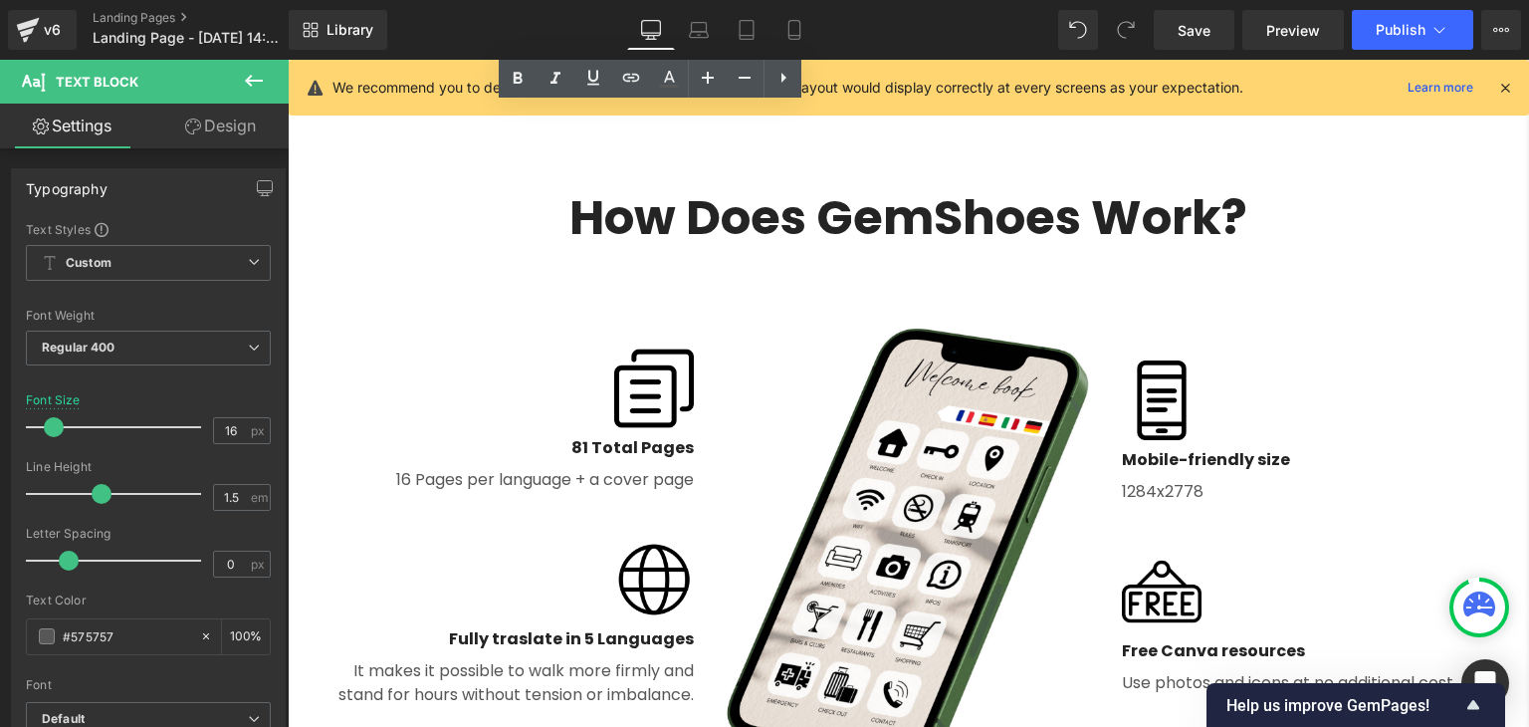
scroll to position [2089, 0]
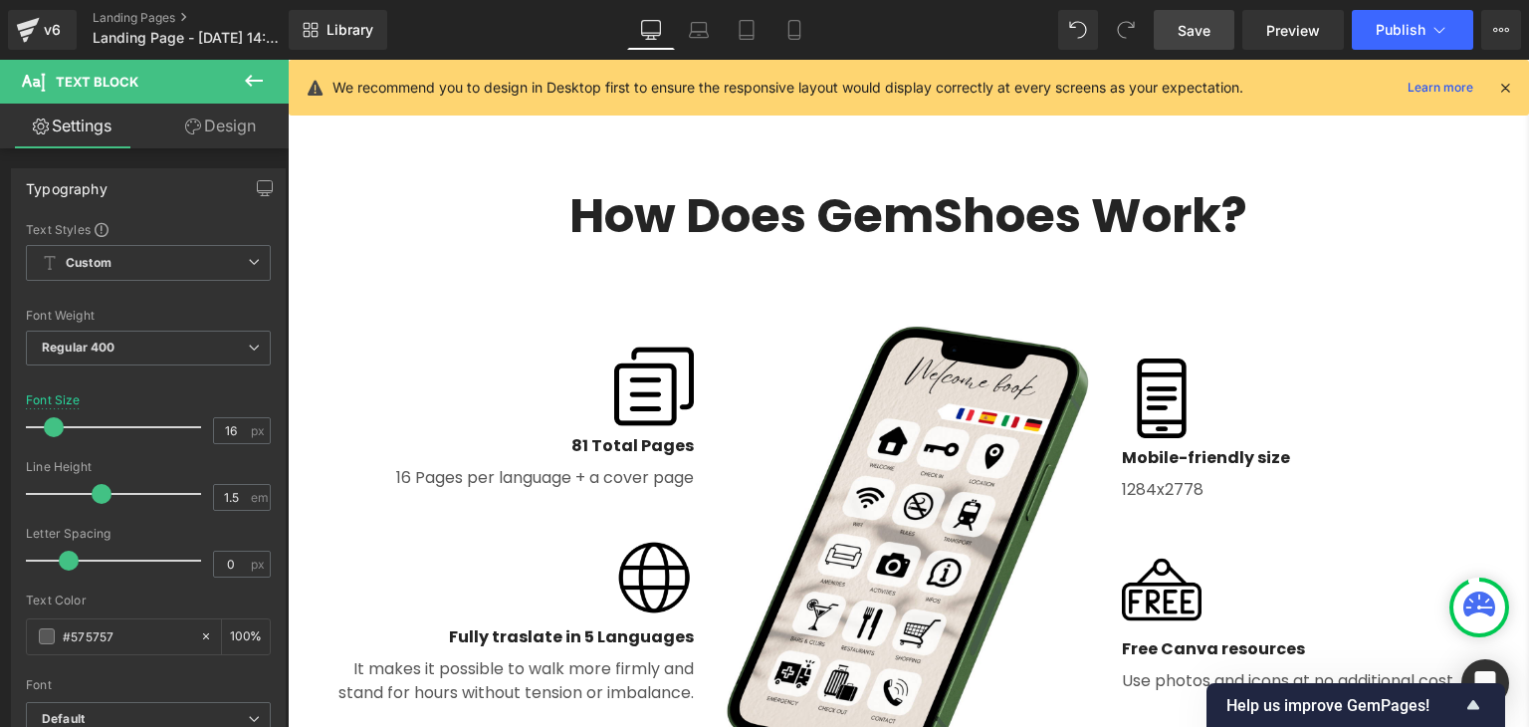
click at [1204, 42] on link "Save" at bounding box center [1194, 30] width 81 height 40
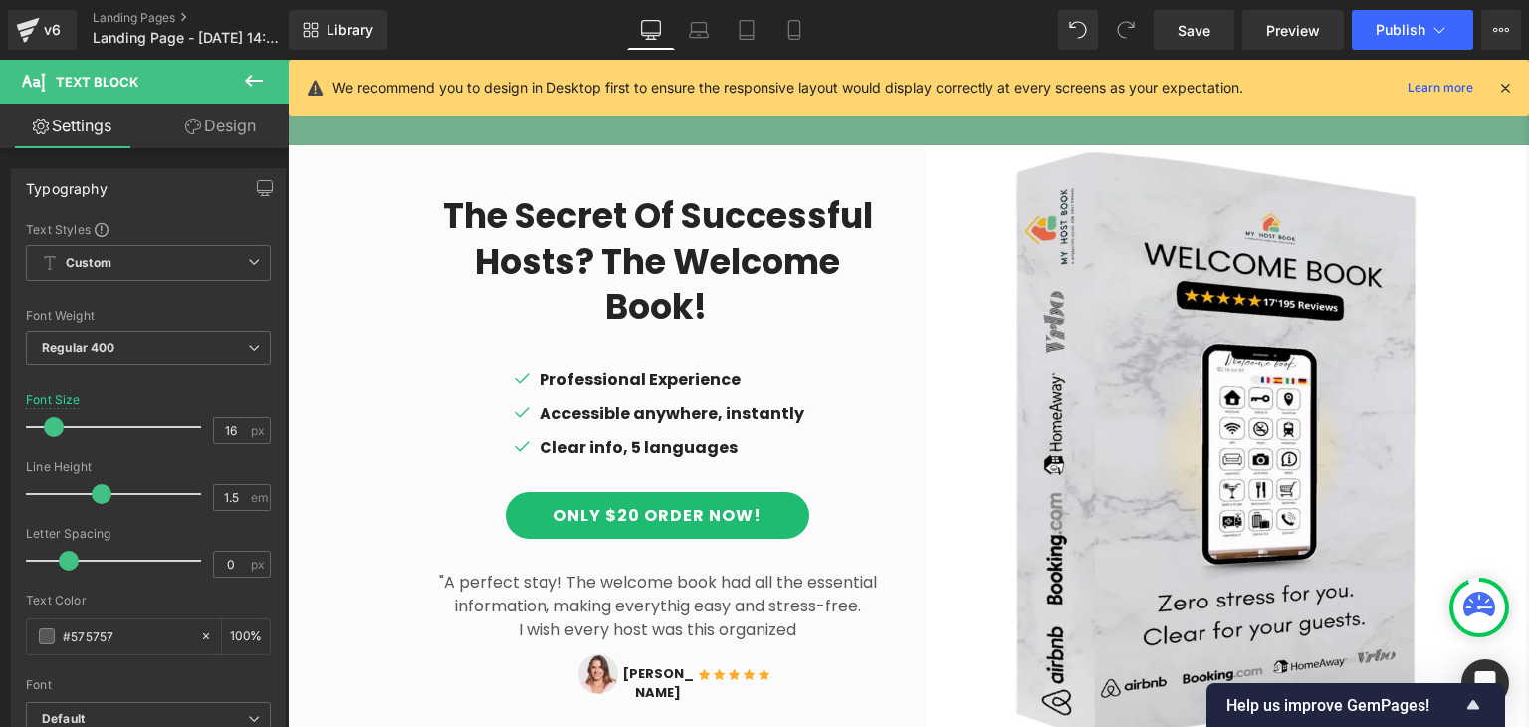
scroll to position [1450, 0]
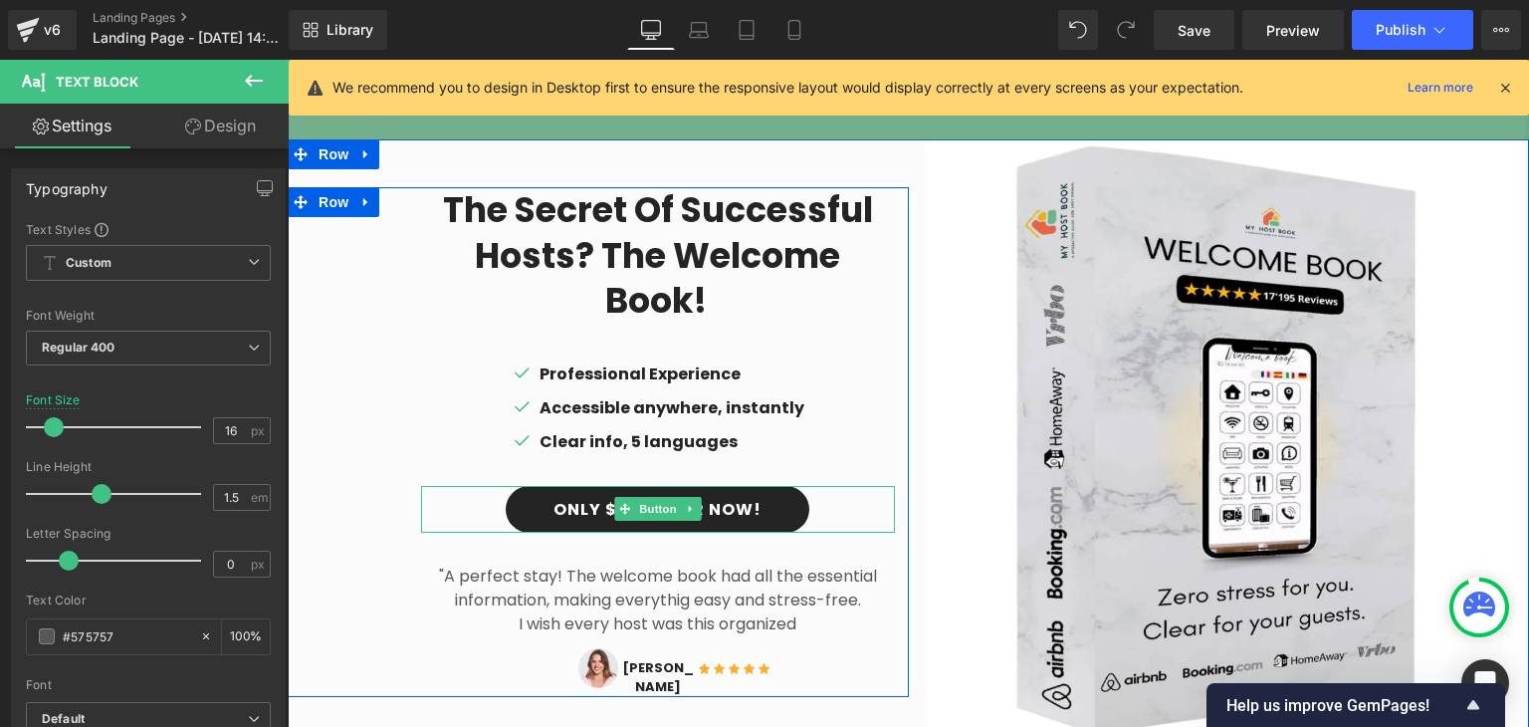
click at [587, 487] on link "Only $20 Order Now!" at bounding box center [658, 509] width 304 height 47
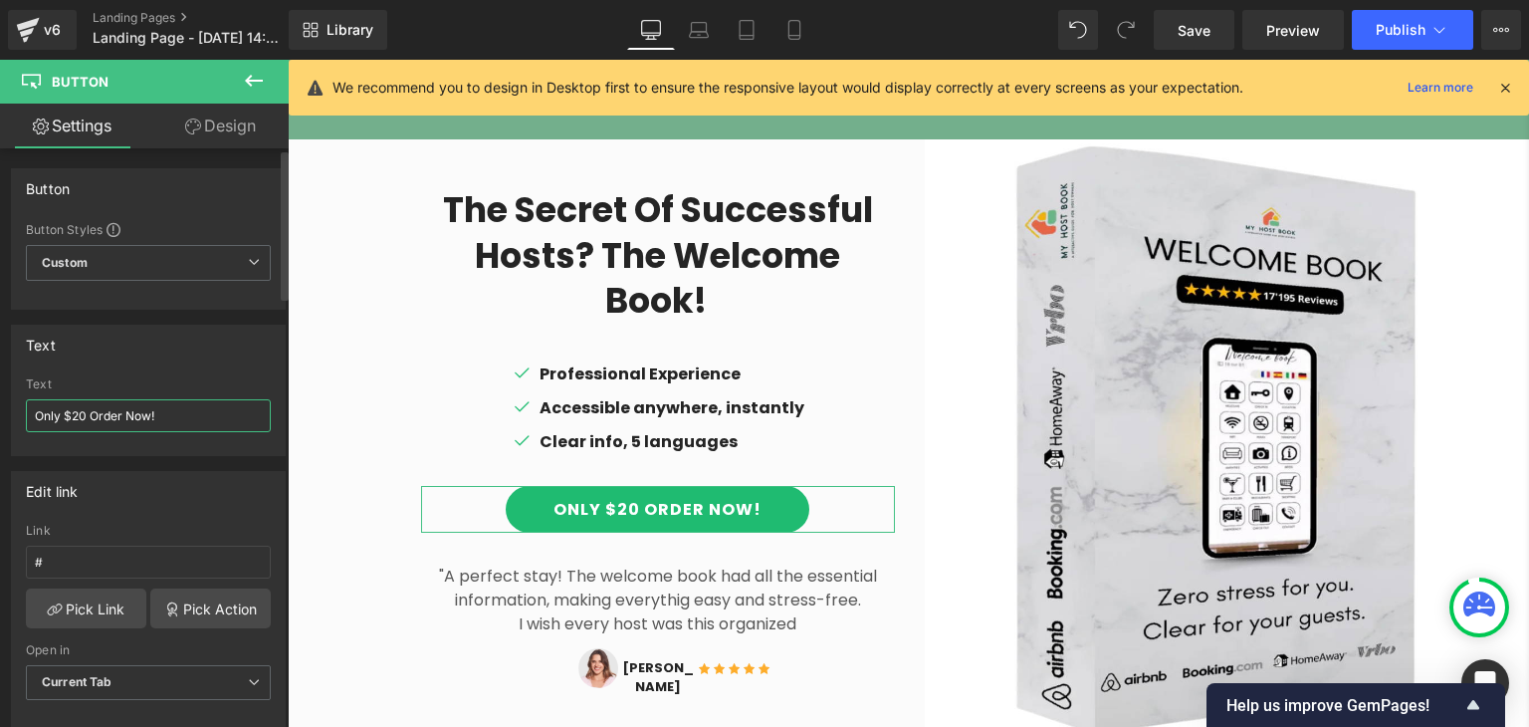
click at [82, 409] on input "Only $20 Order Now!" at bounding box center [148, 415] width 245 height 33
type input "Only 27 € Order Now!"
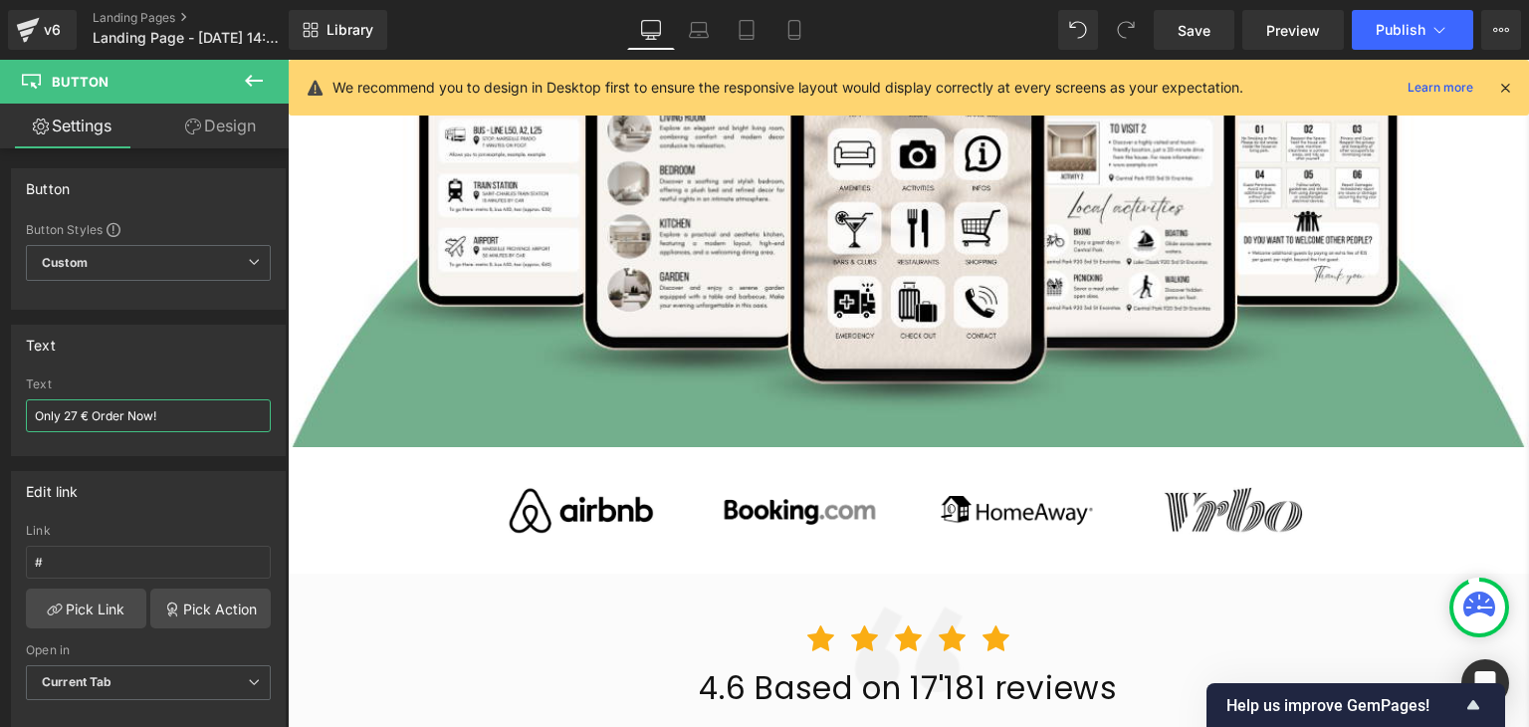
scroll to position [0, 0]
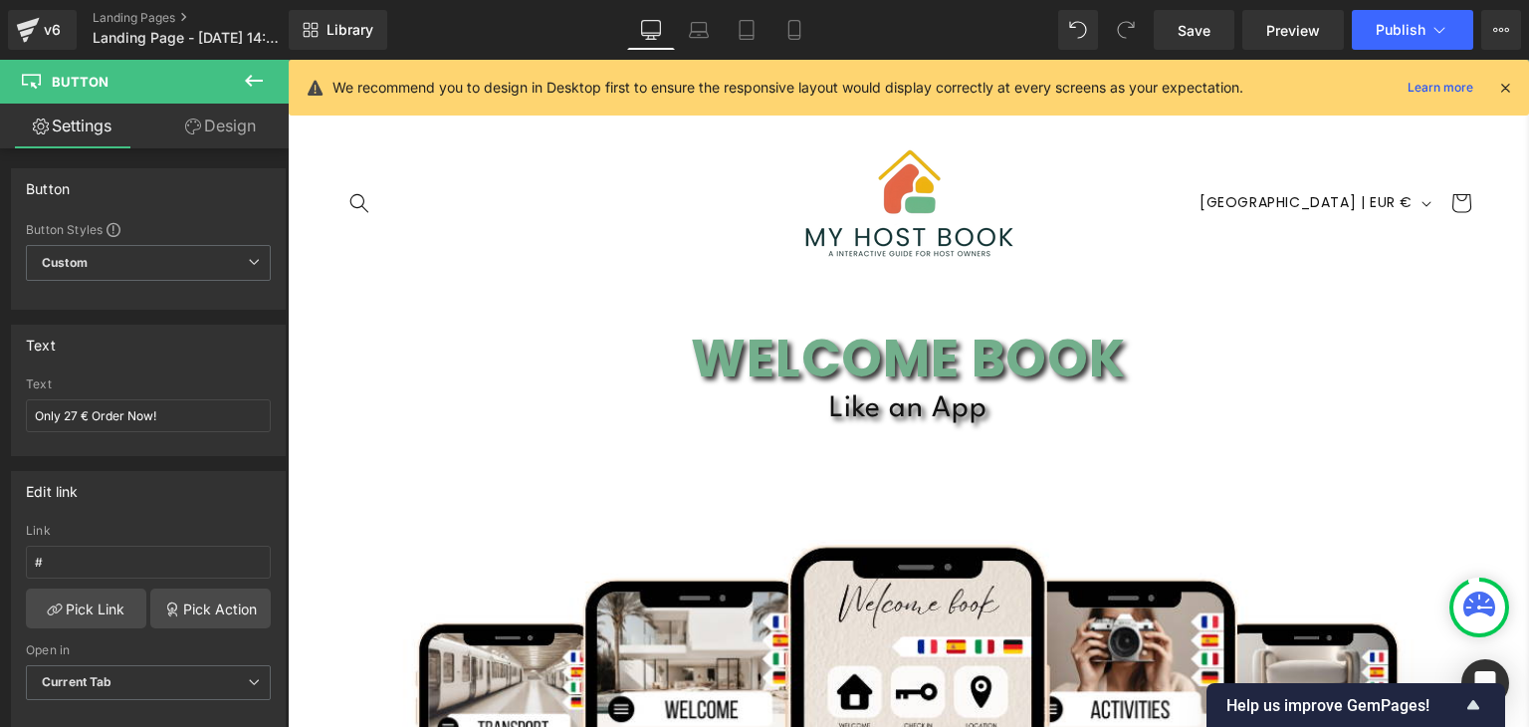
click at [1497, 86] on icon at bounding box center [1505, 88] width 18 height 18
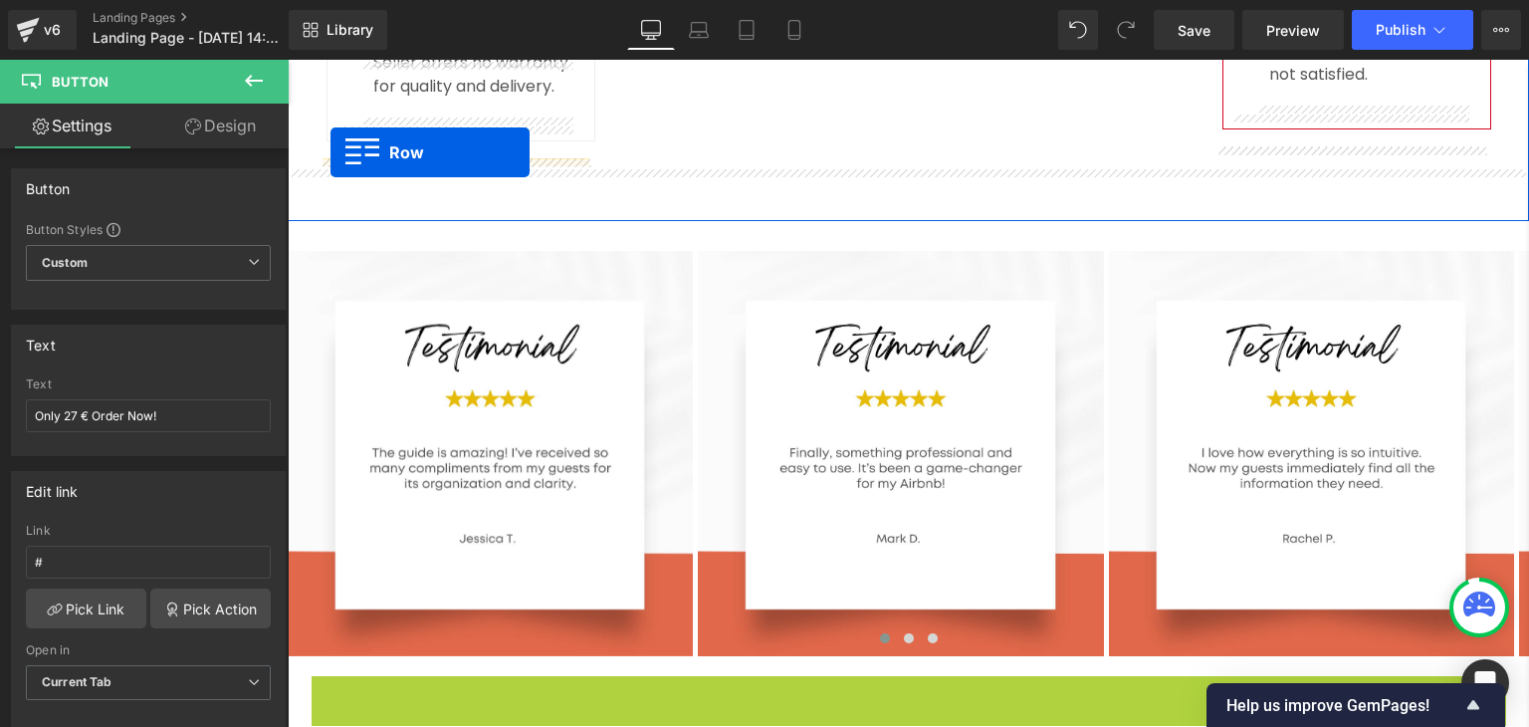
scroll to position [5484, 0]
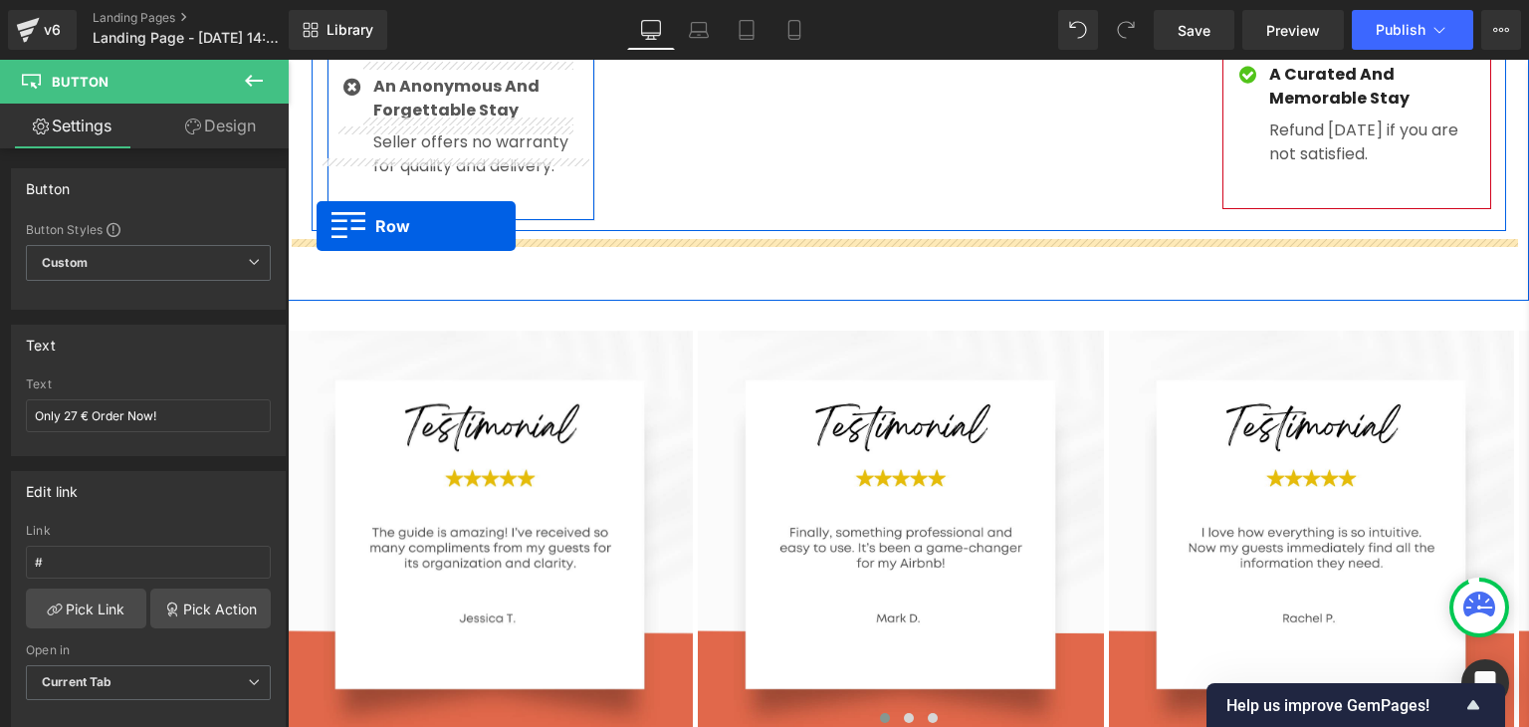
drag, startPoint x: 315, startPoint y: 431, endPoint x: 317, endPoint y: 226, distance: 205.1
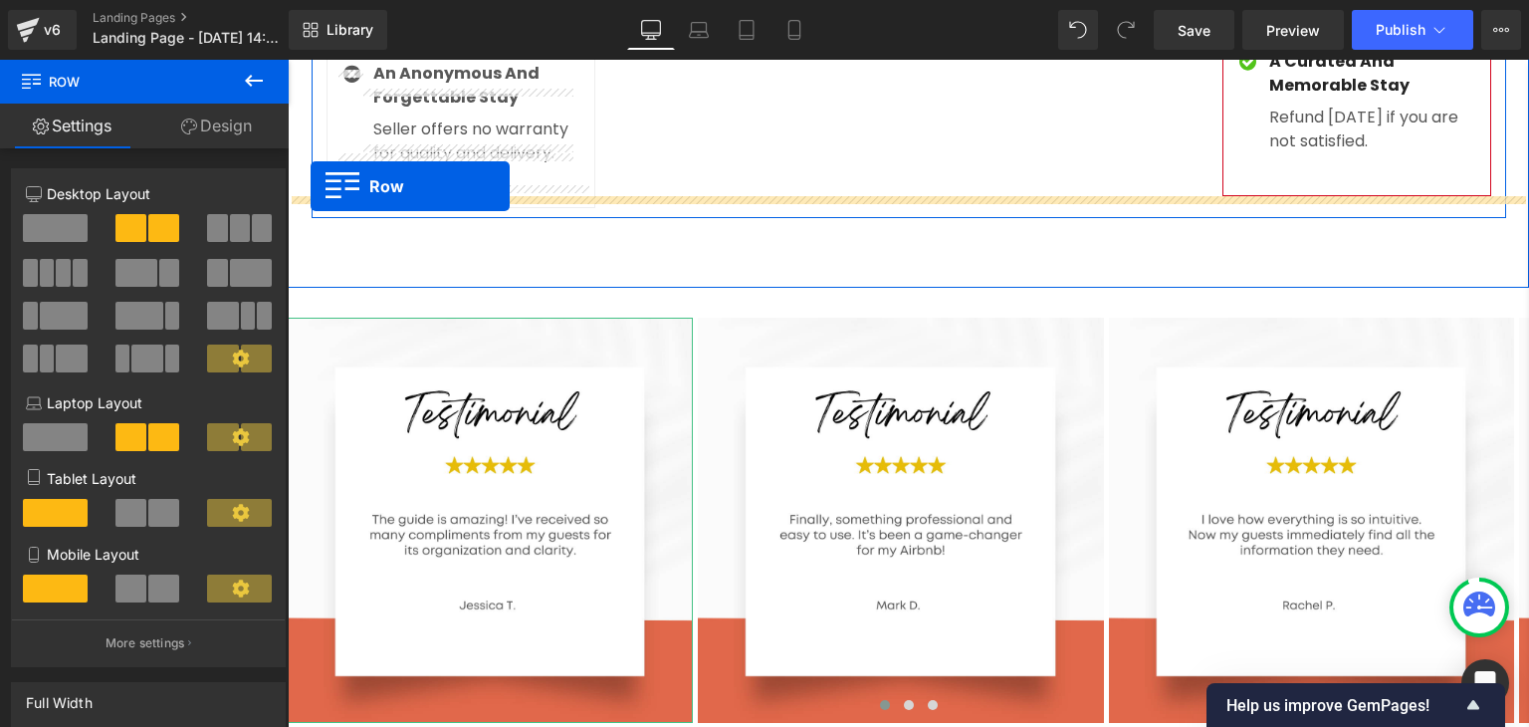
scroll to position [5457, 0]
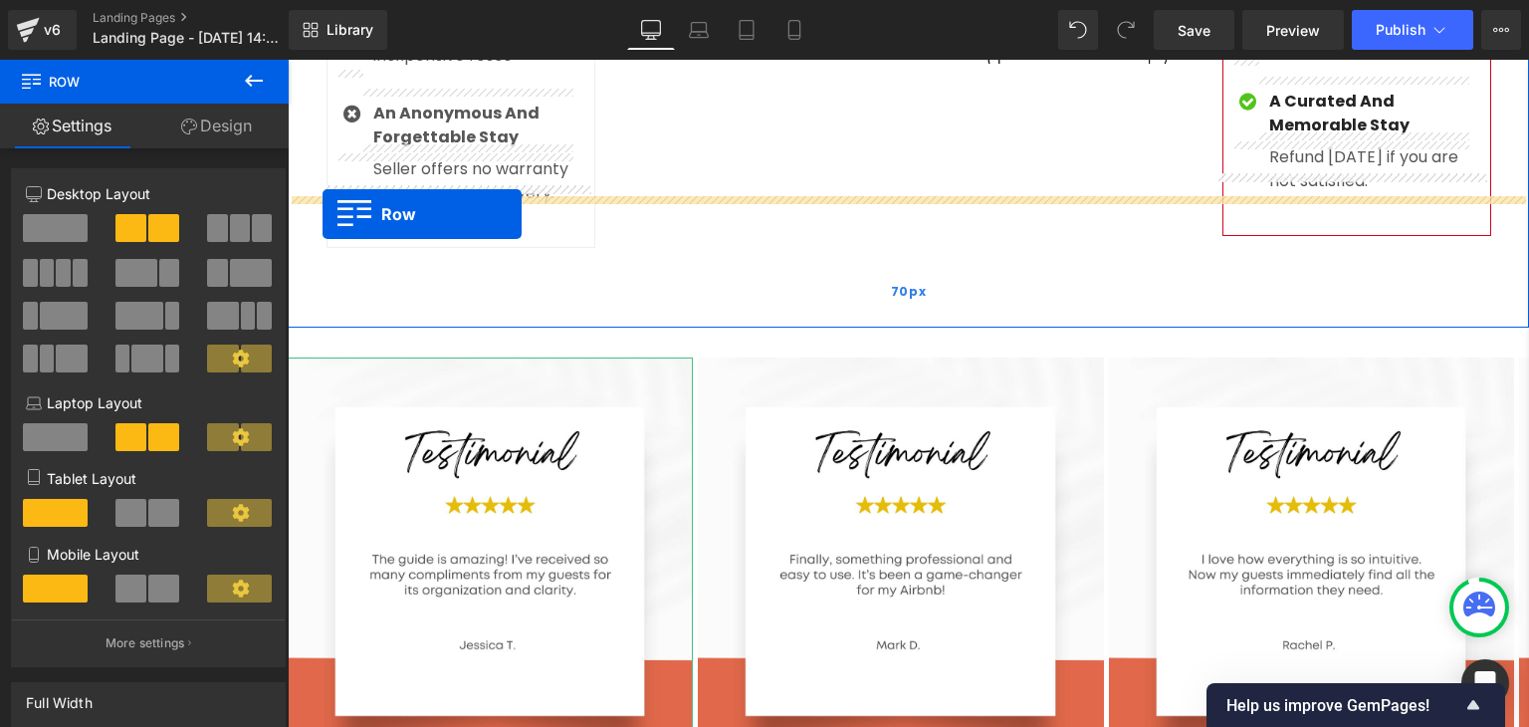
drag, startPoint x: 313, startPoint y: 479, endPoint x: 323, endPoint y: 215, distance: 264.0
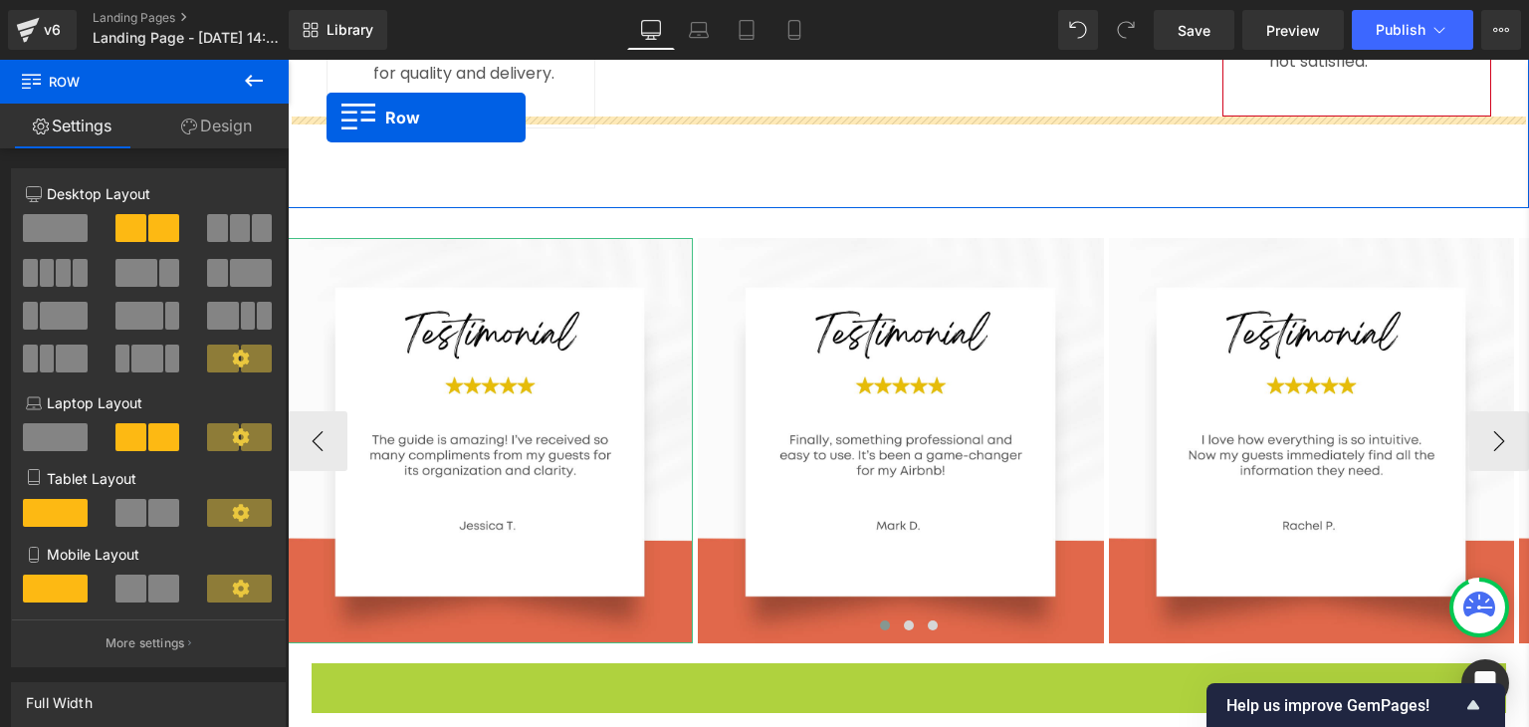
scroll to position [5497, 0]
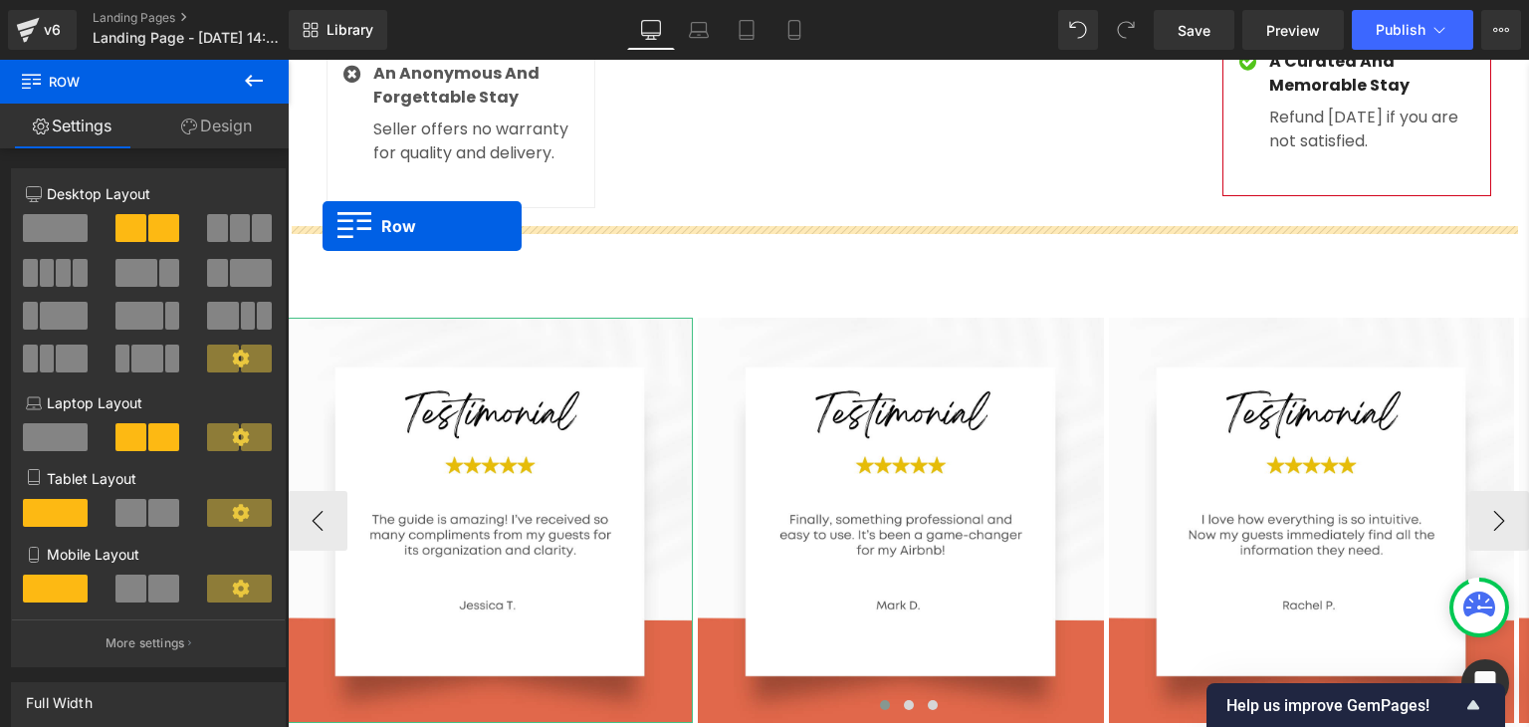
drag, startPoint x: 322, startPoint y: 500, endPoint x: 323, endPoint y: 226, distance: 273.8
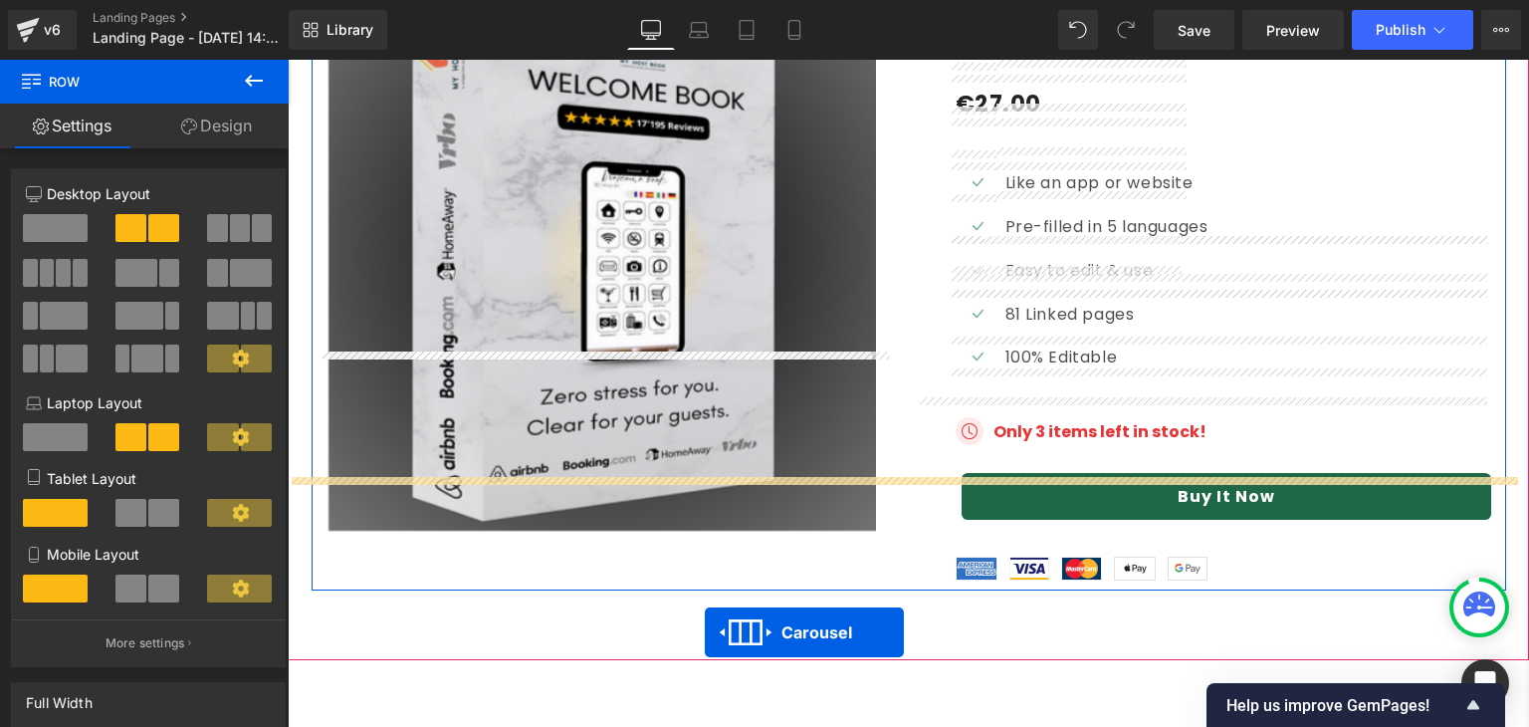
scroll to position [6055, 0]
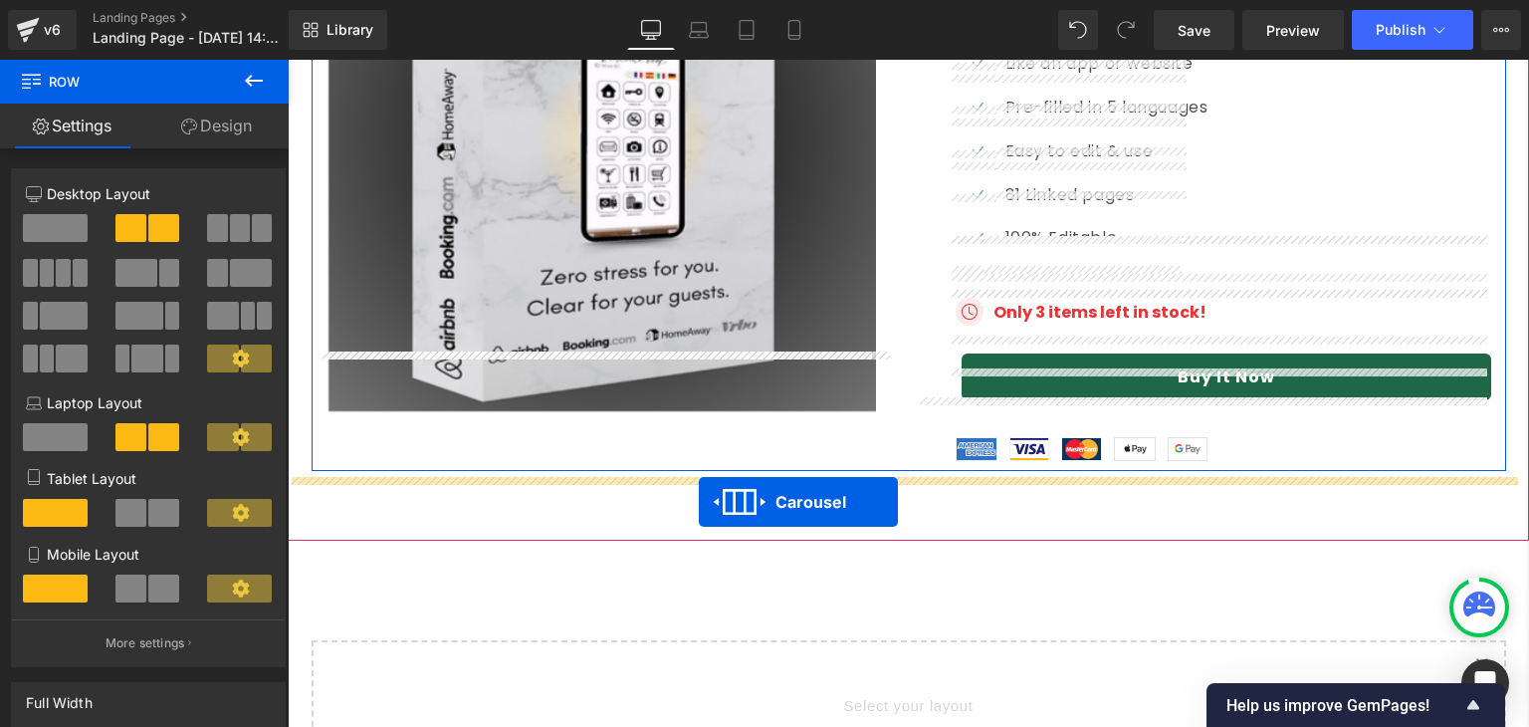
drag, startPoint x: 846, startPoint y: 238, endPoint x: 699, endPoint y: 503, distance: 303.1
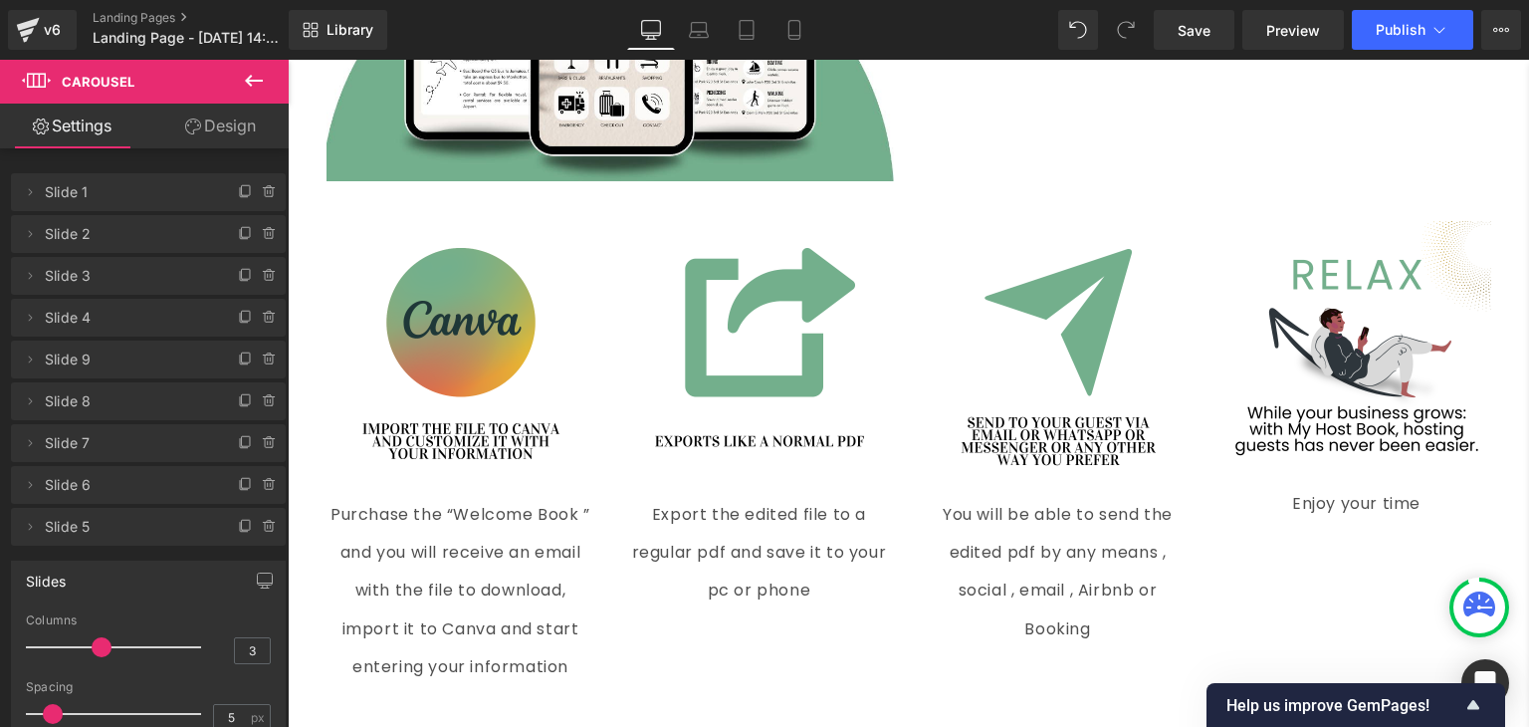
scroll to position [3925, 0]
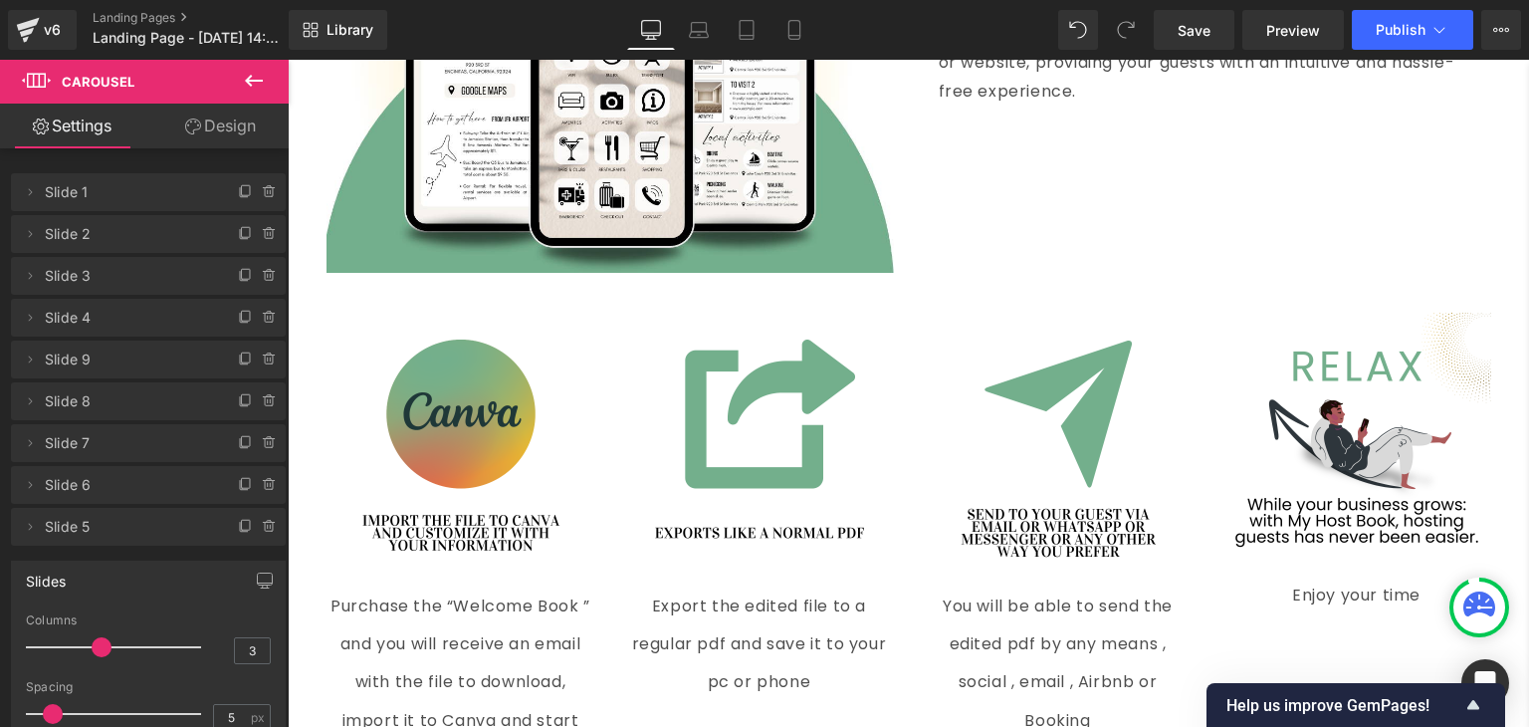
click at [255, 79] on icon at bounding box center [254, 81] width 24 height 24
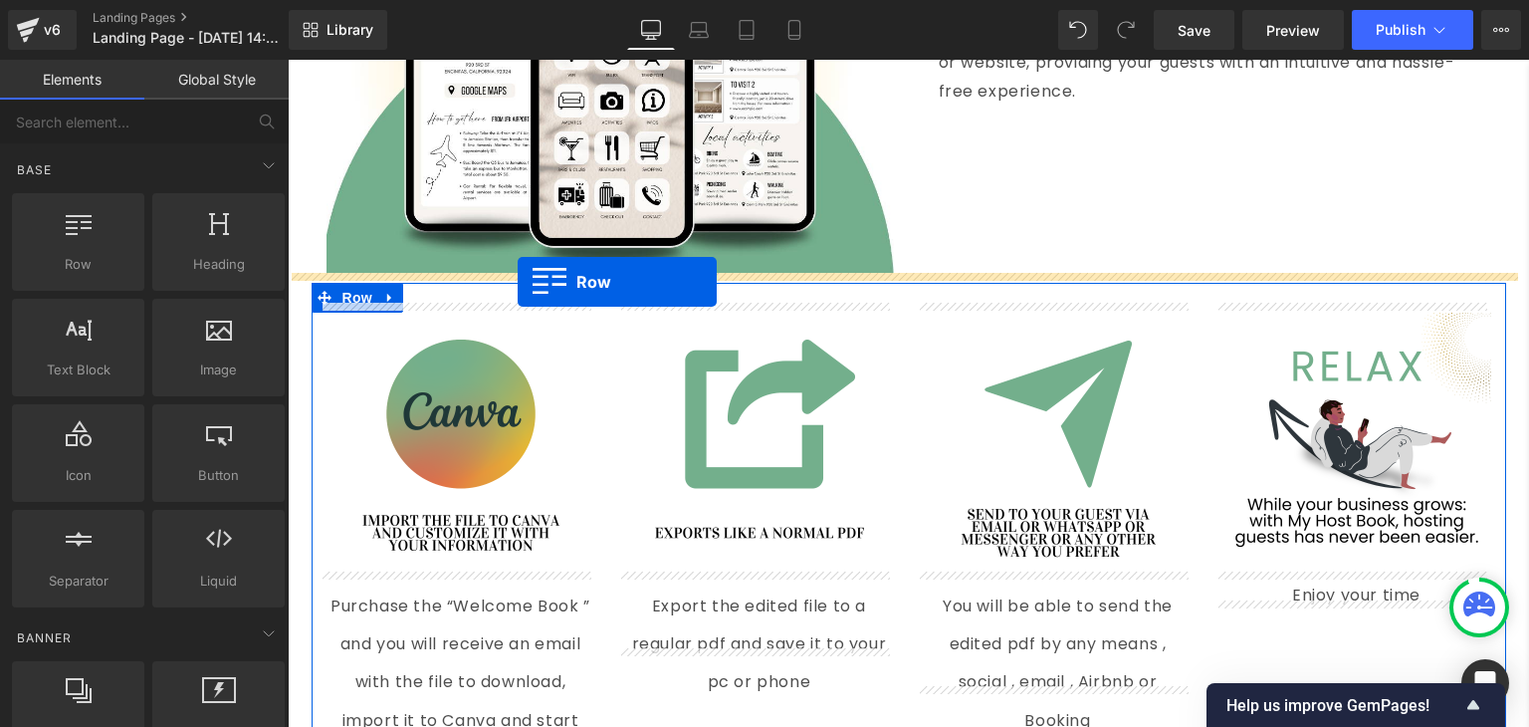
drag, startPoint x: 368, startPoint y: 297, endPoint x: 518, endPoint y: 281, distance: 150.2
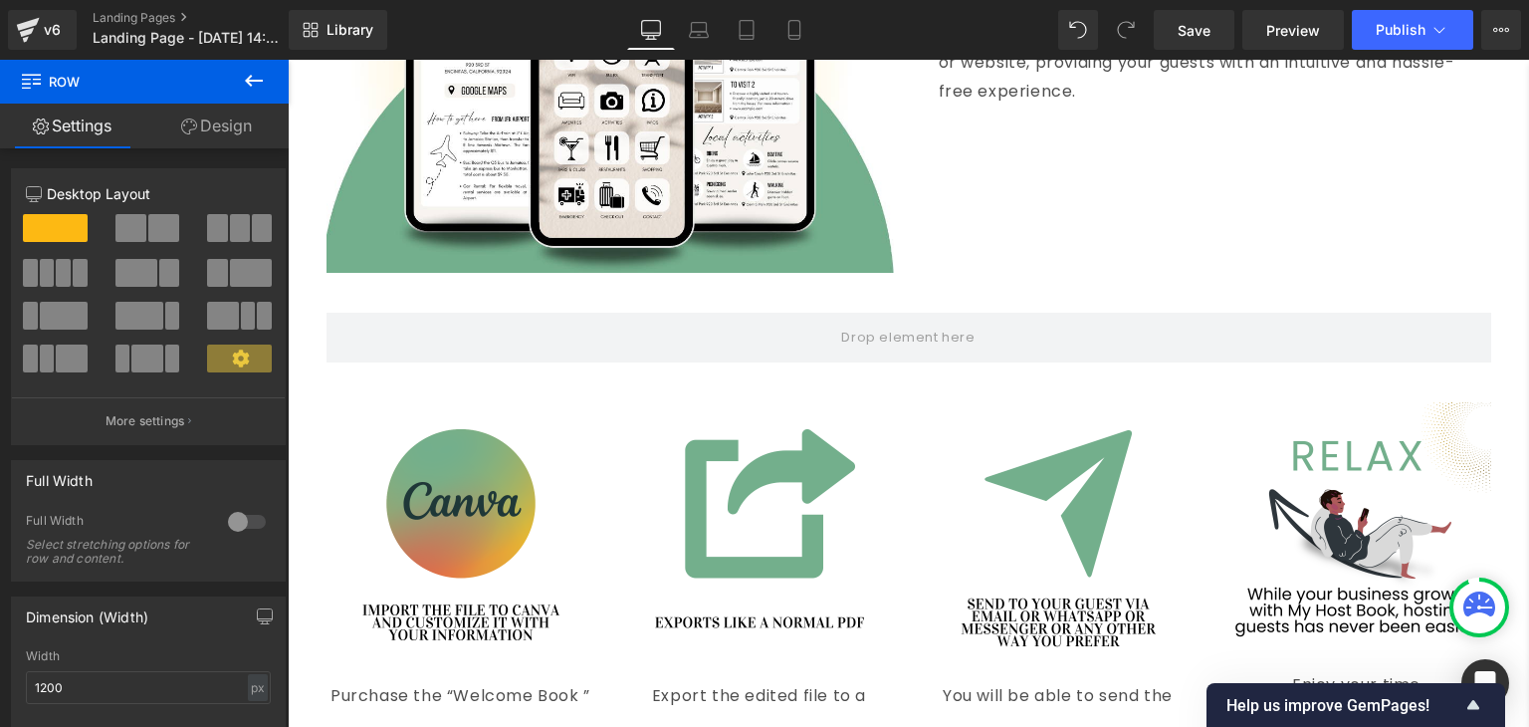
click at [246, 71] on icon at bounding box center [254, 81] width 24 height 24
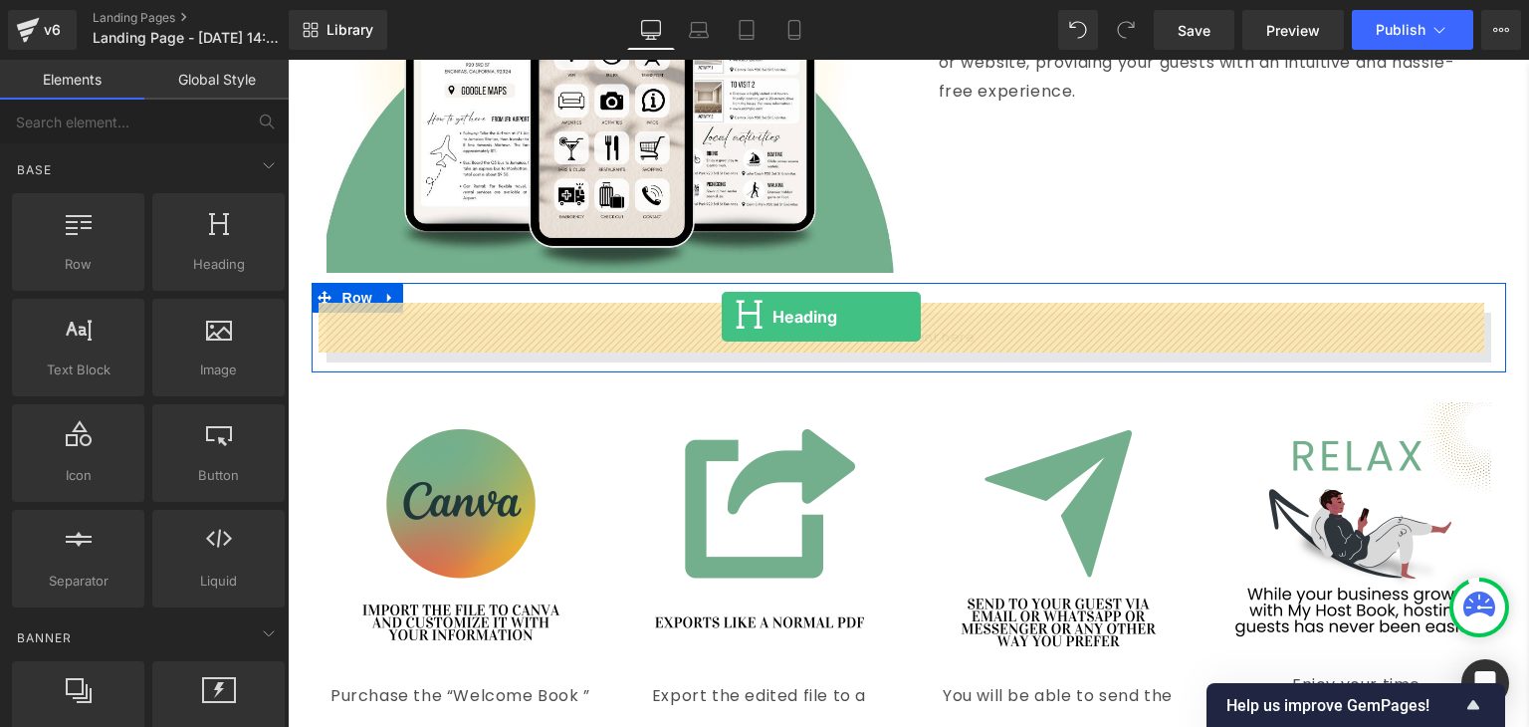
drag, startPoint x: 613, startPoint y: 289, endPoint x: 722, endPoint y: 320, distance: 112.8
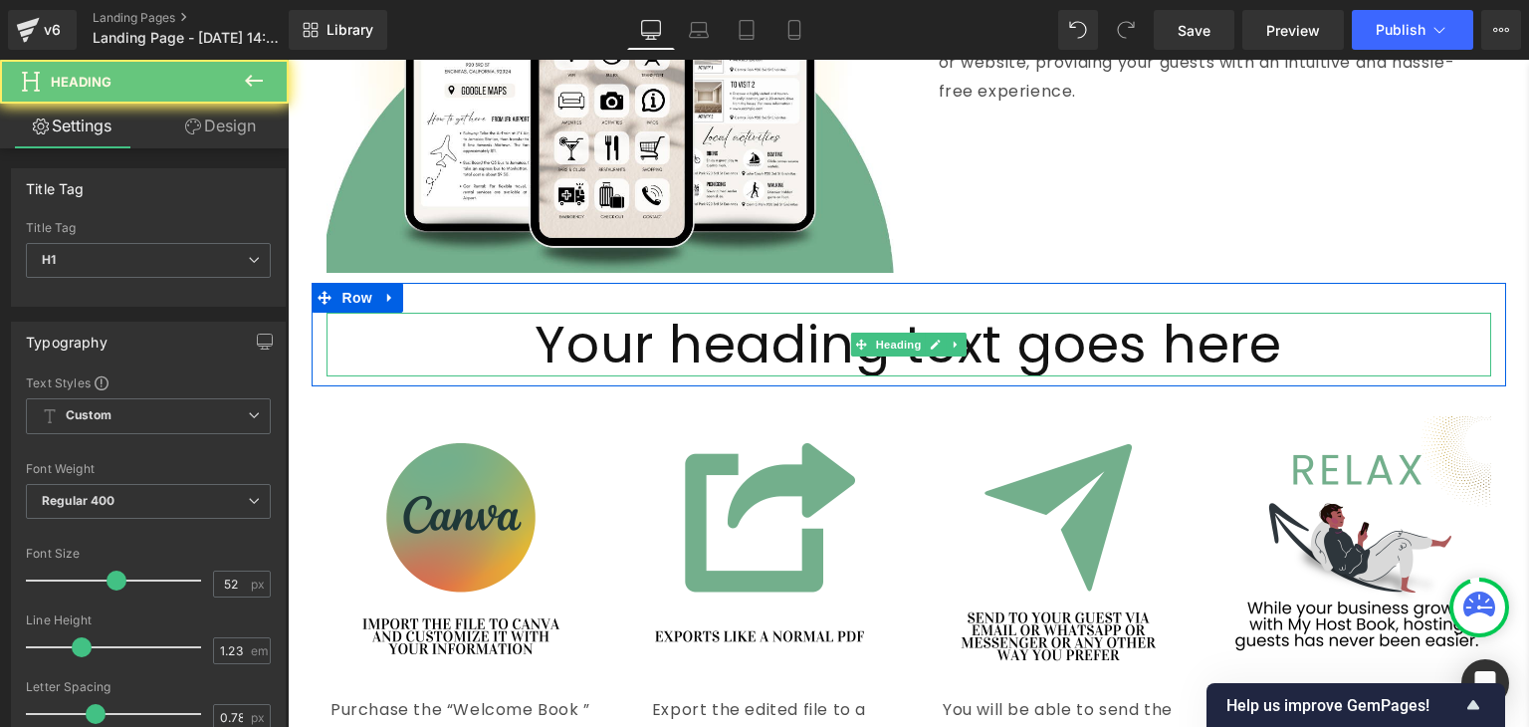
click at [737, 324] on h1 "Your heading text goes here" at bounding box center [909, 345] width 1165 height 64
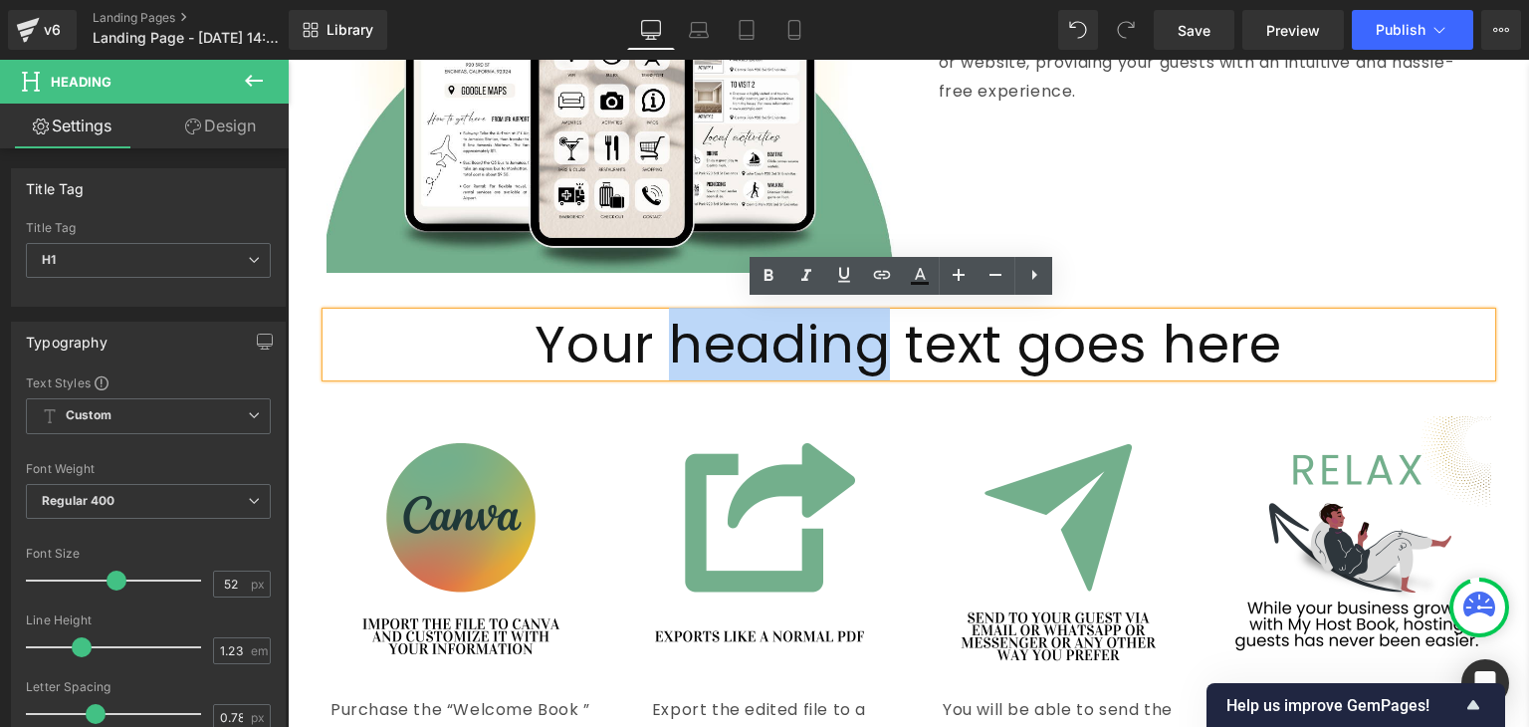
click at [737, 324] on h1 "Your heading text goes here" at bounding box center [909, 345] width 1165 height 64
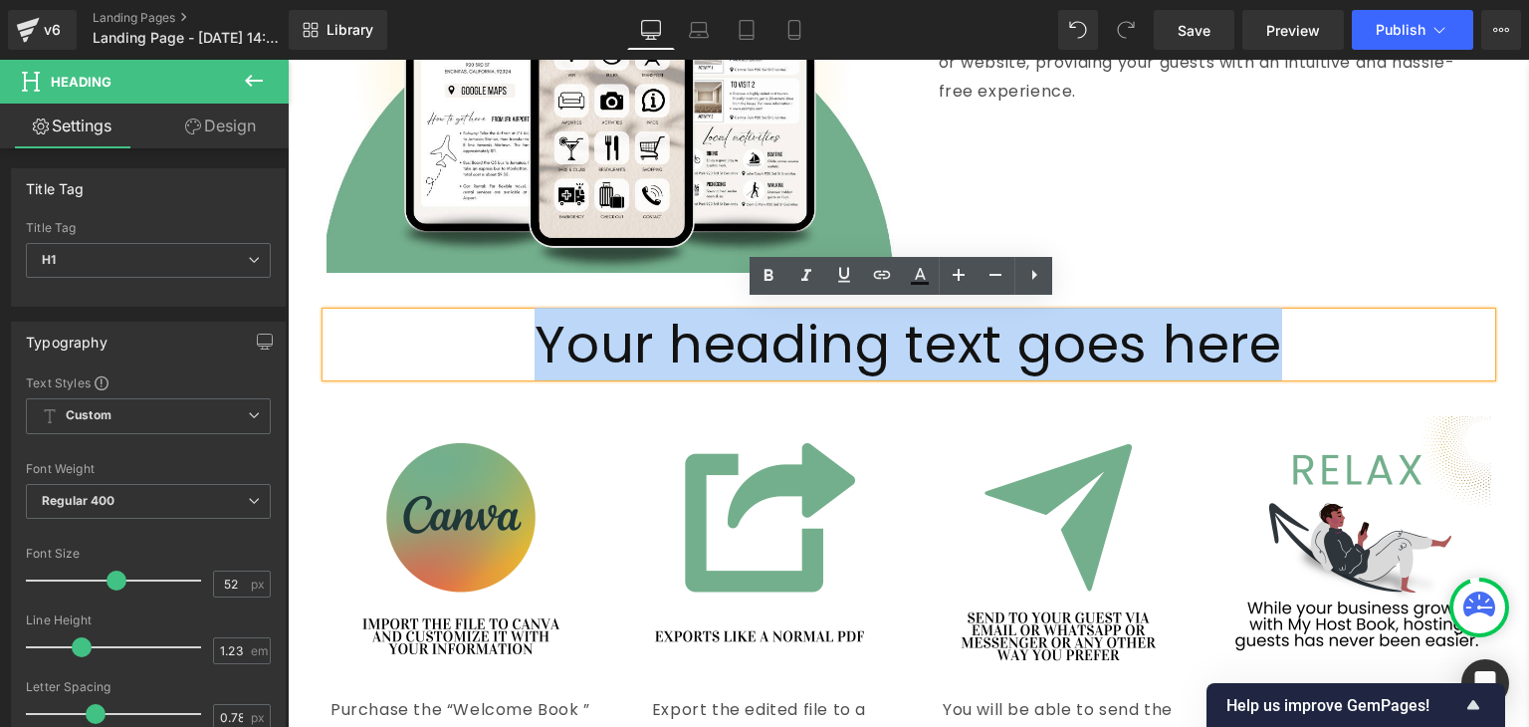
click at [737, 324] on h1 "Your heading text goes here" at bounding box center [909, 345] width 1165 height 64
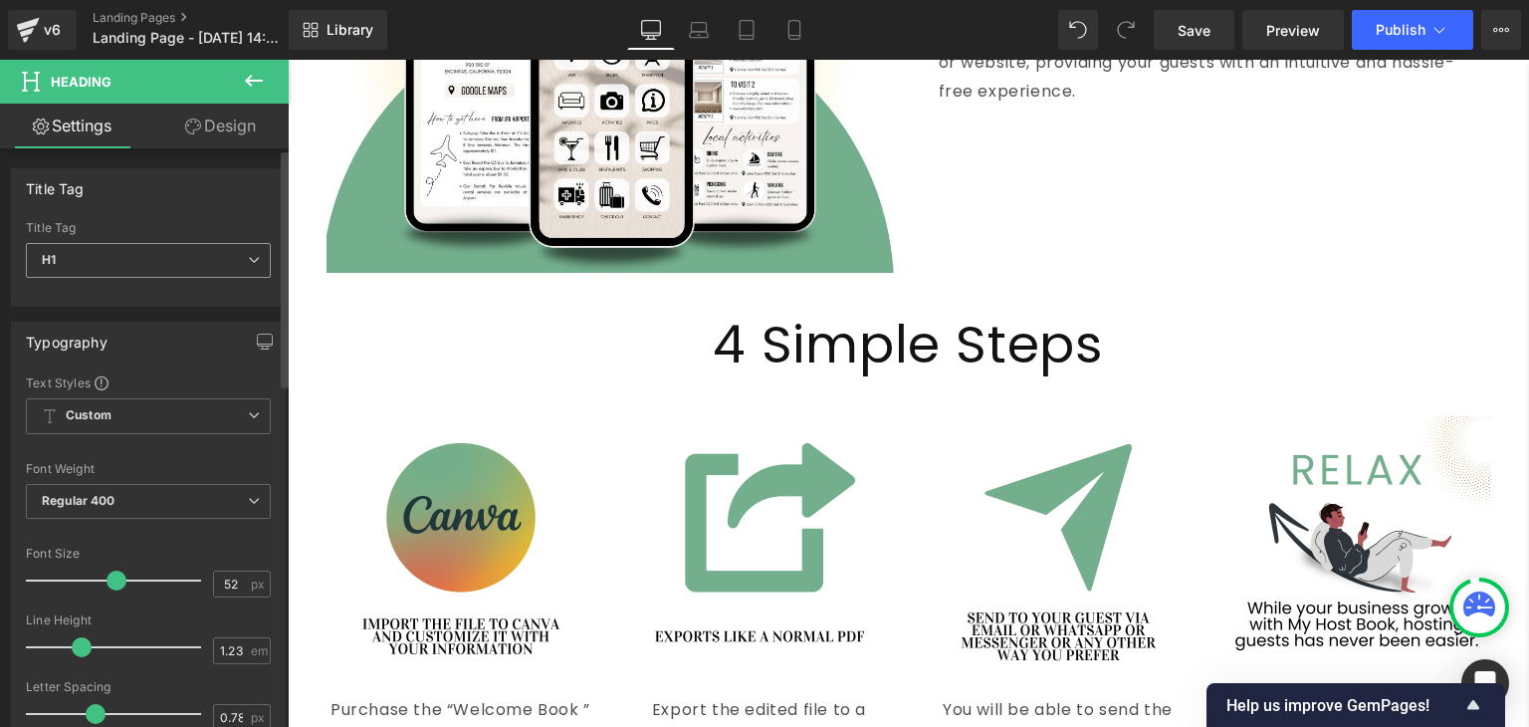
click at [224, 266] on span "H1" at bounding box center [148, 260] width 245 height 35
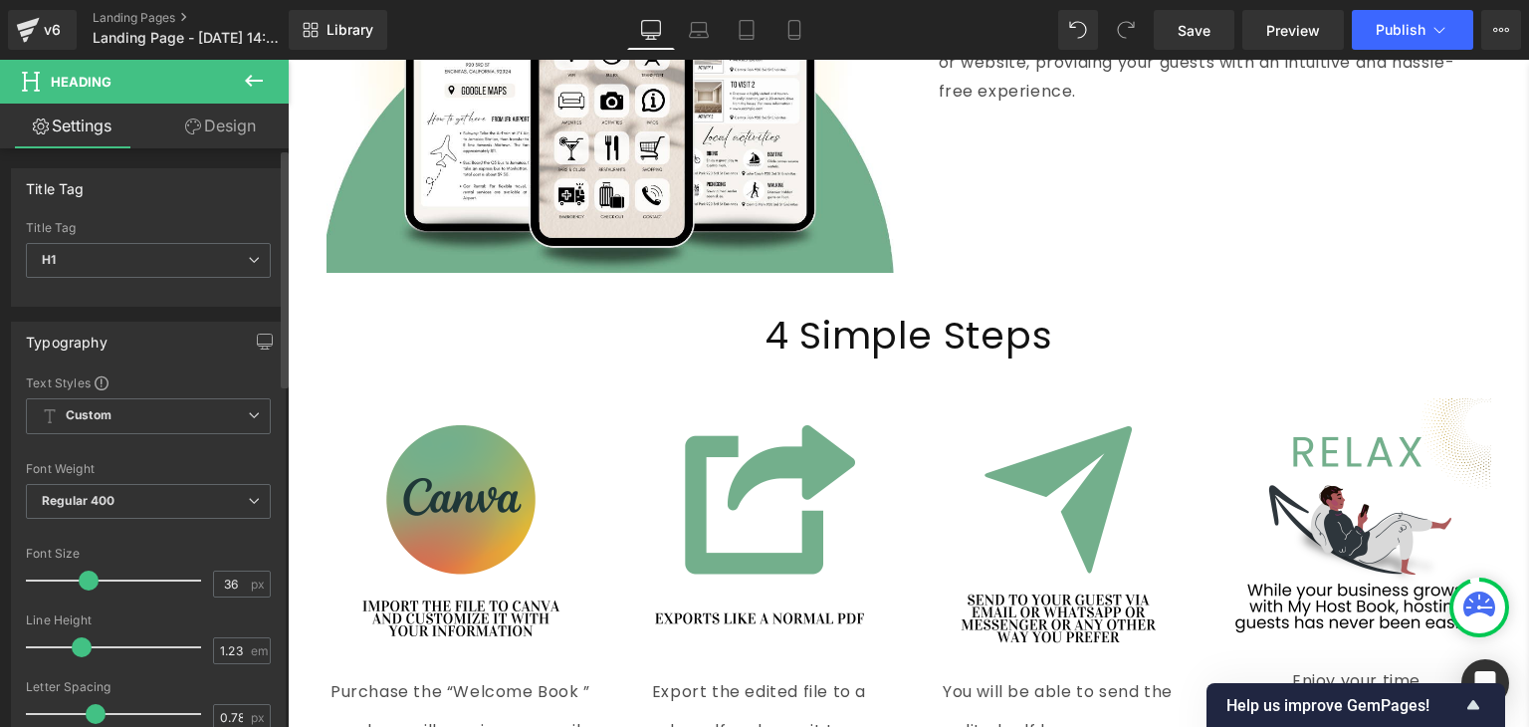
drag, startPoint x: 113, startPoint y: 577, endPoint x: 86, endPoint y: 579, distance: 27.0
click at [86, 579] on span at bounding box center [89, 581] width 20 height 20
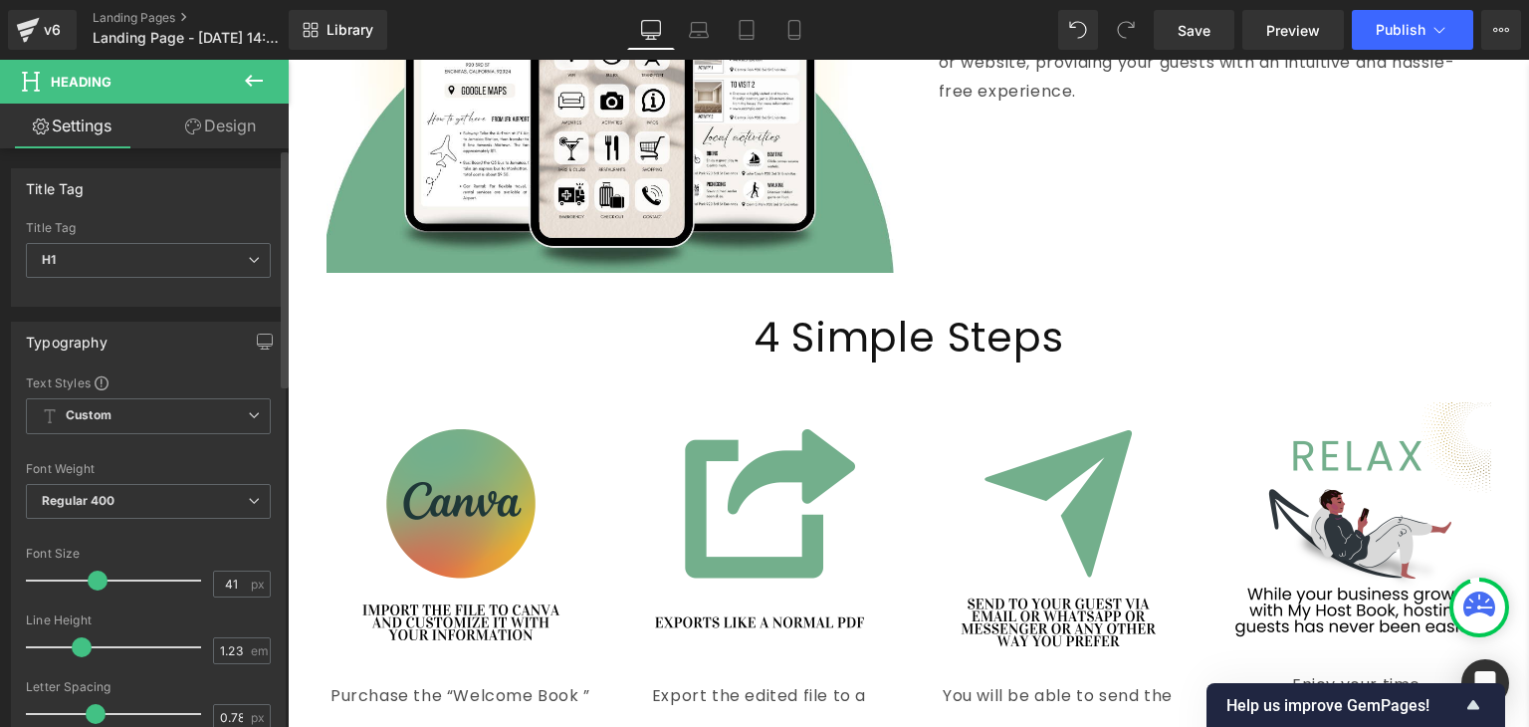
type input "42"
drag, startPoint x: 86, startPoint y: 579, endPoint x: 96, endPoint y: 584, distance: 11.1
click at [96, 584] on span at bounding box center [100, 581] width 20 height 20
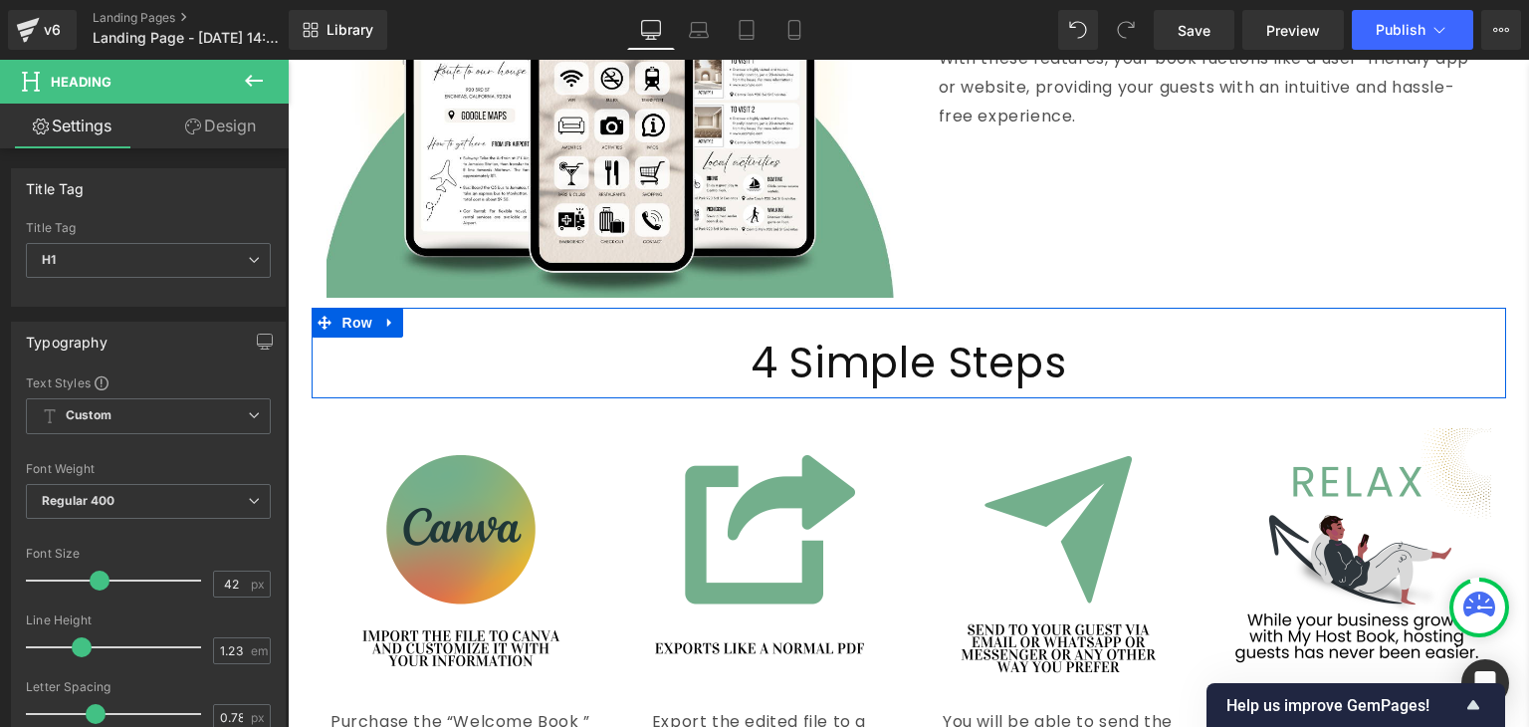
scroll to position [3930, 0]
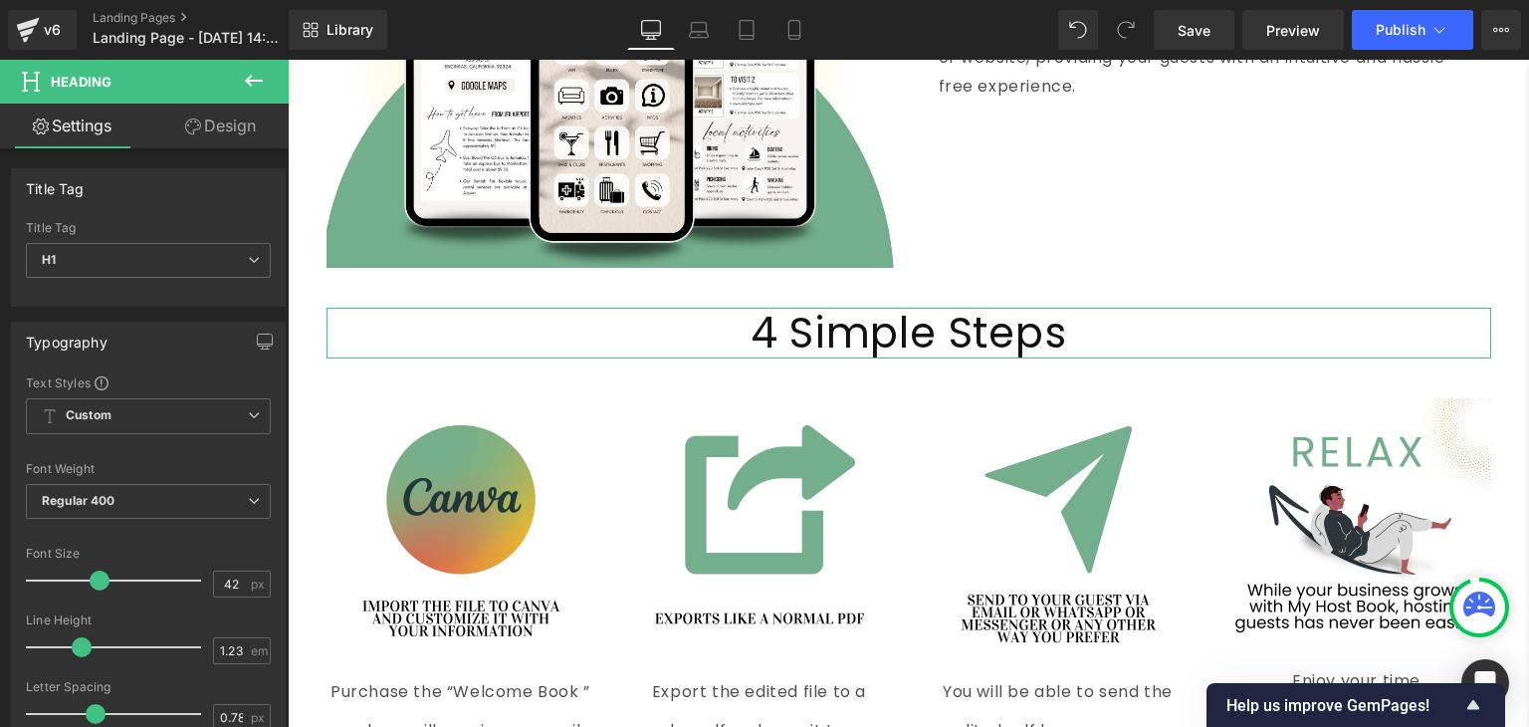
click at [217, 128] on link "Design" at bounding box center [220, 126] width 144 height 45
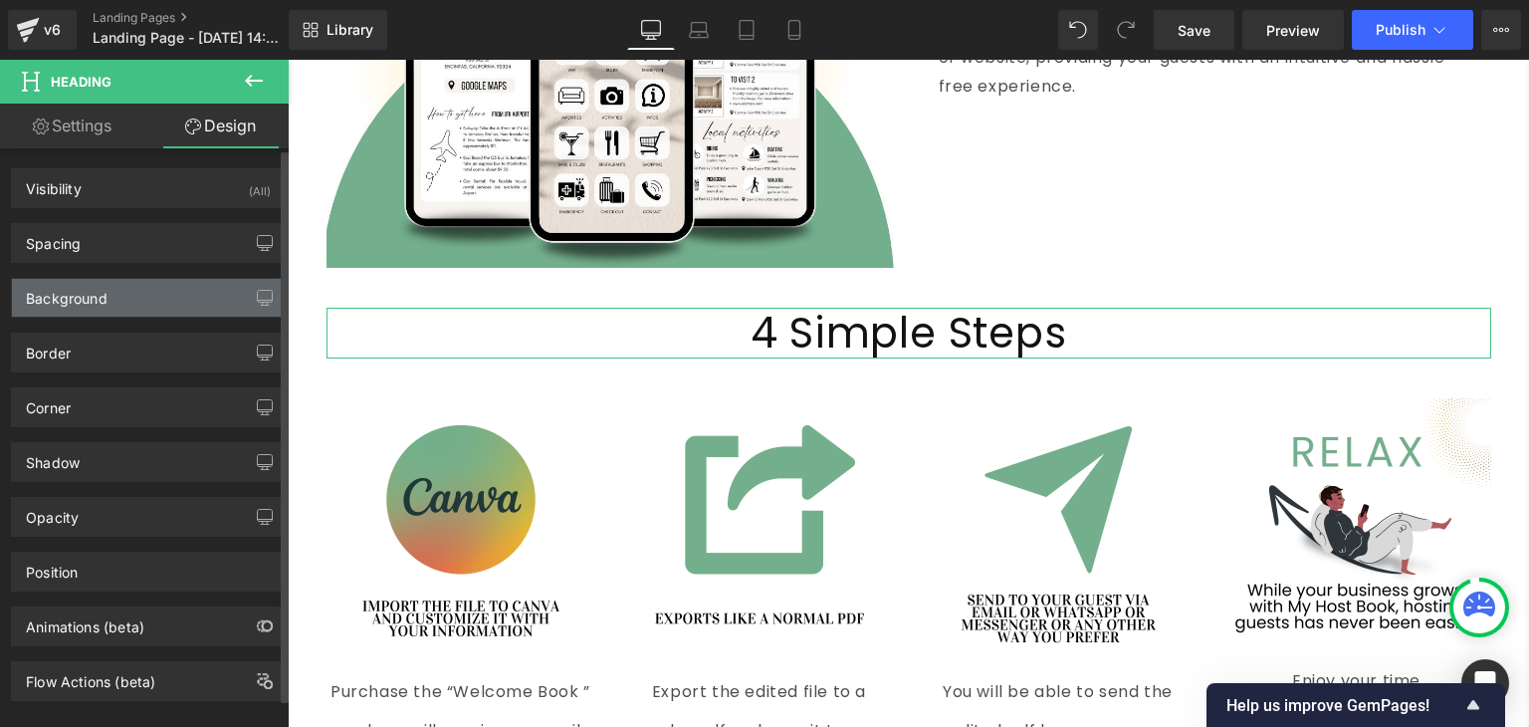
type input "transparent"
type input "0"
click at [119, 299] on div "Background" at bounding box center [148, 298] width 273 height 38
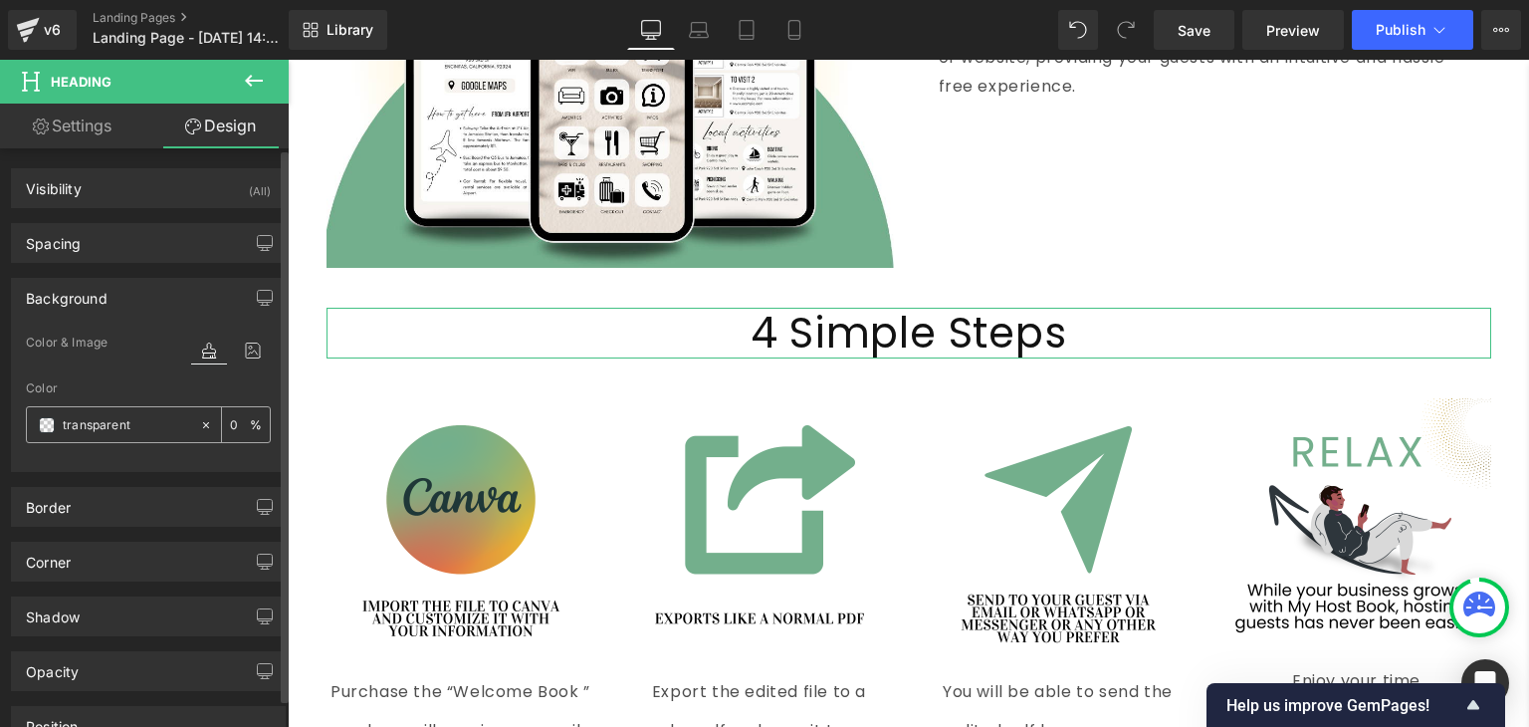
click at [45, 429] on span at bounding box center [47, 425] width 16 height 16
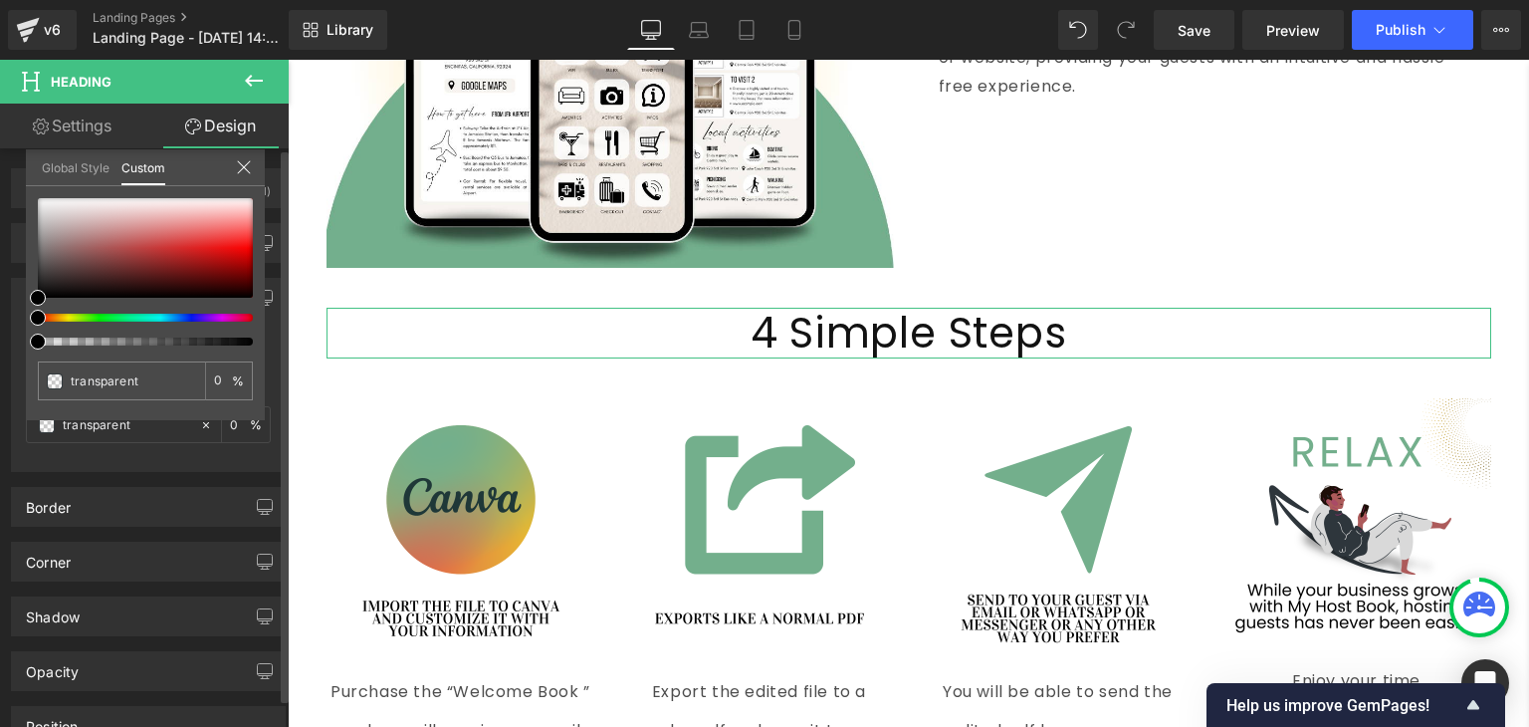
click at [82, 178] on link "Global Style" at bounding box center [76, 166] width 68 height 34
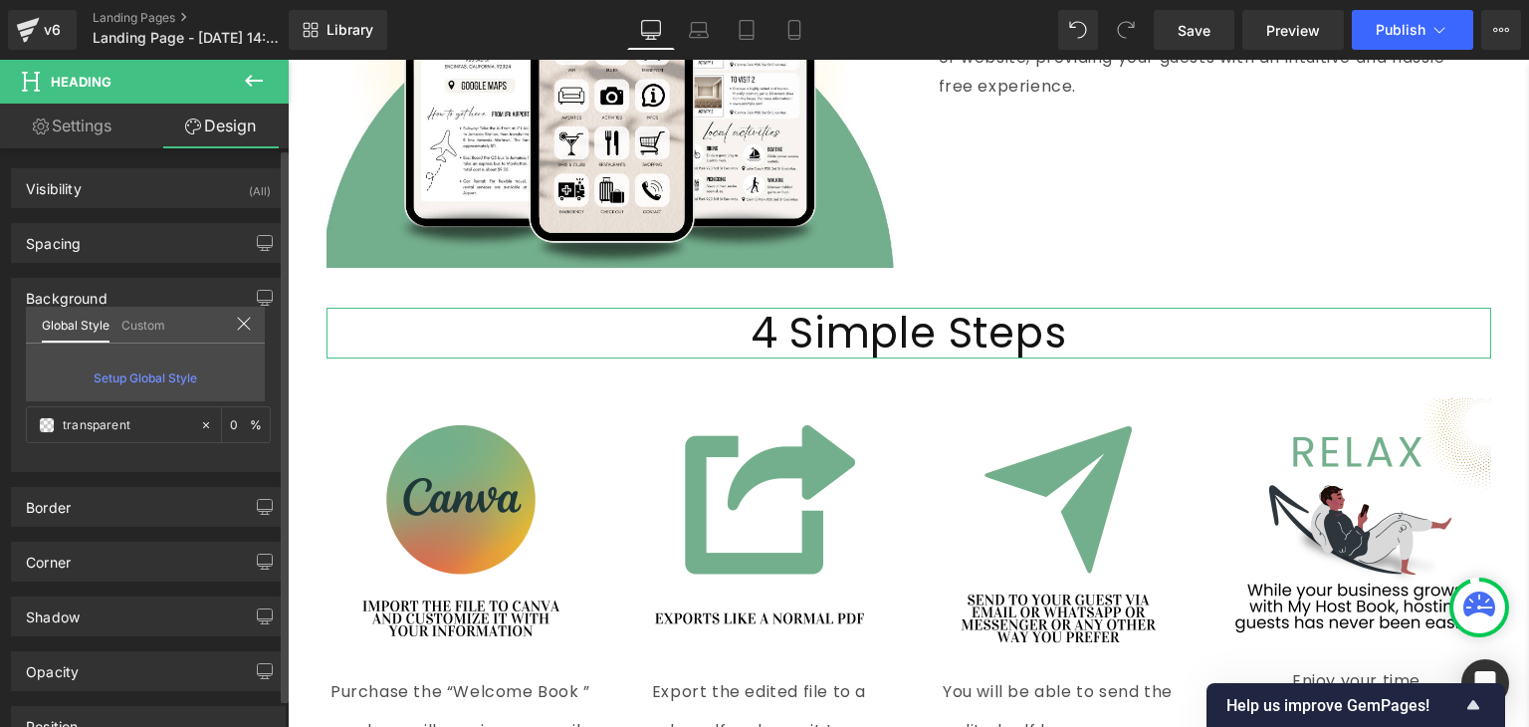
click at [144, 328] on link "Custom" at bounding box center [143, 324] width 44 height 34
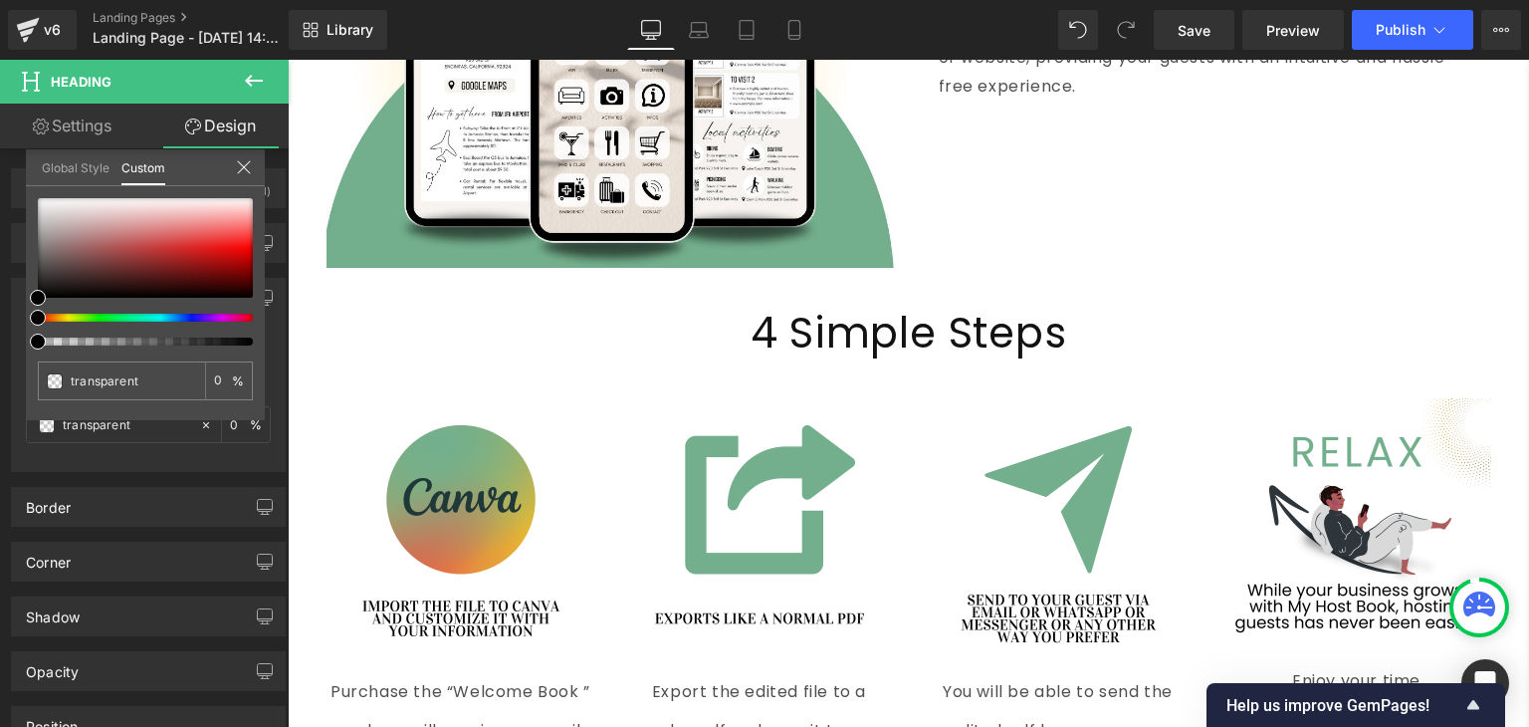
click at [684, 489] on body "Skip to content Your cart is empty Continue shopping Your cart Loading... Estim…" at bounding box center [909, 136] width 1242 height 8012
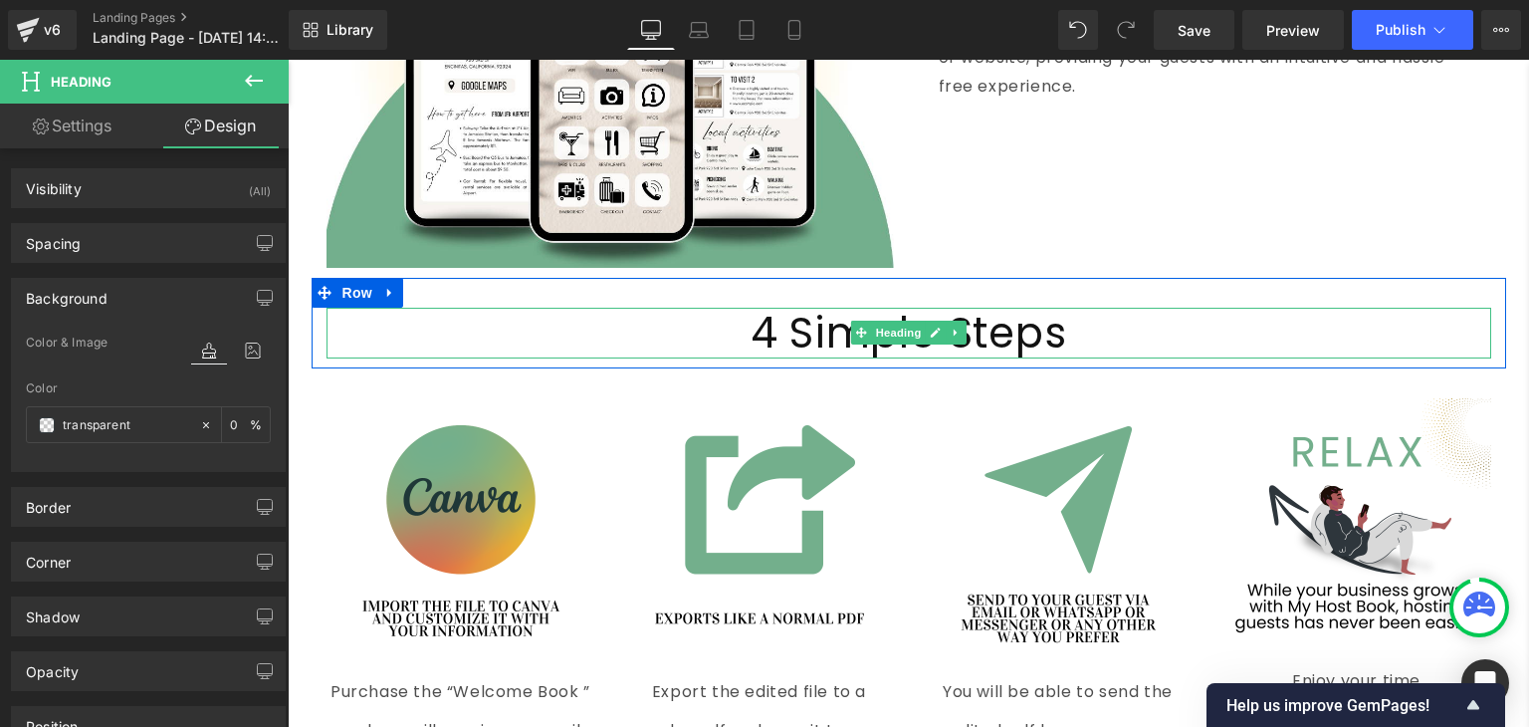
click at [850, 328] on span at bounding box center [860, 333] width 21 height 24
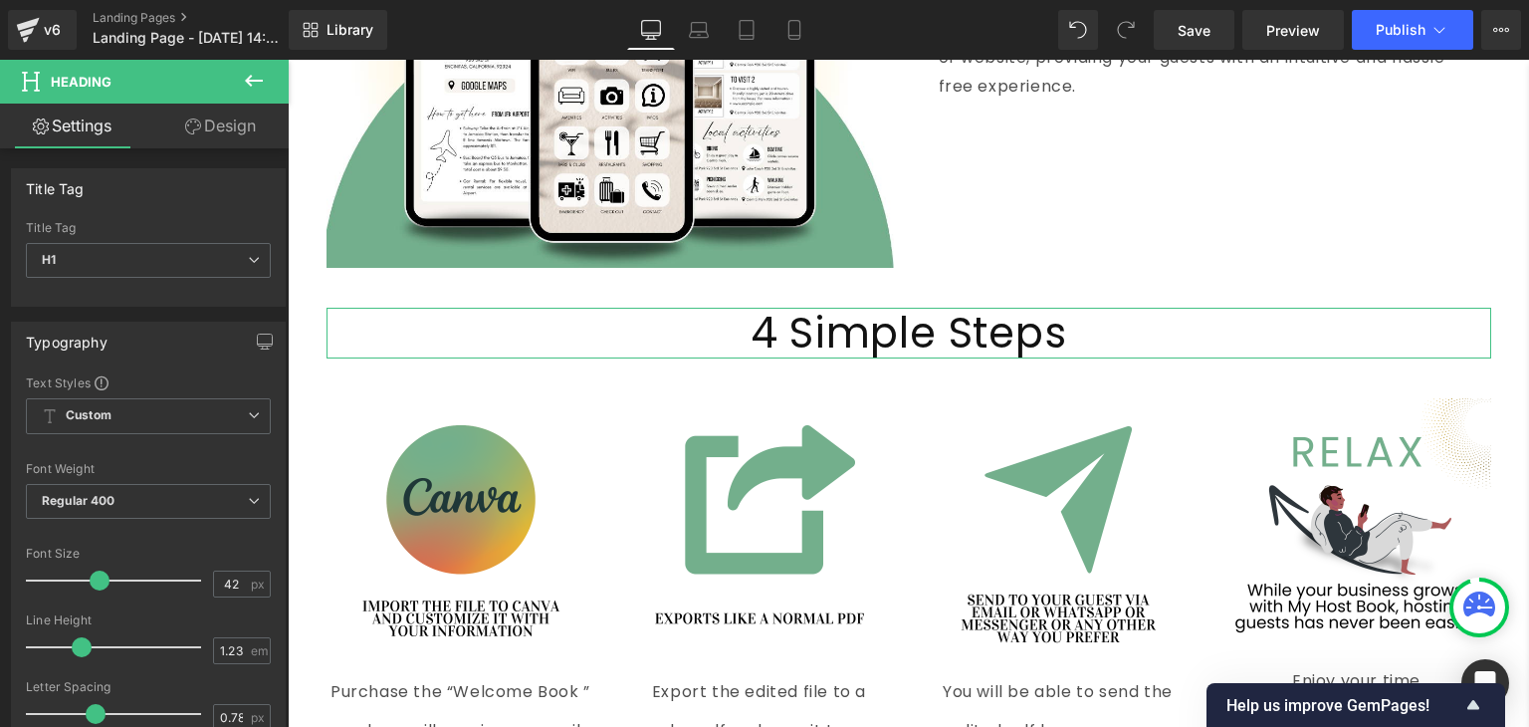
click at [196, 130] on icon at bounding box center [193, 126] width 16 height 16
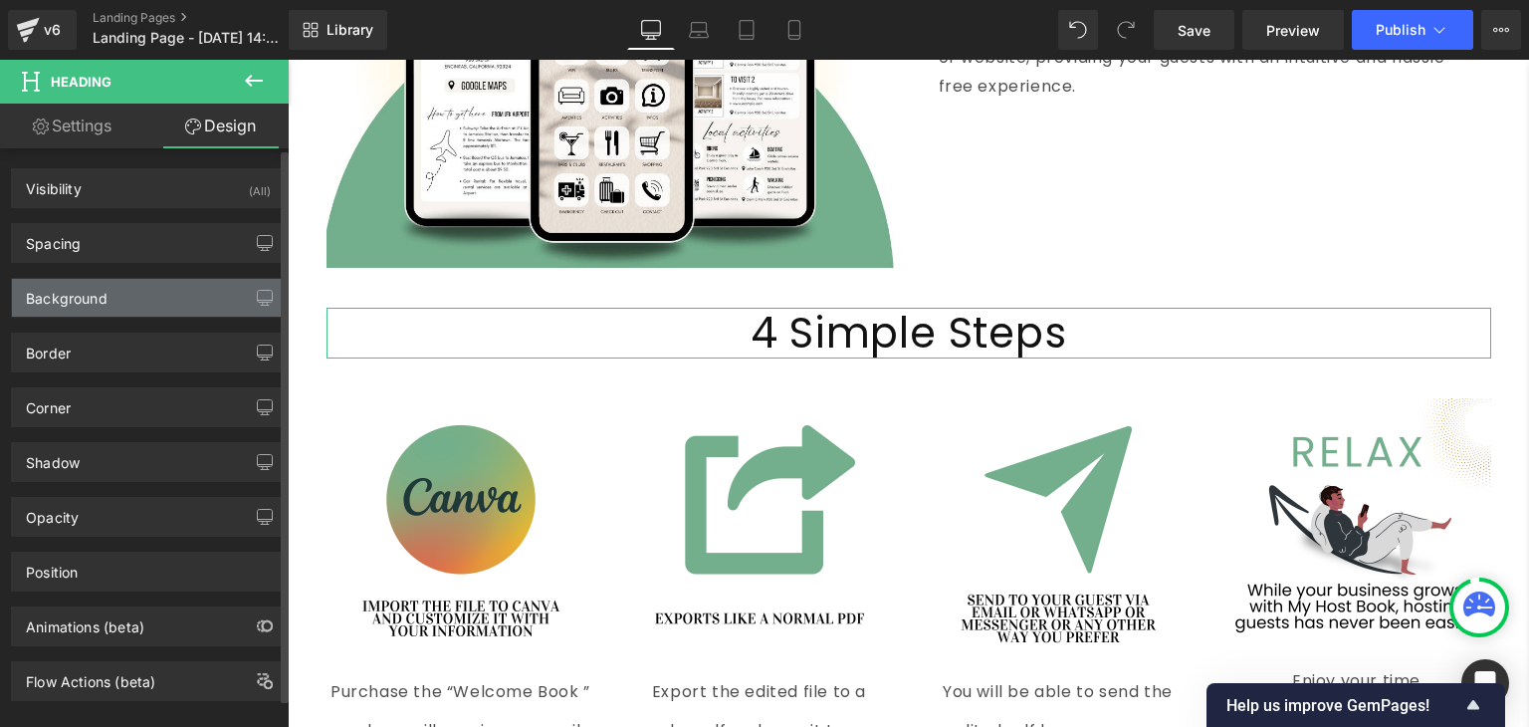
click at [89, 301] on div "Background" at bounding box center [67, 293] width 82 height 28
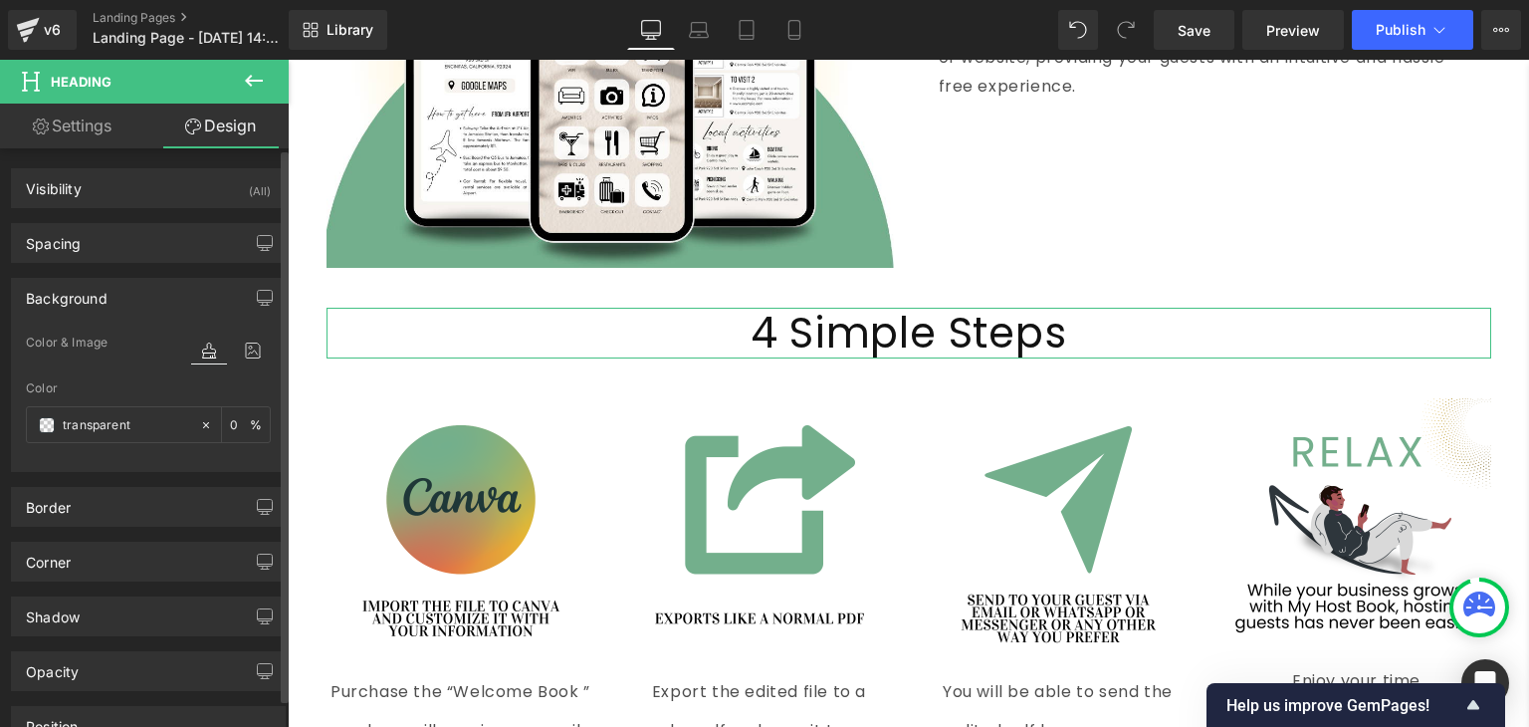
type input "transparent"
type input "0"
click at [44, 419] on span at bounding box center [47, 425] width 16 height 16
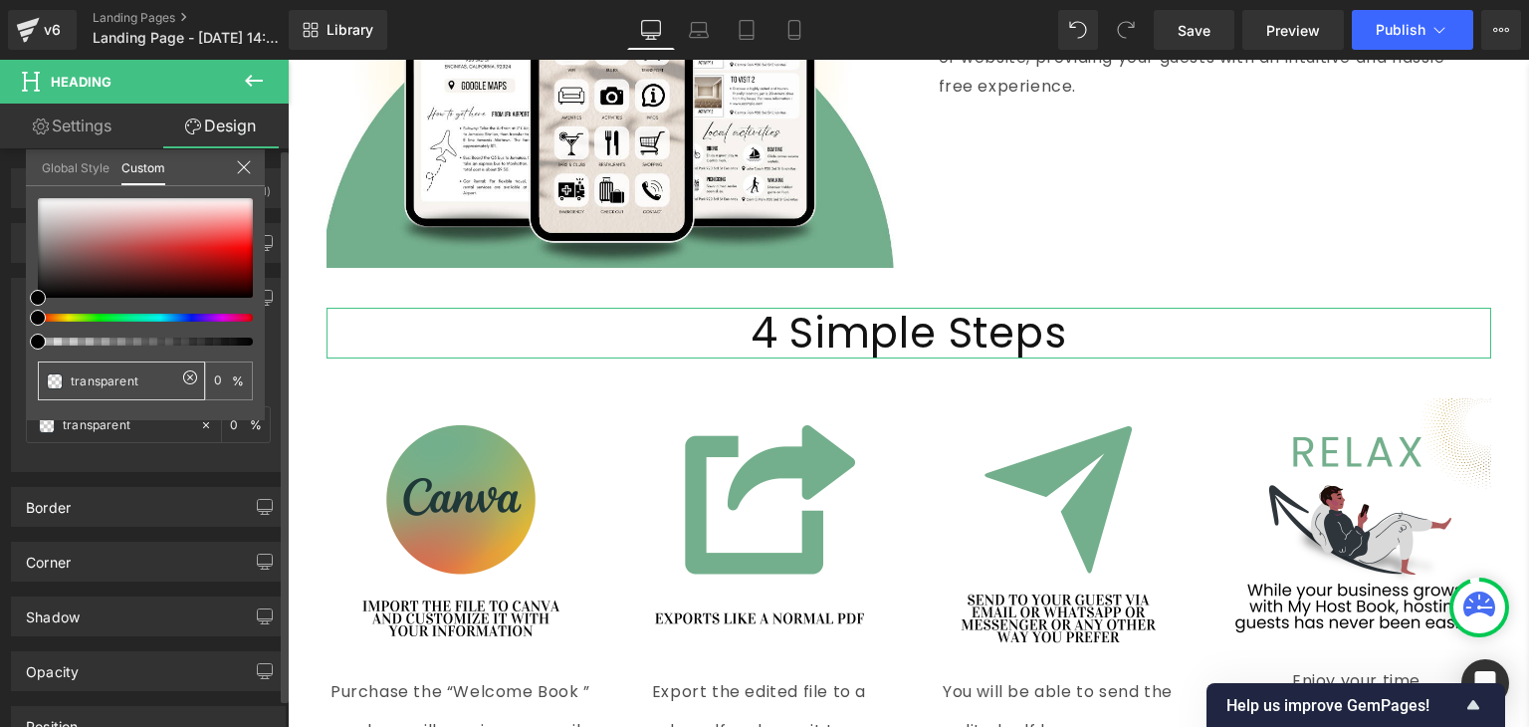
click at [88, 383] on input "transparent" at bounding box center [124, 380] width 106 height 21
paste input "#73af8c"
click at [147, 383] on input "#73af8c" at bounding box center [124, 380] width 106 height 21
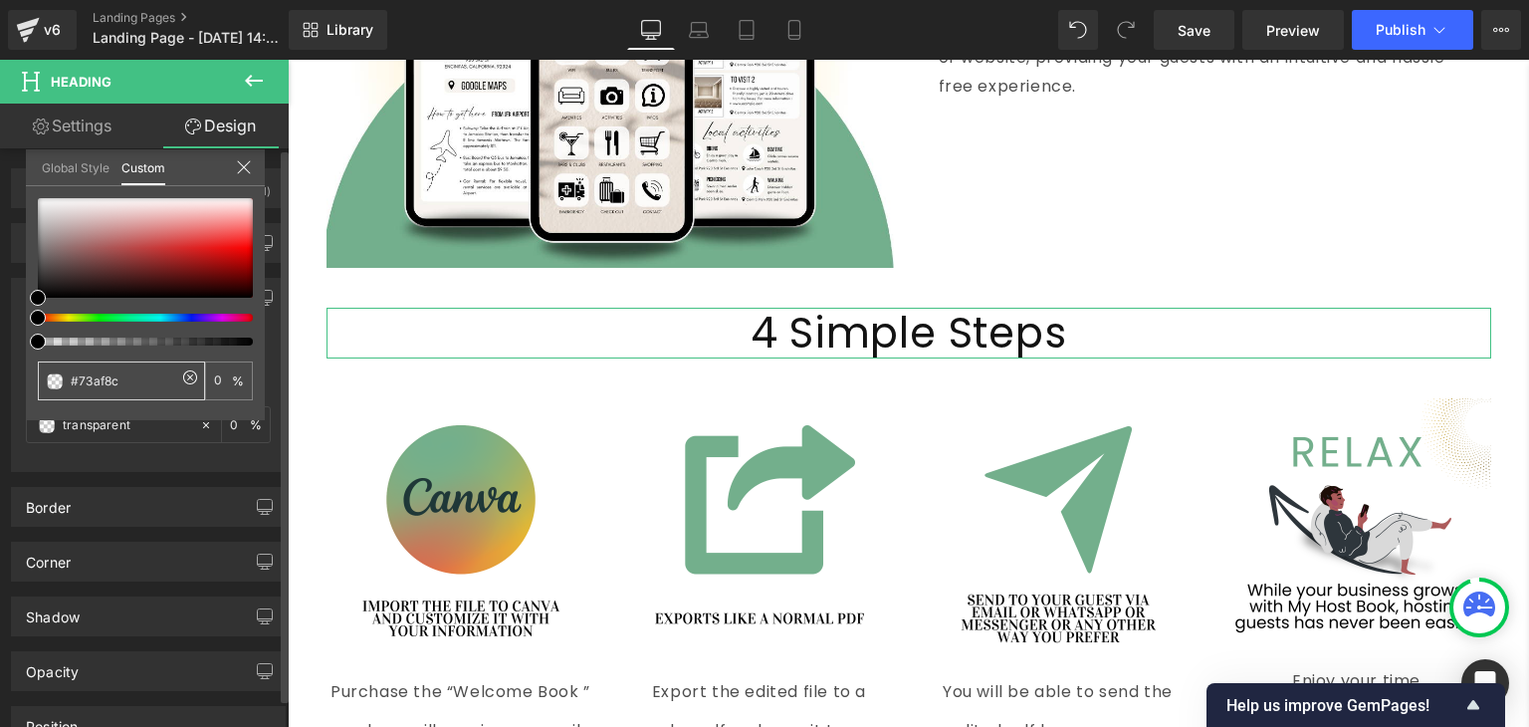
type input "#73af8c"
type input "100"
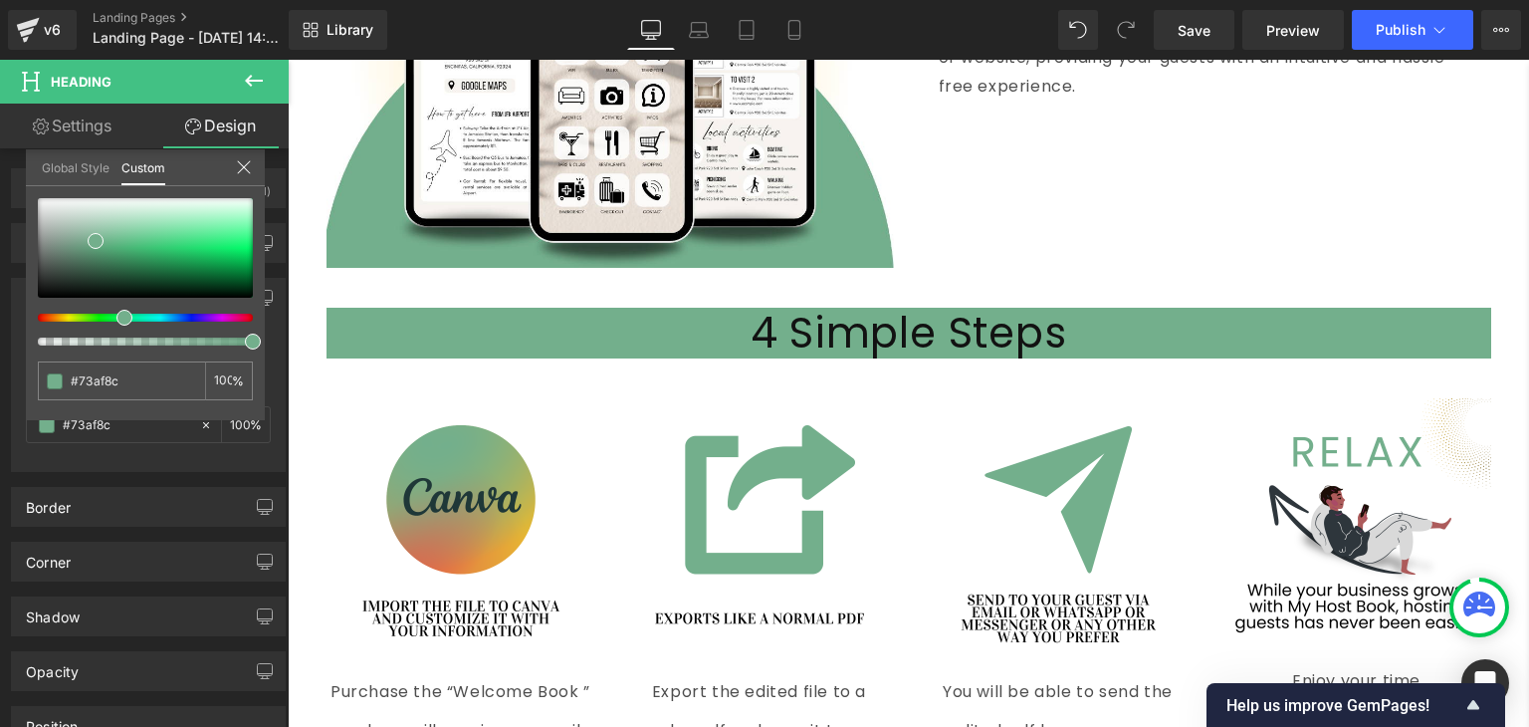
click at [301, 423] on body "Skip to content Your cart is empty Continue shopping Your cart Loading... Estim…" at bounding box center [909, 136] width 1242 height 8012
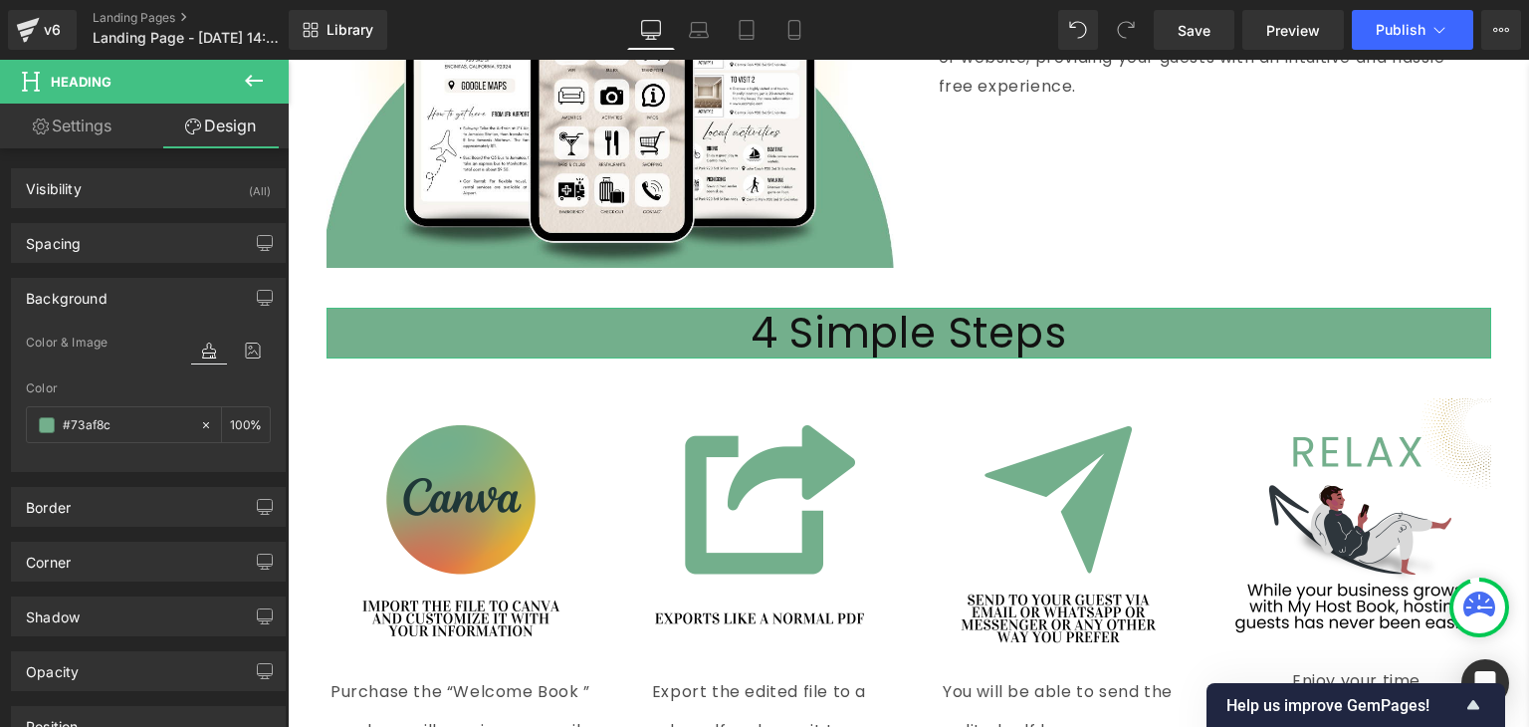
click at [106, 132] on link "Settings" at bounding box center [72, 126] width 144 height 45
type input "100"
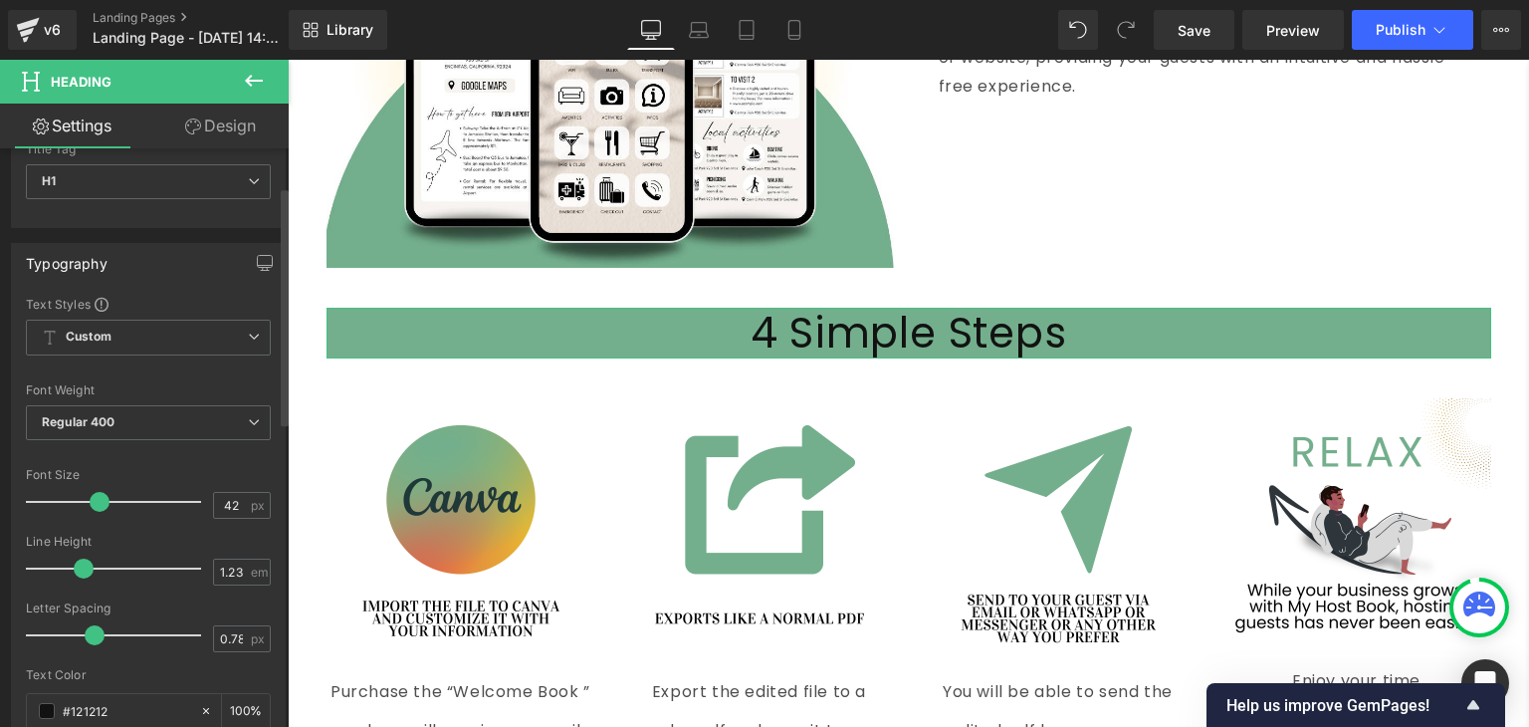
scroll to position [94, 0]
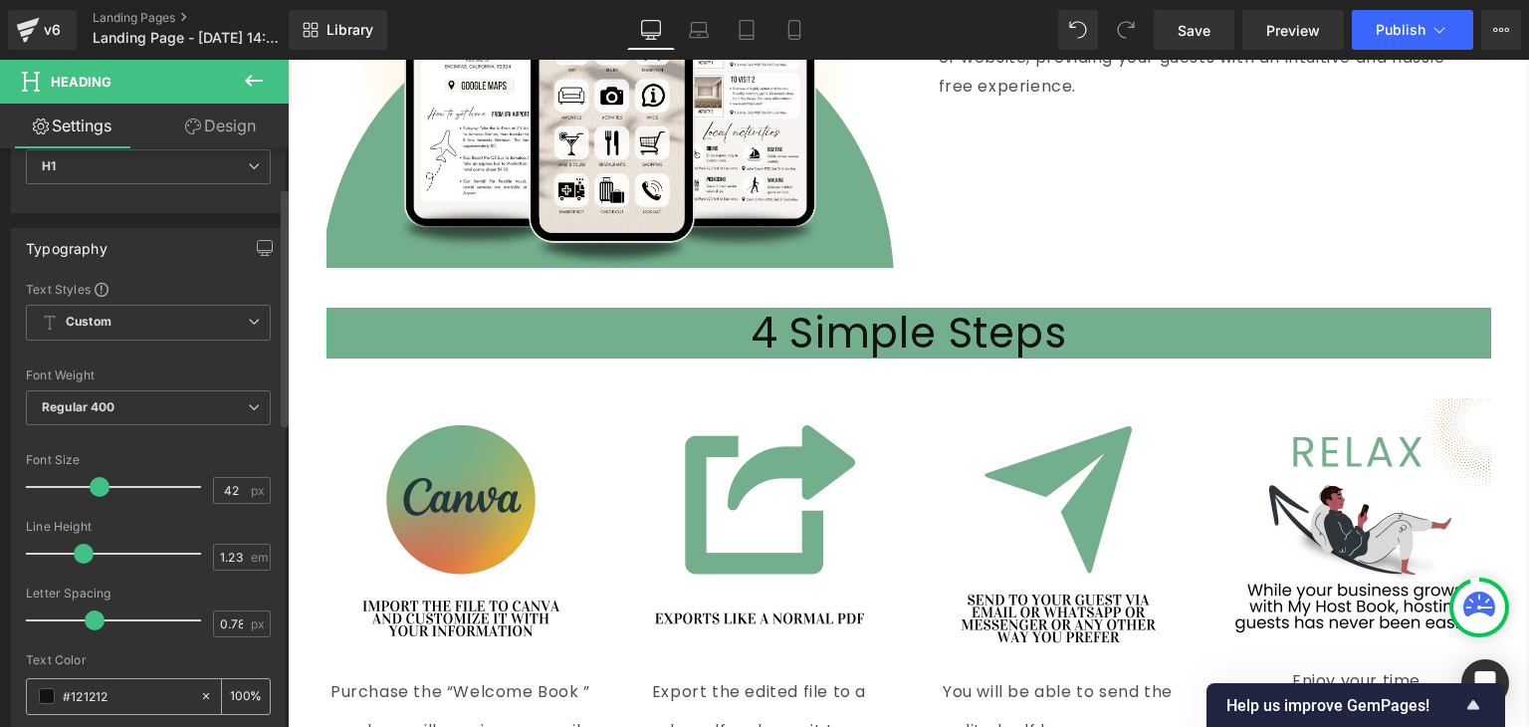
click at [45, 695] on span at bounding box center [47, 696] width 16 height 16
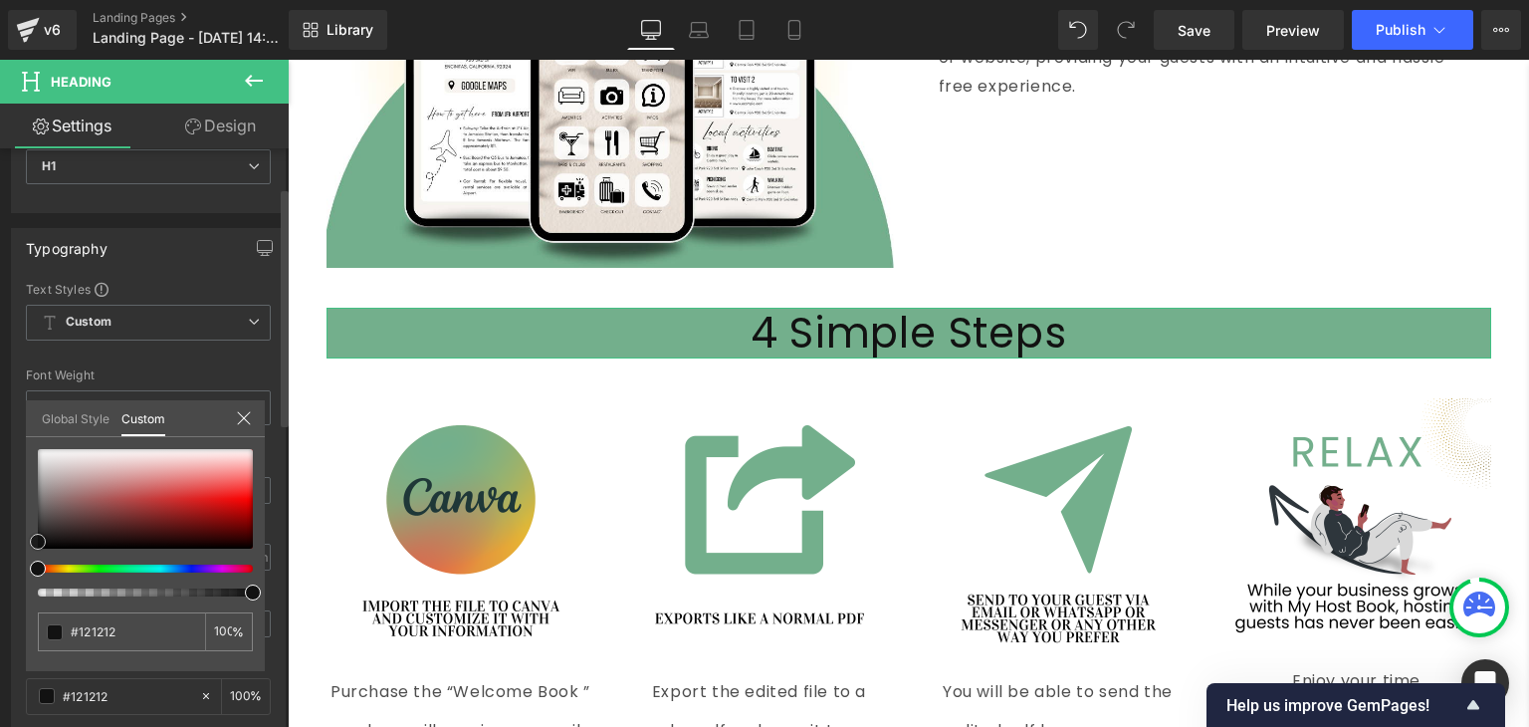
type input "#f3f1f1"
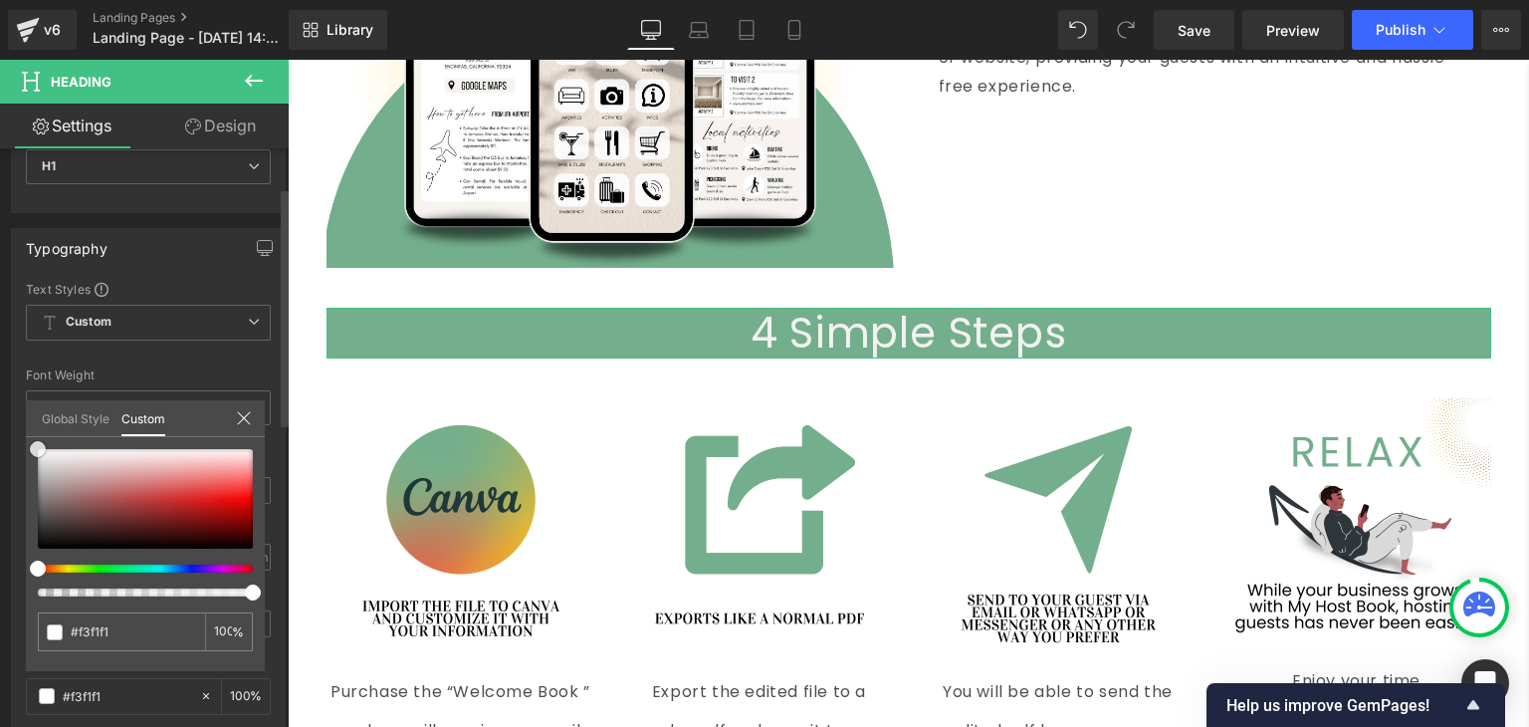
type input "#ffffff"
drag, startPoint x: 54, startPoint y: 454, endPoint x: 0, endPoint y: 422, distance: 62.5
click at [0, 422] on div "Typography Text Styles Custom Custom Setup Global Style Custom Setup Global Sty…" at bounding box center [149, 555] width 298 height 684
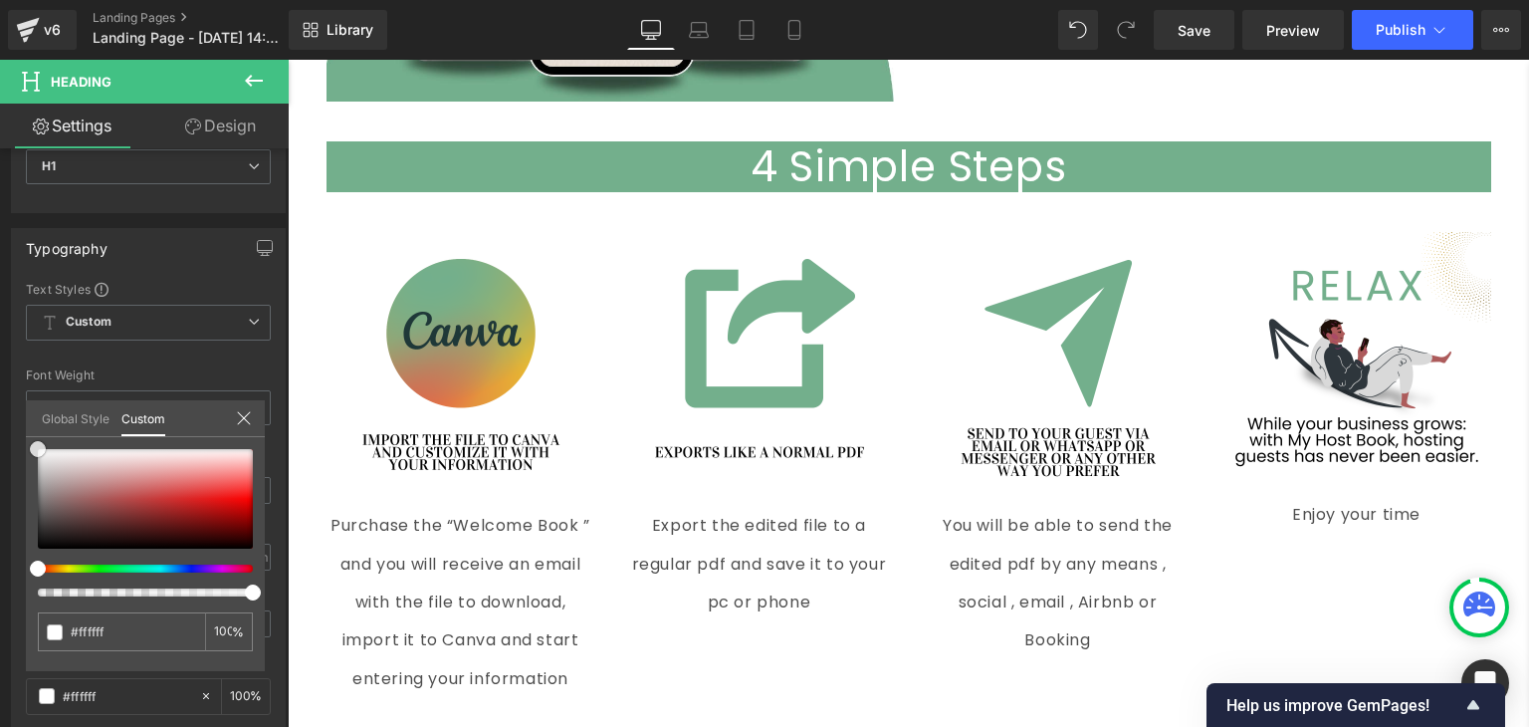
scroll to position [4097, 0]
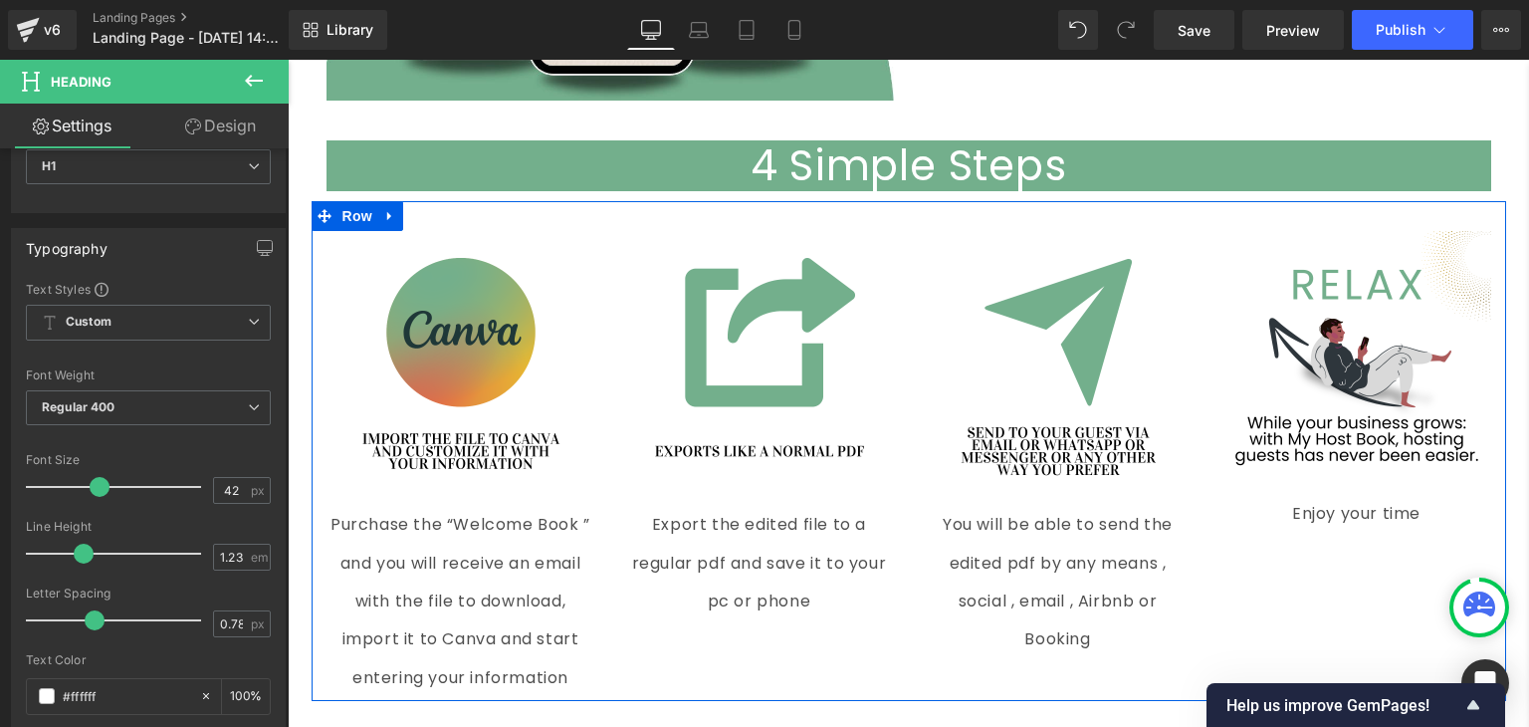
click at [312, 290] on div "Image Purchase the “Welcome Book ” and you will receive an email with the file …" at bounding box center [461, 461] width 299 height 460
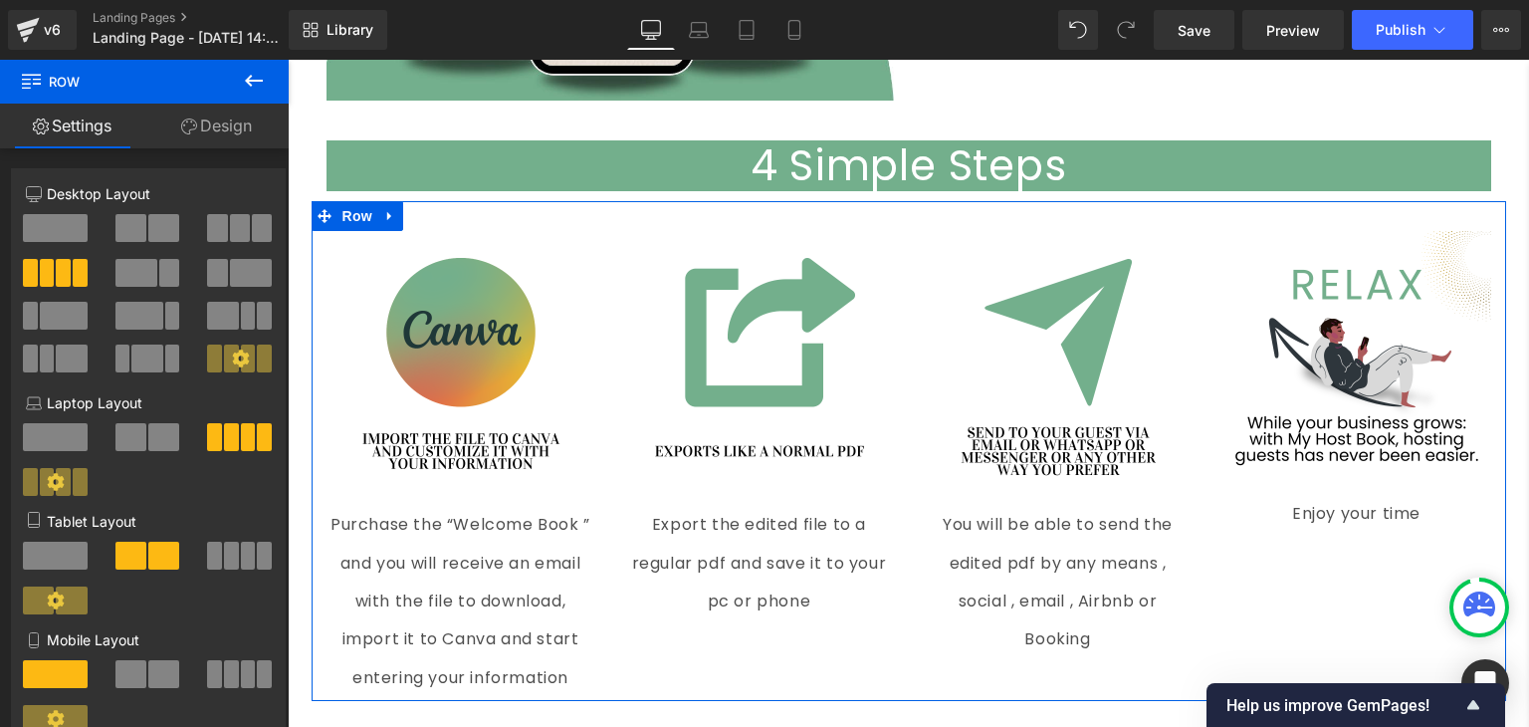
click at [200, 128] on link "Design" at bounding box center [216, 126] width 144 height 45
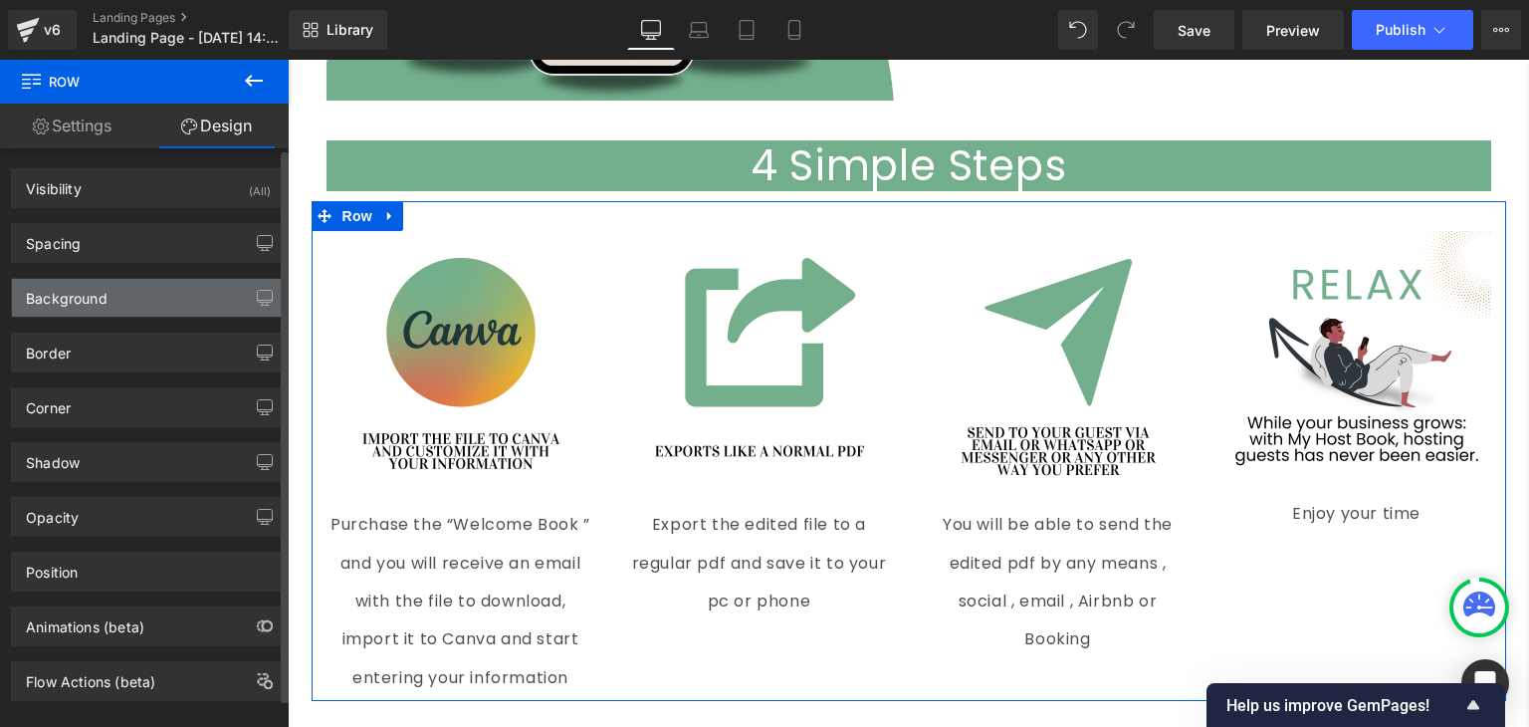
click at [129, 299] on div "Background" at bounding box center [148, 298] width 273 height 38
type input "transparent"
type input "0"
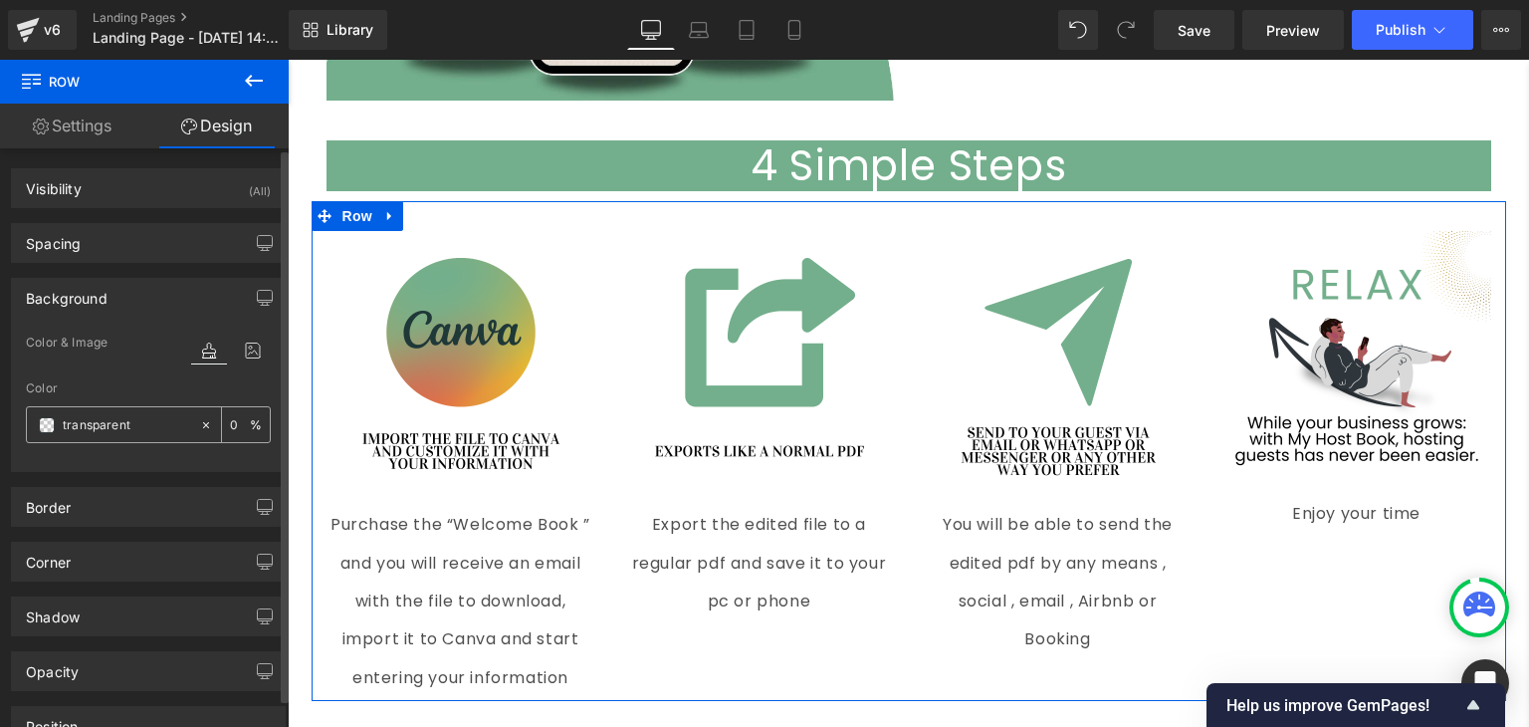
paste input "#73af8c"
type input "#73af8c"
type input "100"
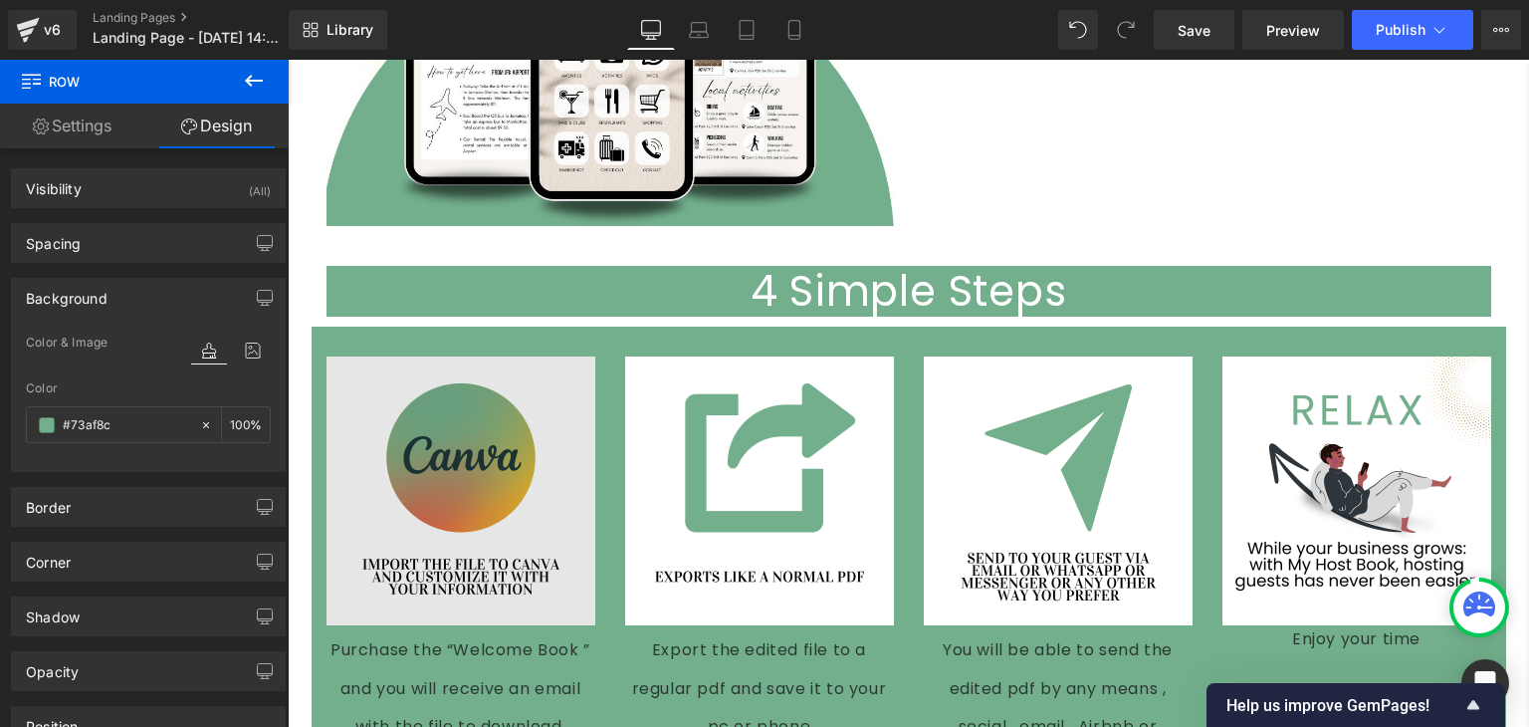
scroll to position [3971, 0]
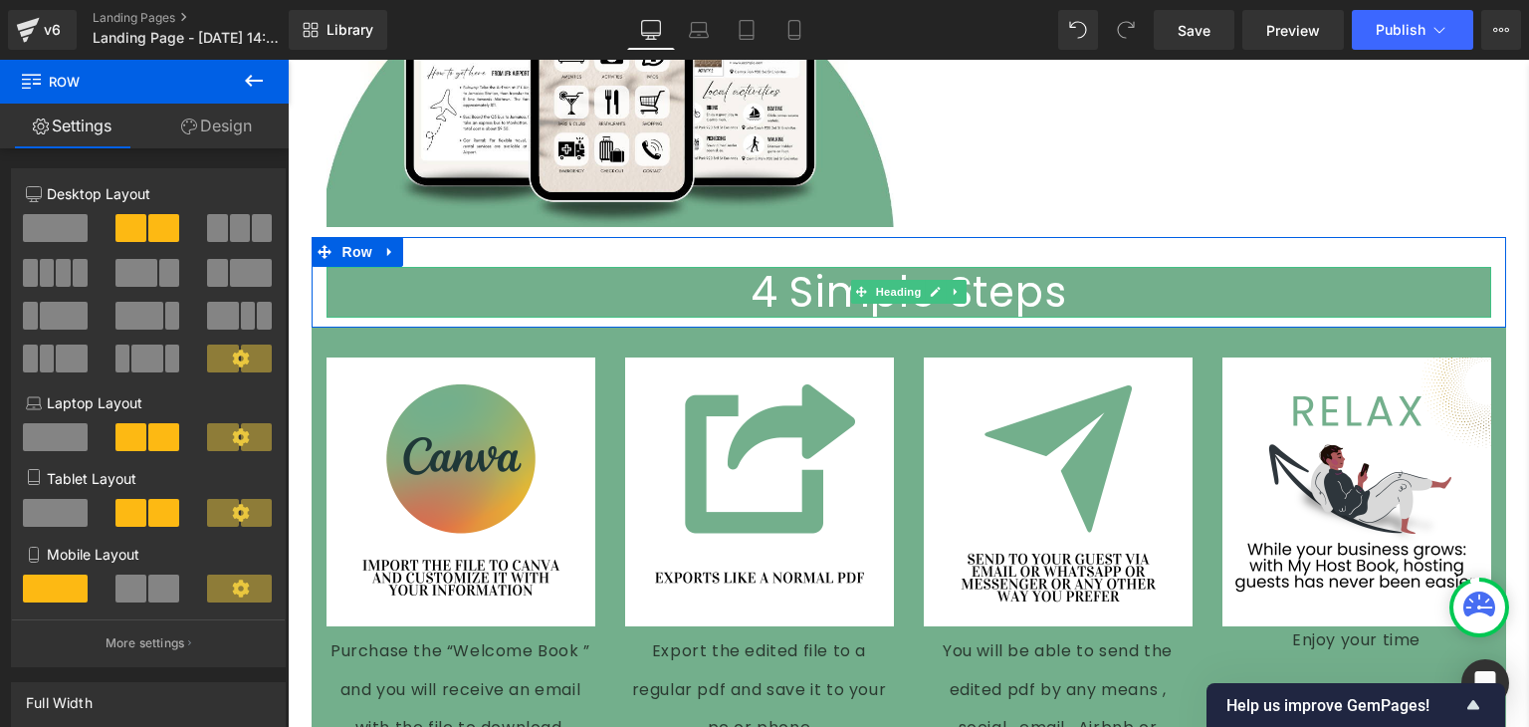
click at [368, 274] on h1 "4 Simple Steps" at bounding box center [909, 293] width 1165 height 52
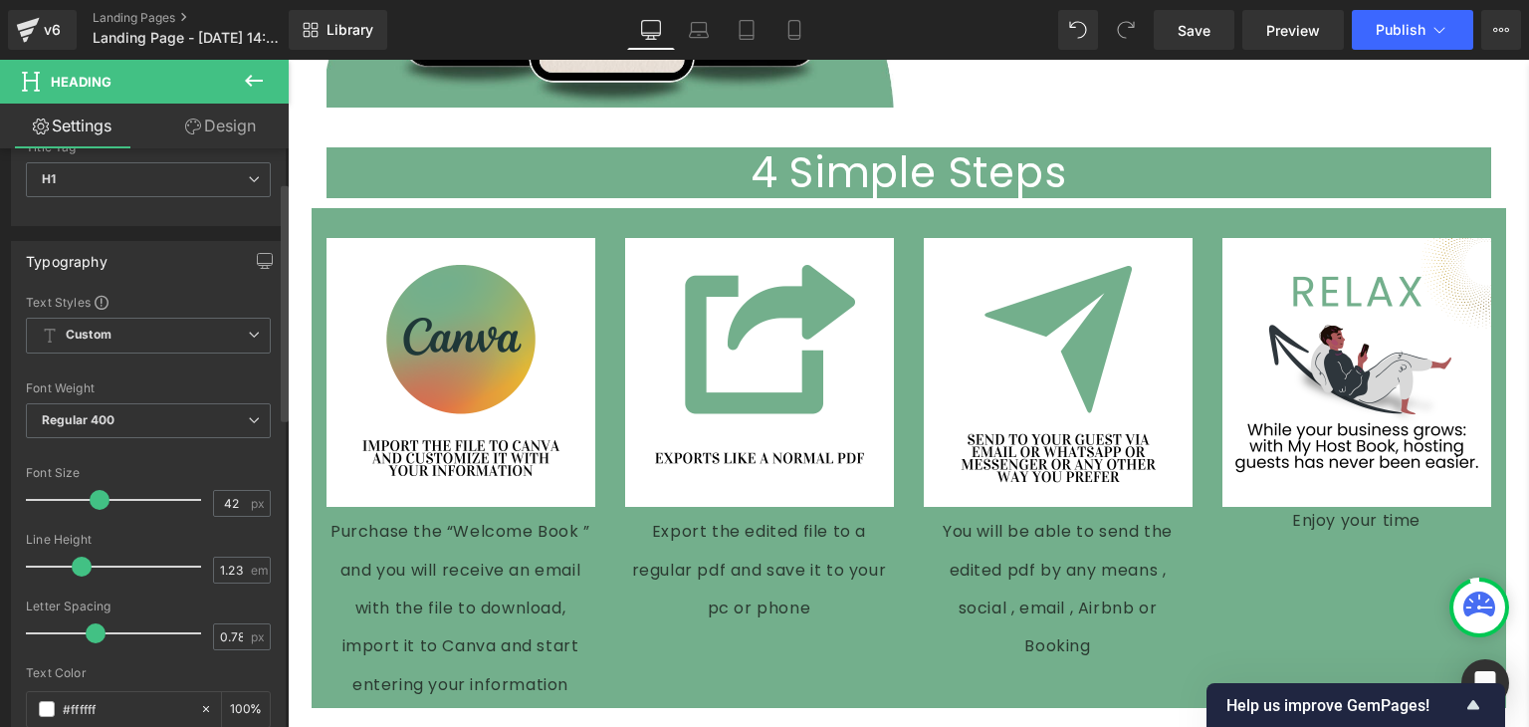
scroll to position [0, 0]
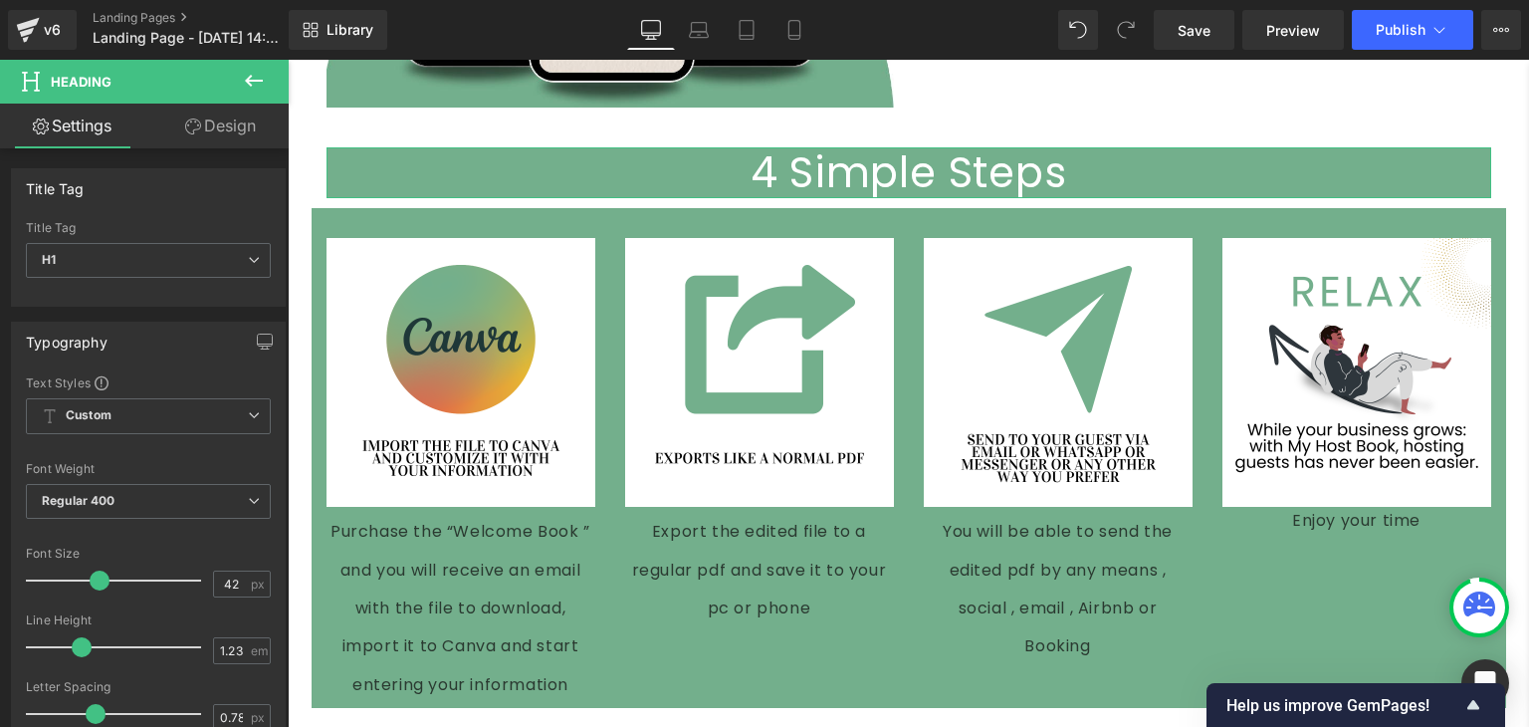
click at [235, 130] on link "Design" at bounding box center [220, 126] width 144 height 45
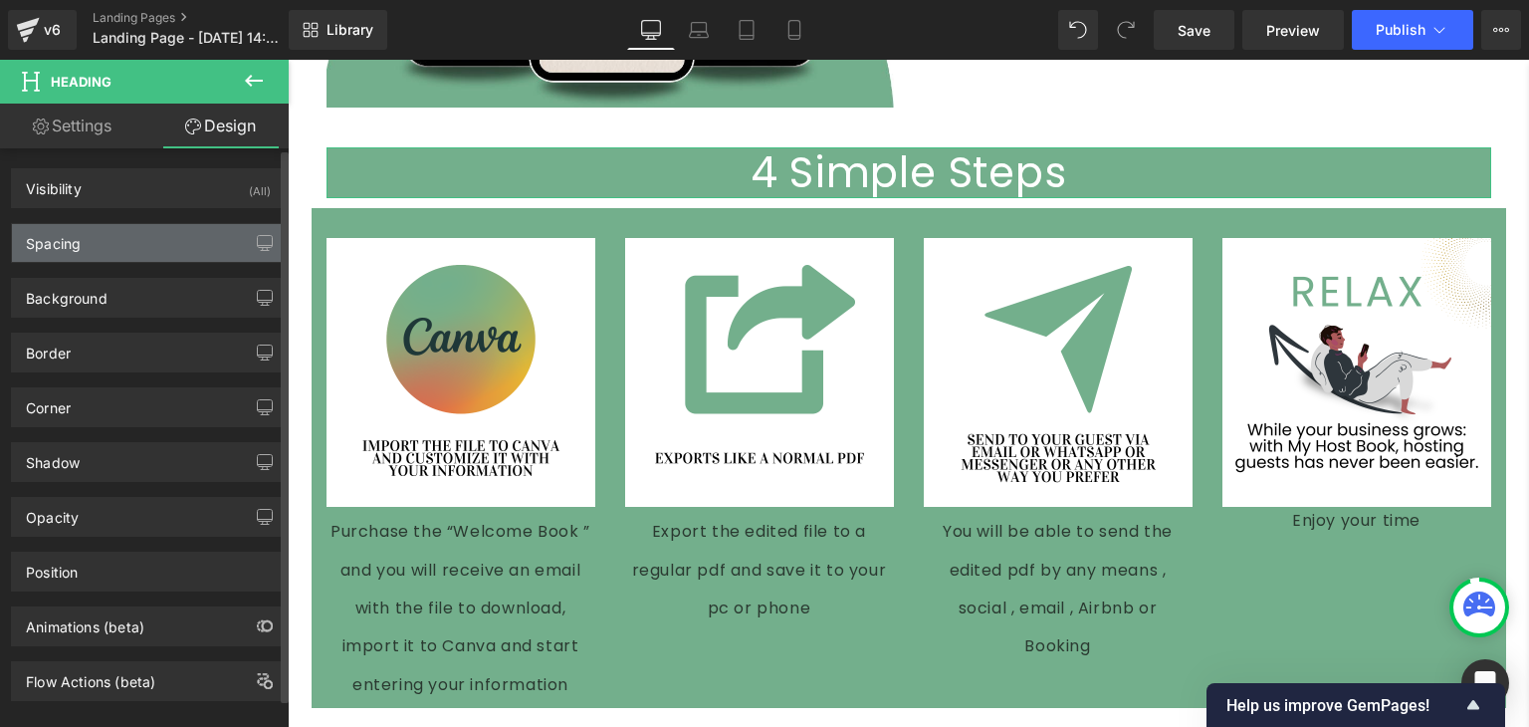
click at [129, 248] on div "Spacing" at bounding box center [148, 243] width 273 height 38
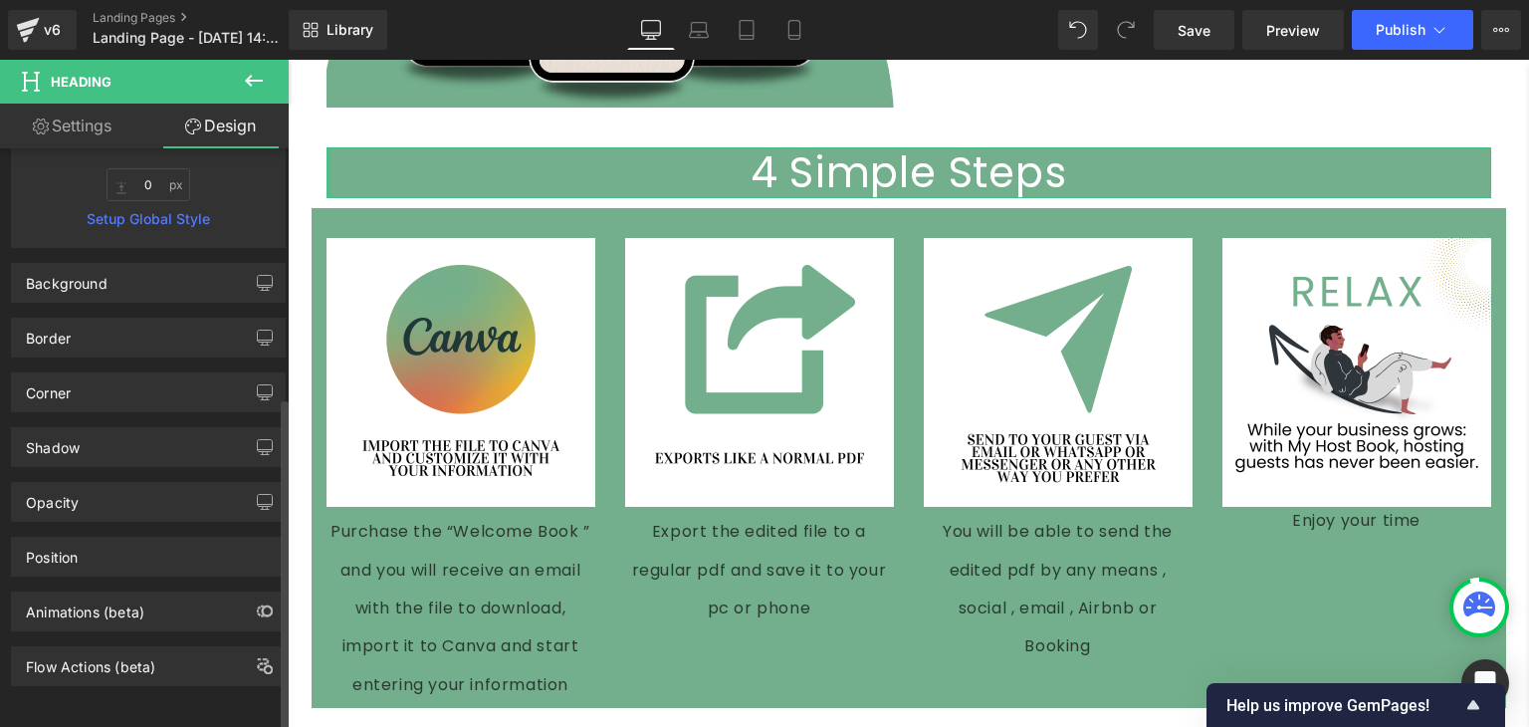
scroll to position [434, 0]
click at [86, 319] on div "Border" at bounding box center [148, 338] width 273 height 38
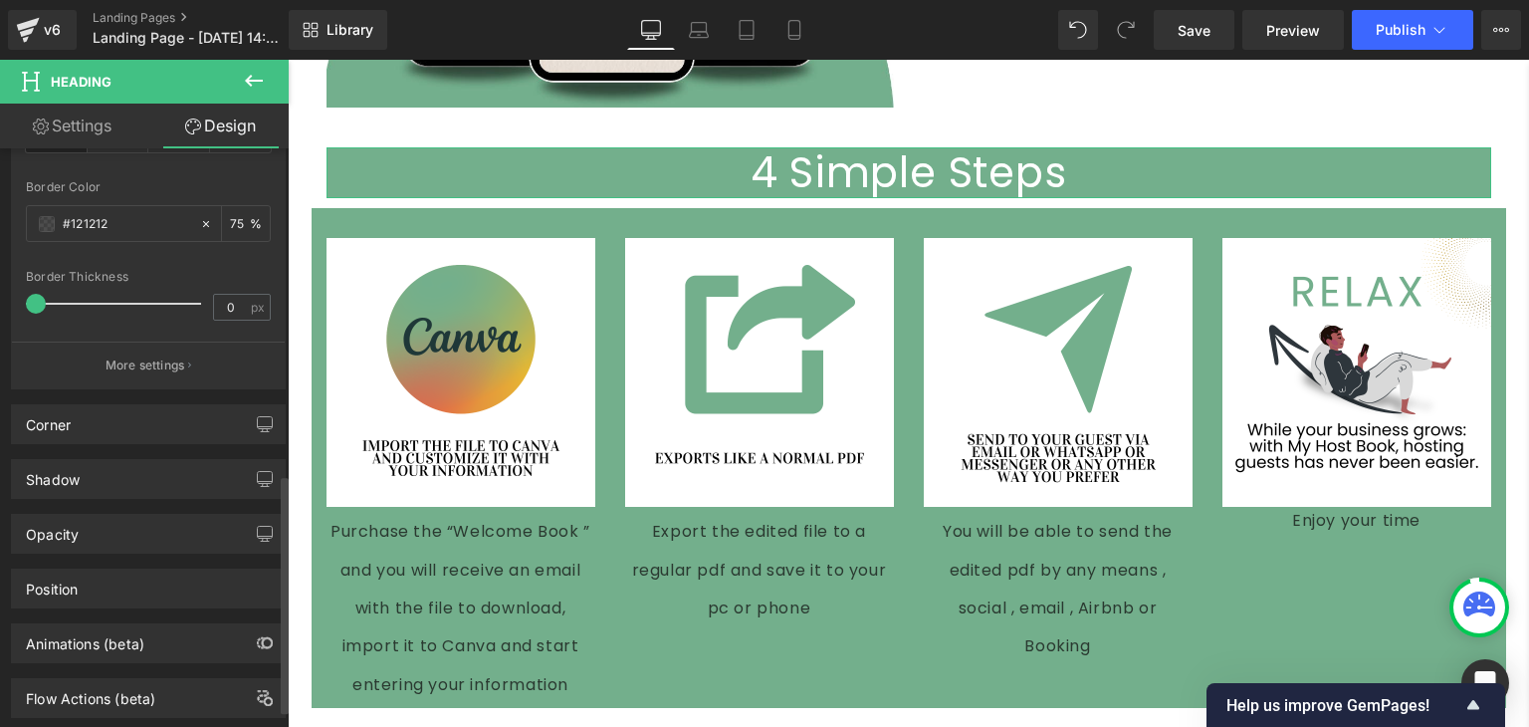
scroll to position [829, 0]
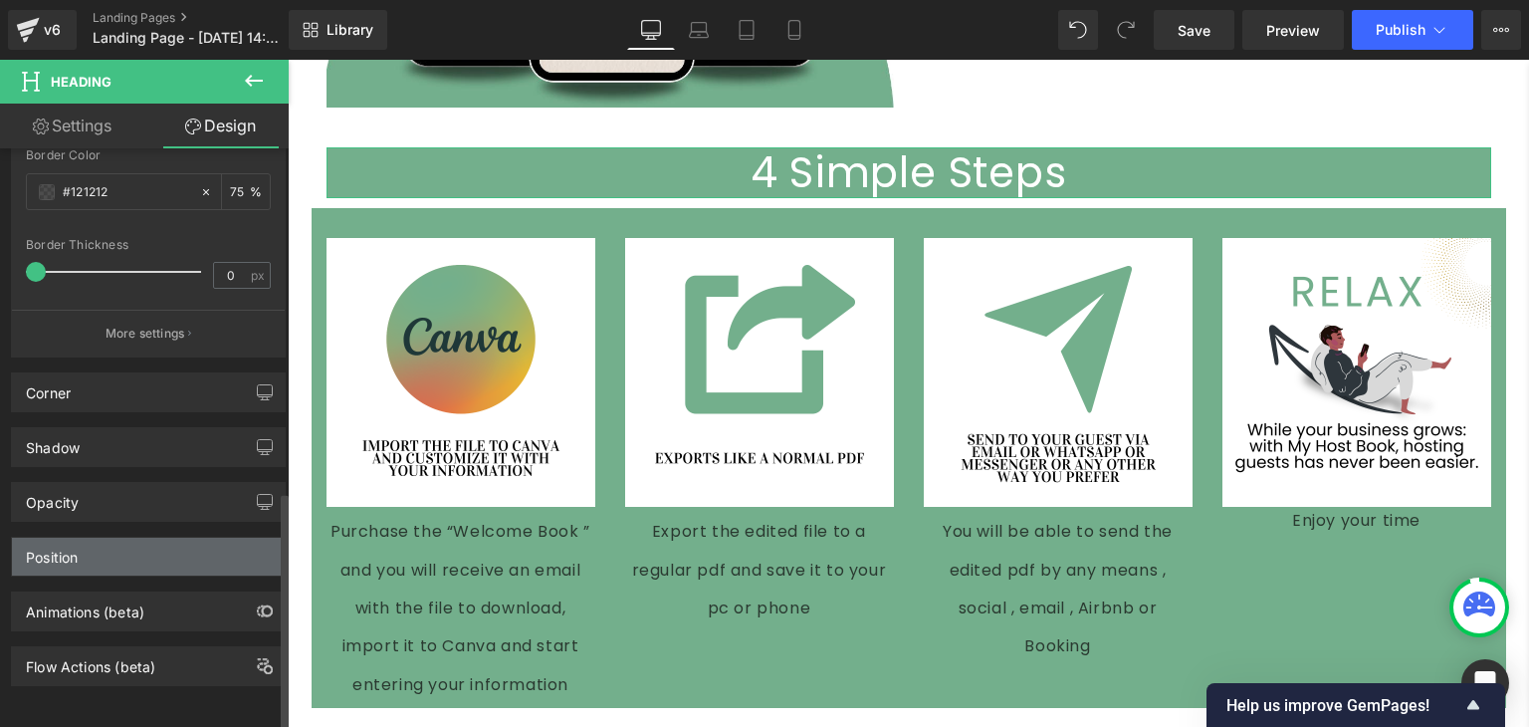
click at [84, 553] on div "Position" at bounding box center [148, 557] width 273 height 38
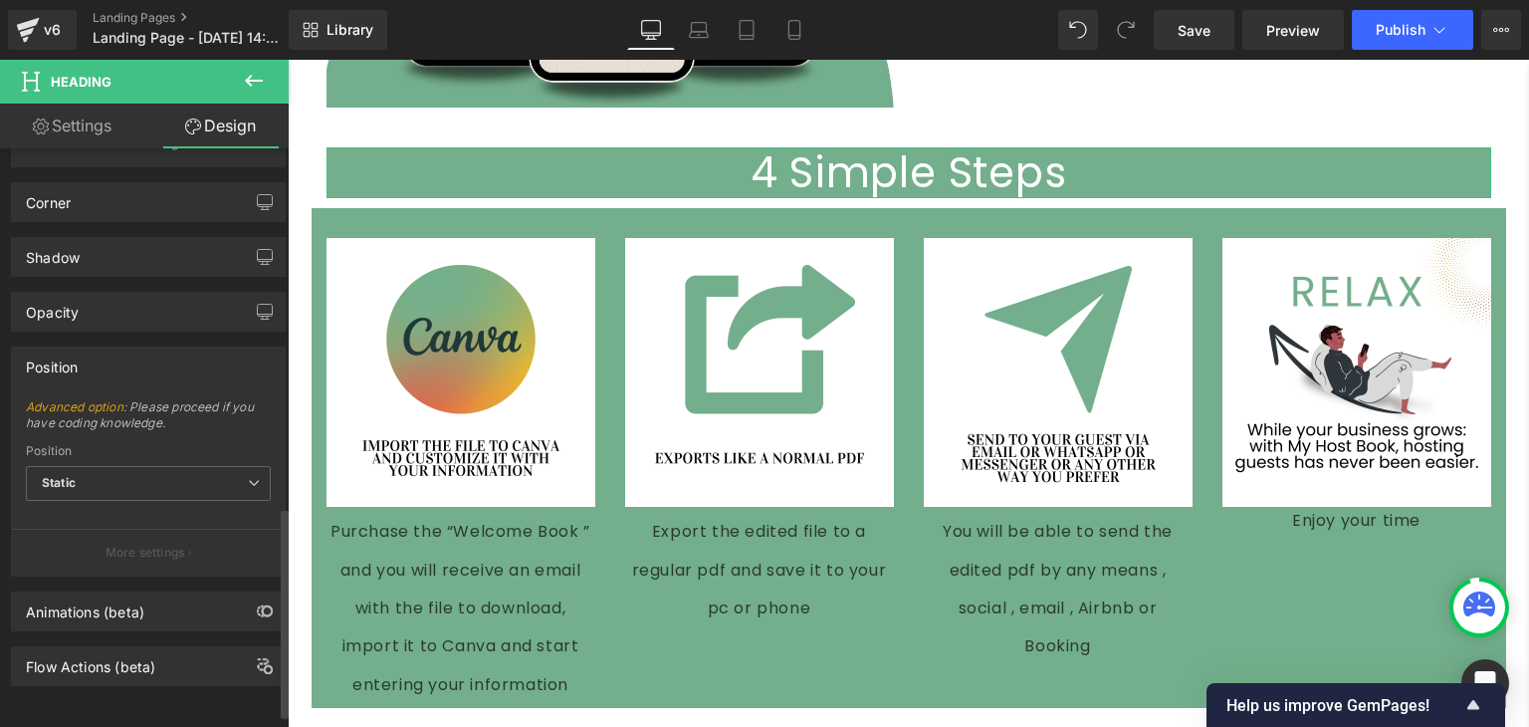
scroll to position [910, 0]
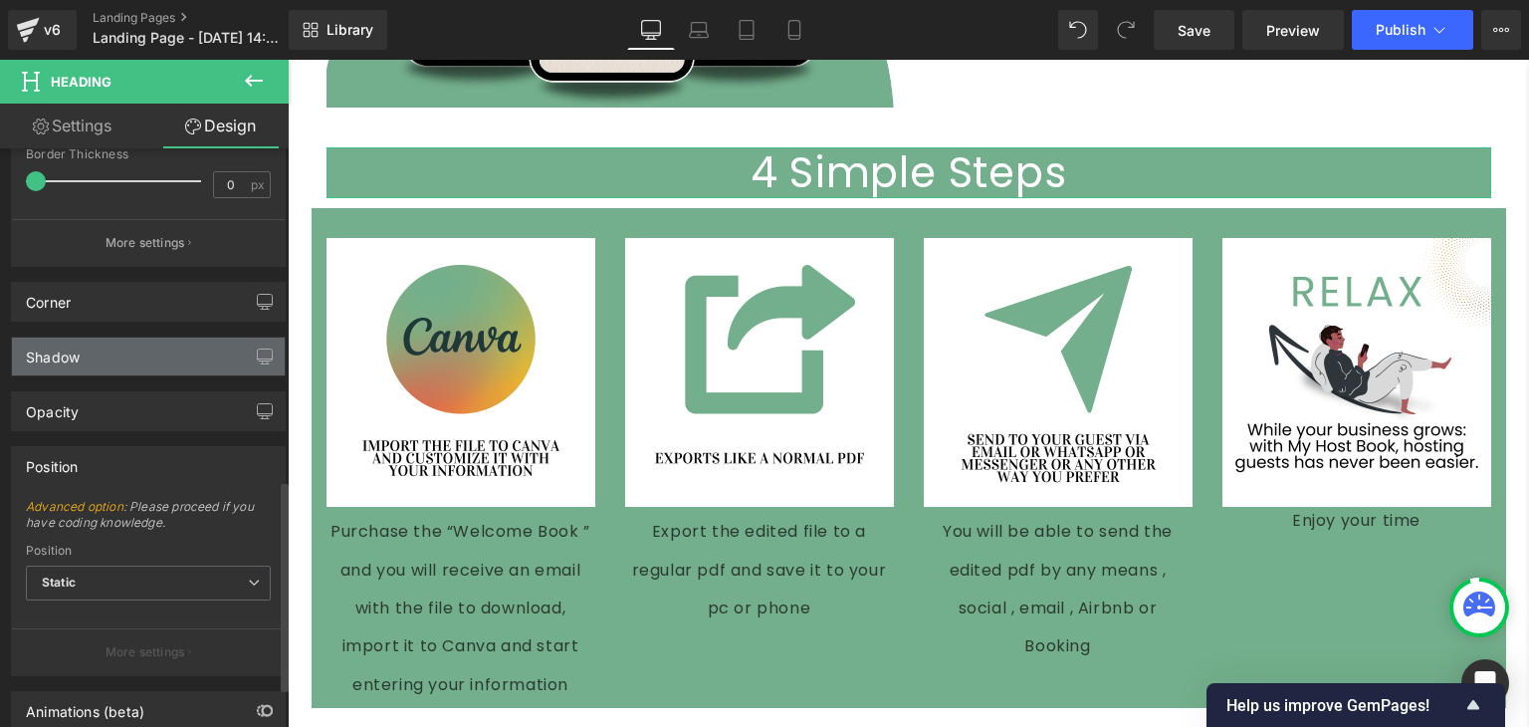
click at [130, 361] on div "Shadow" at bounding box center [148, 357] width 273 height 38
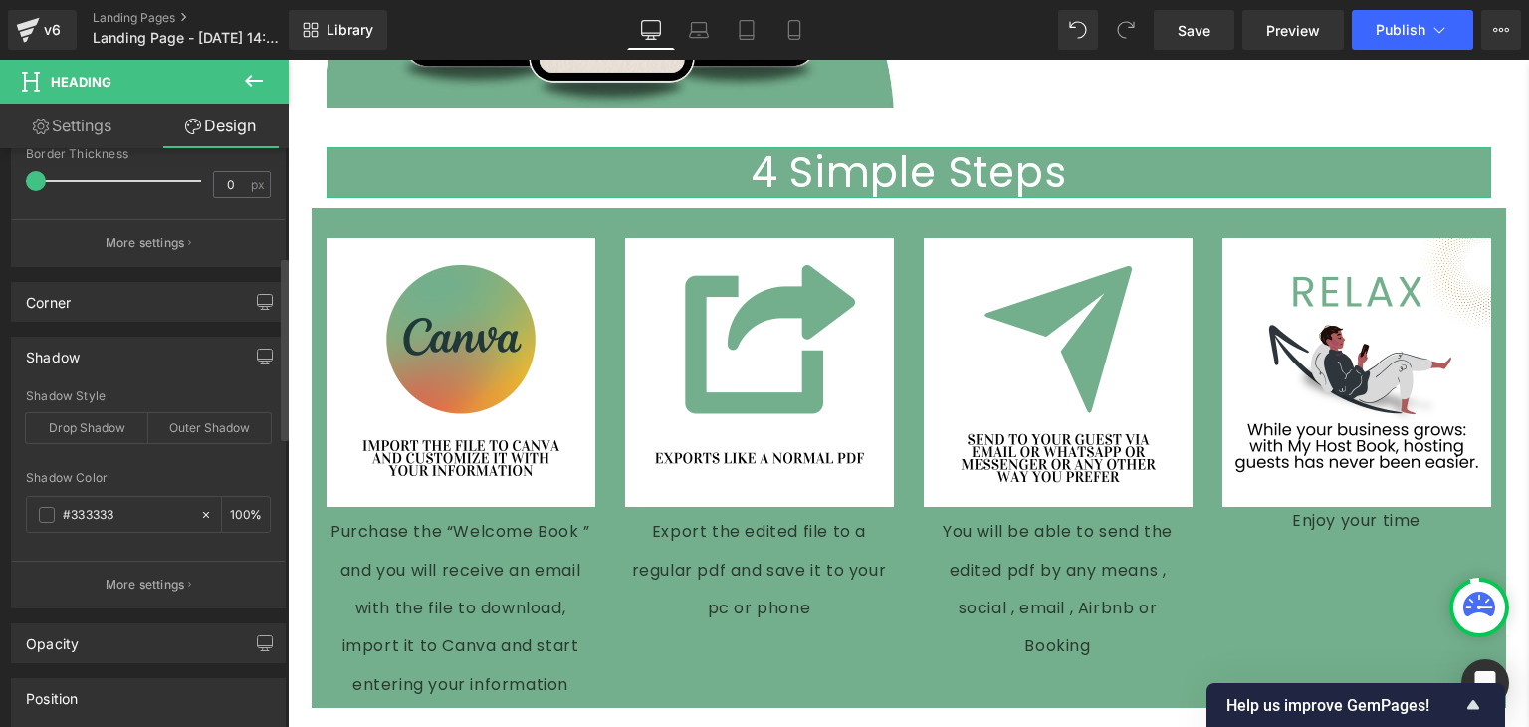
scroll to position [0, 0]
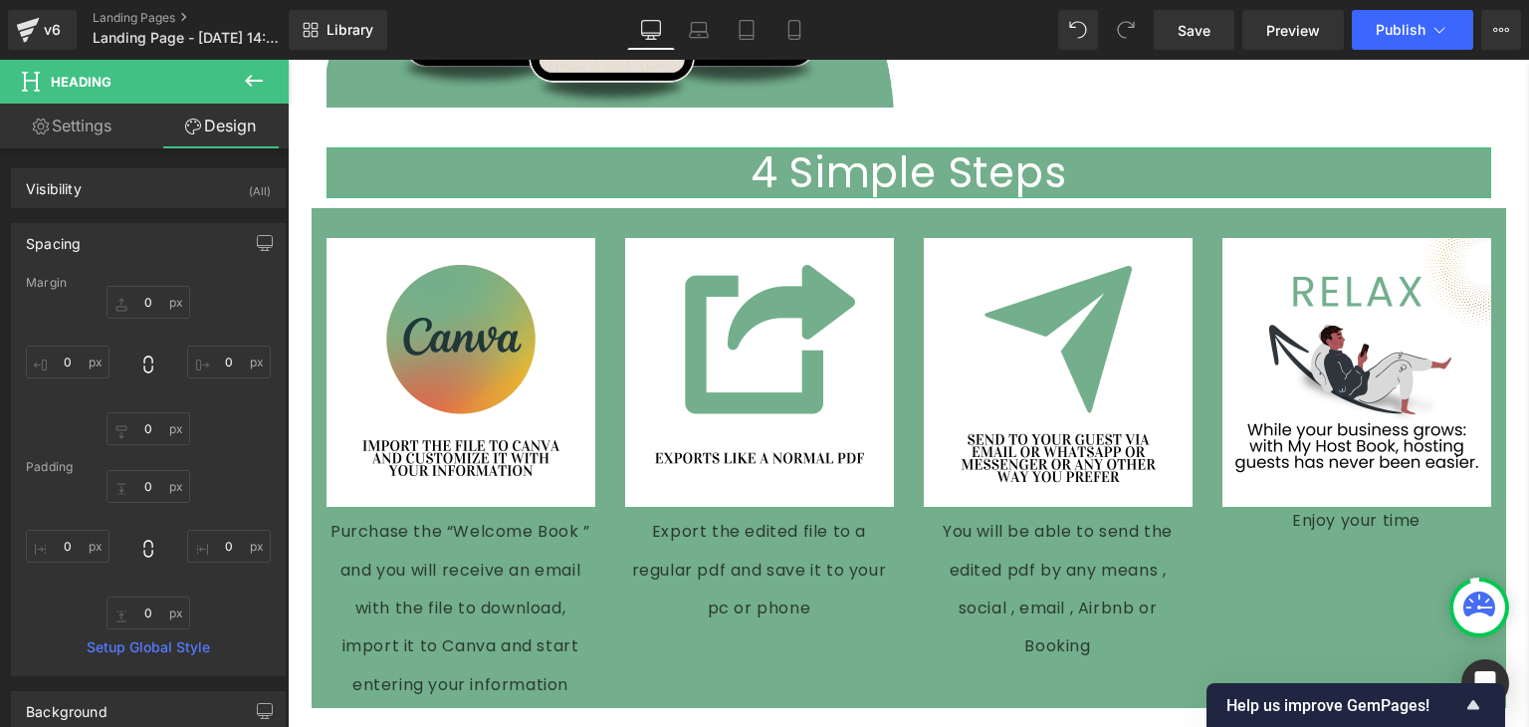
click at [56, 135] on link "Settings" at bounding box center [72, 126] width 144 height 45
type input "100"
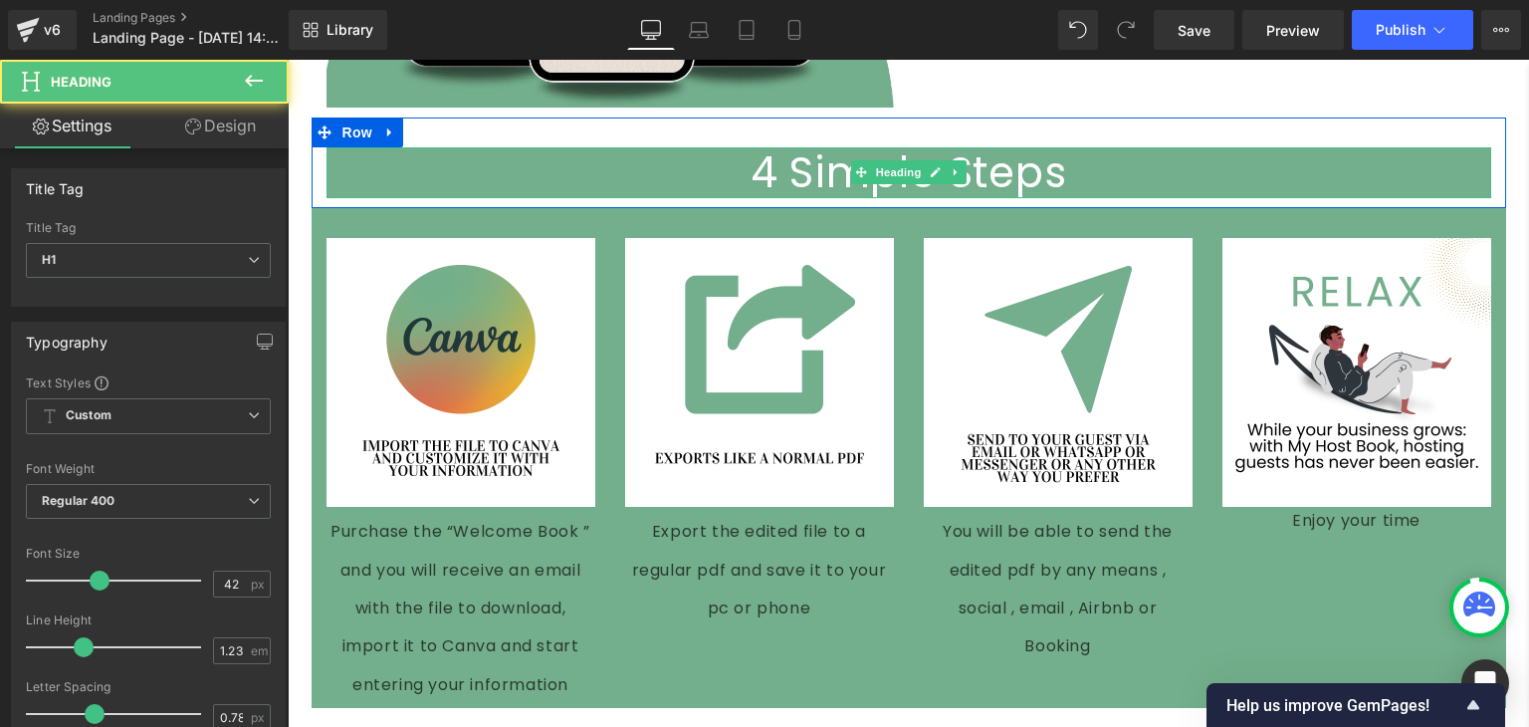
click at [355, 156] on h1 "4 Simple Steps" at bounding box center [909, 173] width 1165 height 52
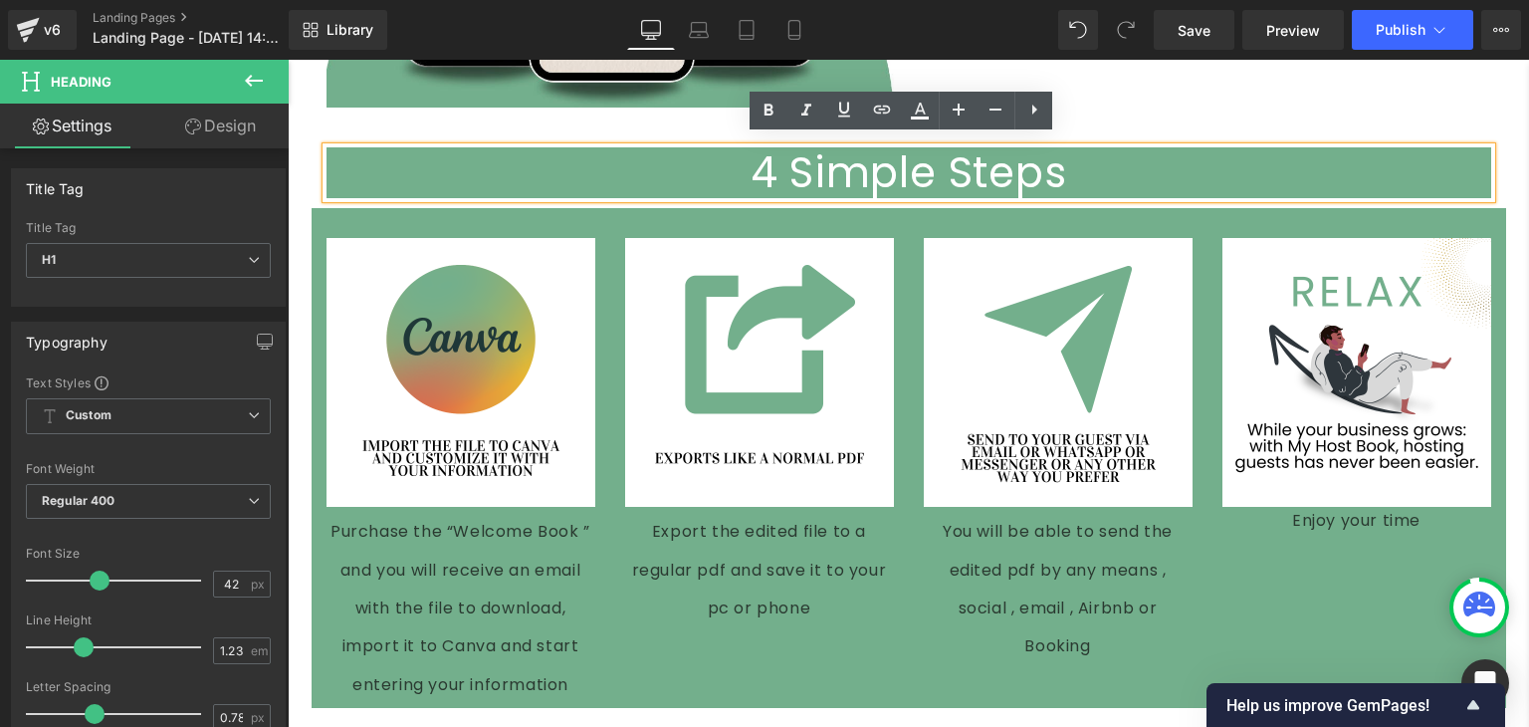
click at [397, 117] on div "4 Simple Steps Heading Row" at bounding box center [909, 163] width 1195 height 92
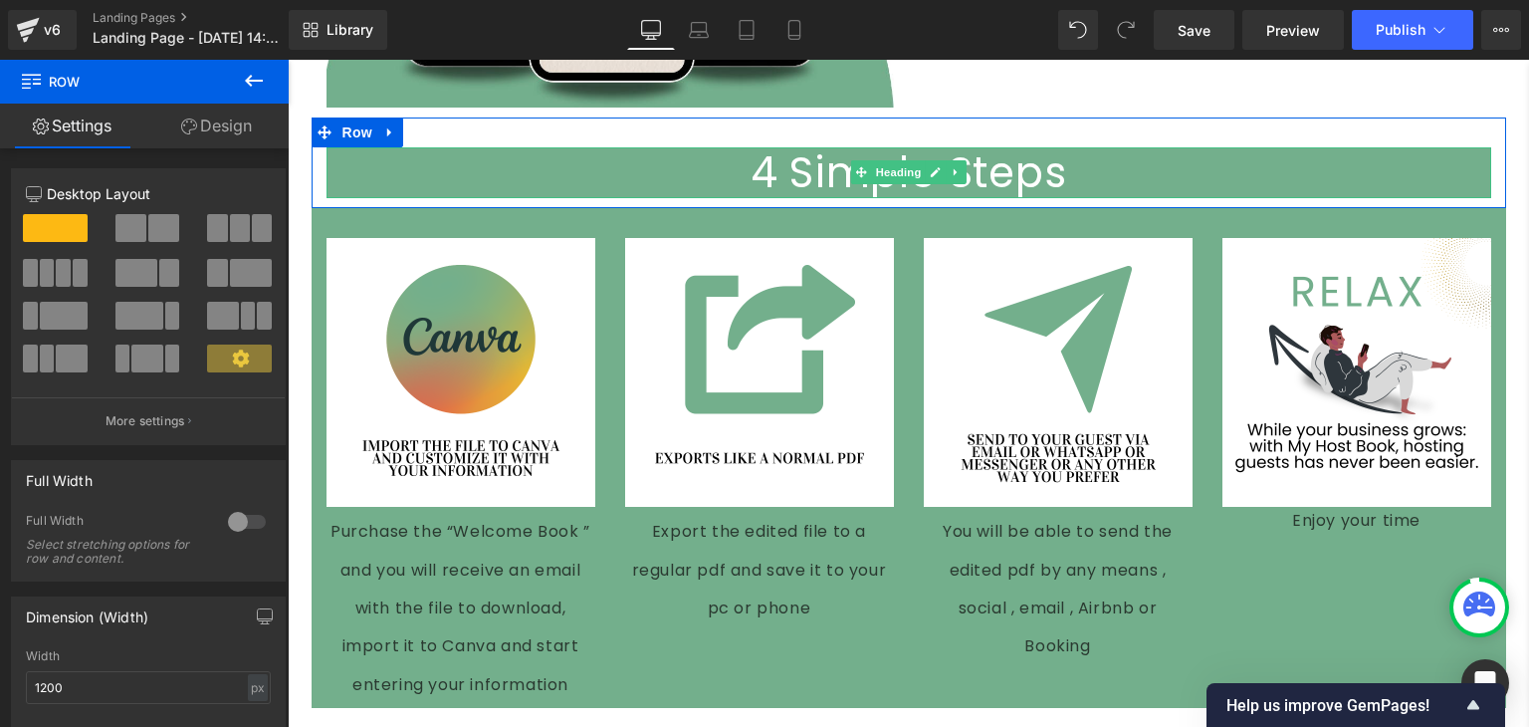
click at [400, 147] on h1 "4 Simple Steps" at bounding box center [909, 173] width 1165 height 52
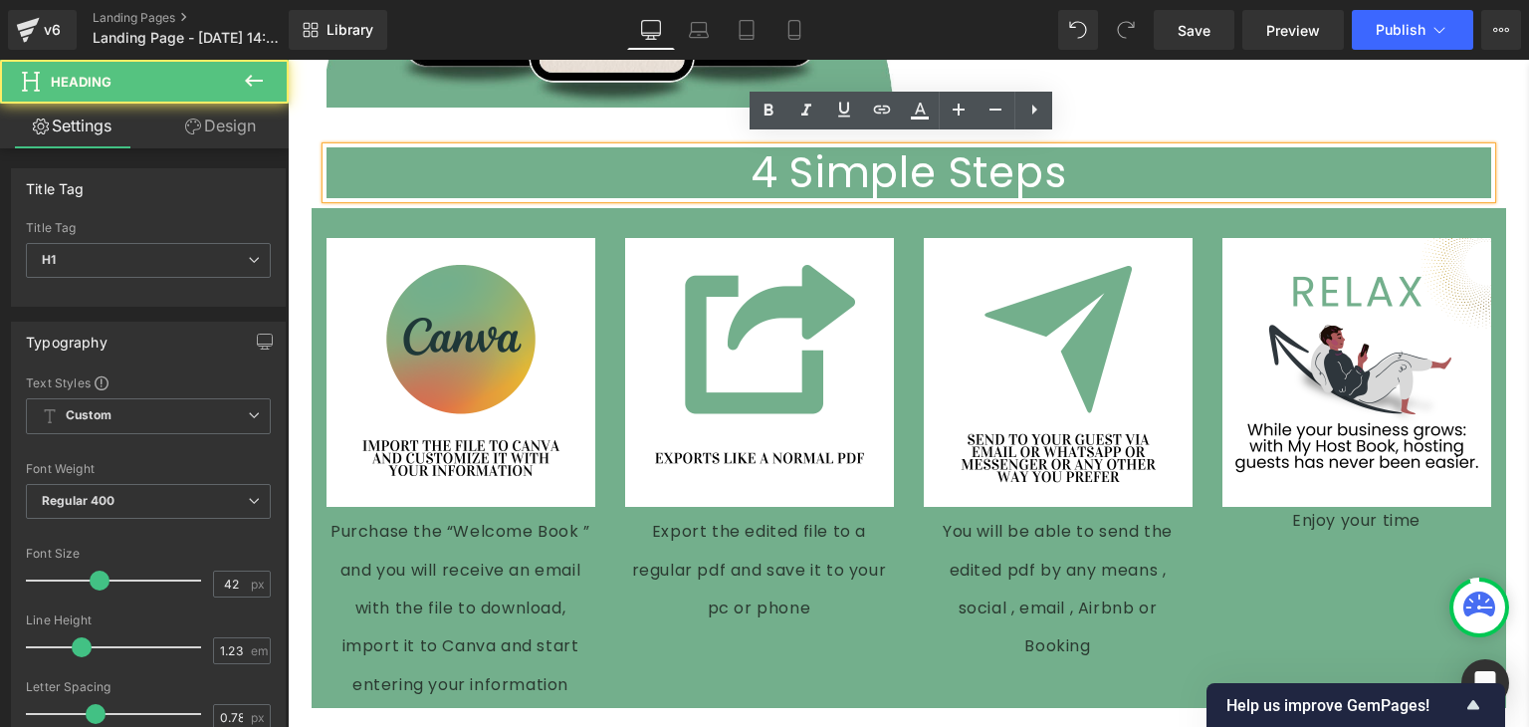
click at [333, 147] on h1 "4 Simple Steps" at bounding box center [909, 173] width 1165 height 52
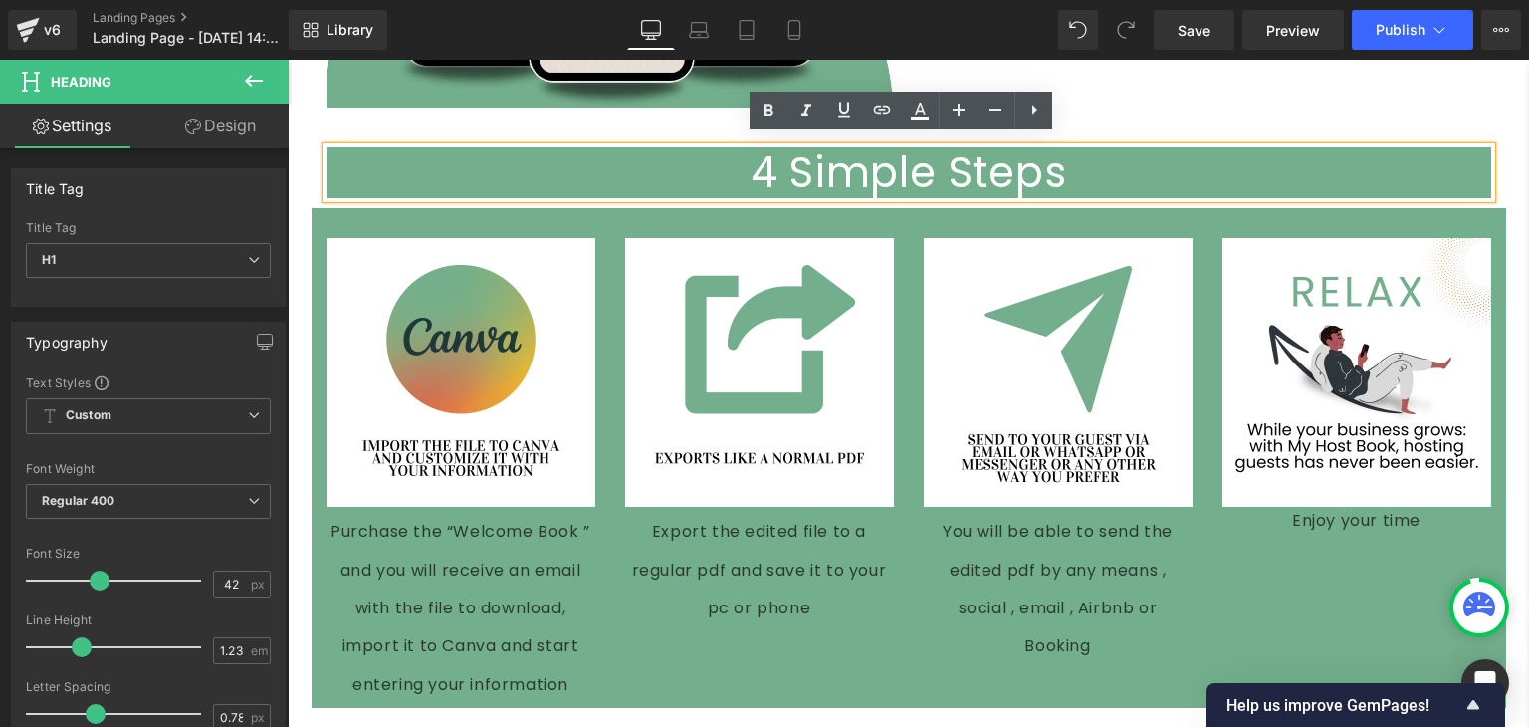
click at [378, 117] on div "4 Simple Steps Heading Row" at bounding box center [909, 163] width 1195 height 92
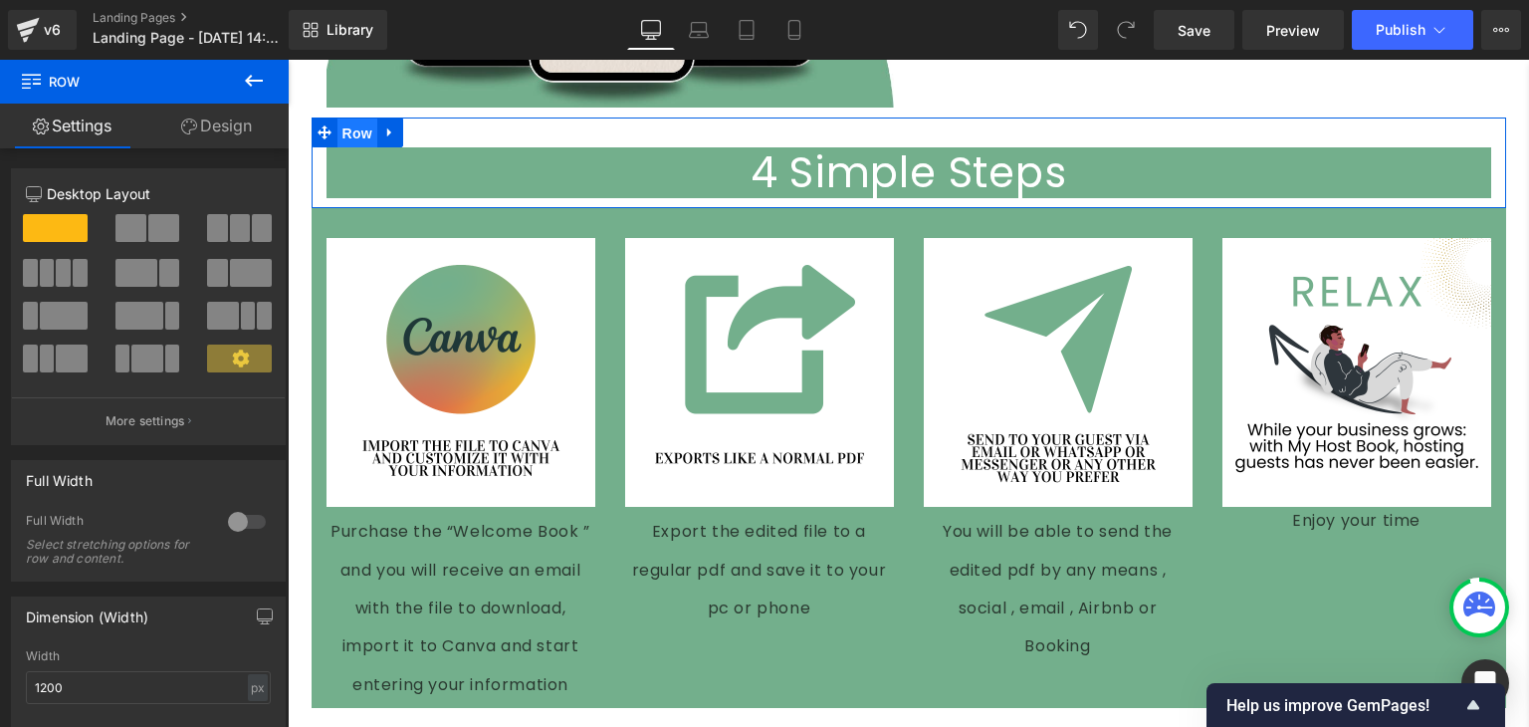
click at [346, 129] on span "Row" at bounding box center [358, 133] width 40 height 30
click at [235, 525] on div at bounding box center [247, 522] width 48 height 32
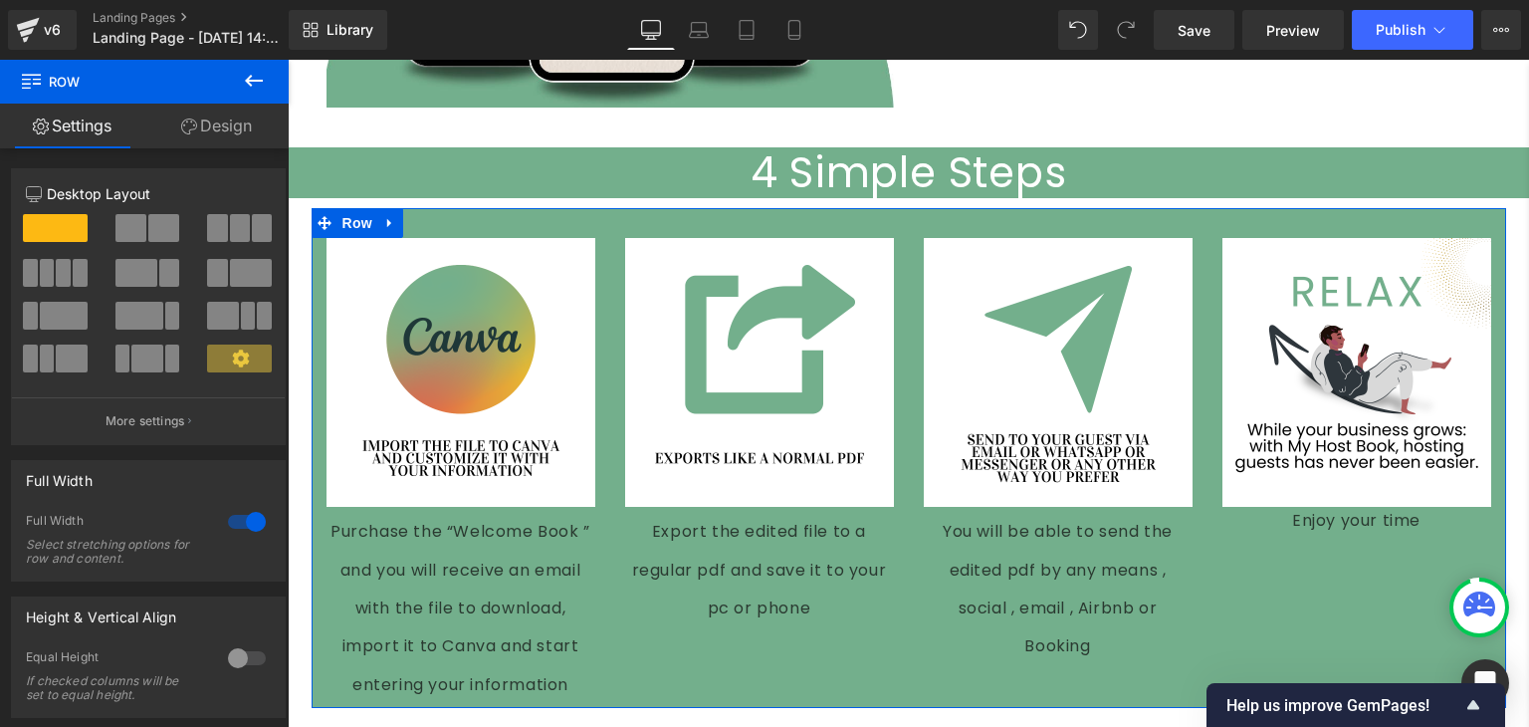
click at [602, 646] on div "Image Purchase the “Welcome Book ” and you will receive an email with the file …" at bounding box center [909, 458] width 1195 height 500
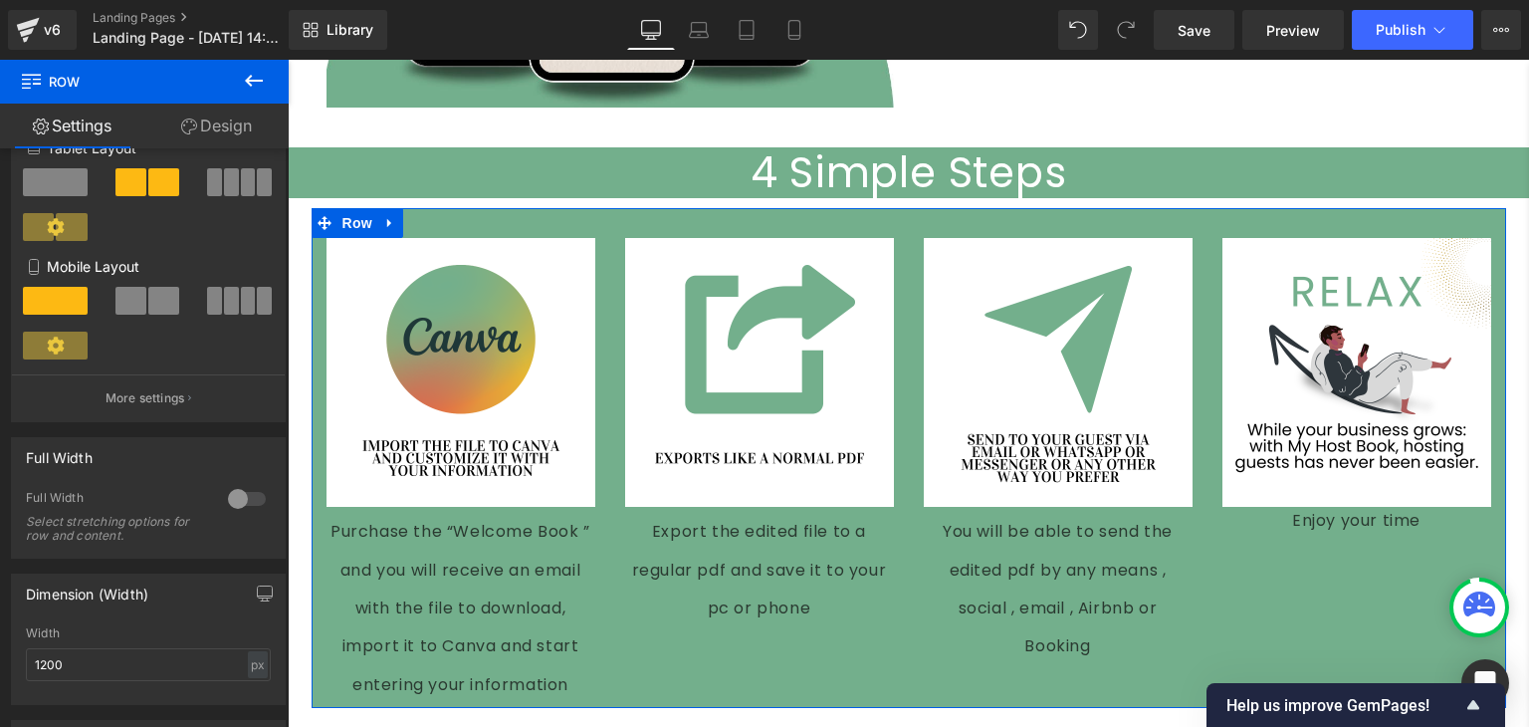
scroll to position [374, 0]
click at [223, 507] on div at bounding box center [247, 498] width 48 height 32
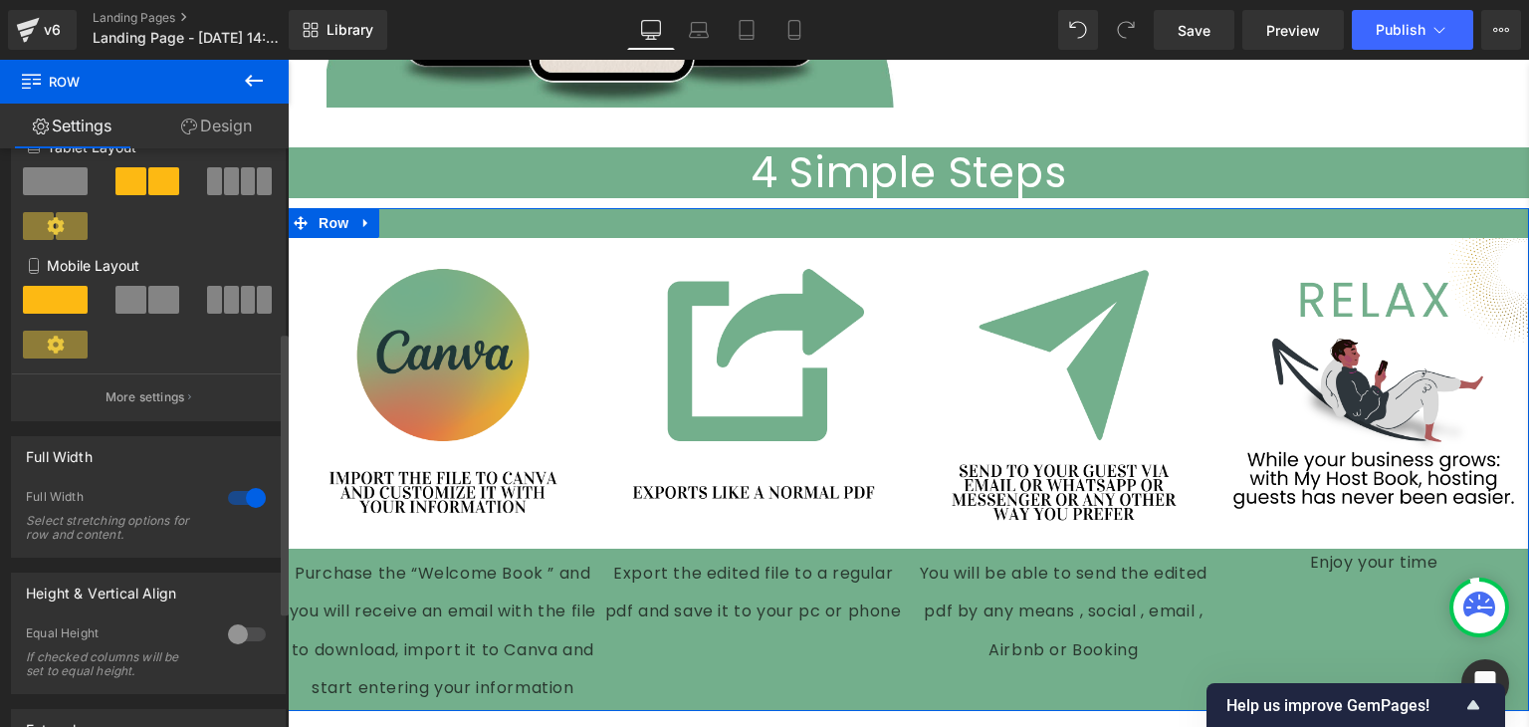
click at [223, 507] on div at bounding box center [247, 498] width 48 height 32
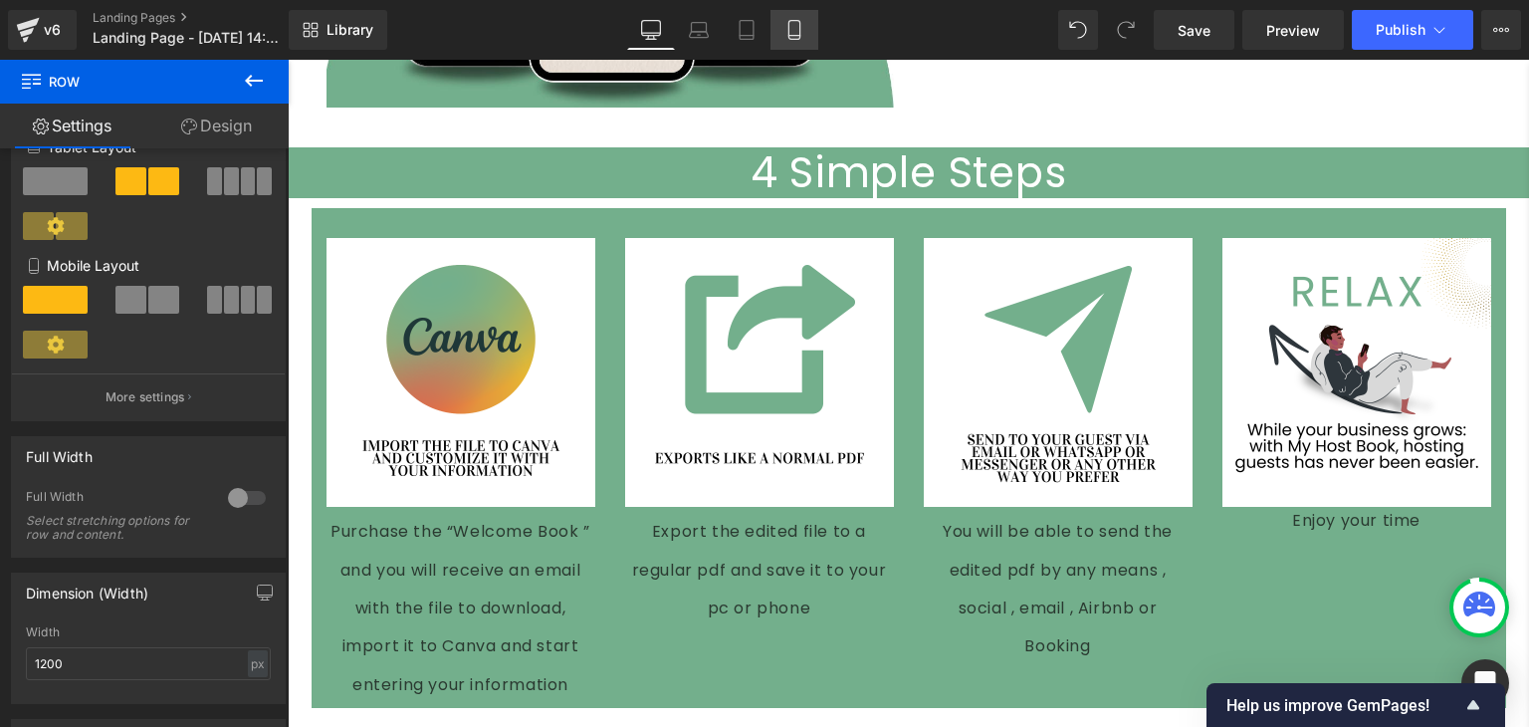
click at [790, 24] on icon at bounding box center [795, 30] width 20 height 20
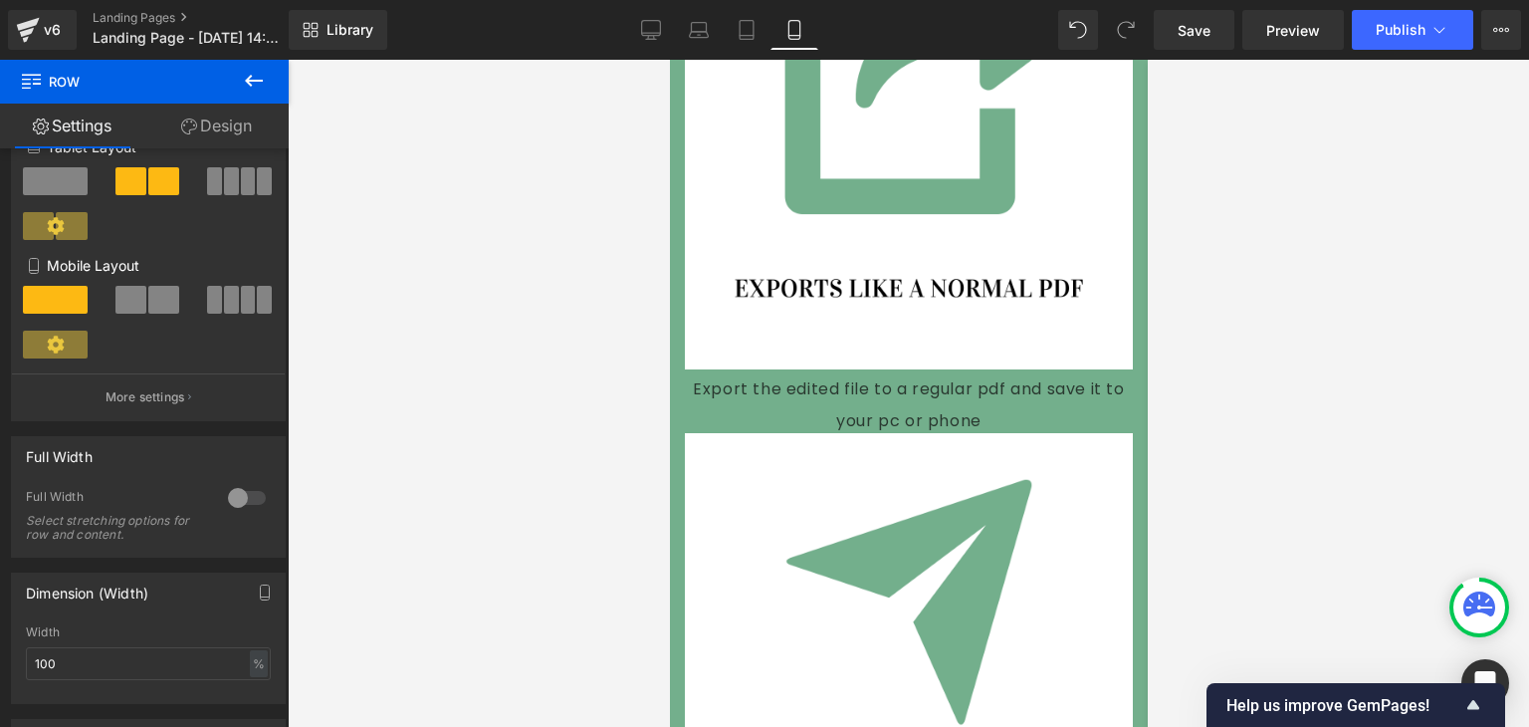
scroll to position [6253, 0]
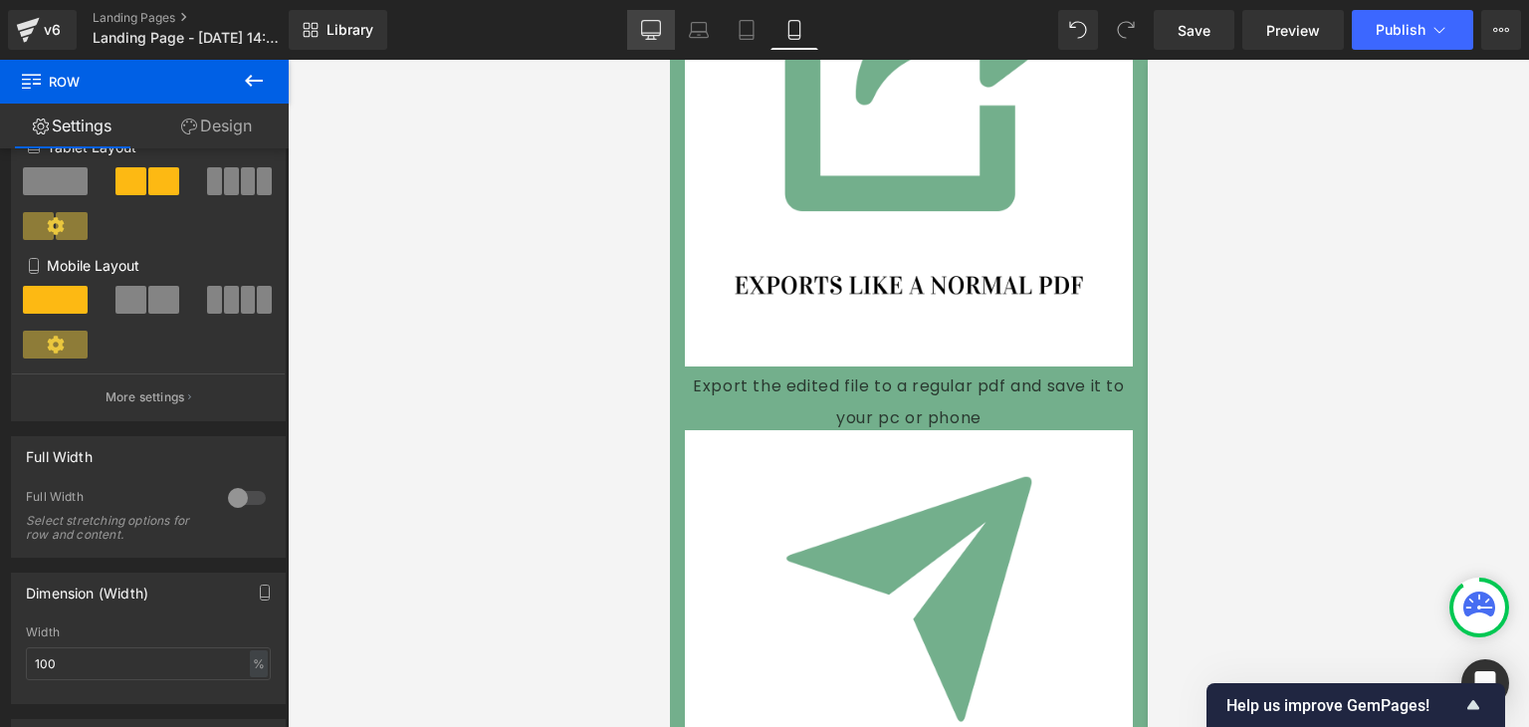
click at [647, 31] on icon at bounding box center [651, 30] width 20 height 20
type input "1200"
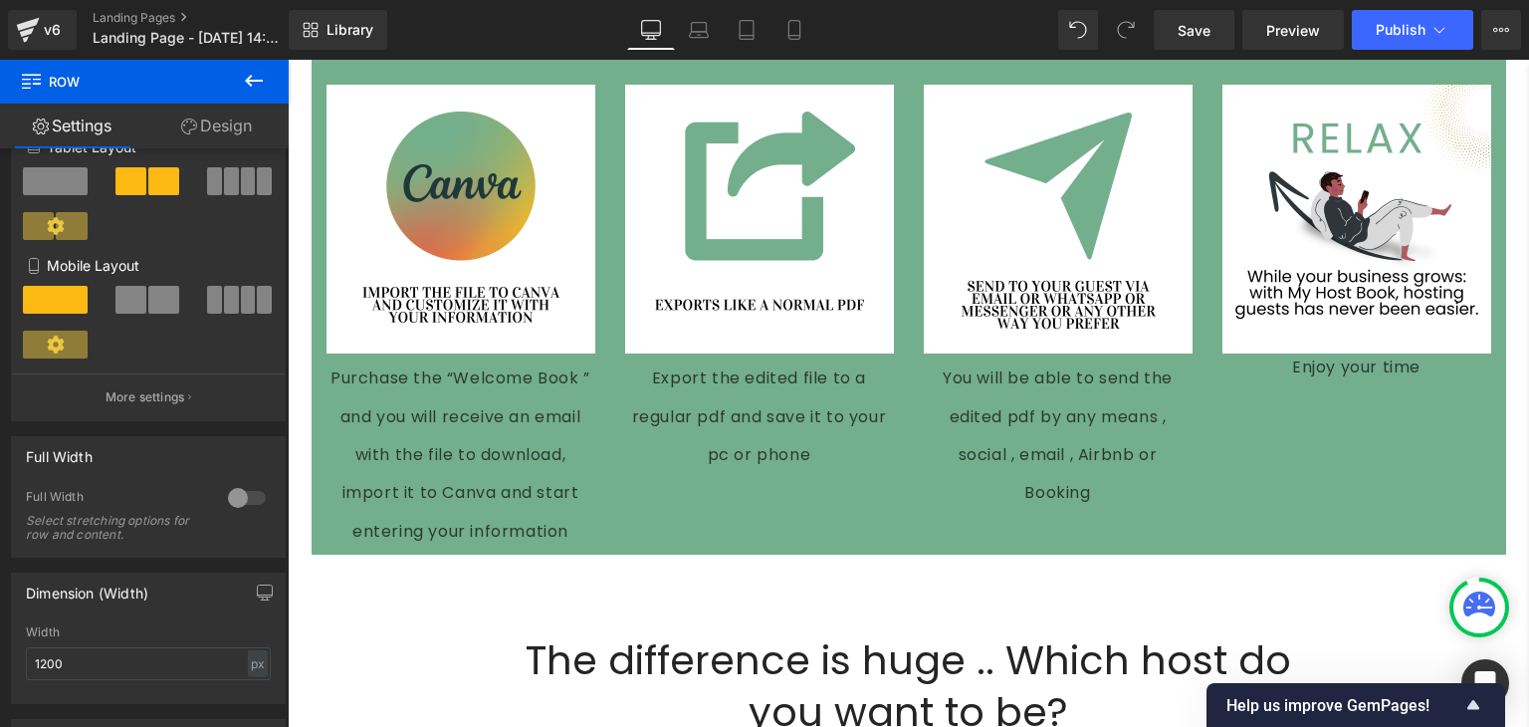
scroll to position [4004, 0]
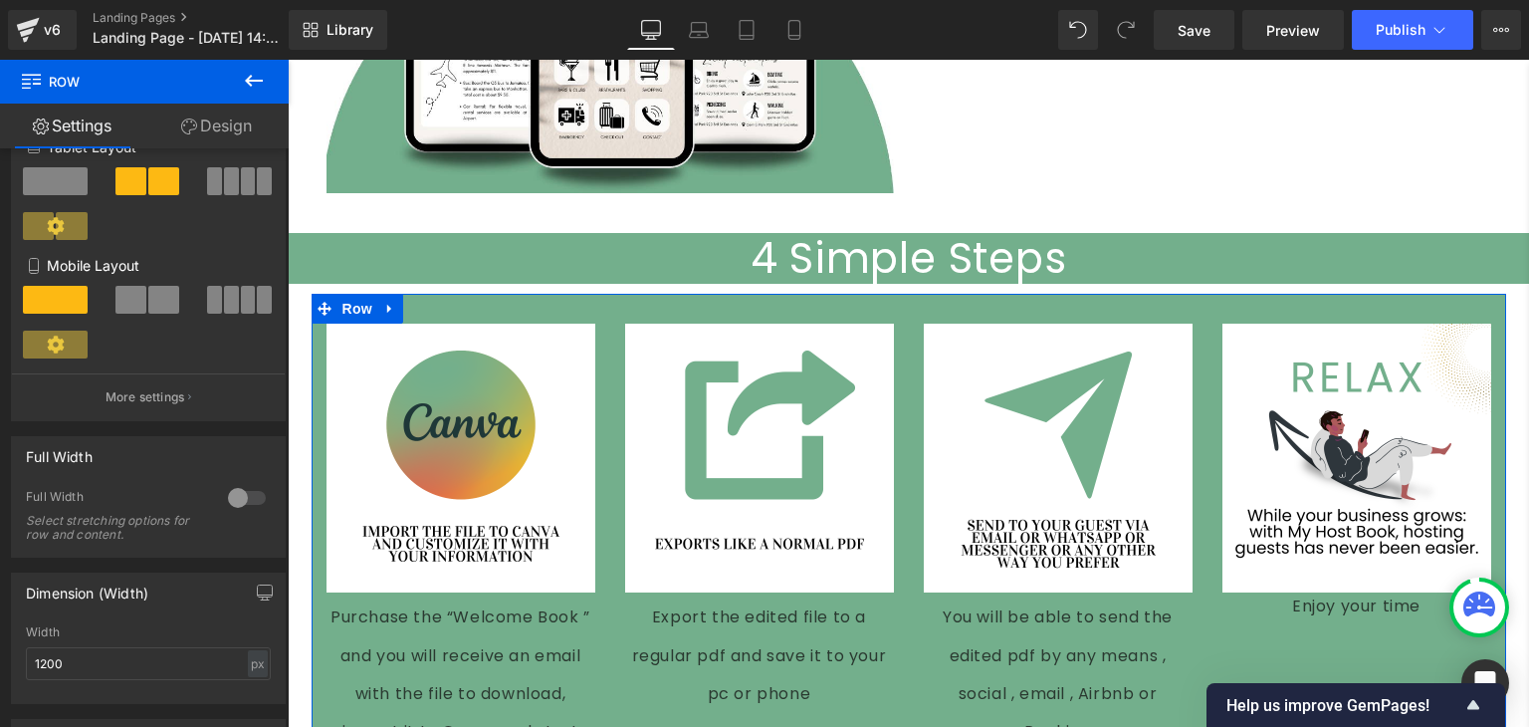
click at [909, 324] on div "Image You will be able to send the edited pdf by any means , social , email , A…" at bounding box center [1058, 535] width 299 height 422
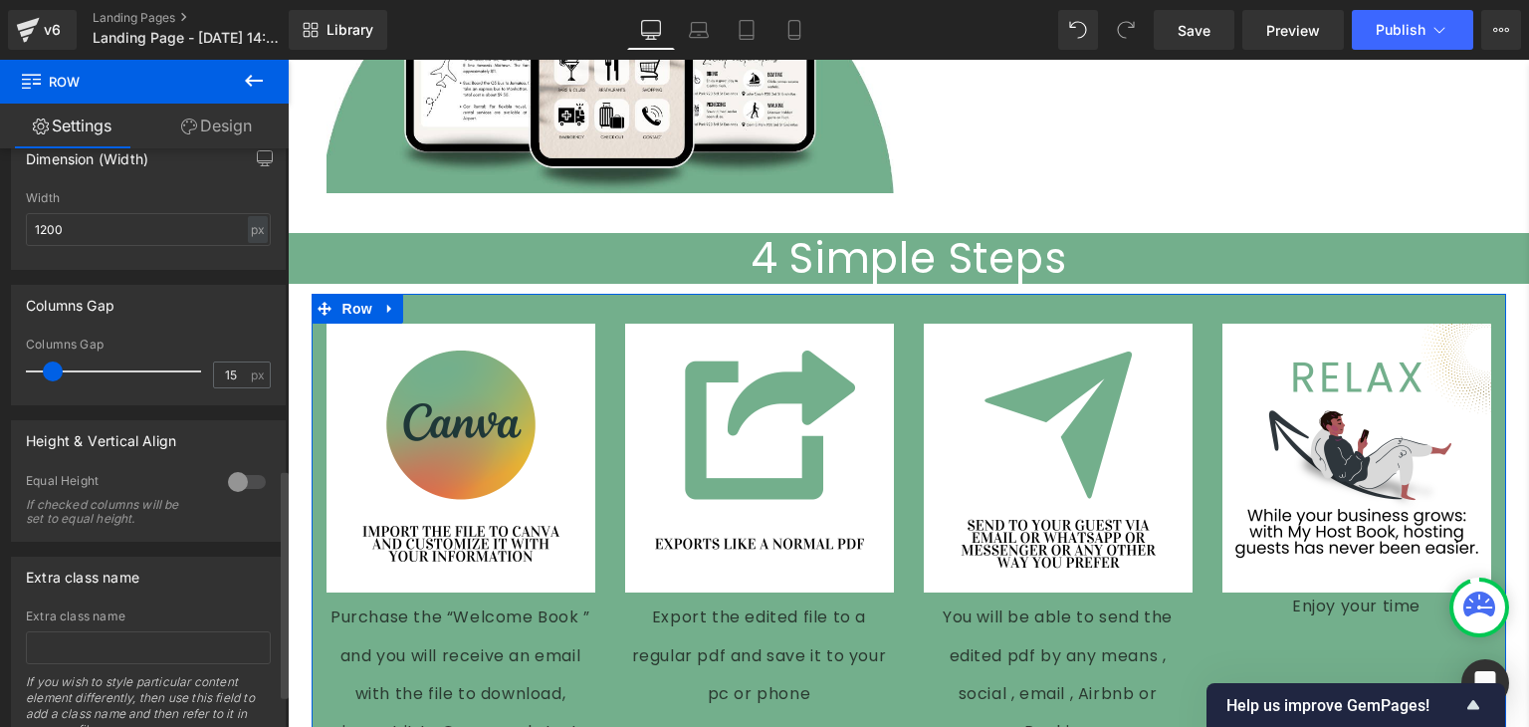
scroll to position [819, 0]
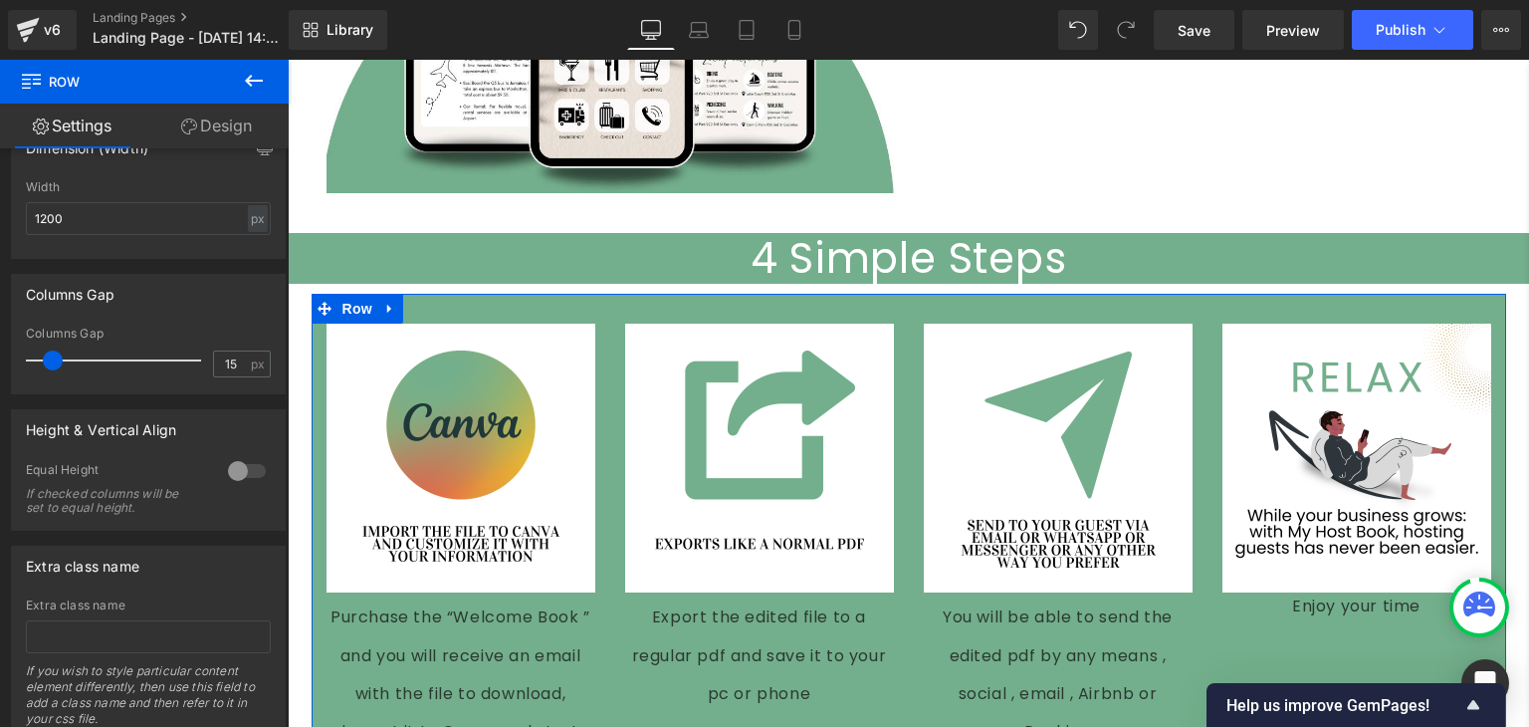
click at [222, 129] on link "Design" at bounding box center [216, 126] width 144 height 45
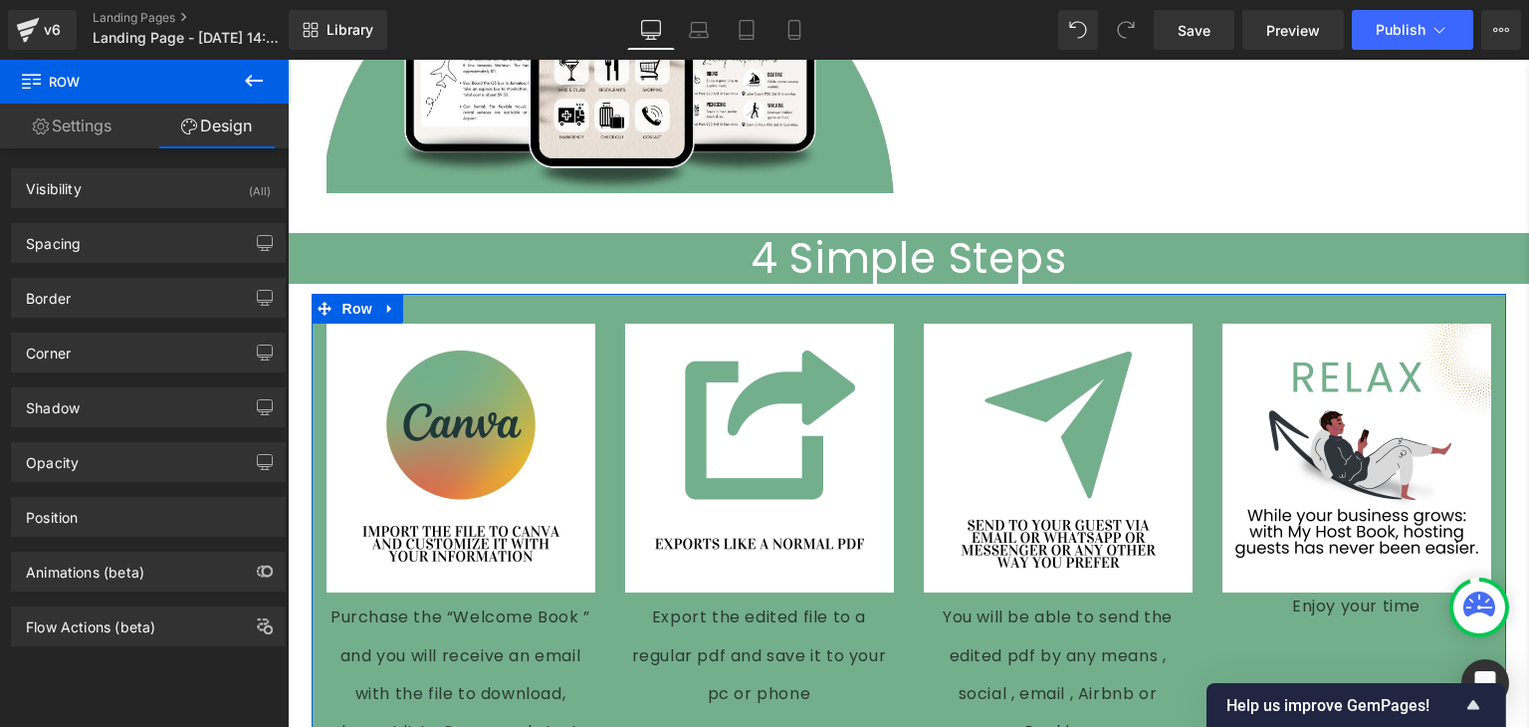
click at [641, 702] on div "Image Purchase the “Welcome Book ” and you will receive an email with the file …" at bounding box center [909, 544] width 1195 height 500
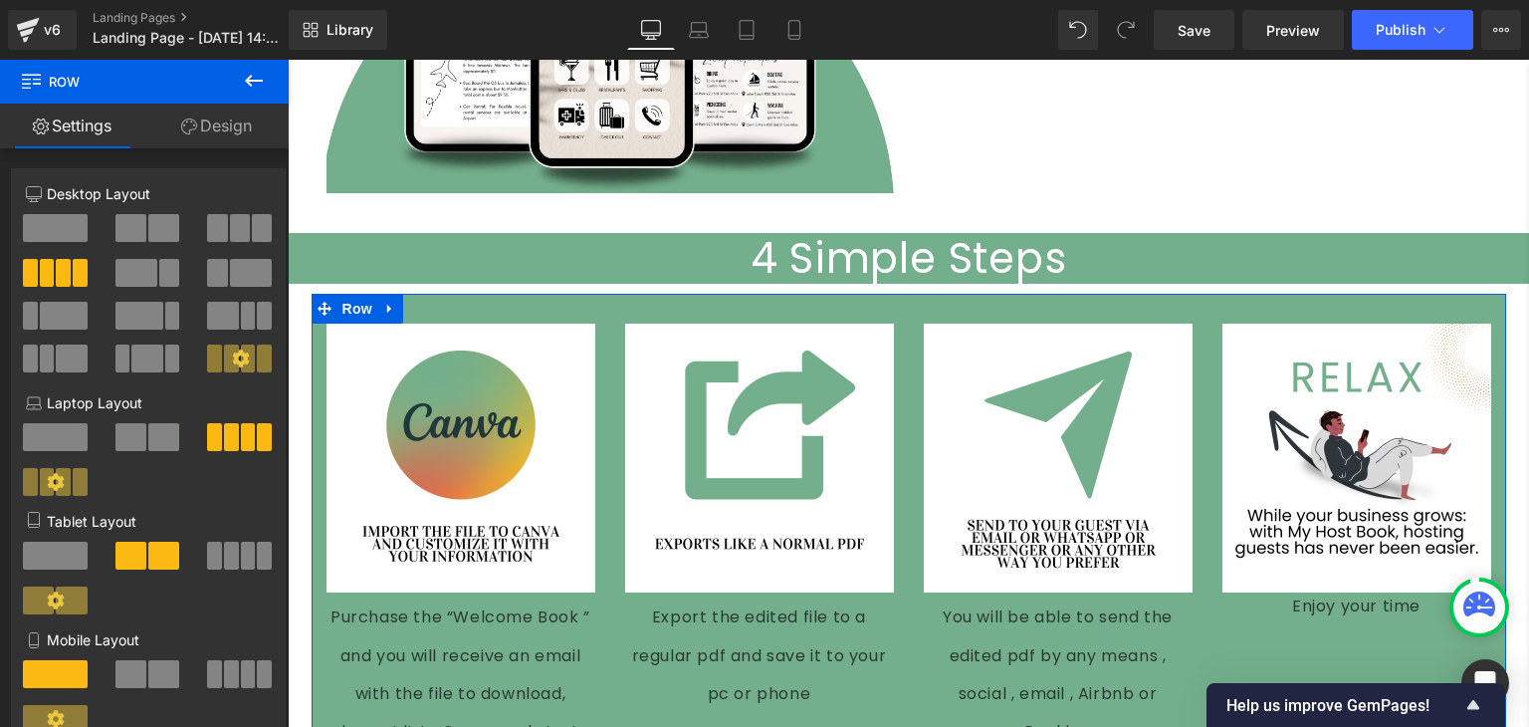
click at [178, 136] on link "Design" at bounding box center [216, 126] width 144 height 45
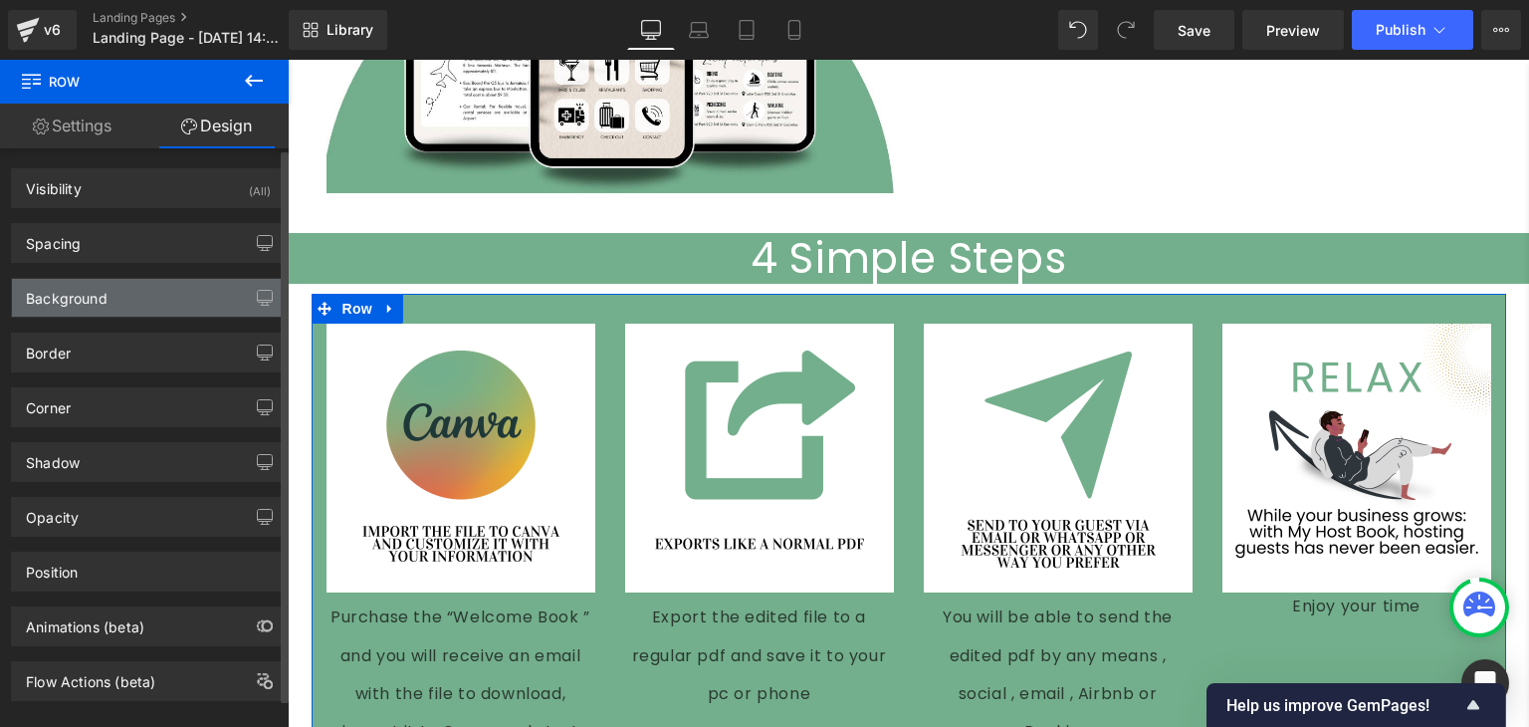
type input "#73af8c"
type input "100"
click at [84, 296] on div "Background" at bounding box center [67, 293] width 82 height 28
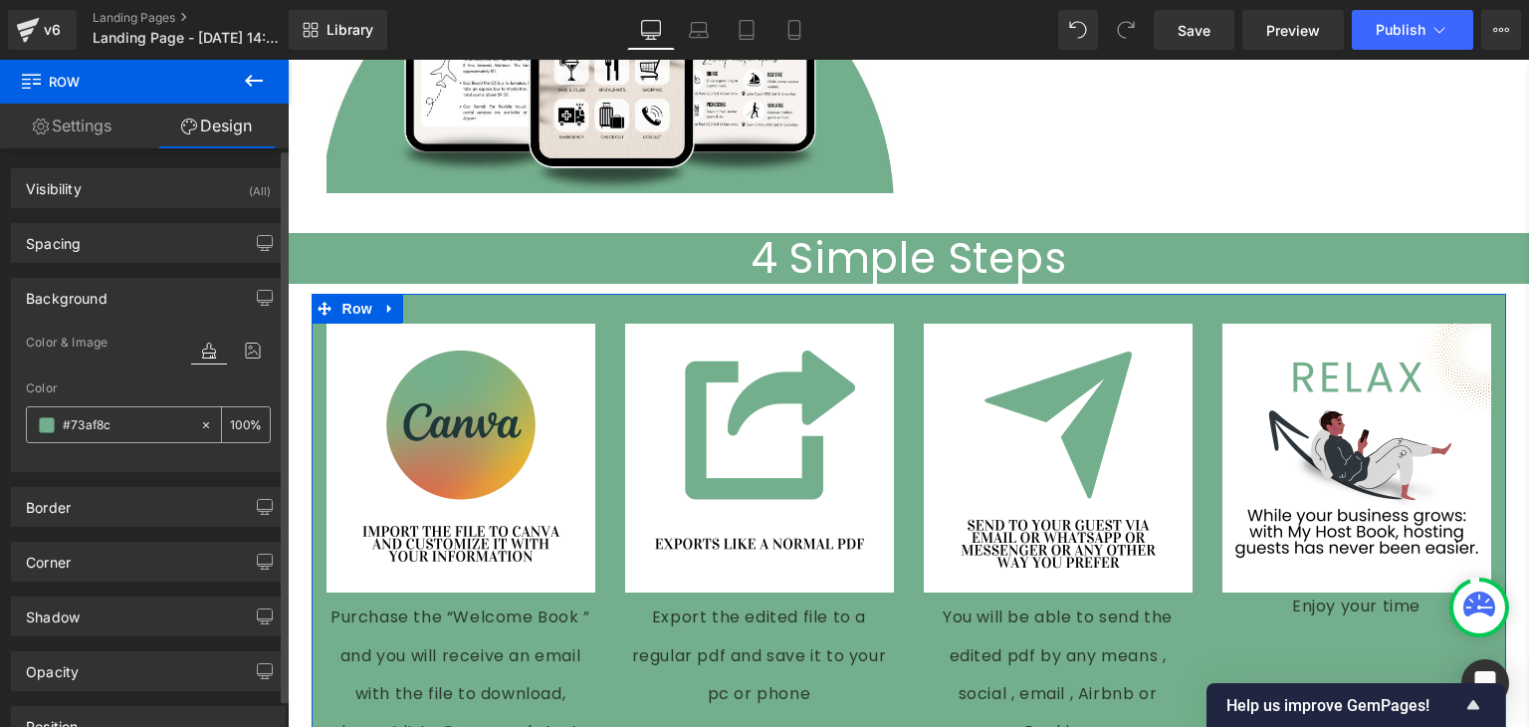
click at [46, 427] on span at bounding box center [47, 425] width 16 height 16
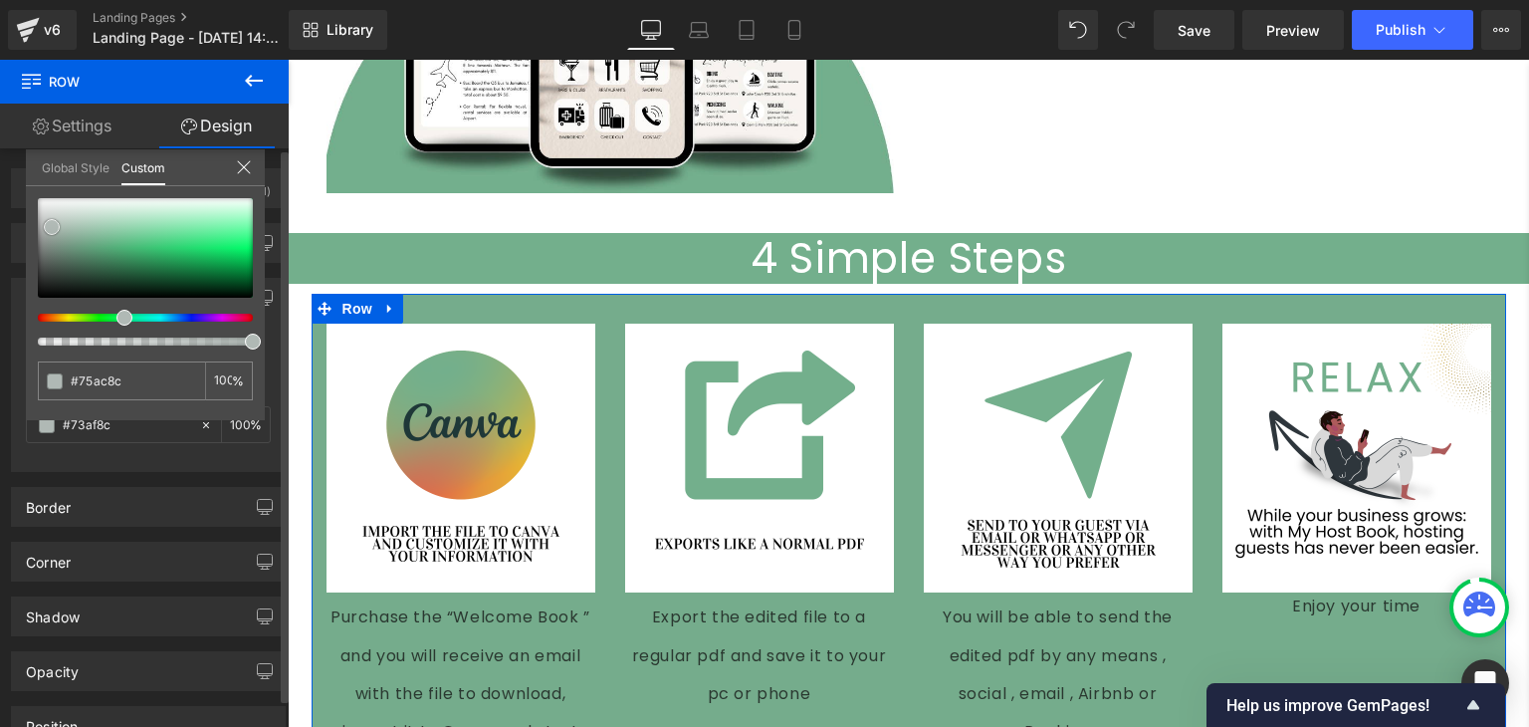
type input "#75ac8c"
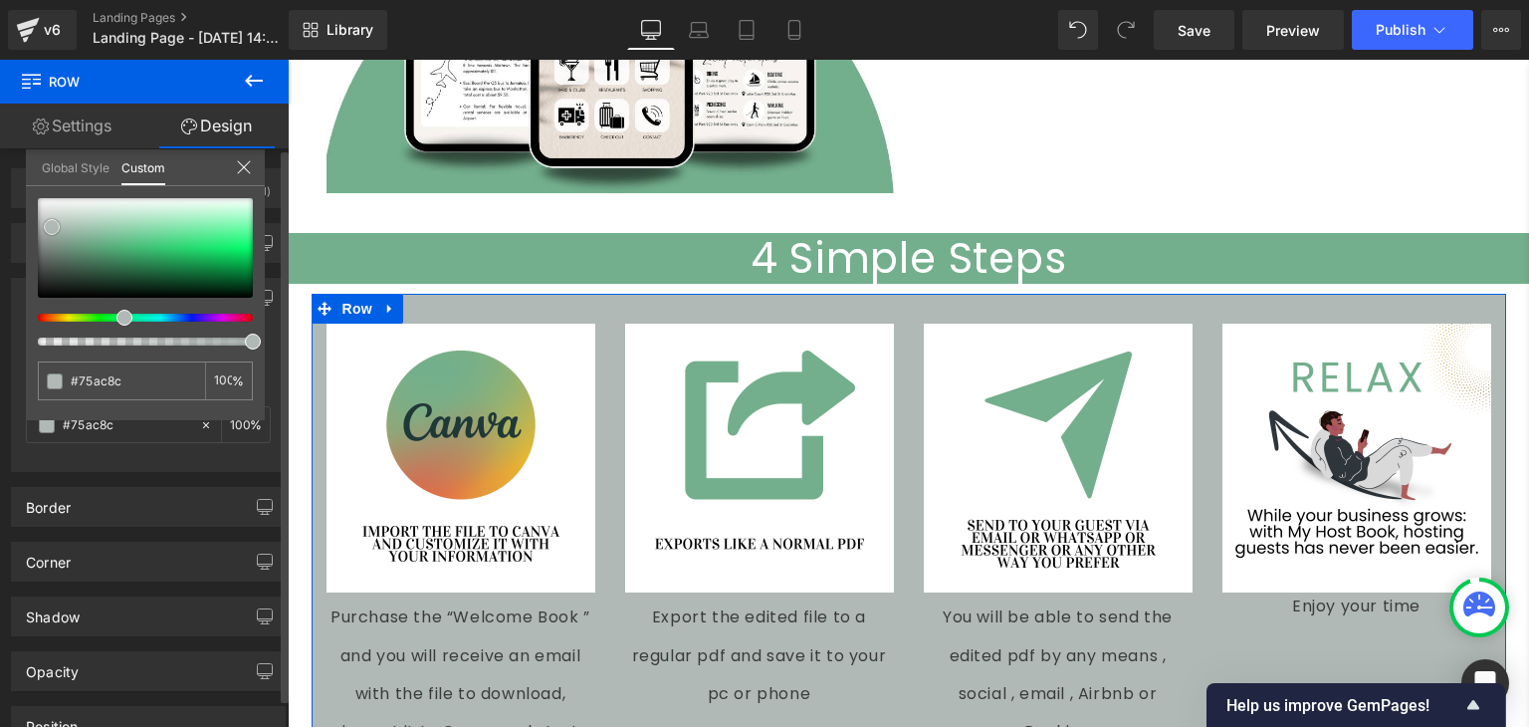
type input "#b0b9b5"
type input "#b9c0bd"
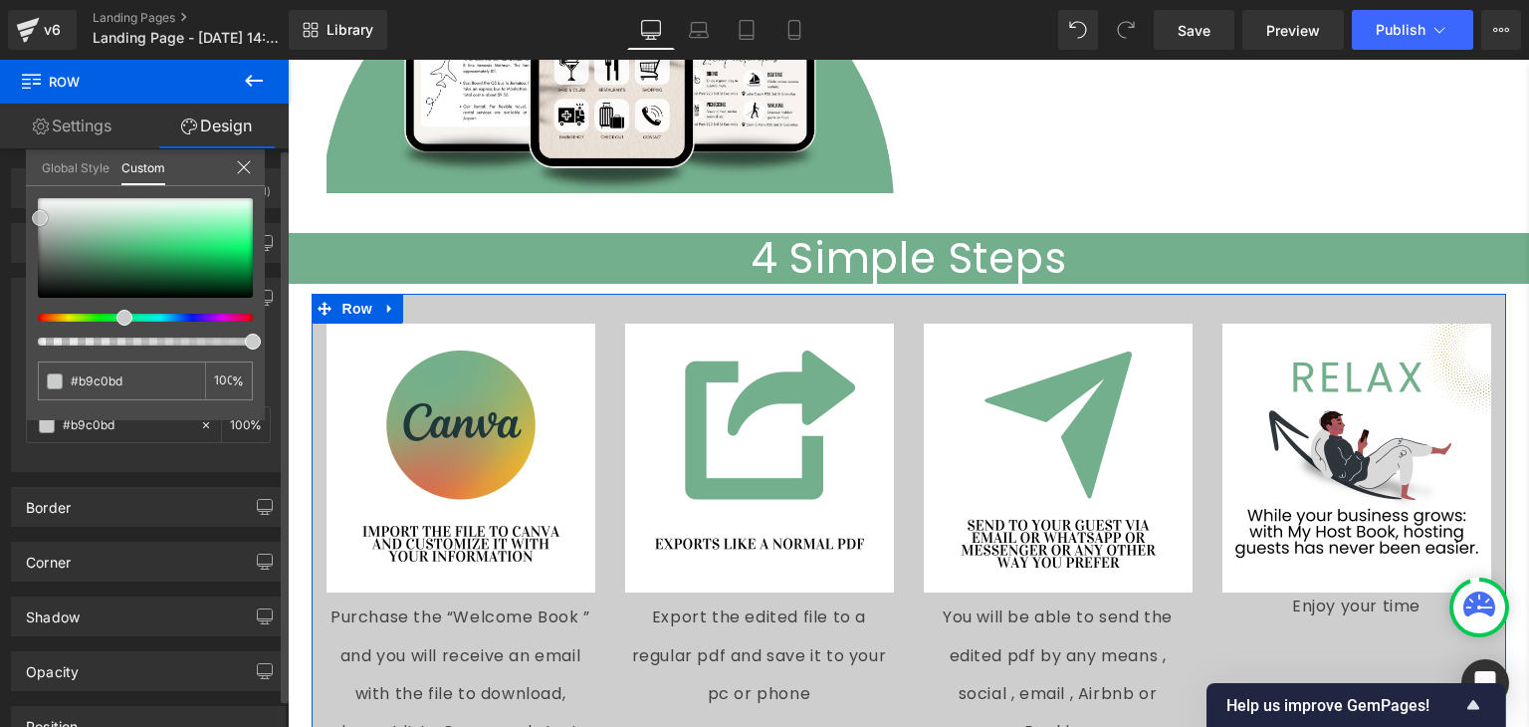
type input "#cecece"
type input "#e0e0e0"
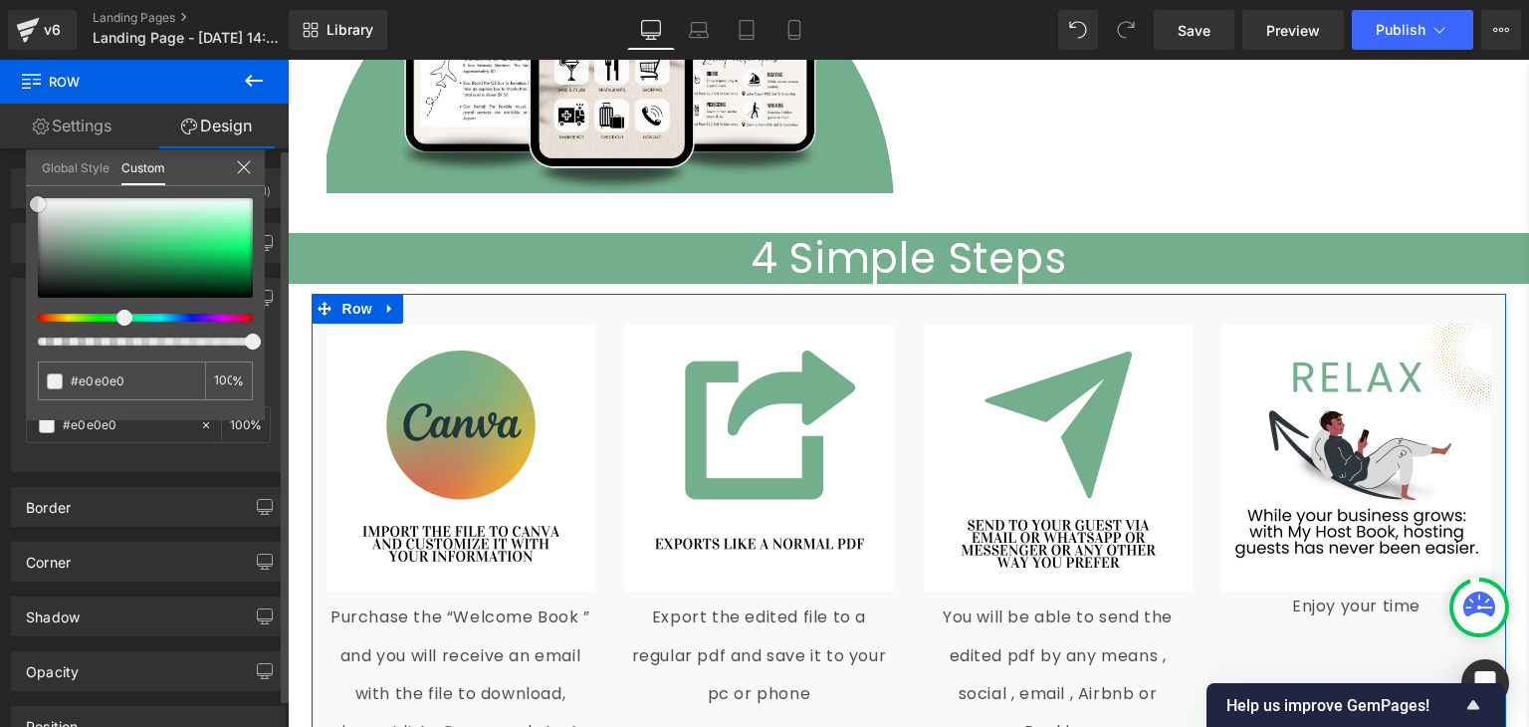
type input "#f9f9f9"
type input "#ffffff"
drag, startPoint x: 100, startPoint y: 232, endPoint x: 21, endPoint y: 172, distance: 98.8
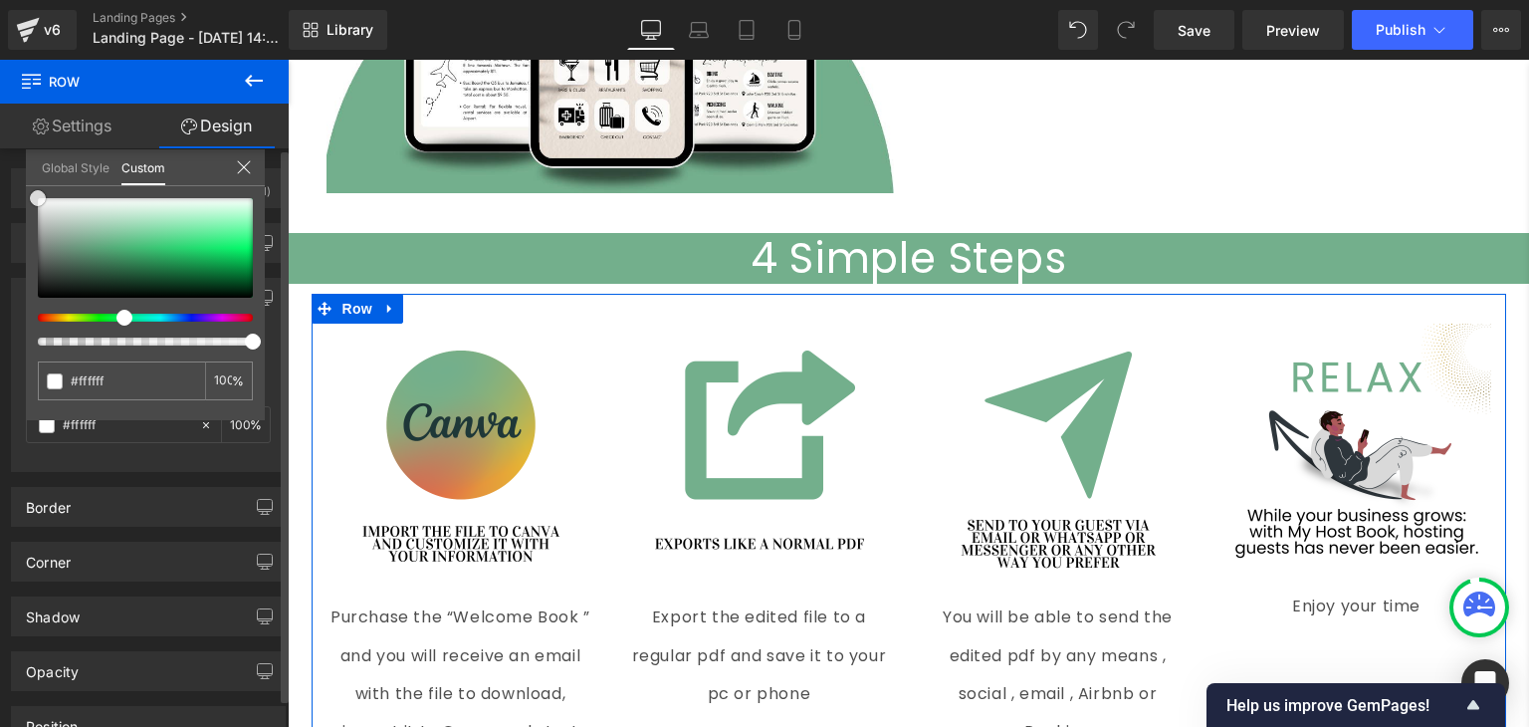
click at [21, 263] on div "Background Color & Image color rgba(255, 255, 255, 1) Color #ffffff 100 % Image…" at bounding box center [149, 367] width 298 height 209
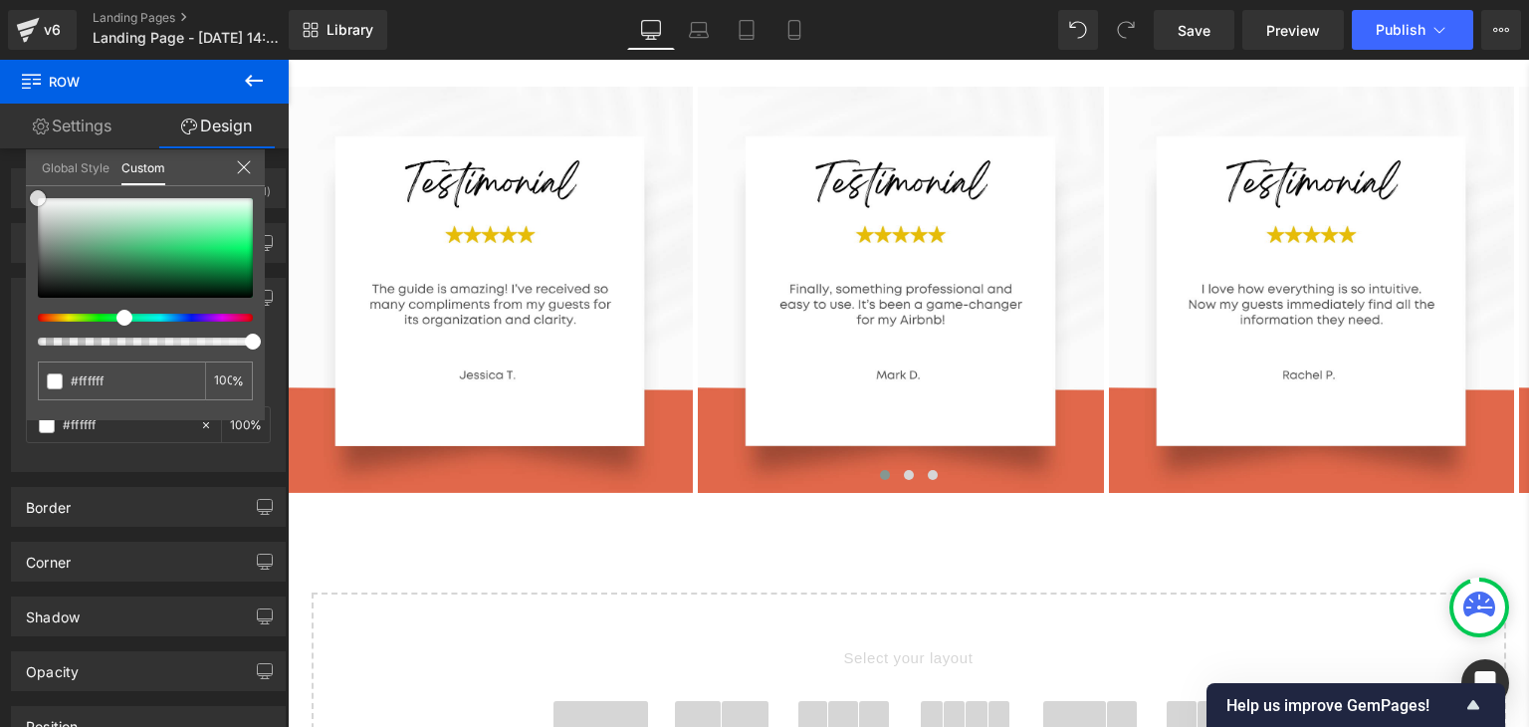
scroll to position [6586, 0]
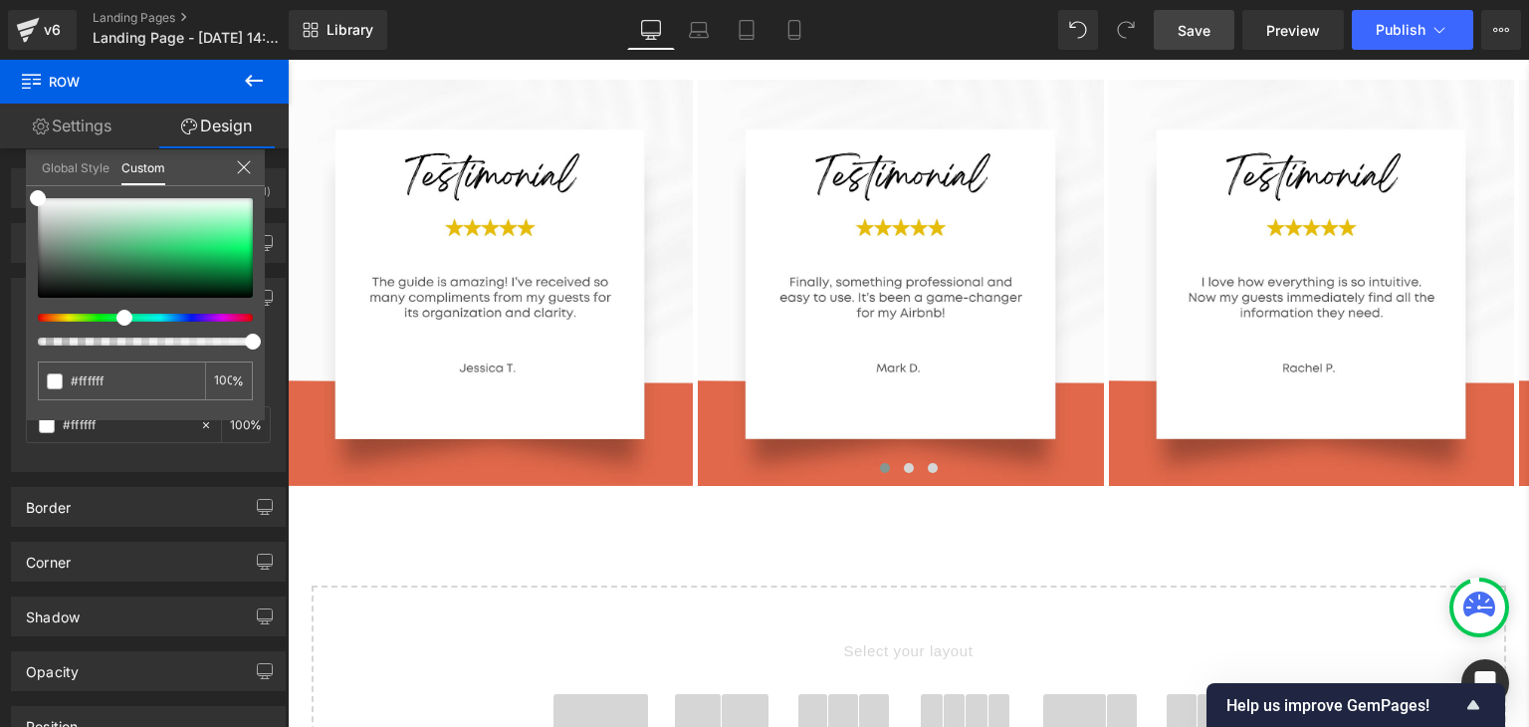
click at [1218, 21] on link "Save" at bounding box center [1194, 30] width 81 height 40
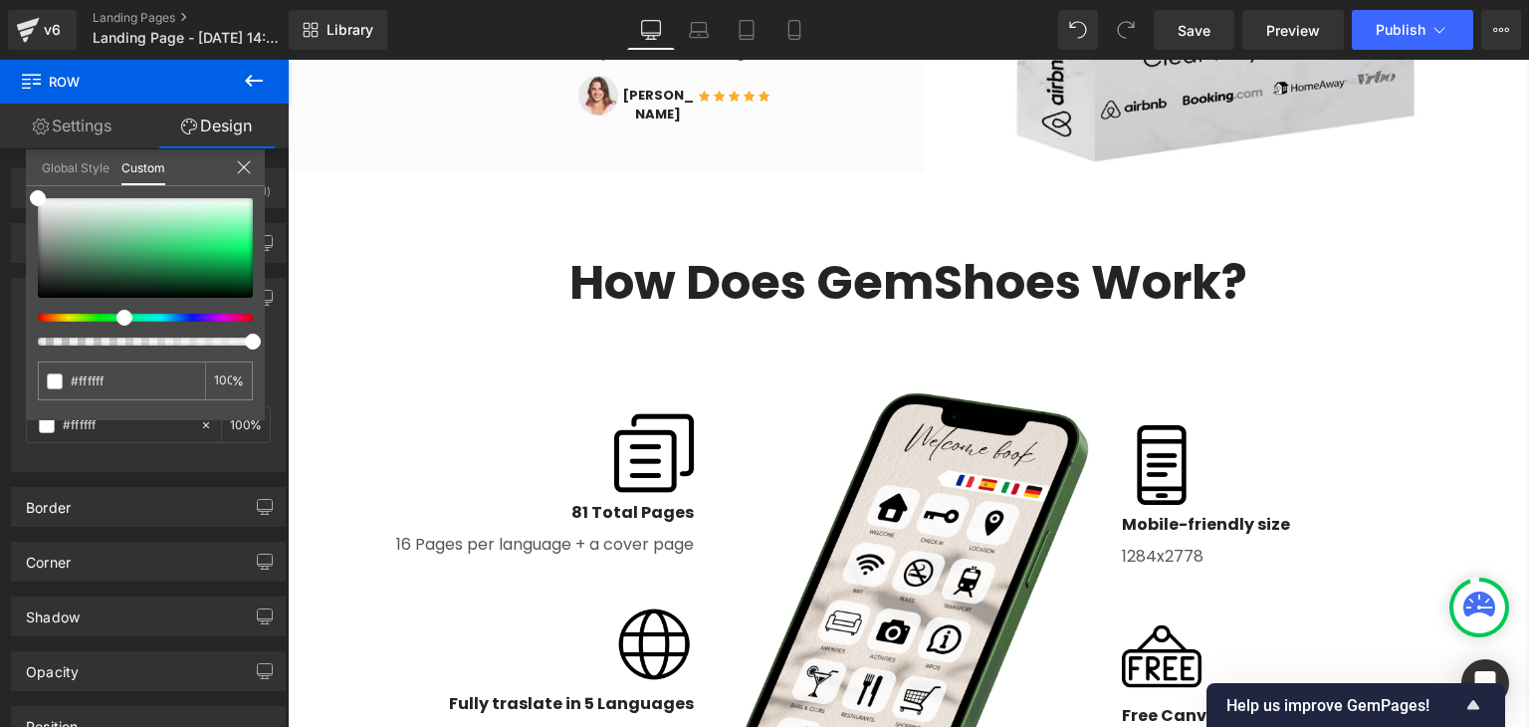
scroll to position [1998, 0]
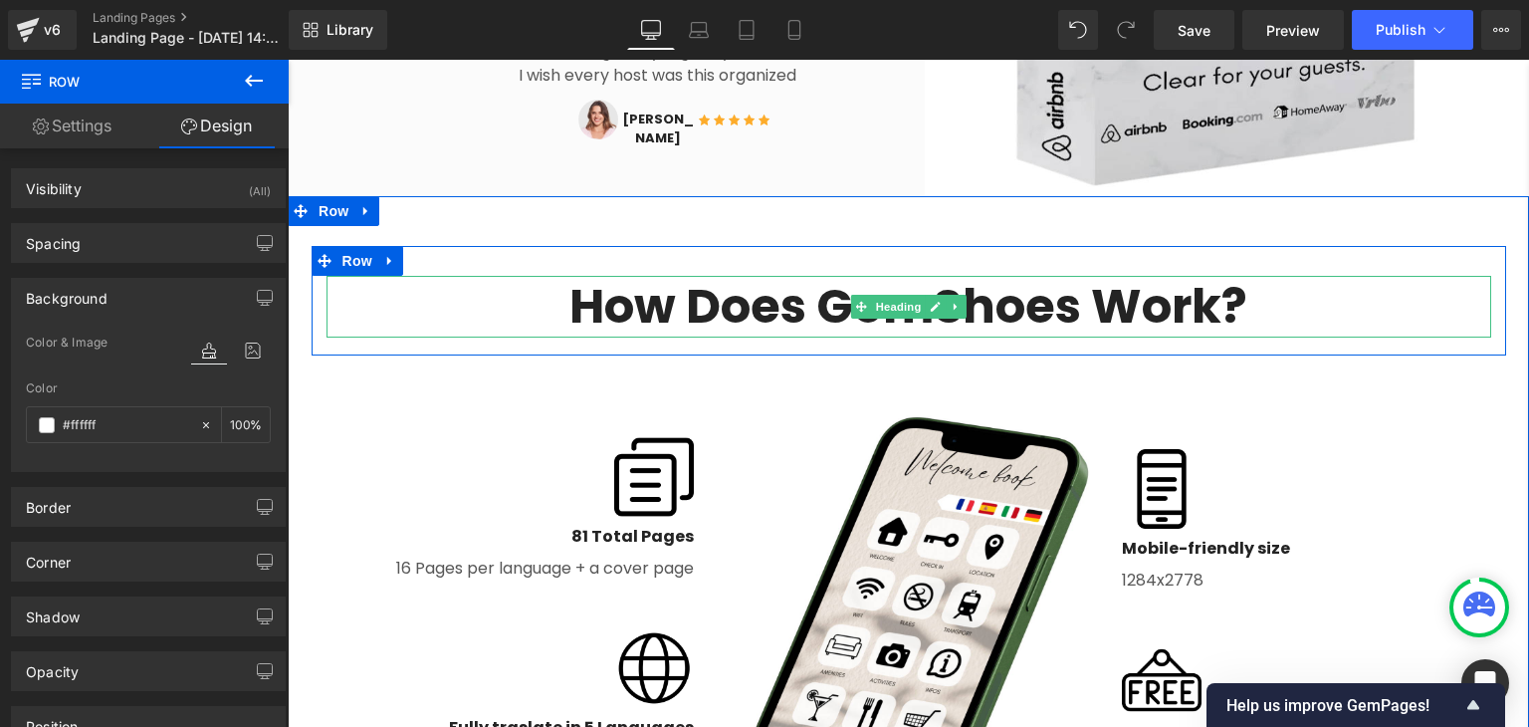
click at [1066, 301] on h2 "How Does GemShoes Work?" at bounding box center [909, 307] width 1165 height 62
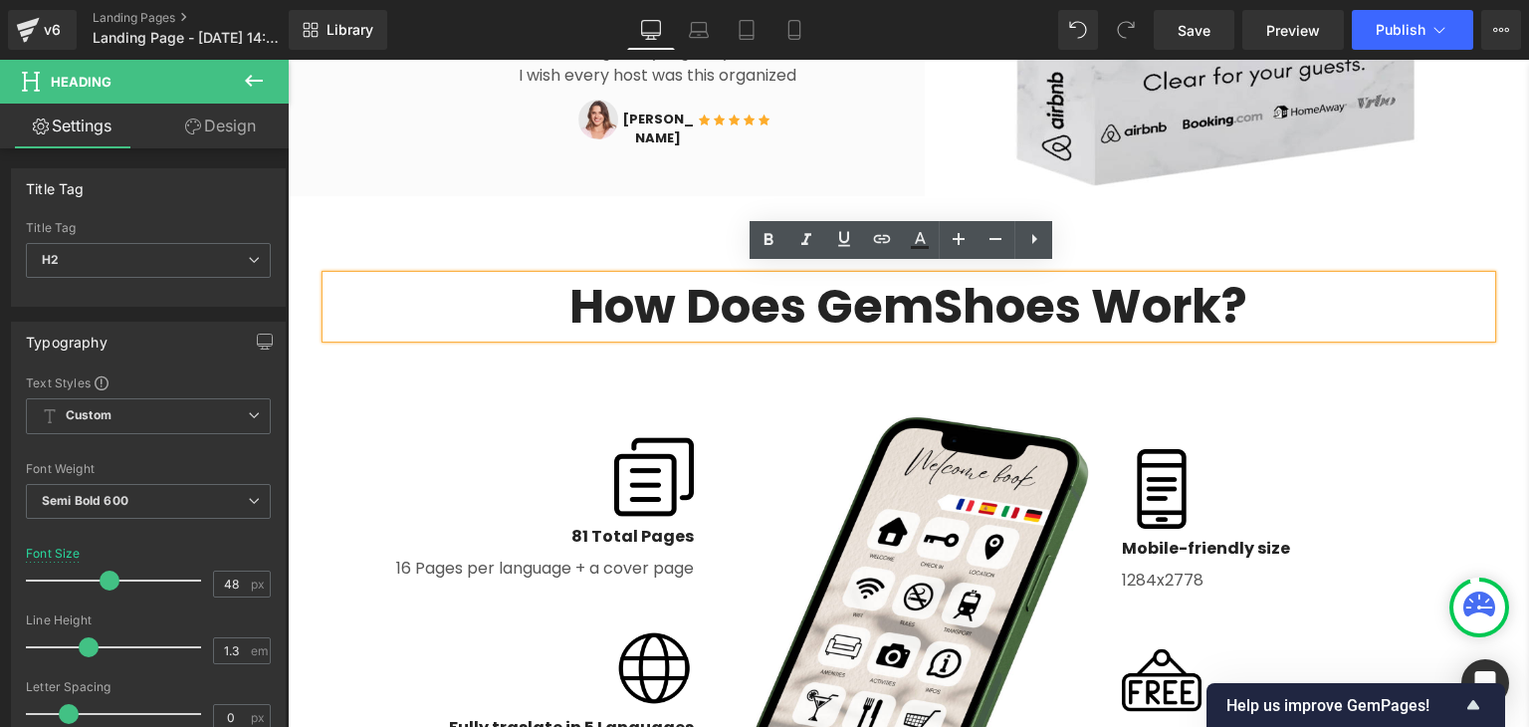
click at [1064, 301] on h2 "How Does GemShoes Work?" at bounding box center [909, 307] width 1165 height 62
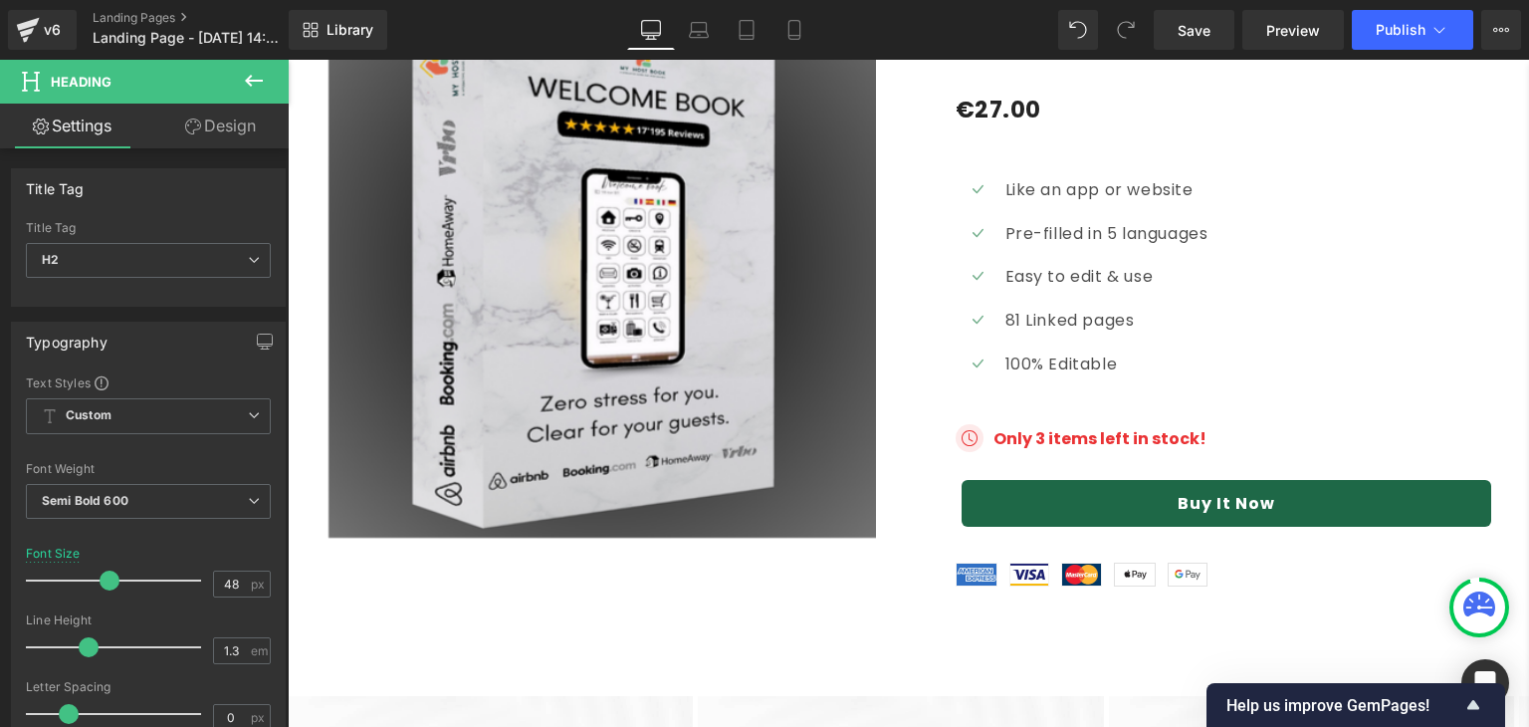
scroll to position [5988, 0]
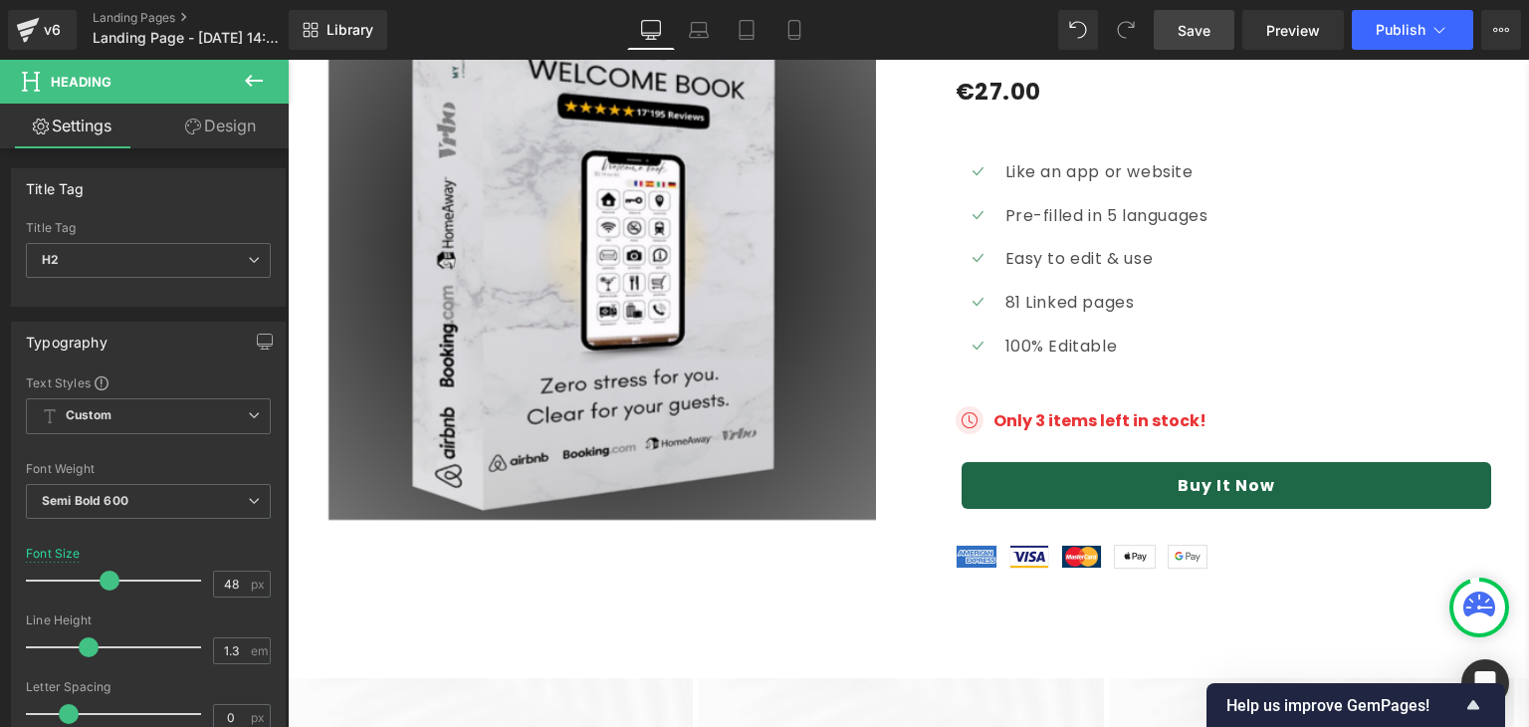
click at [1203, 31] on span "Save" at bounding box center [1194, 30] width 33 height 21
